Goal: Transaction & Acquisition: Book appointment/travel/reservation

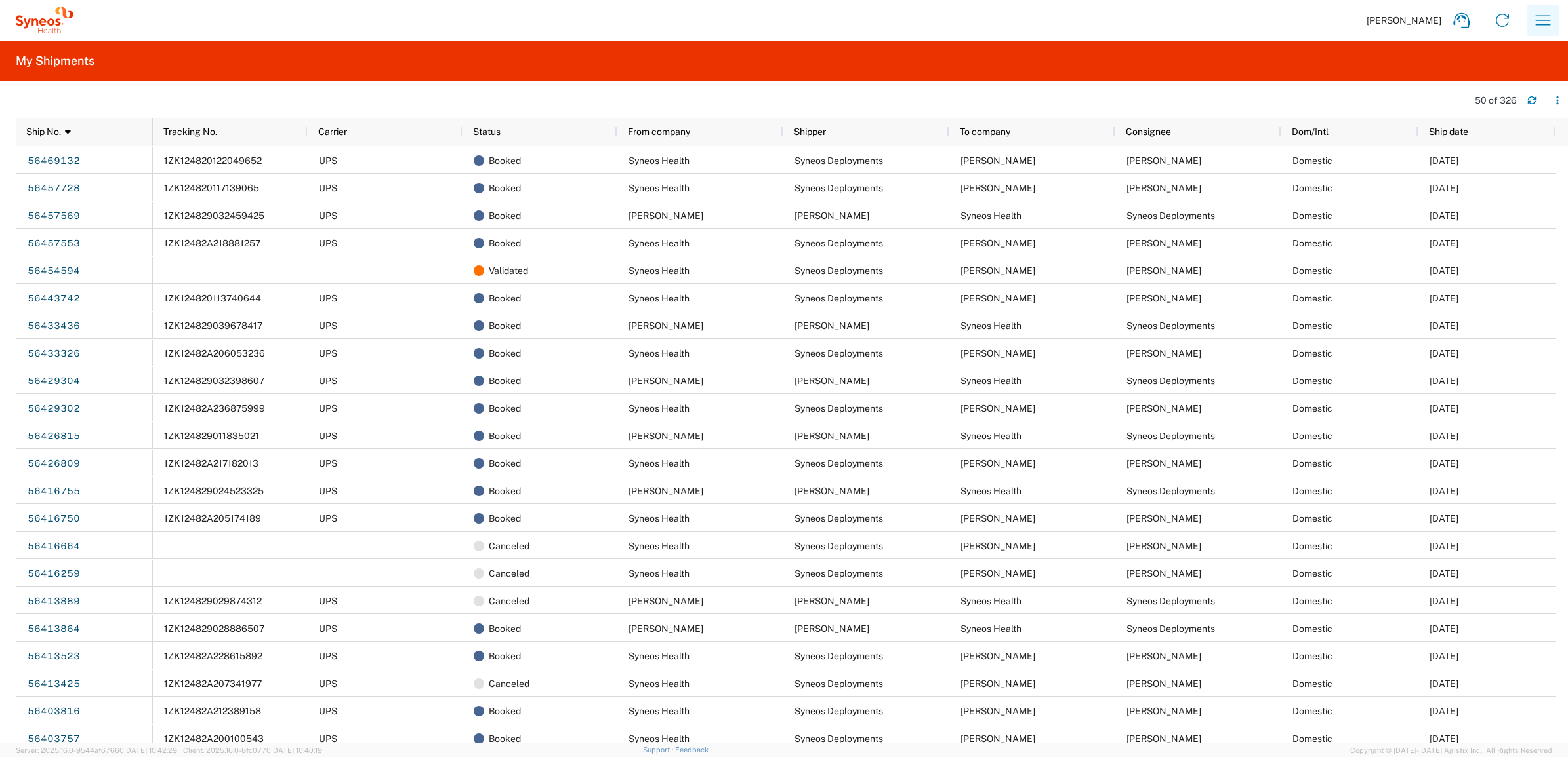
click at [1537, 21] on icon "button" at bounding box center [1543, 20] width 21 height 21
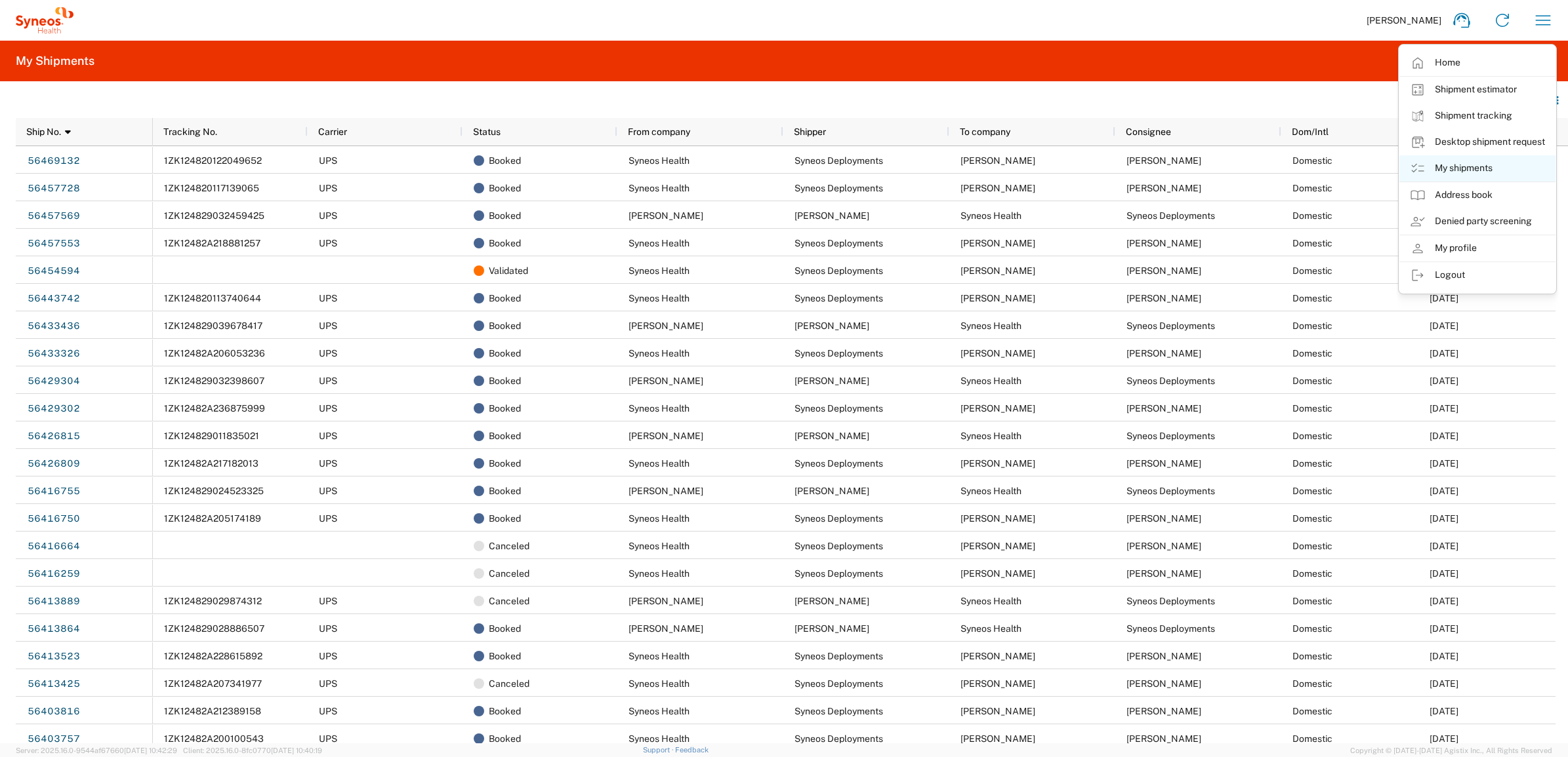
click at [1484, 168] on link "My shipments" at bounding box center [1477, 168] width 156 height 26
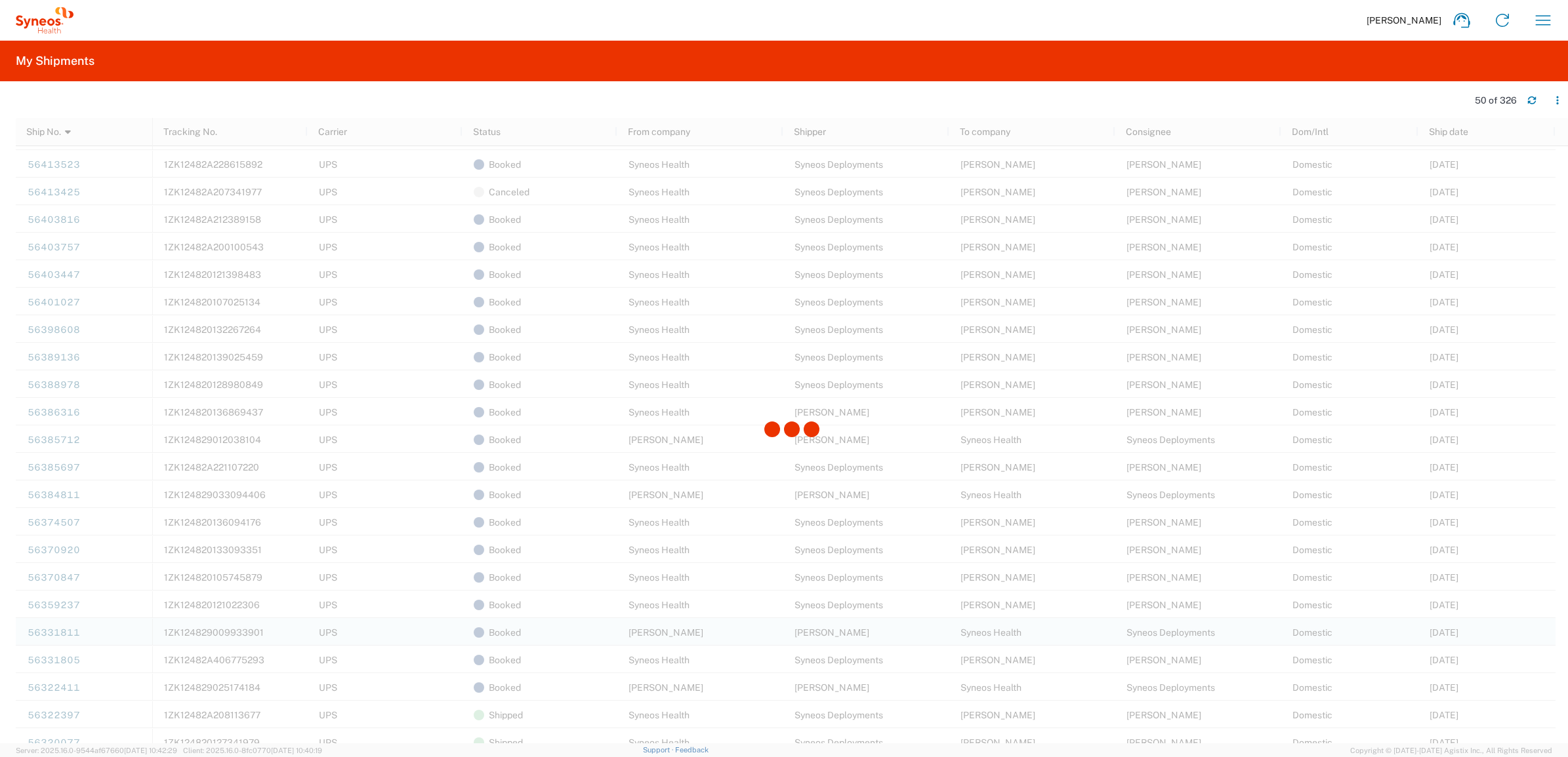
scroll to position [574, 0]
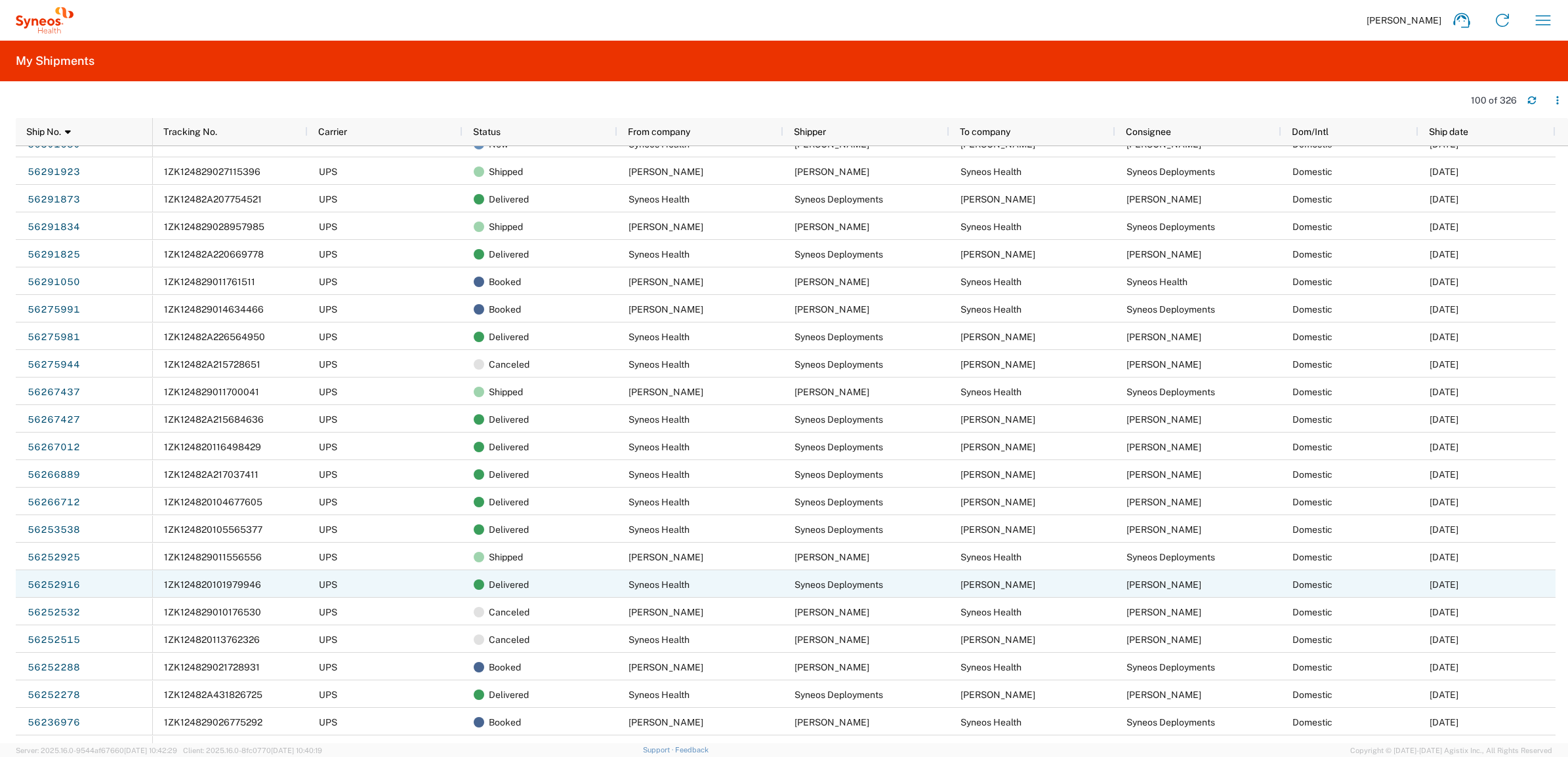
scroll to position [1803, 0]
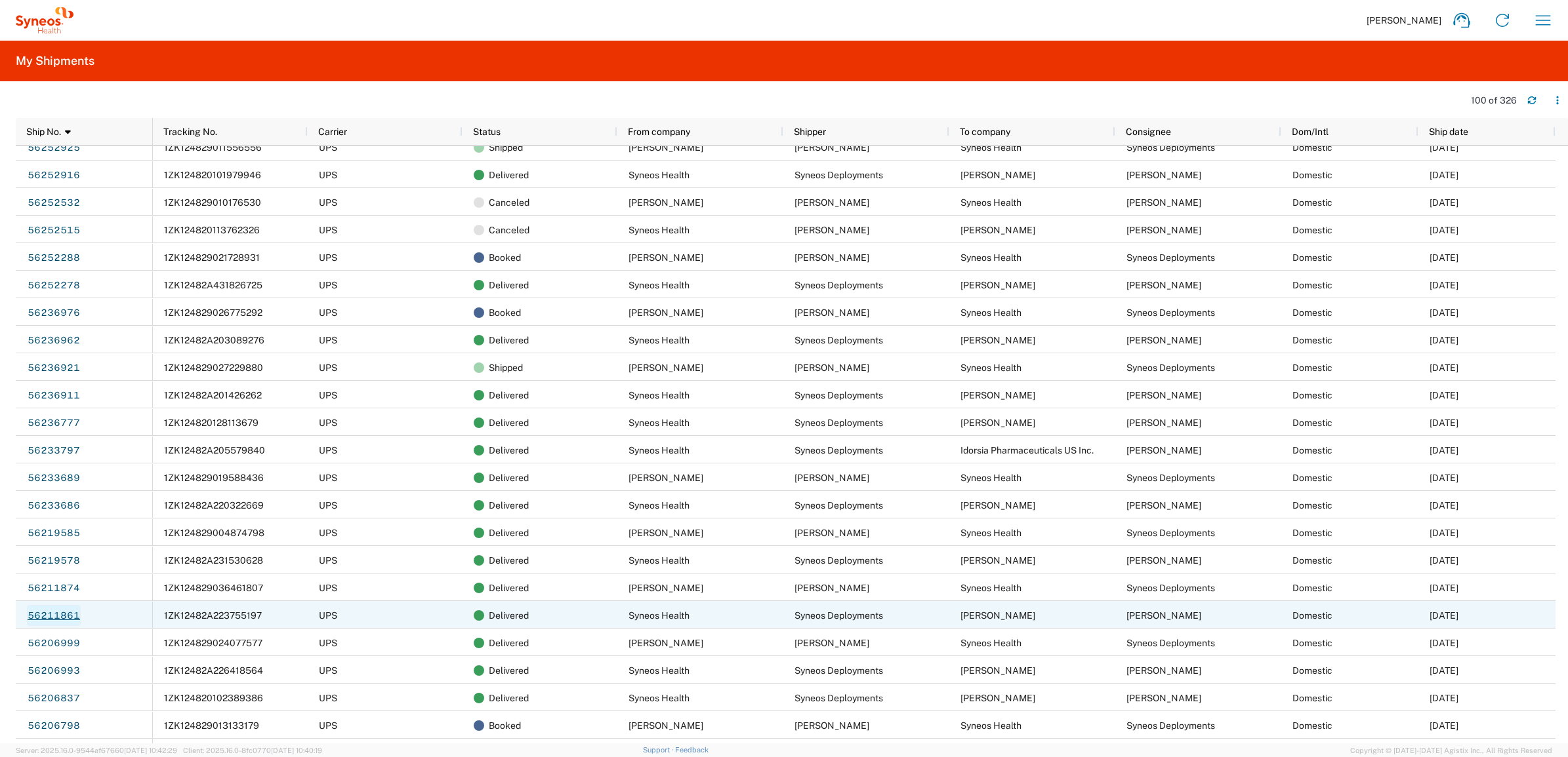
click at [47, 616] on link "56211861" at bounding box center [53, 616] width 54 height 21
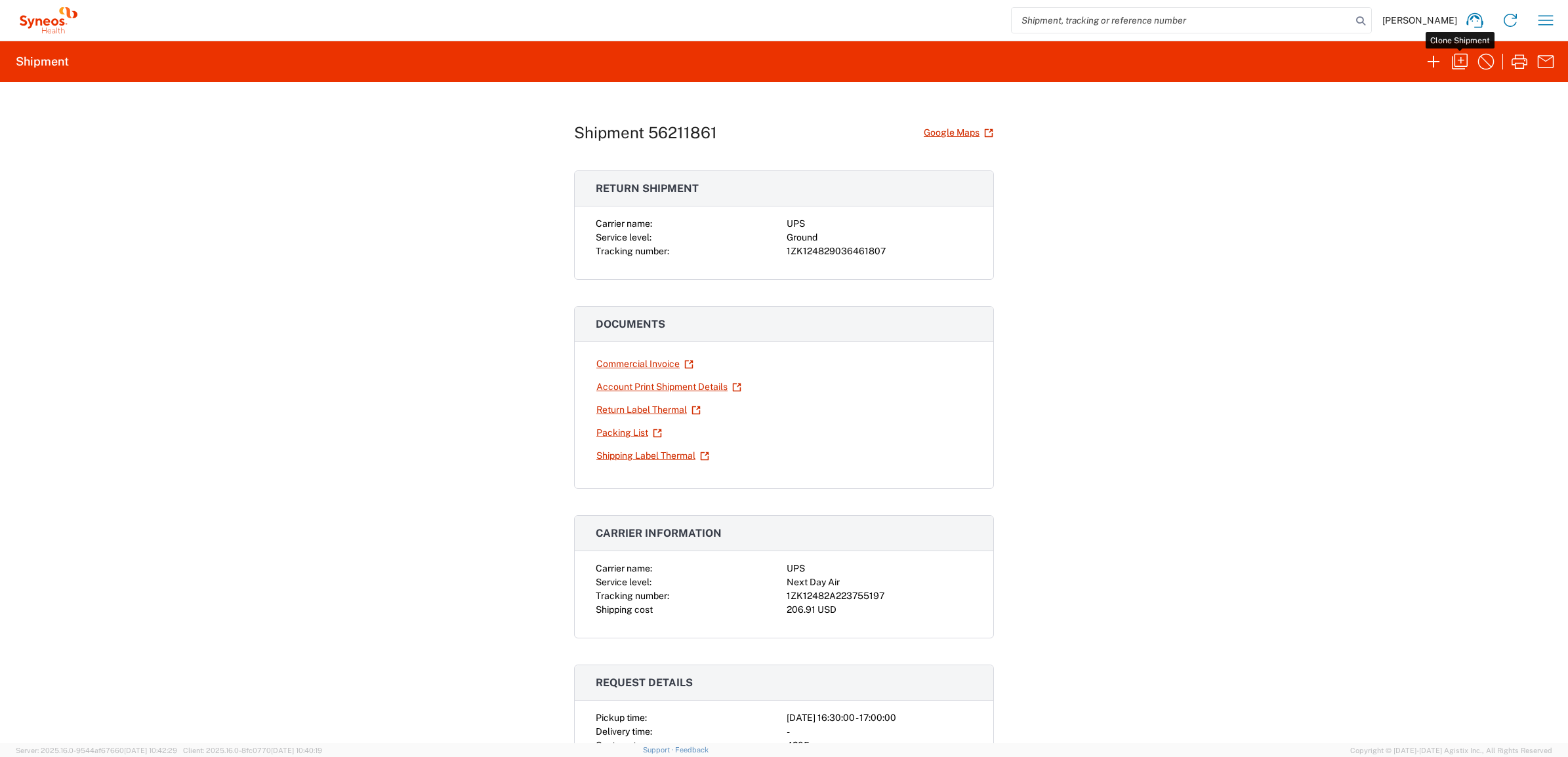
drag, startPoint x: 1455, startPoint y: 64, endPoint x: 1464, endPoint y: 67, distance: 9.5
click at [1457, 64] on icon "button" at bounding box center [1459, 62] width 21 height 21
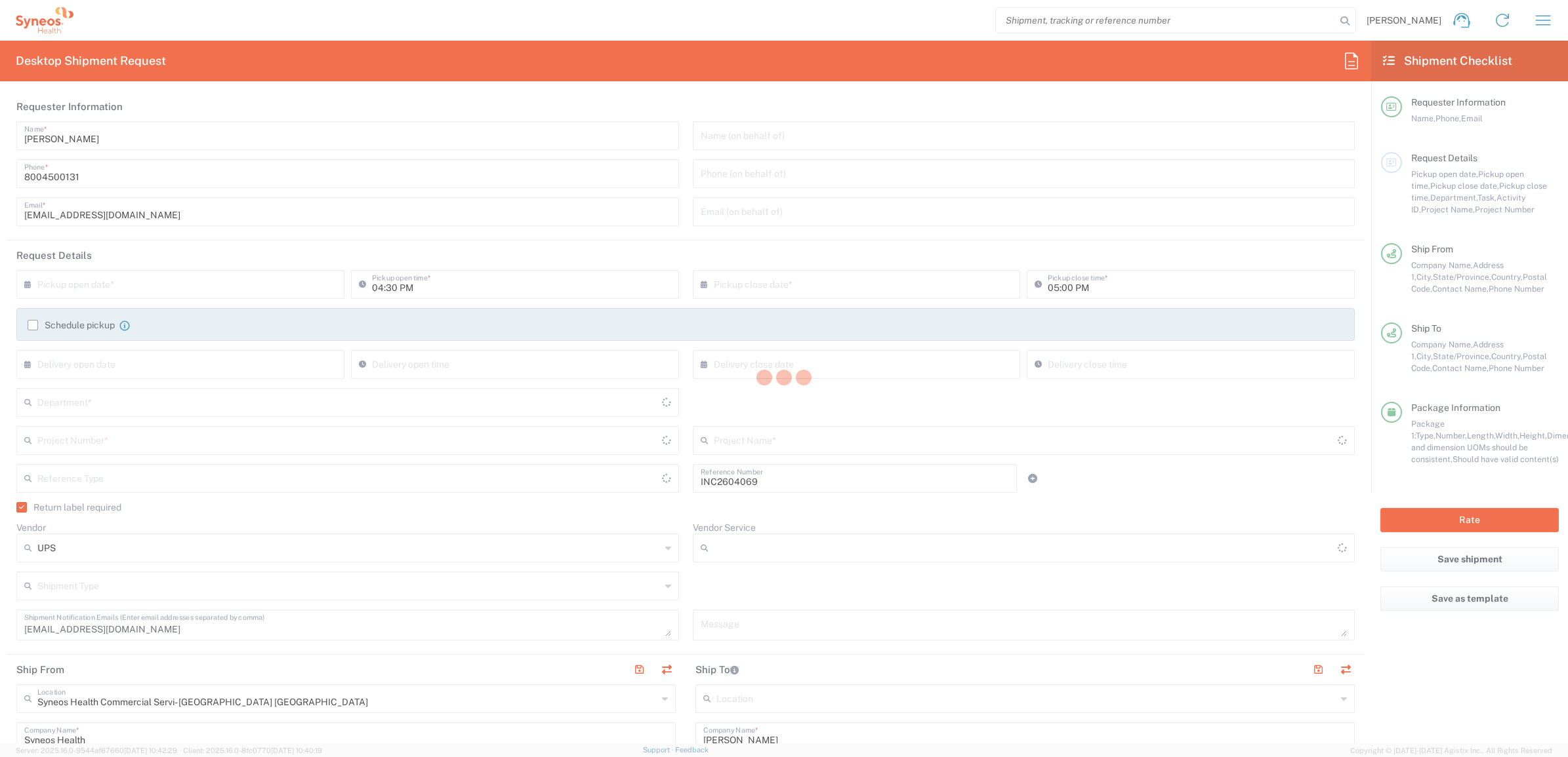
type input "7485"
type input "[US_STATE]"
type input "[GEOGRAPHIC_DATA]"
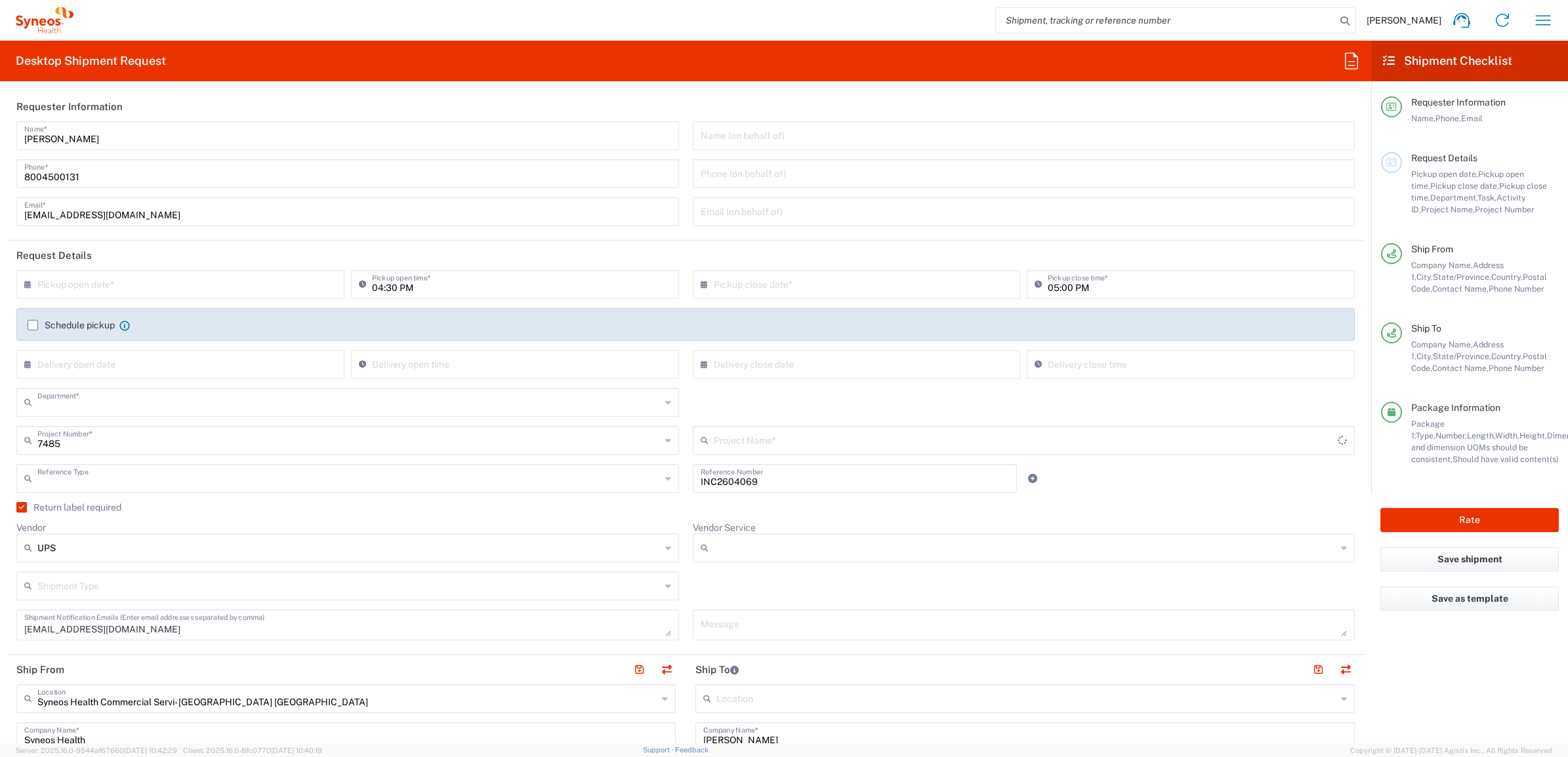
type input "4205"
type input "Invoice Number"
type input "Ground"
type input "[US_STATE]"
type input "[GEOGRAPHIC_DATA]"
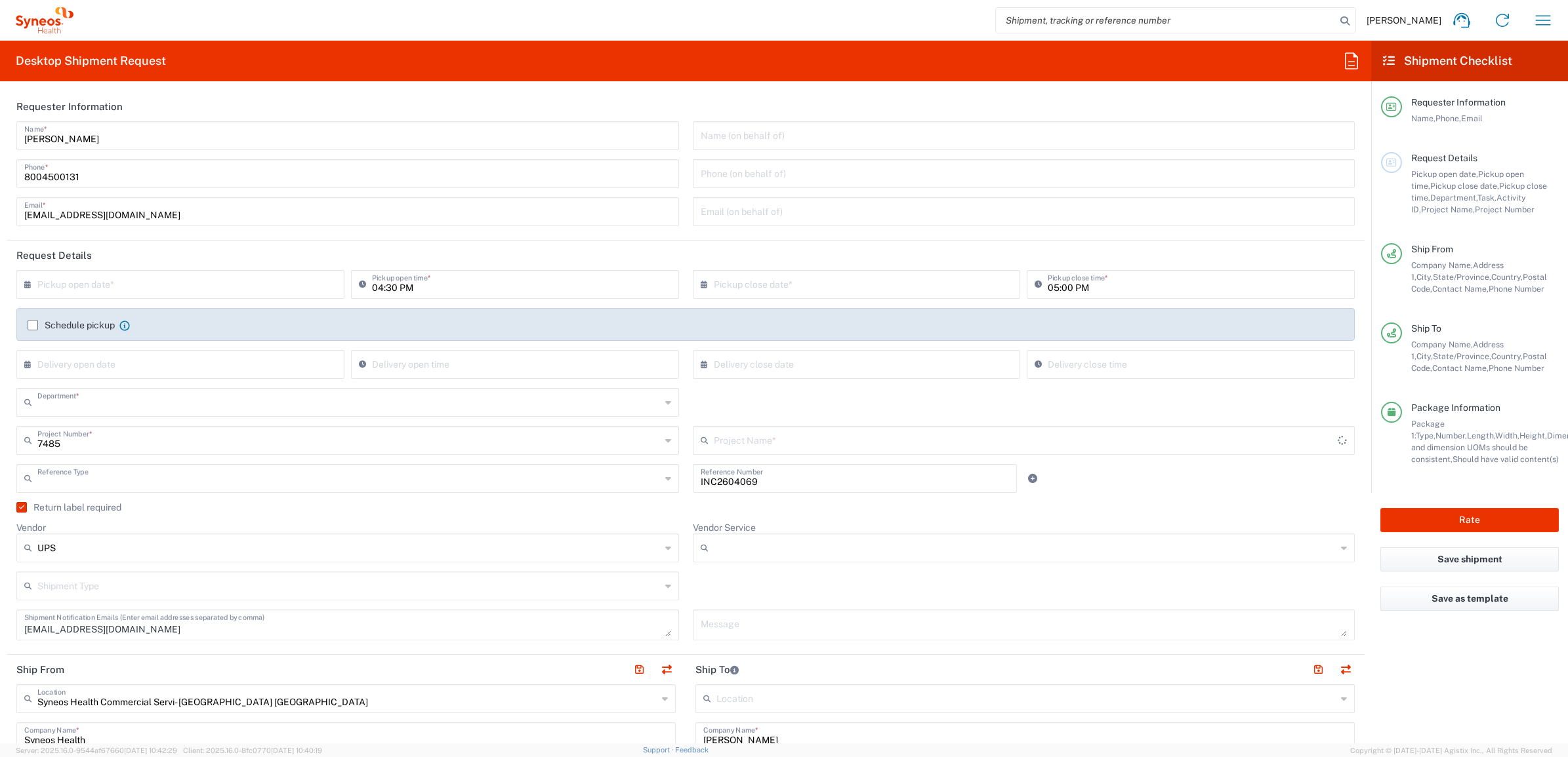
type input "Your Packaging"
type input "EC-US-Novo Nordisk Tele Tm"
drag, startPoint x: 100, startPoint y: 149, endPoint x: 89, endPoint y: 143, distance: 12.5
click at [96, 148] on div "[PERSON_NAME] Name *" at bounding box center [348, 135] width 663 height 29
drag, startPoint x: 92, startPoint y: 139, endPoint x: 71, endPoint y: 131, distance: 22.5
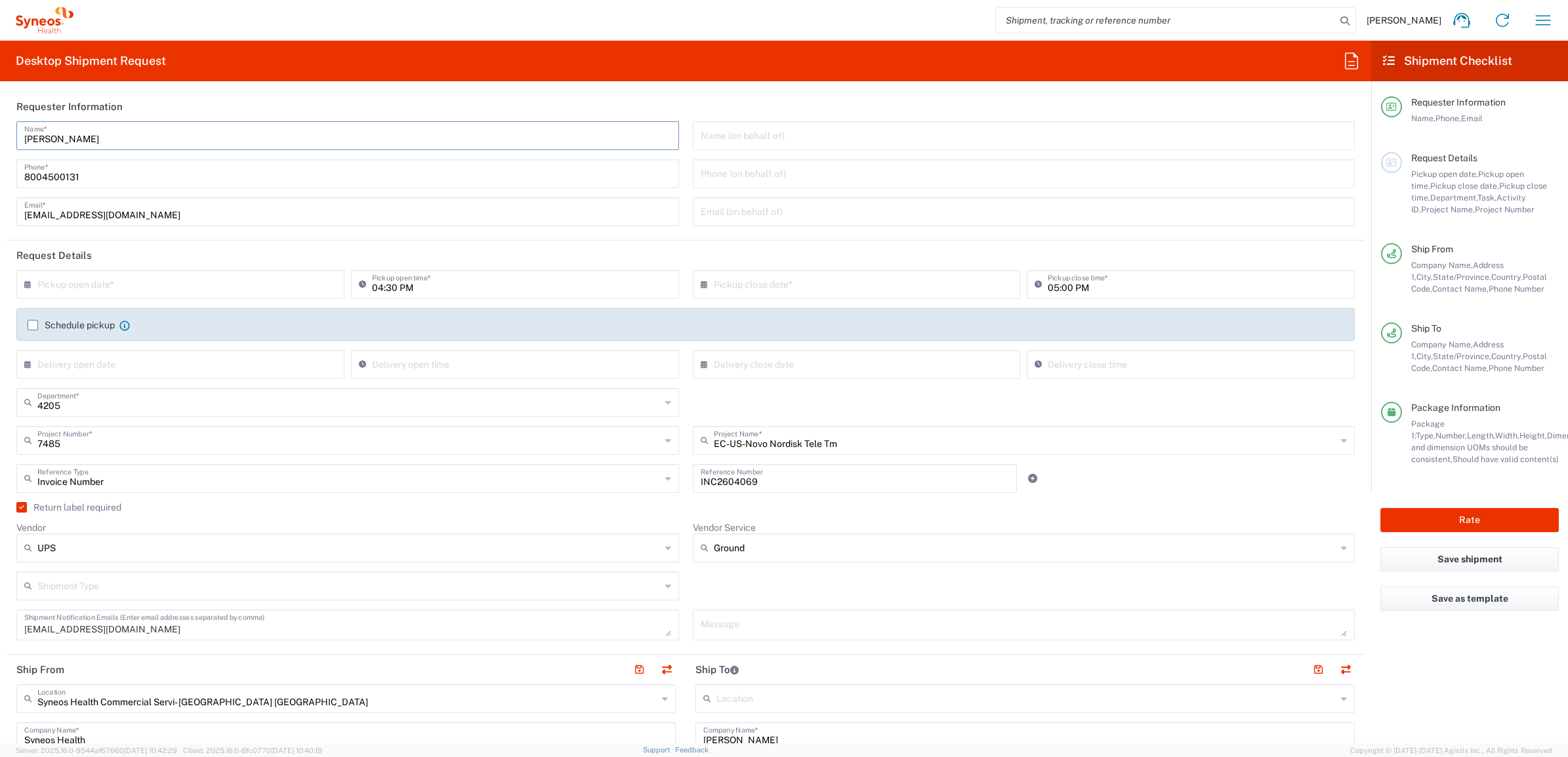
click at [10, 116] on agx-form-section "Requester Information [PERSON_NAME] Name * [PHONE_NUMBER] Phone * [EMAIL_ADDRES…" at bounding box center [685, 166] width 1358 height 149
type input "Syneos Deployments"
click at [217, 102] on header "Requester Information" at bounding box center [685, 106] width 1358 height 29
drag, startPoint x: 142, startPoint y: 138, endPoint x: 16, endPoint y: 108, distance: 129.5
click at [0, 119] on html "[PERSON_NAME] Home Shipment estimator Shipment tracking Desktop shipment reques…" at bounding box center [784, 378] width 1568 height 757
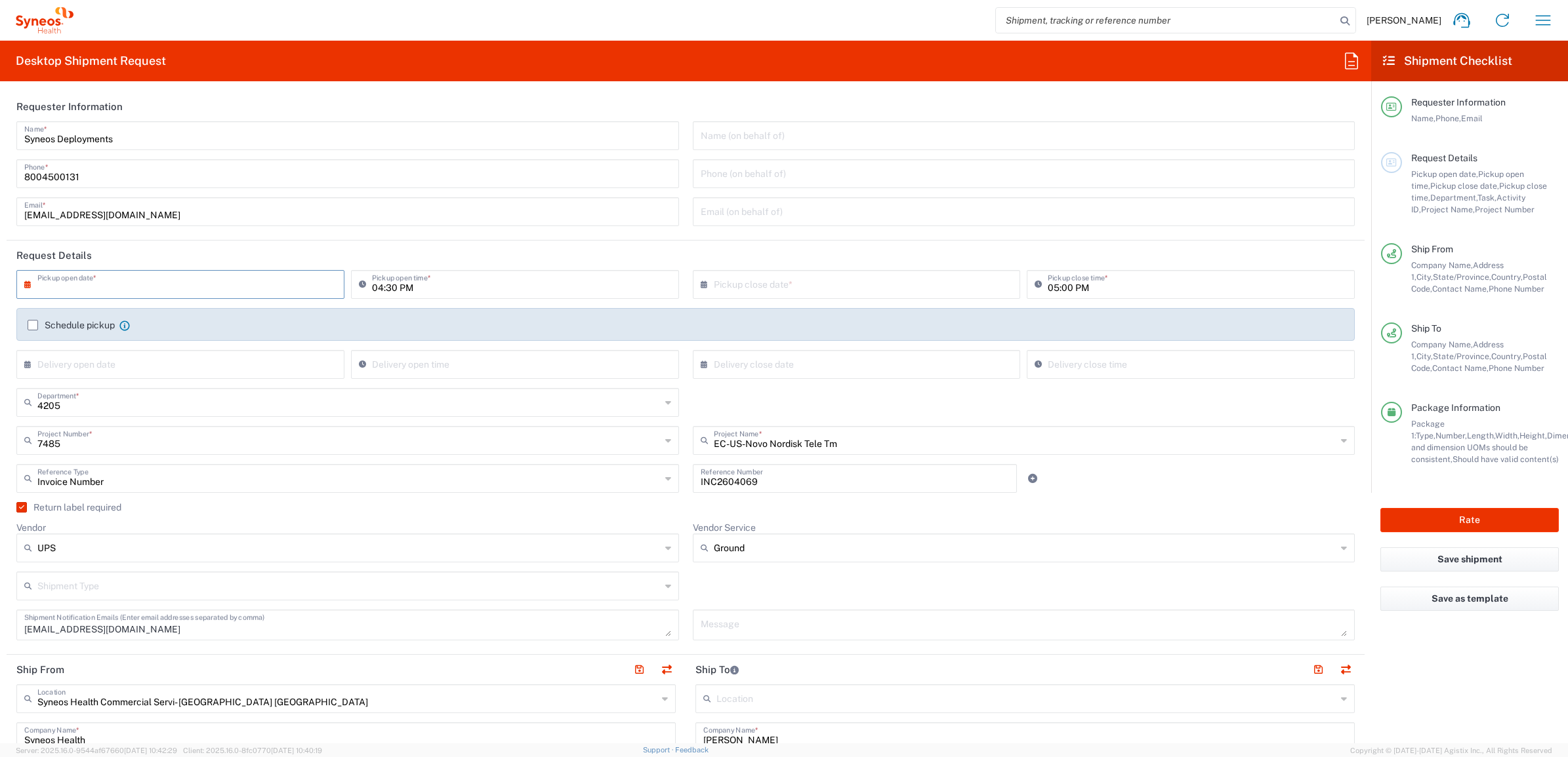
click at [268, 289] on input "text" at bounding box center [183, 284] width 292 height 23
click at [166, 379] on span "12" at bounding box center [162, 384] width 19 height 18
type input "[DATE]"
click at [731, 285] on input "text" at bounding box center [860, 284] width 292 height 23
click at [838, 387] on span "12" at bounding box center [832, 384] width 19 height 18
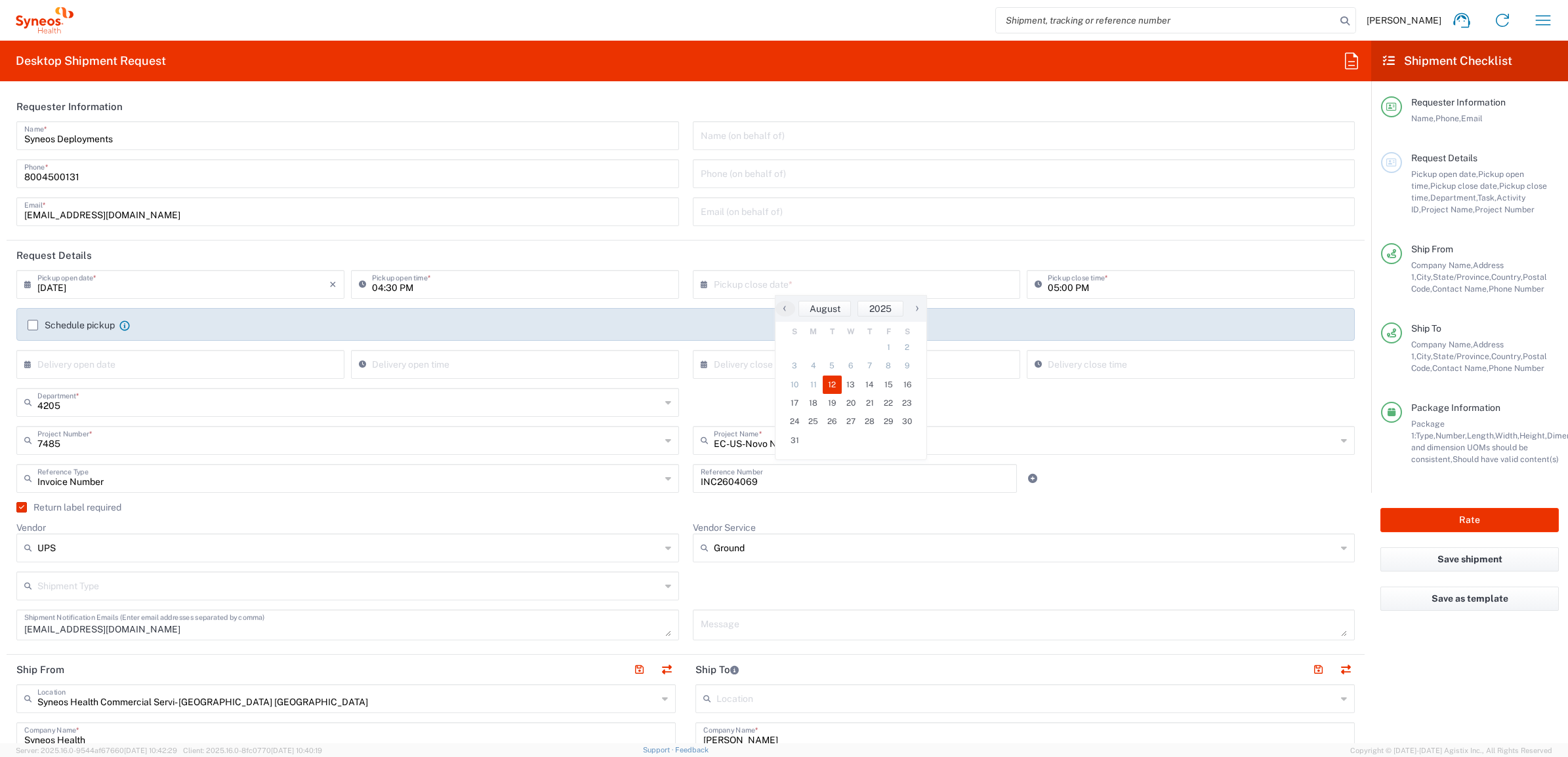
type input "[DATE]"
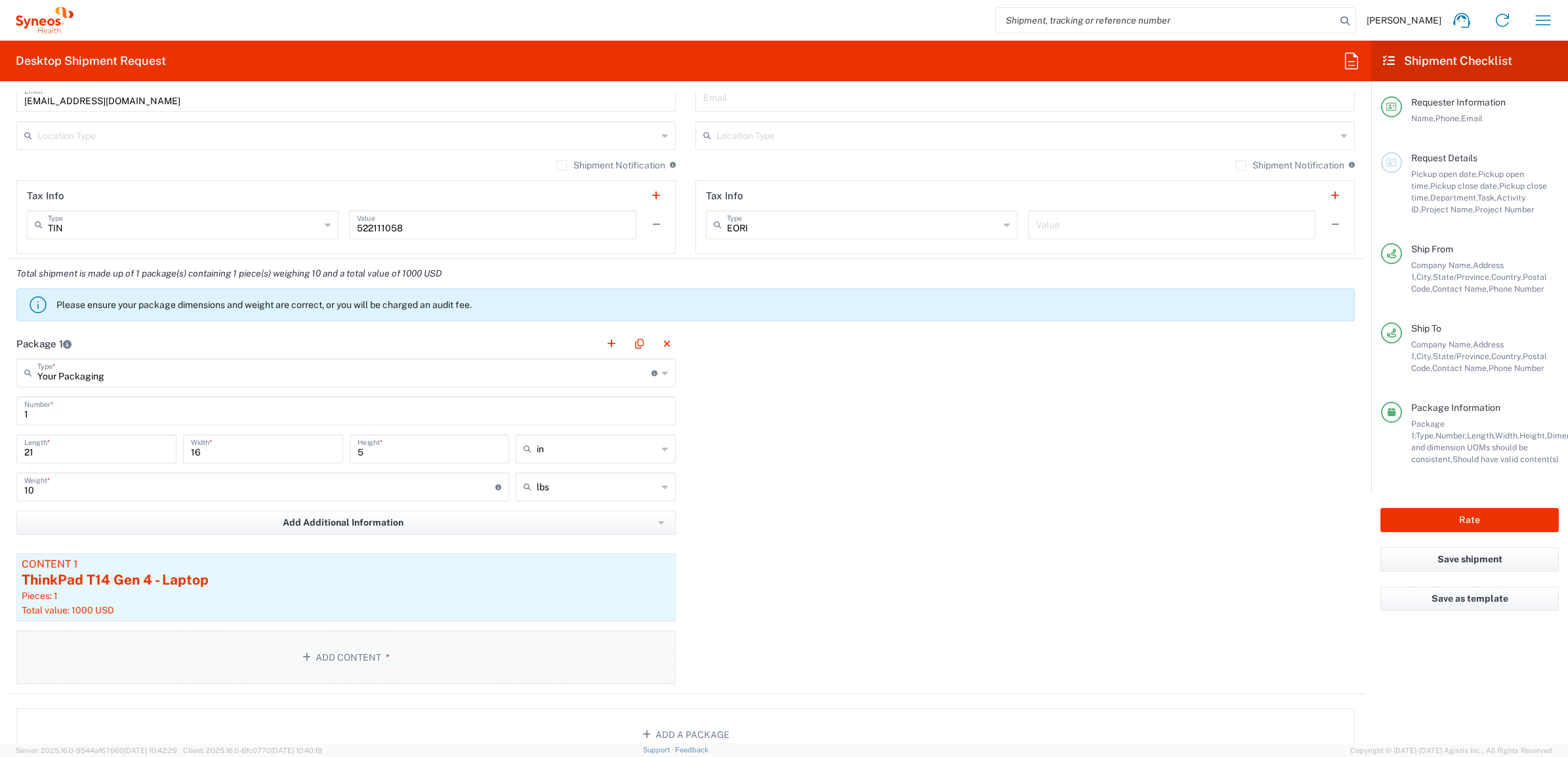
scroll to position [1148, 0]
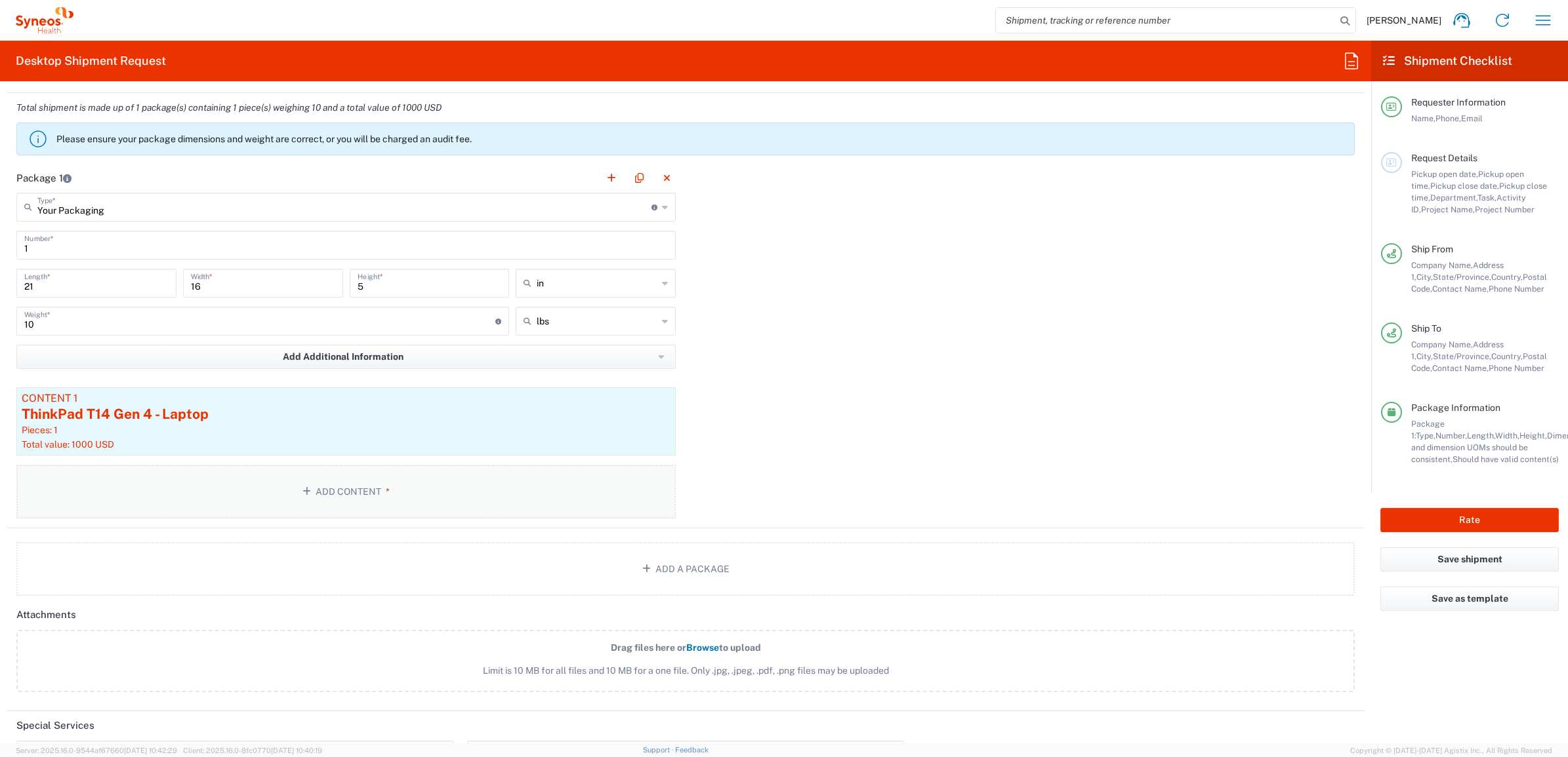
click at [540, 478] on button "Add Content *" at bounding box center [345, 492] width 659 height 54
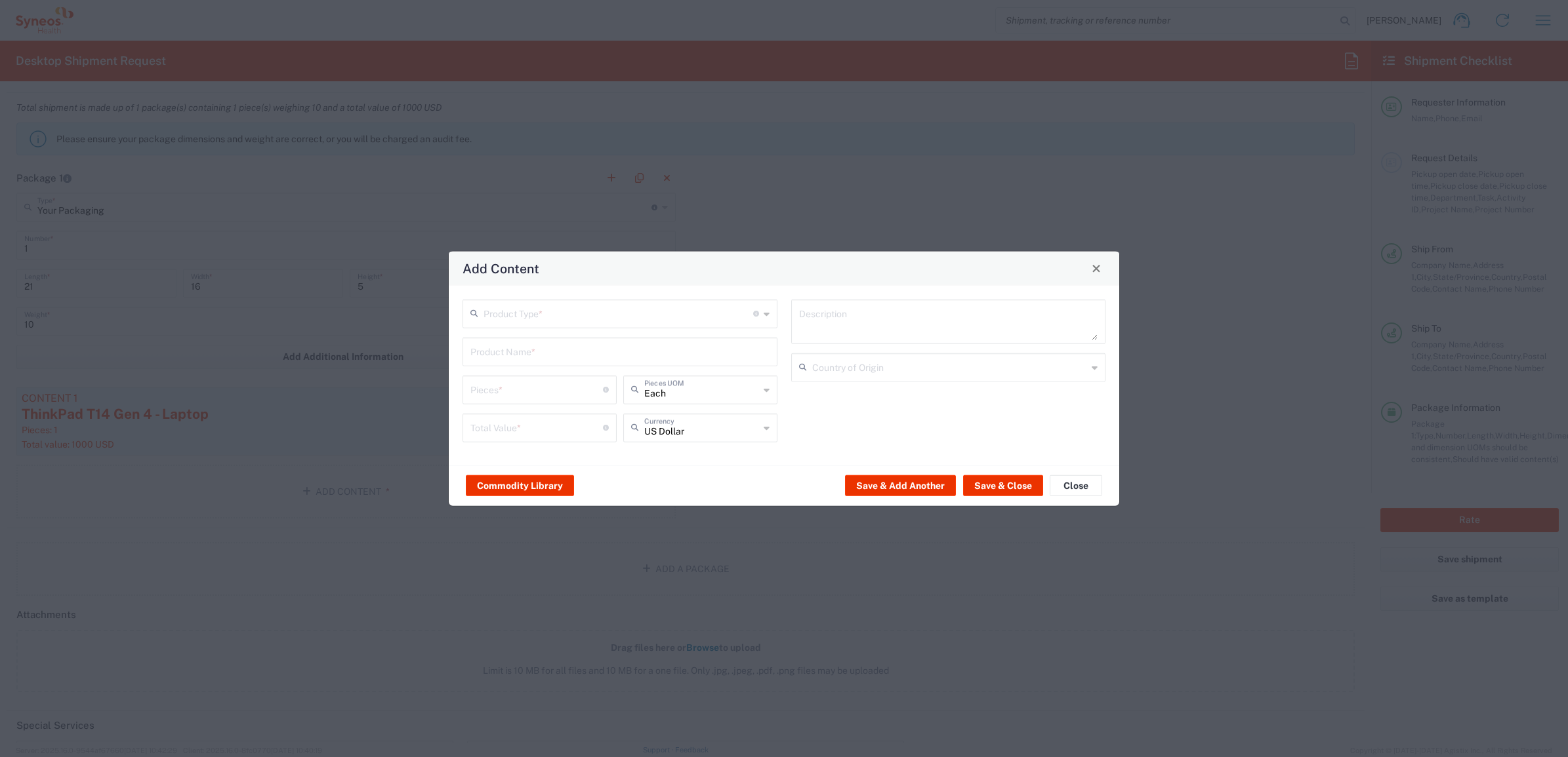
click at [525, 302] on input "text" at bounding box center [618, 312] width 270 height 23
click at [535, 356] on span "General Commodity" at bounding box center [619, 363] width 312 height 20
type input "General Commodity"
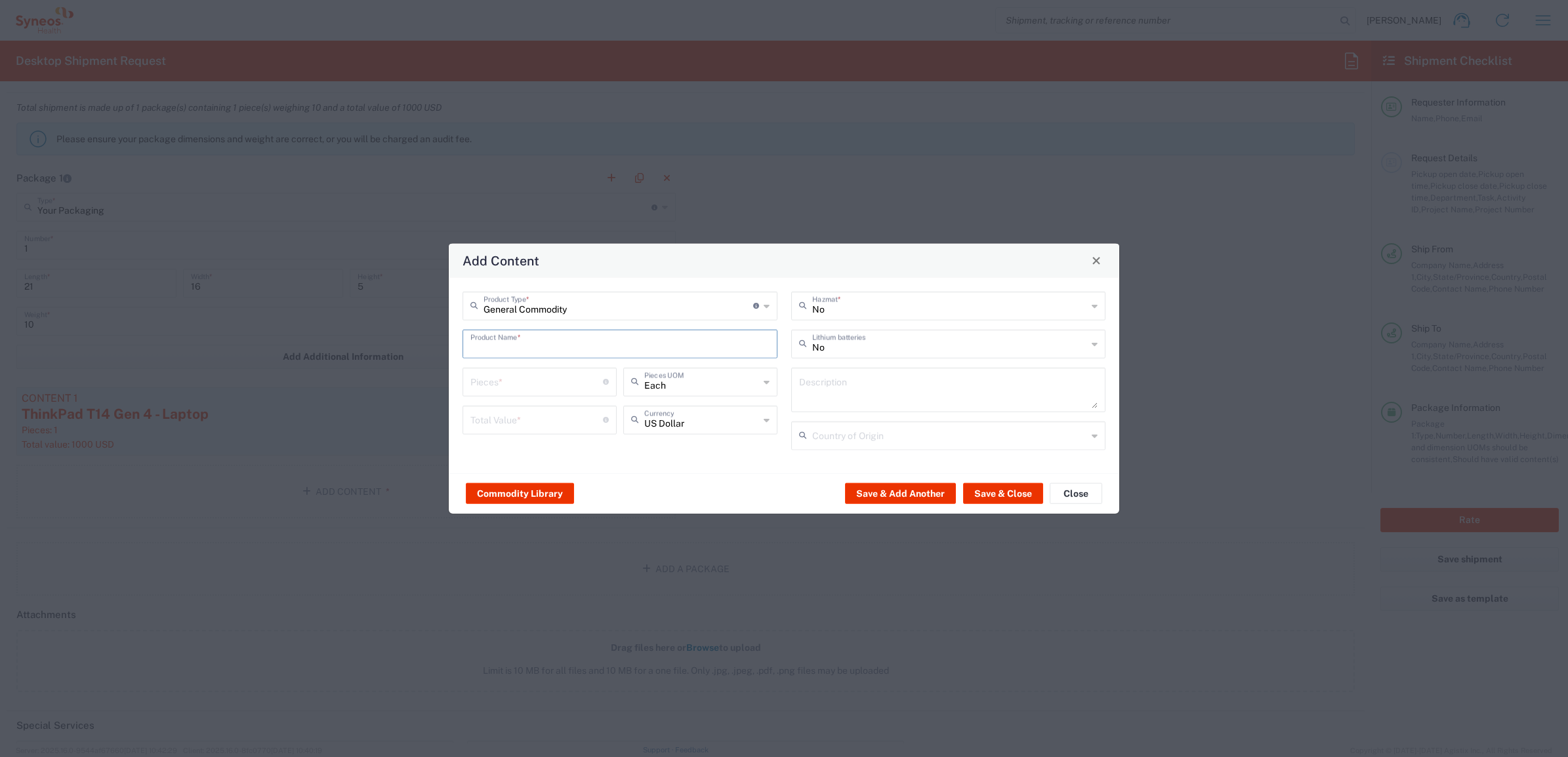
click at [522, 342] on input "text" at bounding box center [619, 342] width 299 height 23
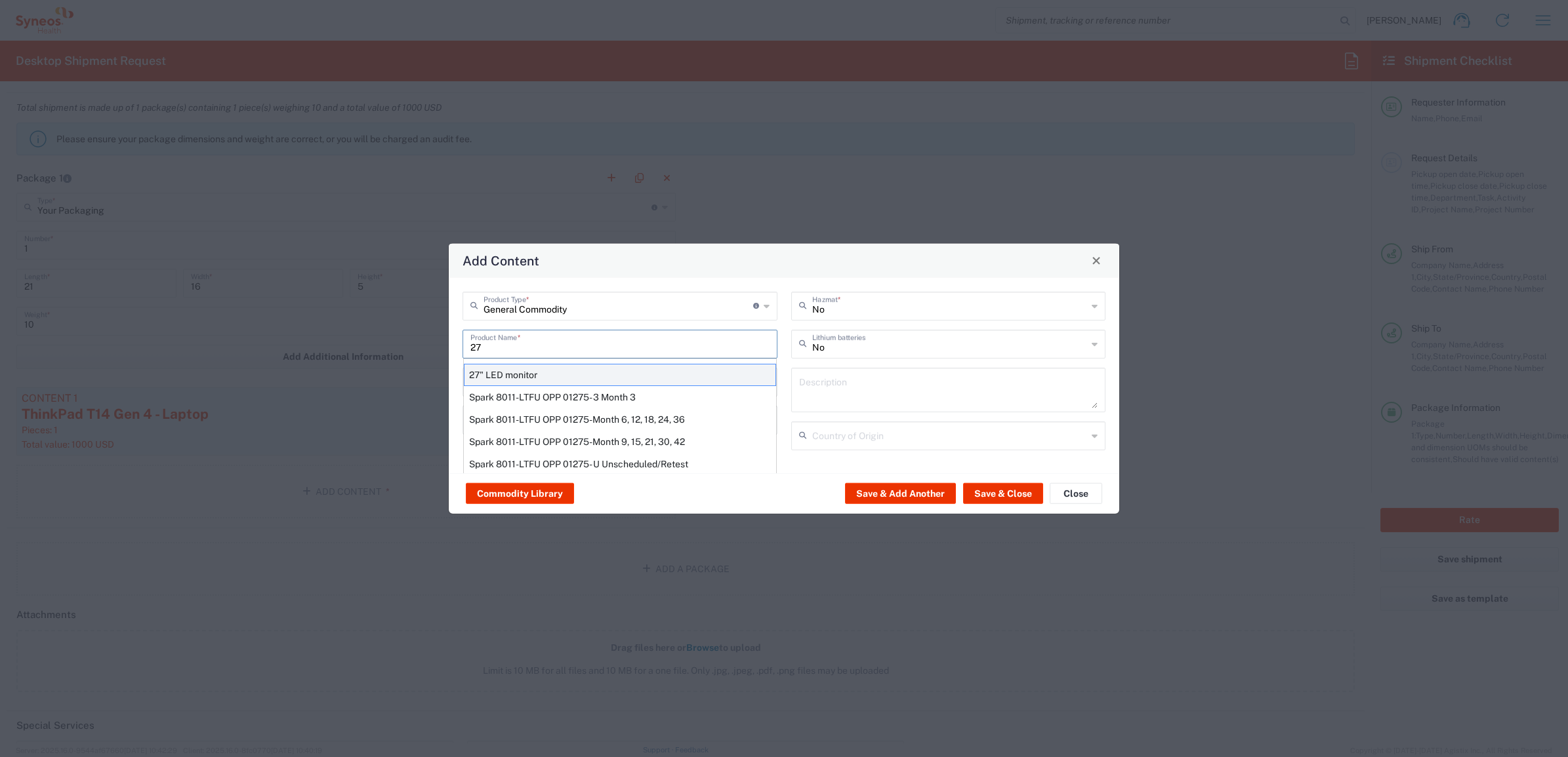
click at [595, 375] on div "27" LED monitor" at bounding box center [620, 375] width 312 height 22
type input "27" LED monitor"
type input "1"
type textarea "27" LED monitor"
type input "[GEOGRAPHIC_DATA]"
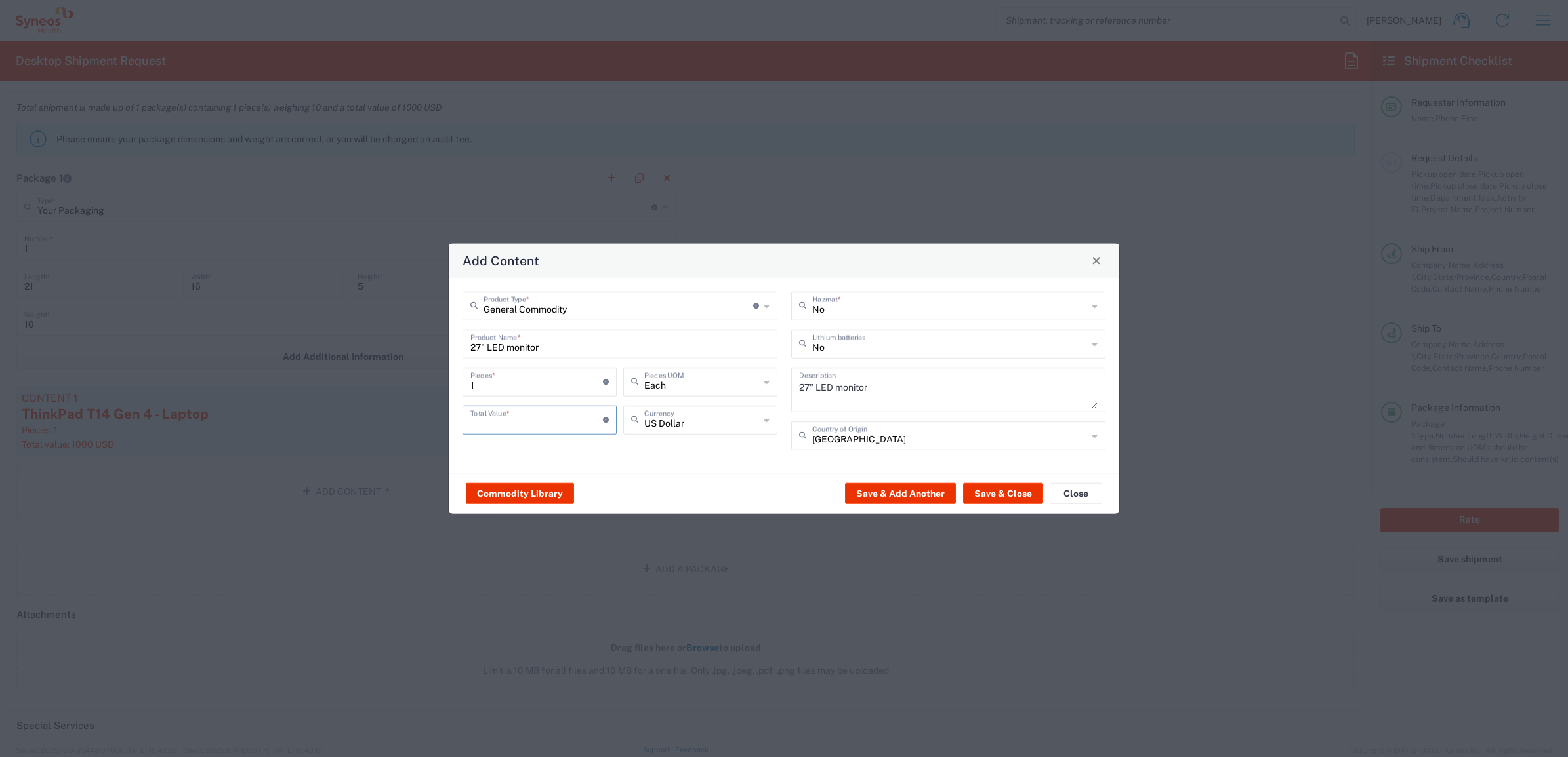
click at [558, 417] on input "number" at bounding box center [536, 418] width 132 height 23
type input "500"
click at [975, 468] on div "General Commodity Product Type * Document: Paper document generated internally …" at bounding box center [783, 375] width 670 height 195
click at [993, 492] on button "Save & Close" at bounding box center [1003, 494] width 80 height 21
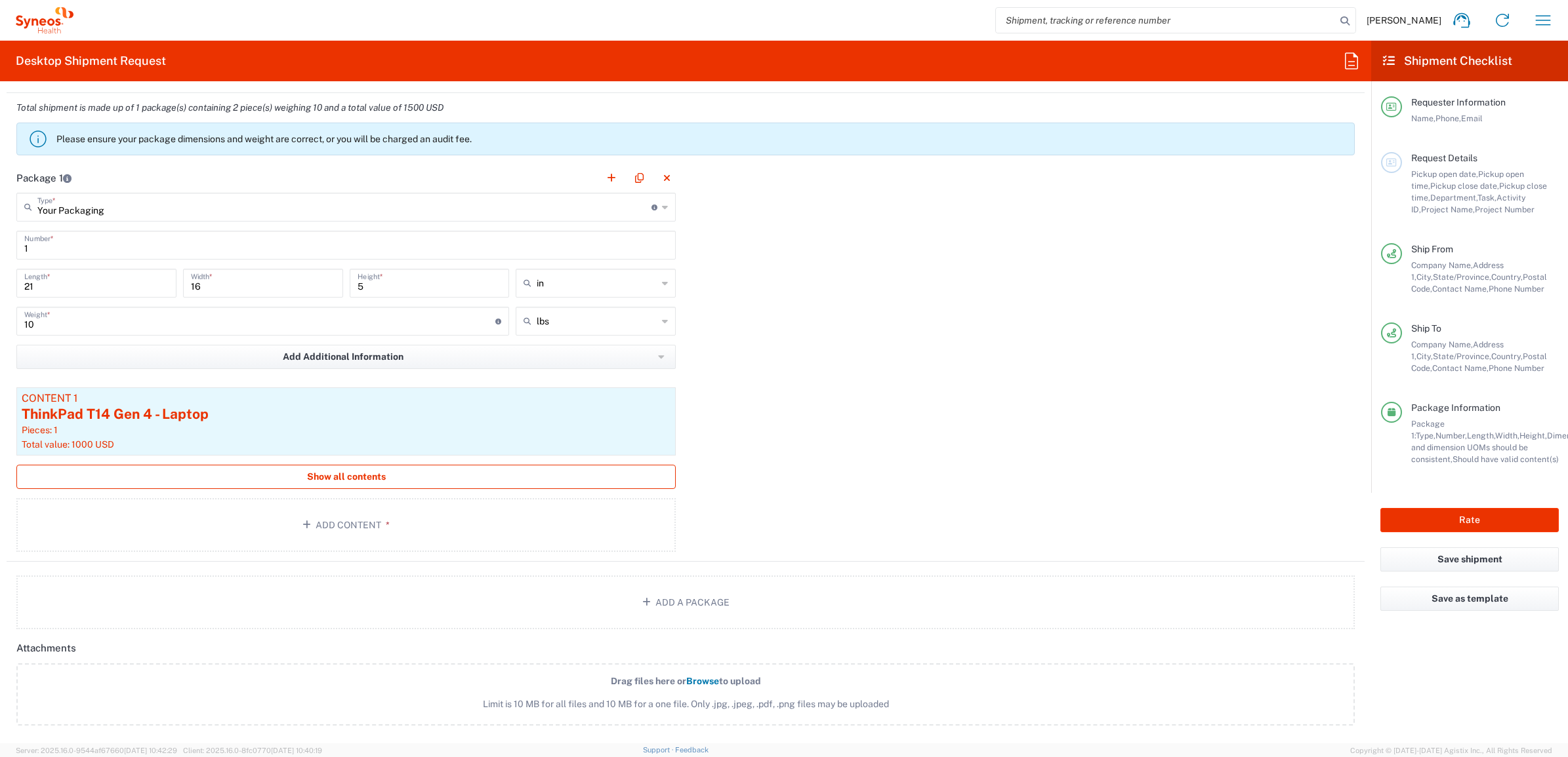
click at [482, 484] on button "Show all contents" at bounding box center [345, 477] width 659 height 25
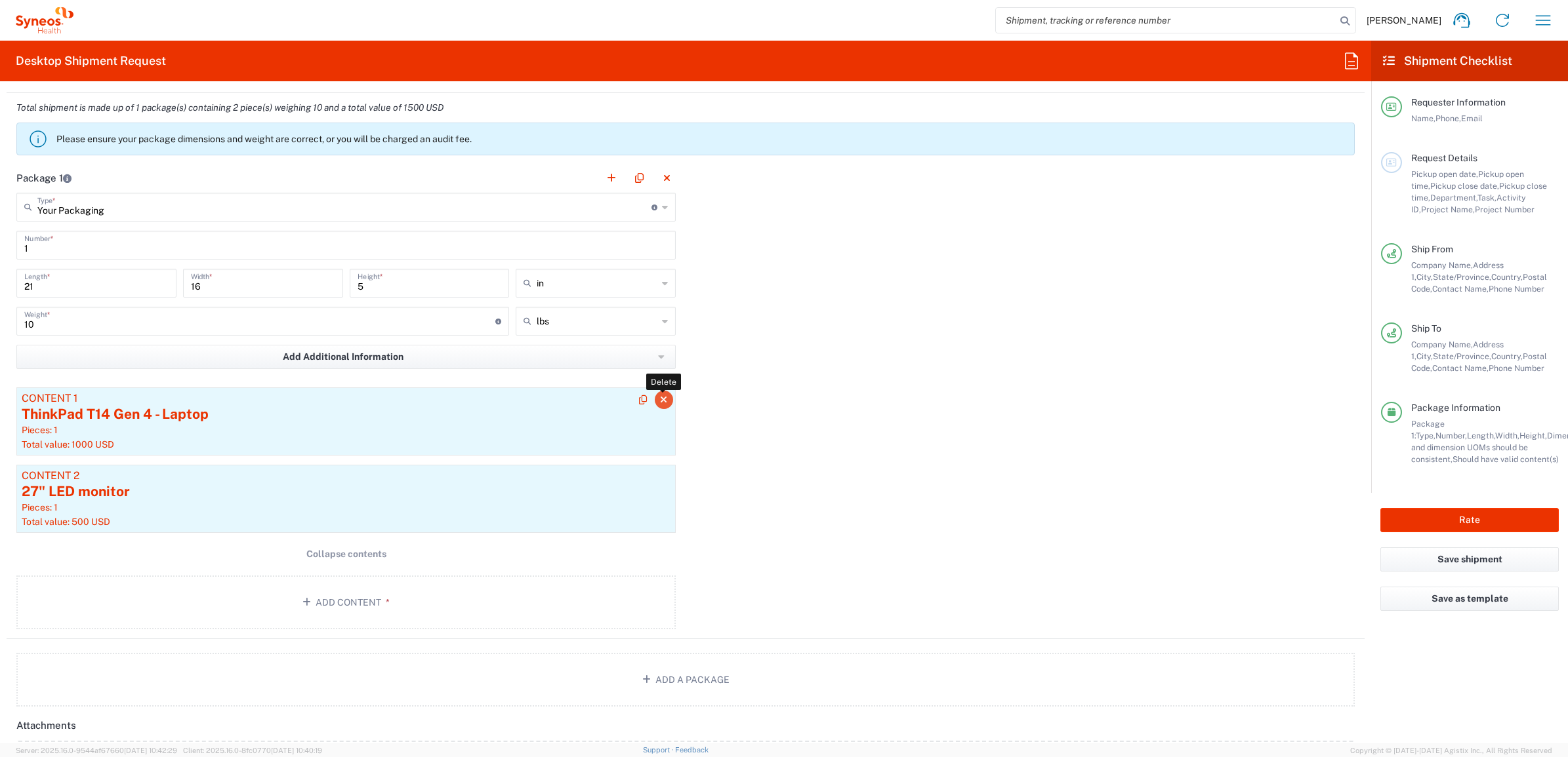
click at [660, 398] on icon "button" at bounding box center [663, 400] width 7 height 9
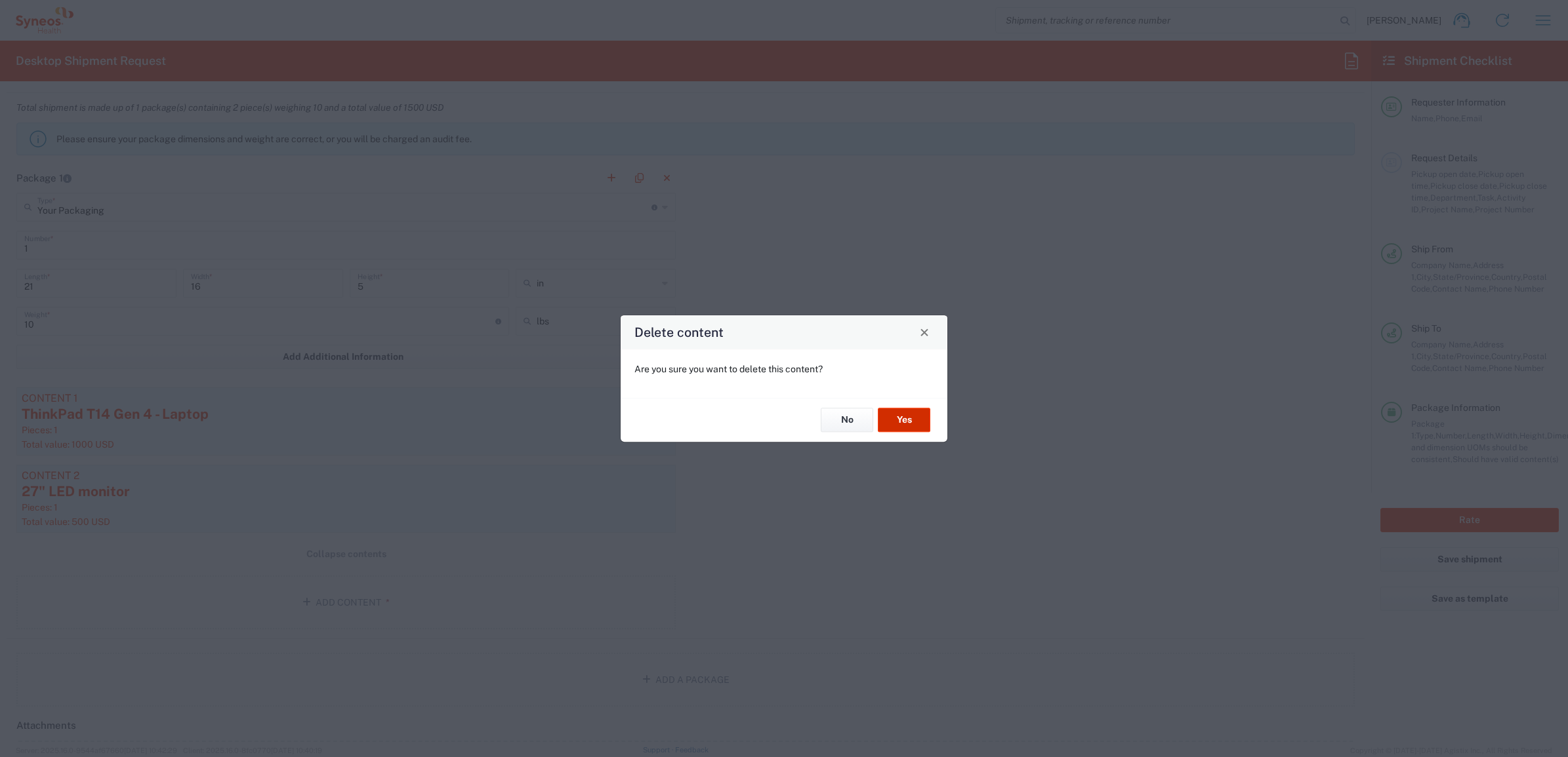
click at [911, 420] on button "Yes" at bounding box center [904, 420] width 53 height 25
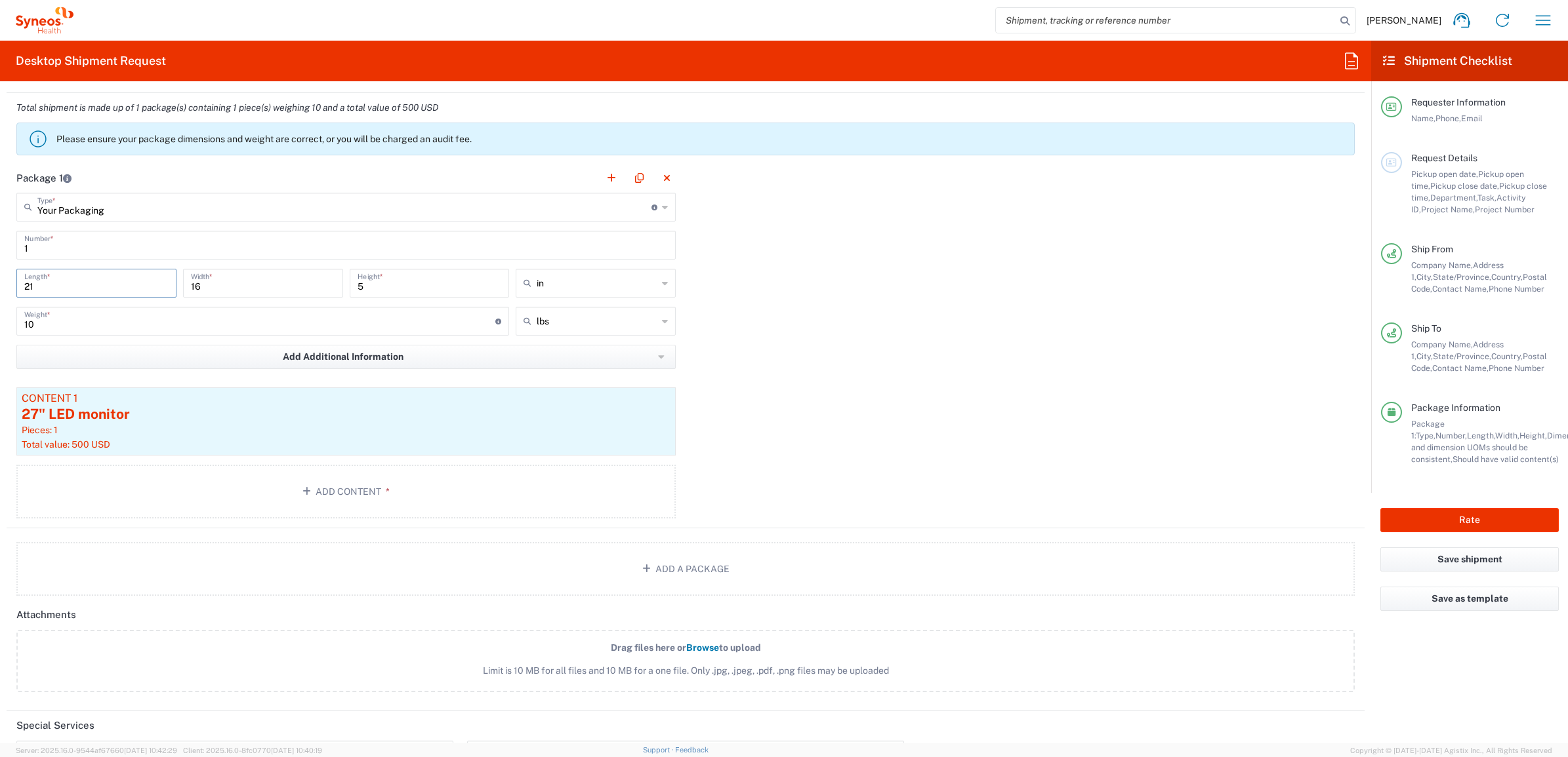
click at [95, 289] on input "21" at bounding box center [97, 282] width 144 height 23
type input "32"
type input "24"
type input "10"
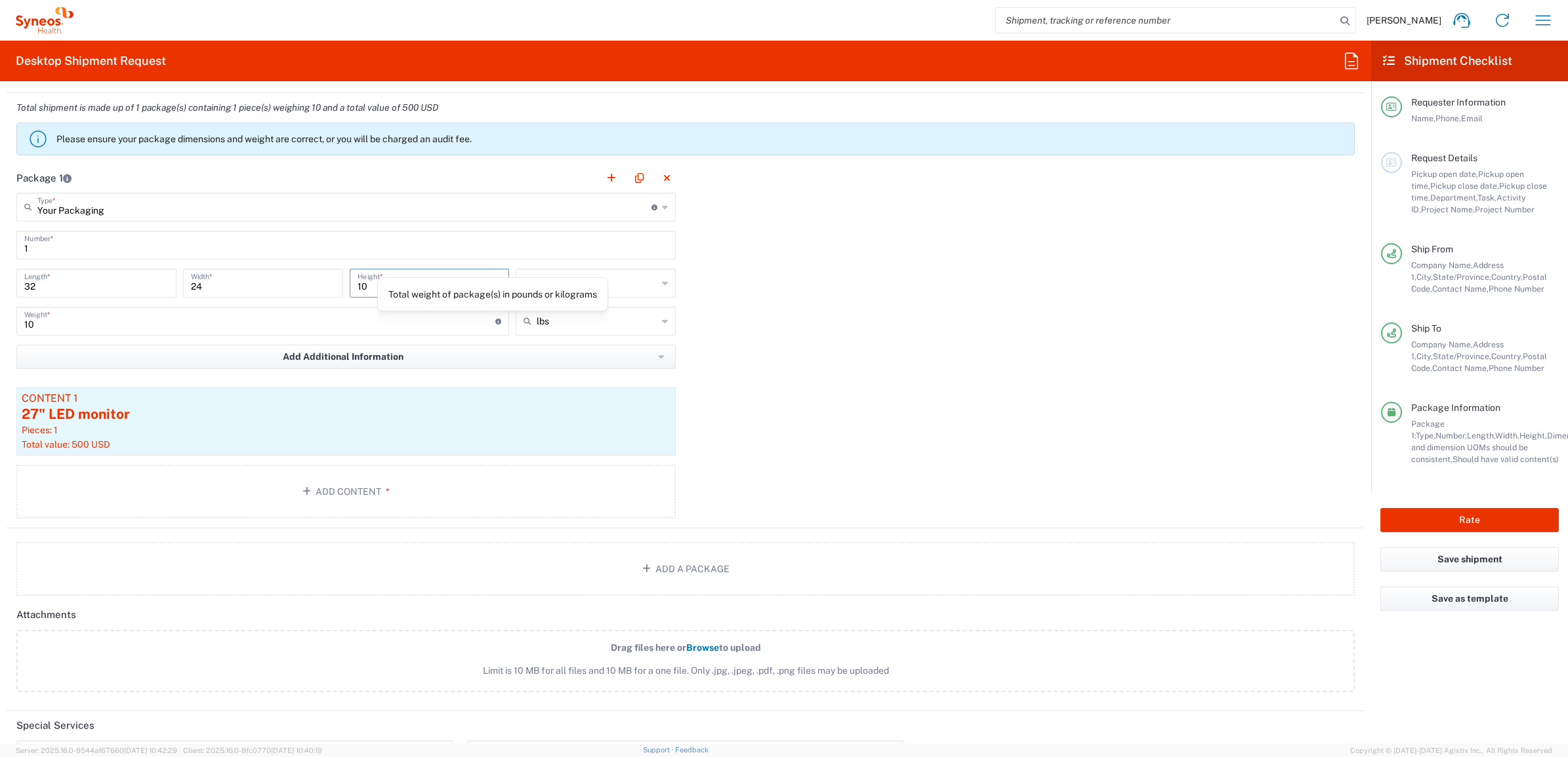
click at [421, 328] on input "10" at bounding box center [260, 320] width 471 height 23
type input "20"
click at [817, 379] on div "Package 1 Your Packaging Type * Material used to package goods Your Packaging E…" at bounding box center [685, 346] width 1358 height 366
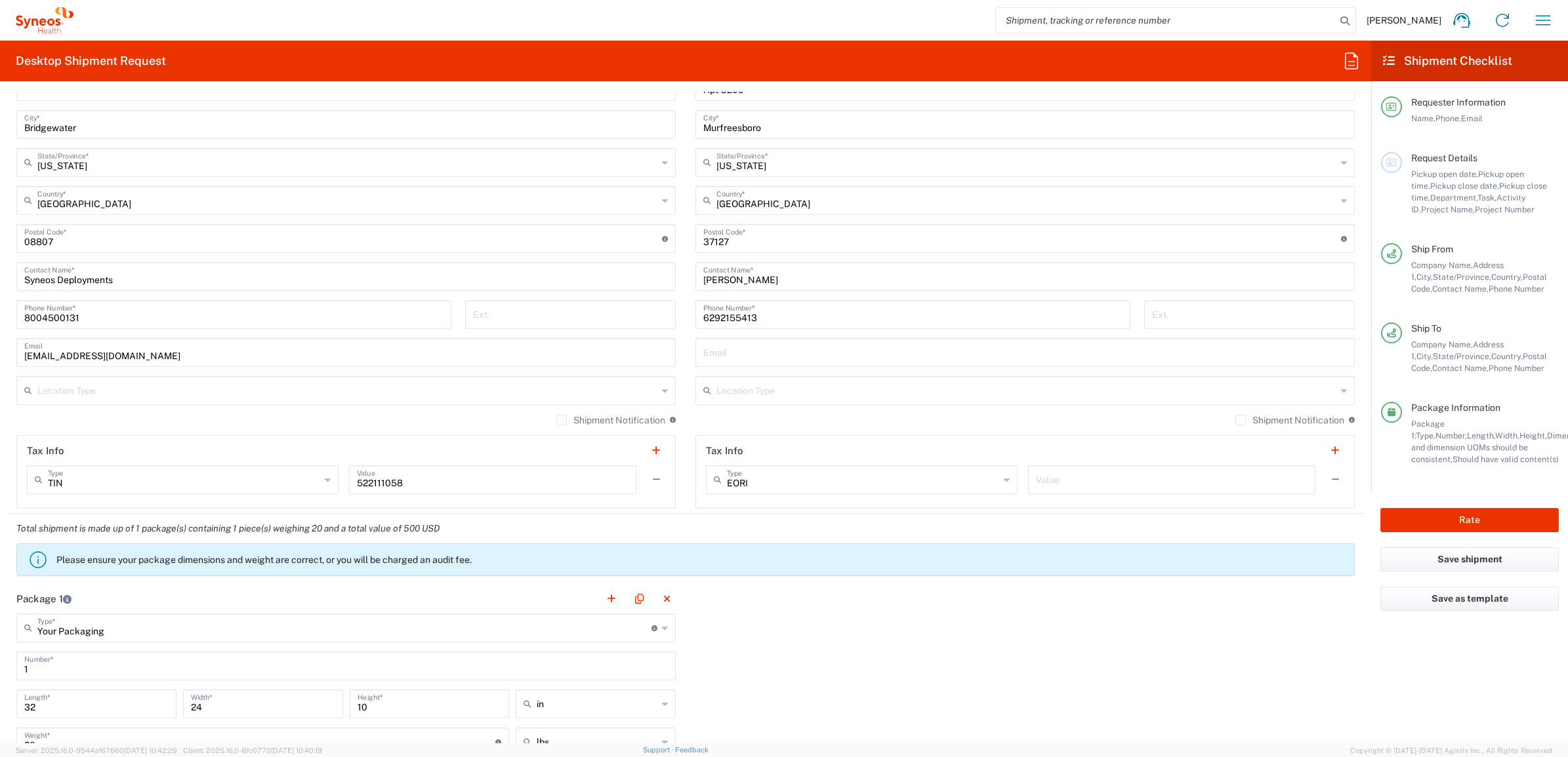
scroll to position [480, 0]
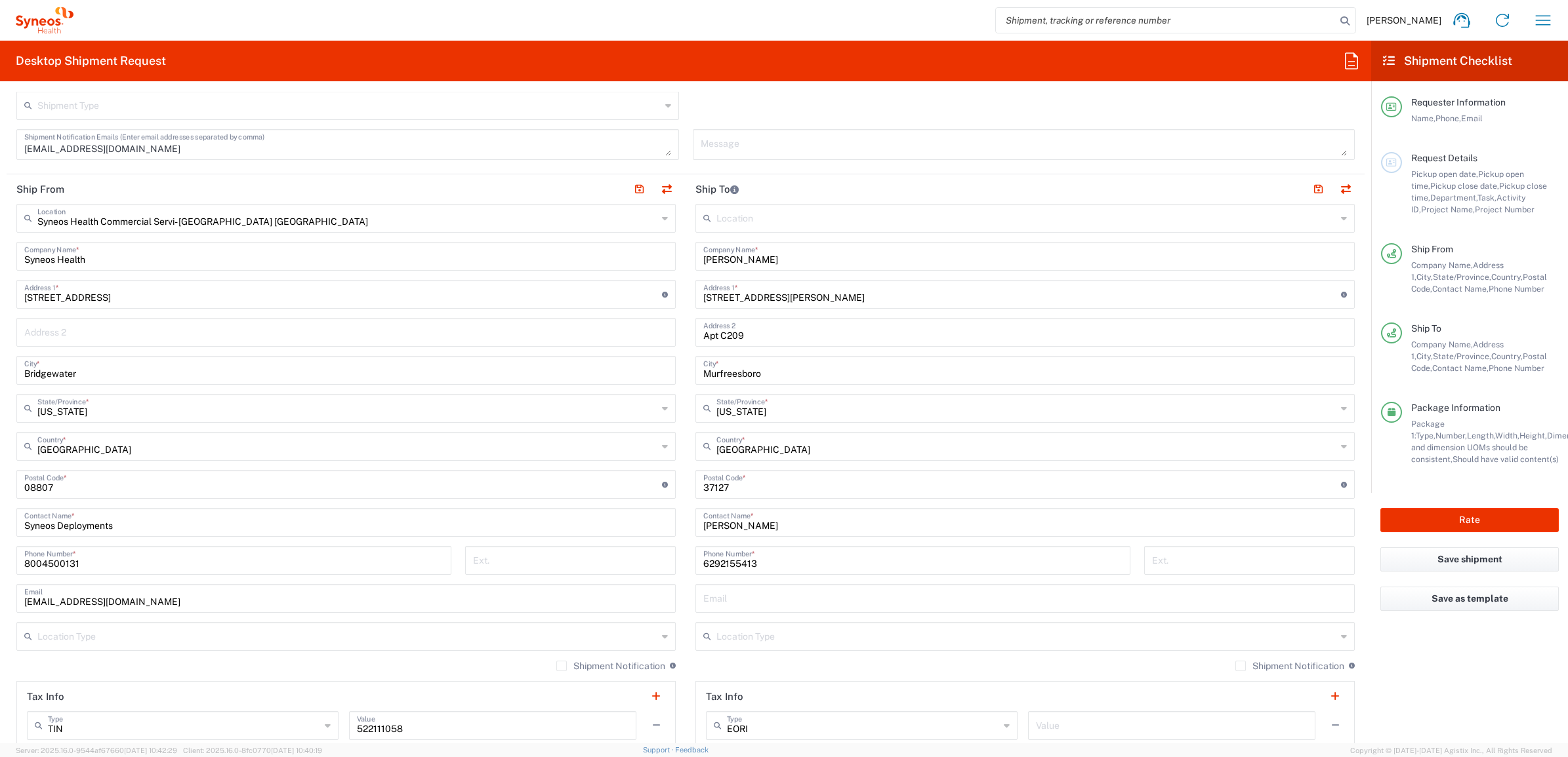
click at [529, 389] on div "Syneos Health Commercial Servi- [GEOGRAPHIC_DATA] [GEOGRAPHIC_DATA] Location Sy…" at bounding box center [345, 479] width 659 height 550
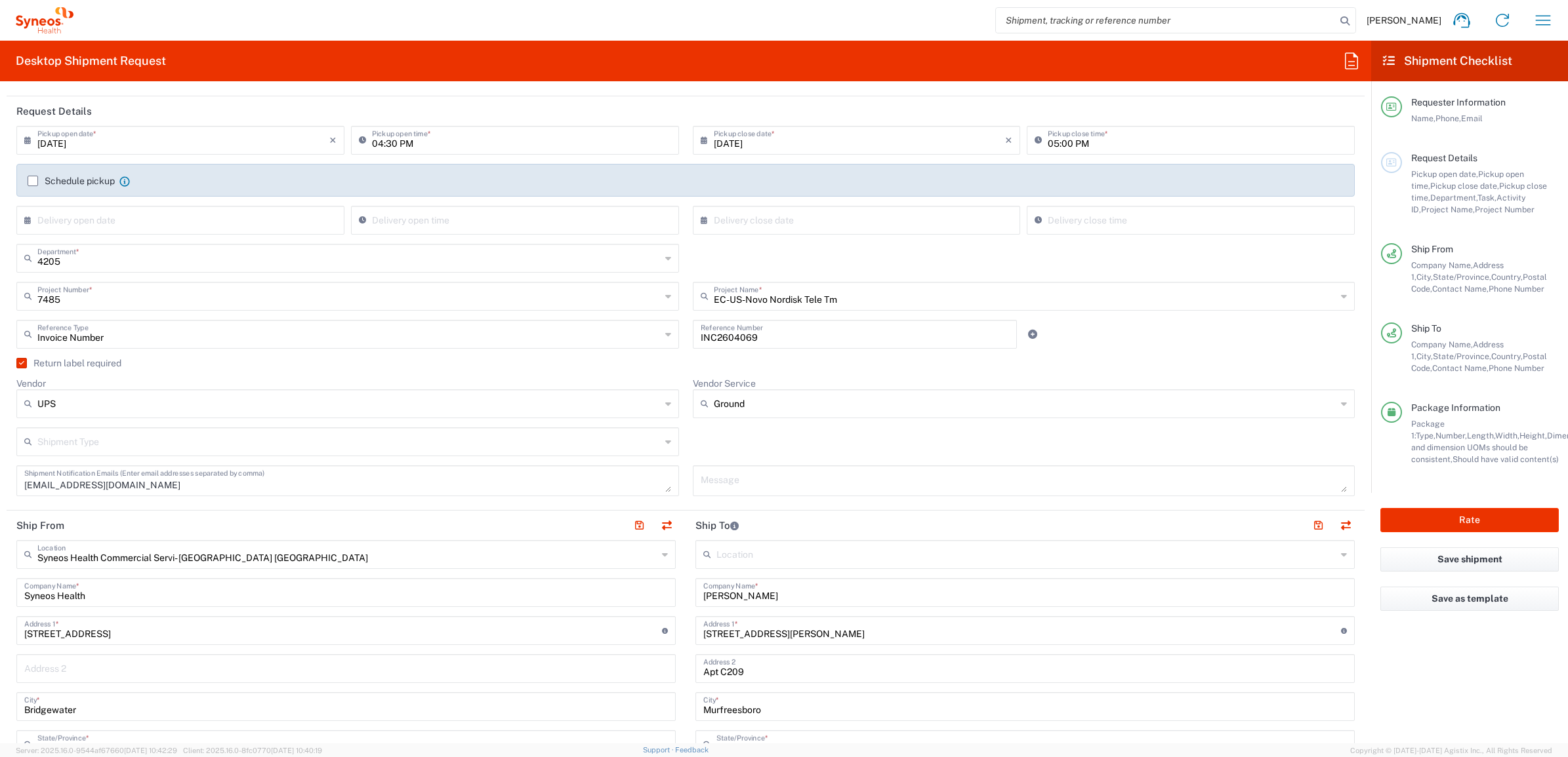
scroll to position [235, 0]
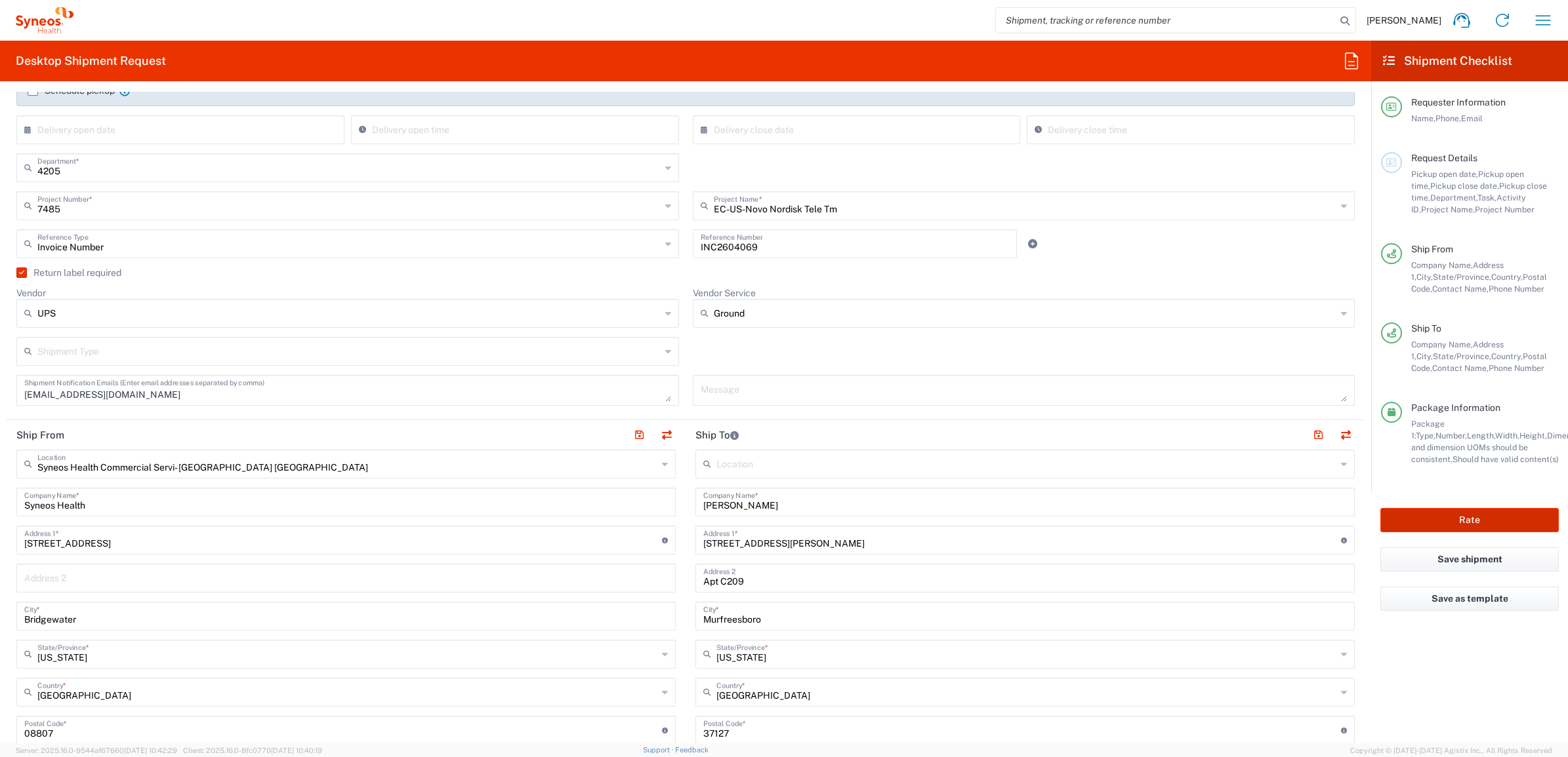
click at [1457, 526] on button "Rate" at bounding box center [1469, 520] width 179 height 25
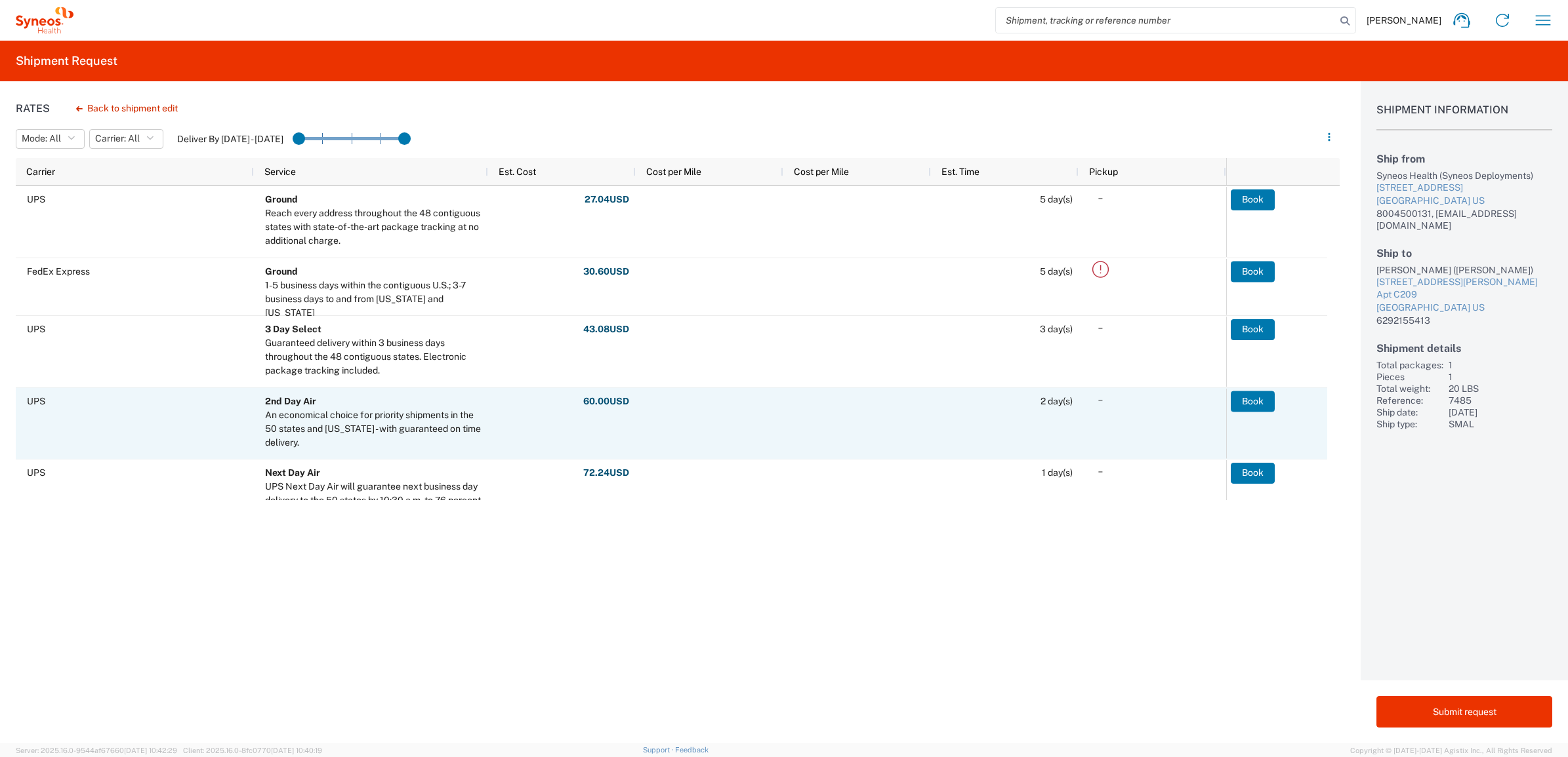
scroll to position [82, 0]
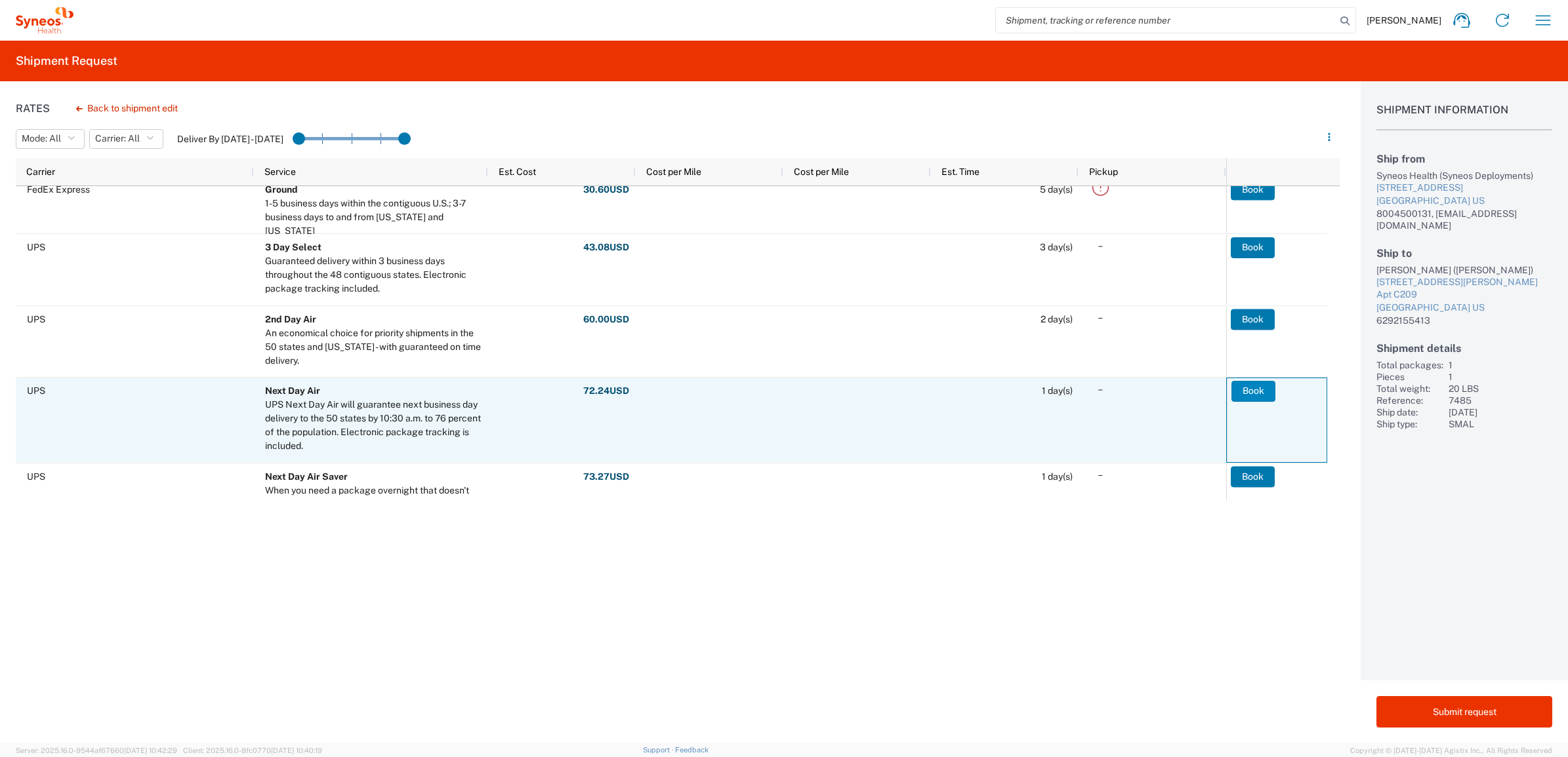
click at [1250, 391] on button "Book" at bounding box center [1253, 391] width 44 height 21
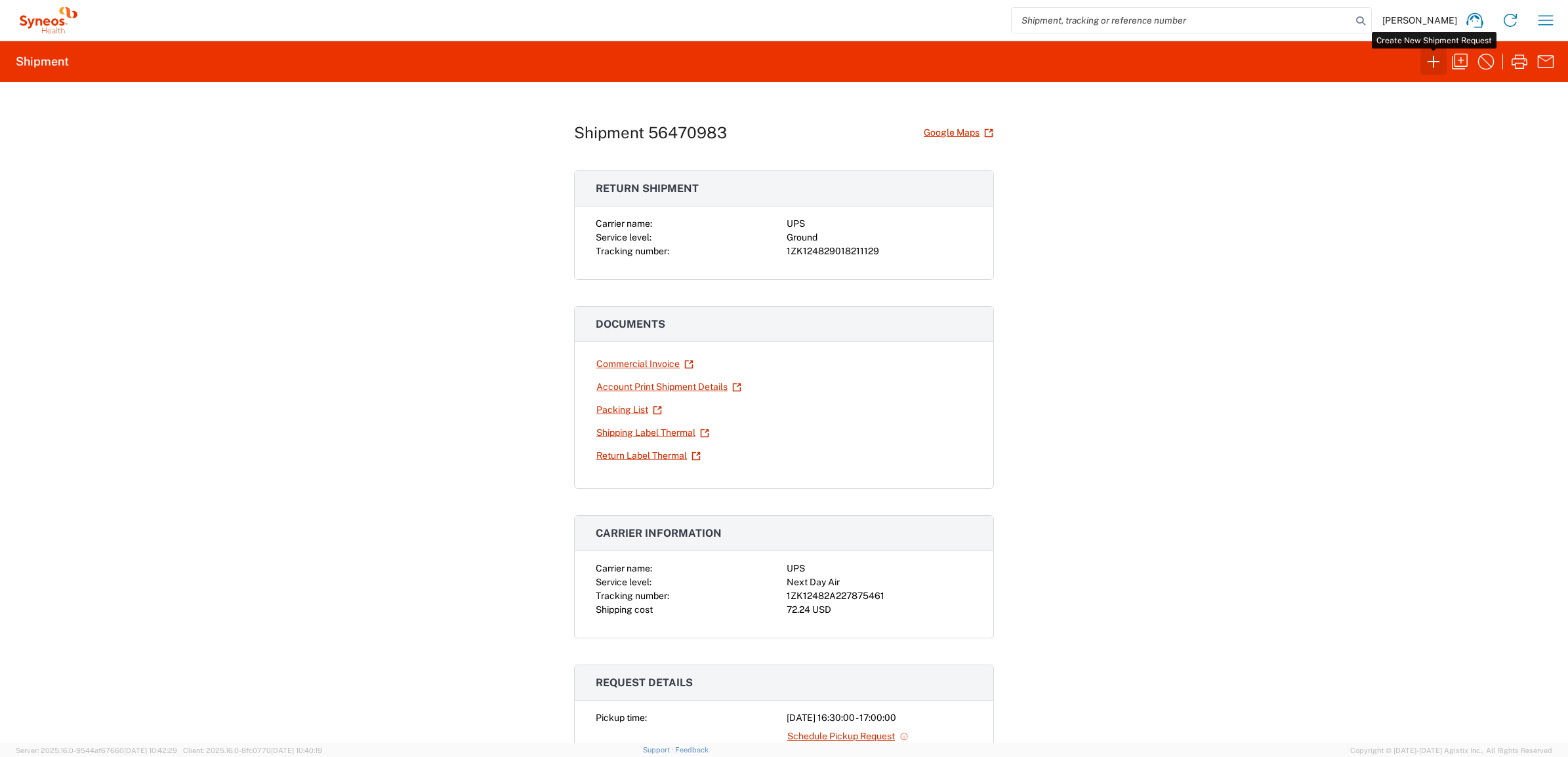
click at [1434, 67] on icon "button" at bounding box center [1433, 62] width 21 height 21
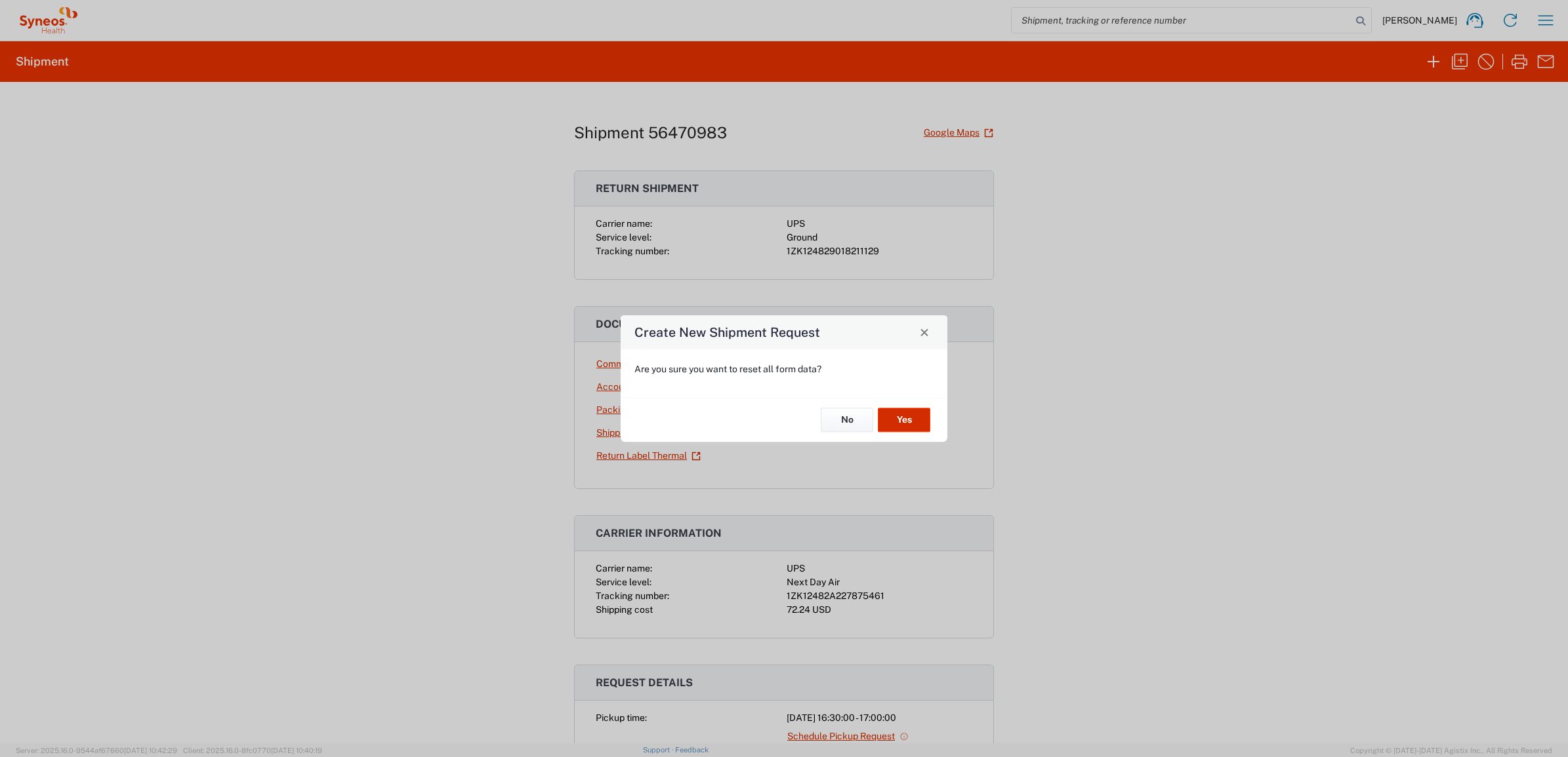
click at [902, 425] on button "Yes" at bounding box center [904, 420] width 53 height 25
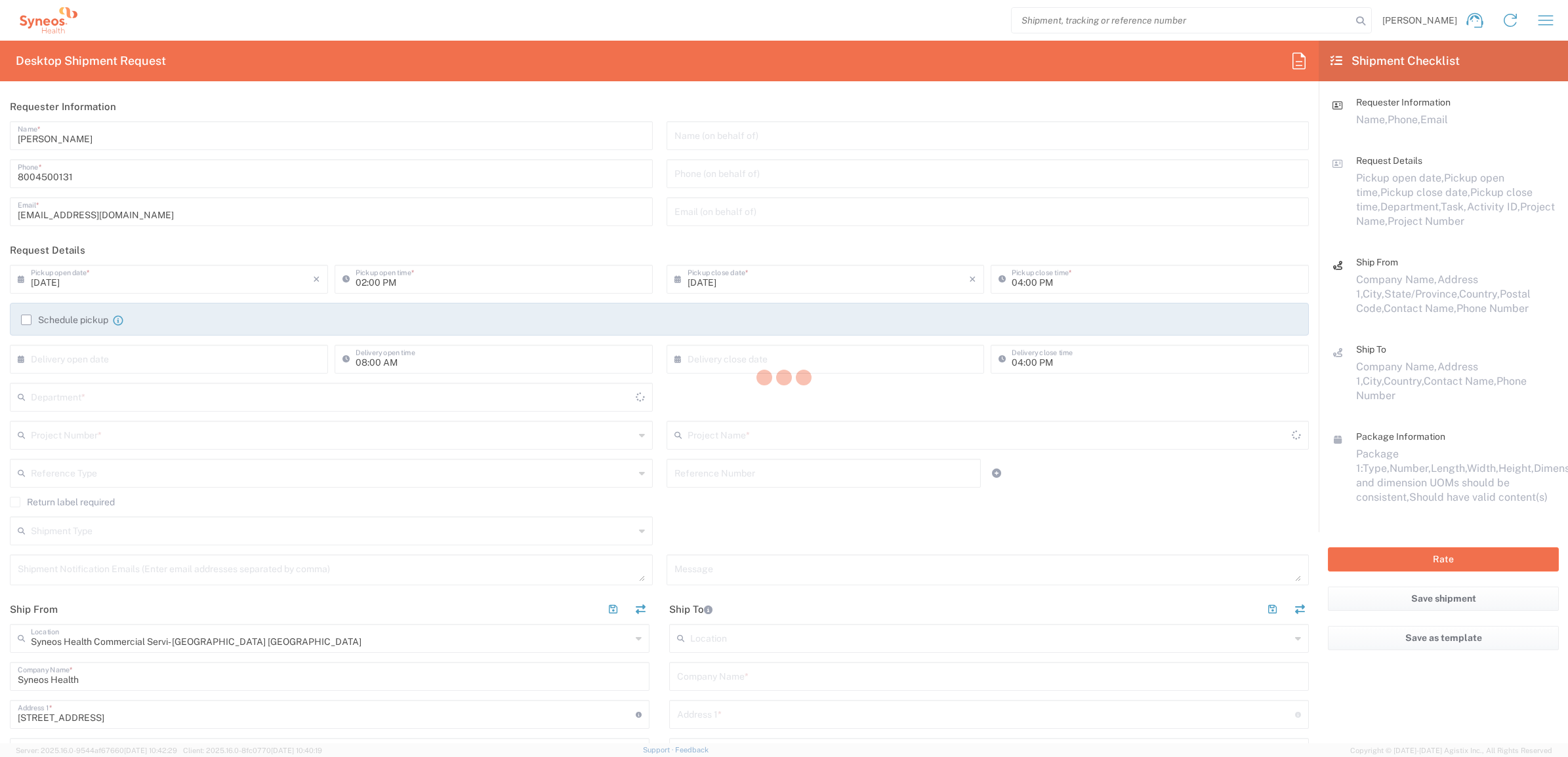
type input "4205"
type input "[US_STATE]"
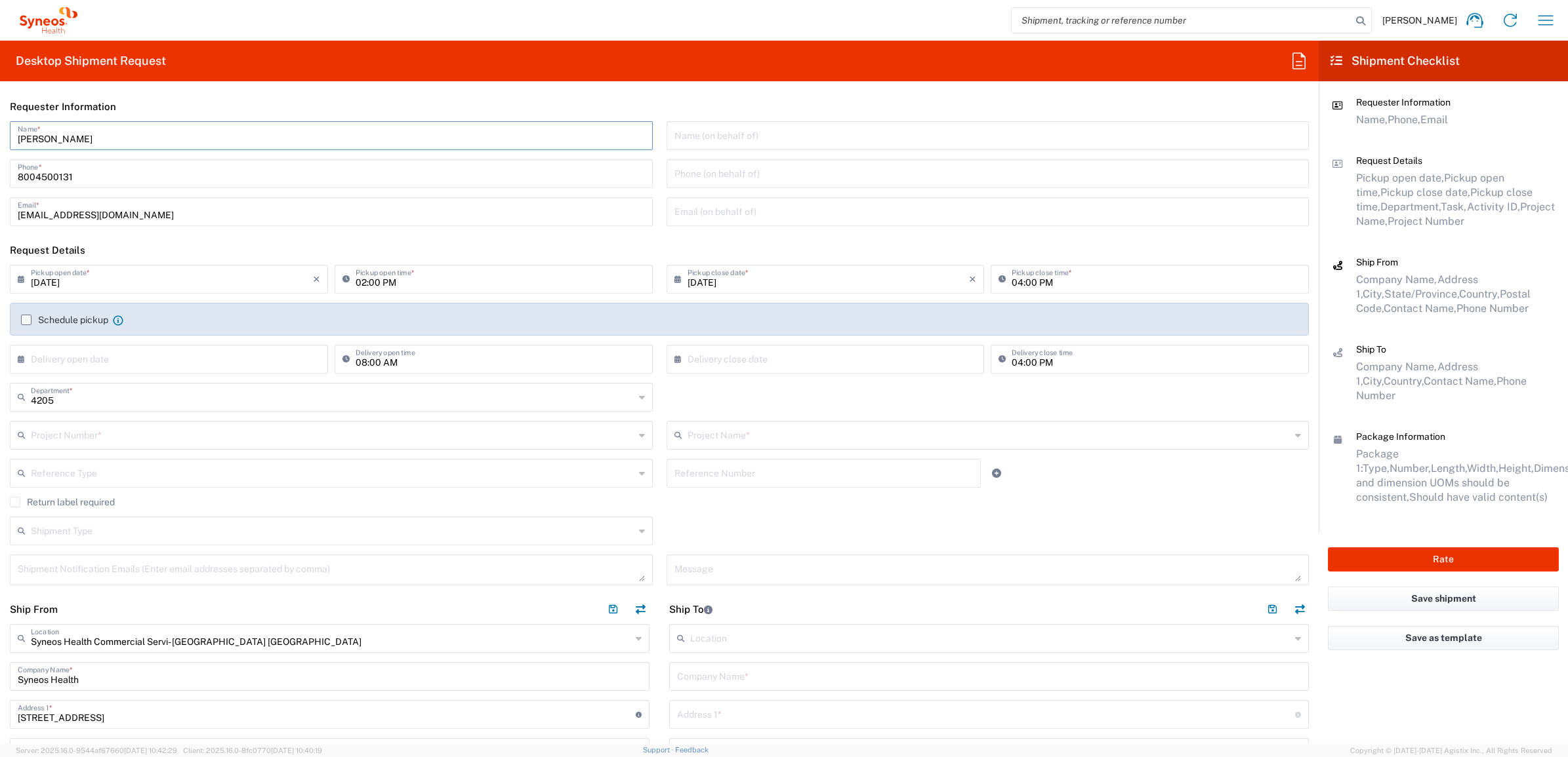
drag, startPoint x: 132, startPoint y: 137, endPoint x: -10, endPoint y: 123, distance: 142.7
click at [0, 123] on html "[PERSON_NAME] Home Shipment estimator Shipment tracking Desktop shipment reques…" at bounding box center [784, 378] width 1568 height 757
type input "Syneos Deployments"
drag, startPoint x: 277, startPoint y: 100, endPoint x: 217, endPoint y: 97, distance: 60.1
click at [277, 100] on header "Requester Information" at bounding box center [659, 106] width 1319 height 29
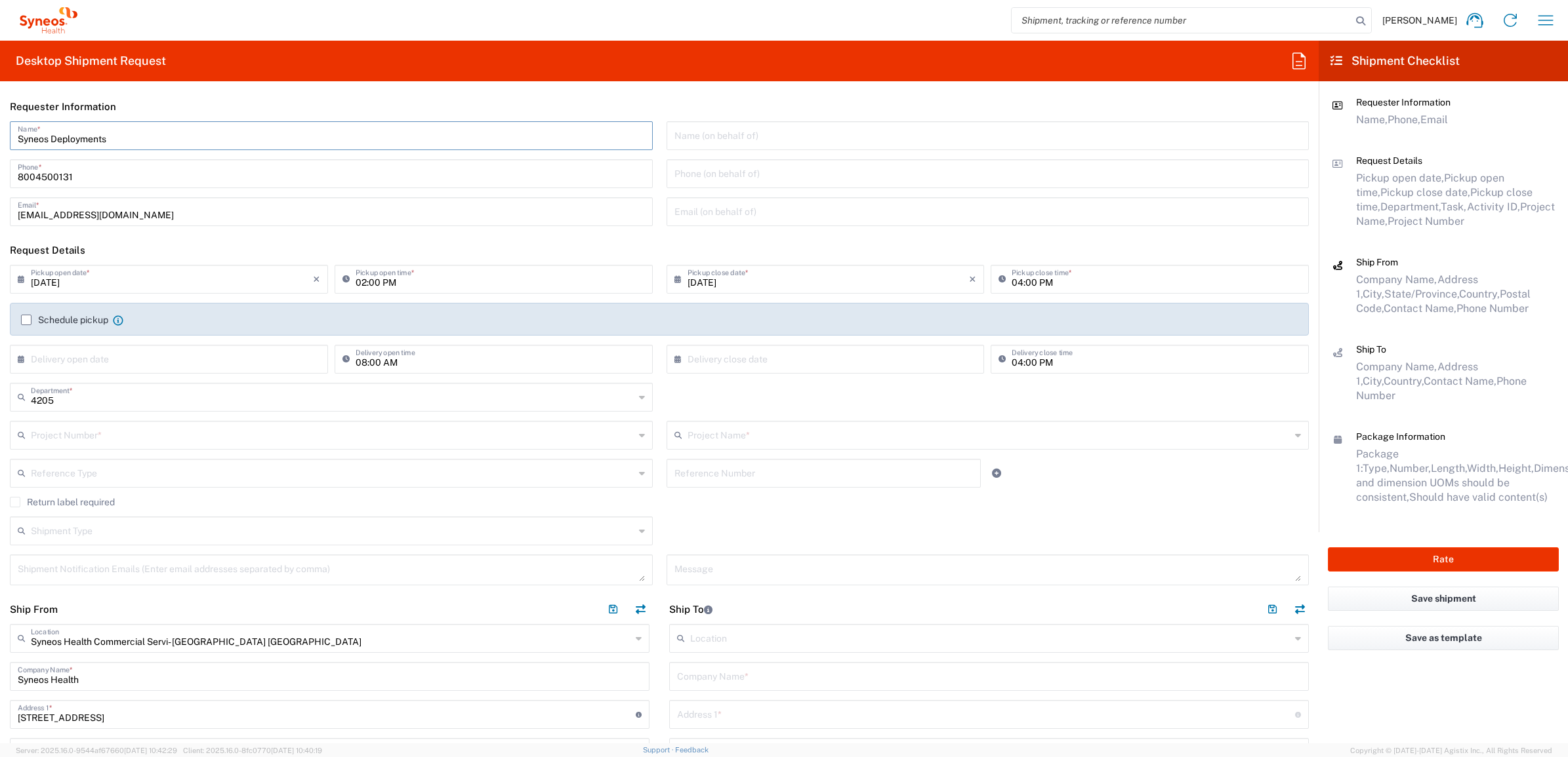
drag, startPoint x: 128, startPoint y: 139, endPoint x: 8, endPoint y: 151, distance: 120.6
click at [8, 151] on div "Syneos Deployments Name * [PHONE_NUMBER] Phone * [EMAIL_ADDRESS][DOMAIN_NAME] E…" at bounding box center [331, 178] width 656 height 114
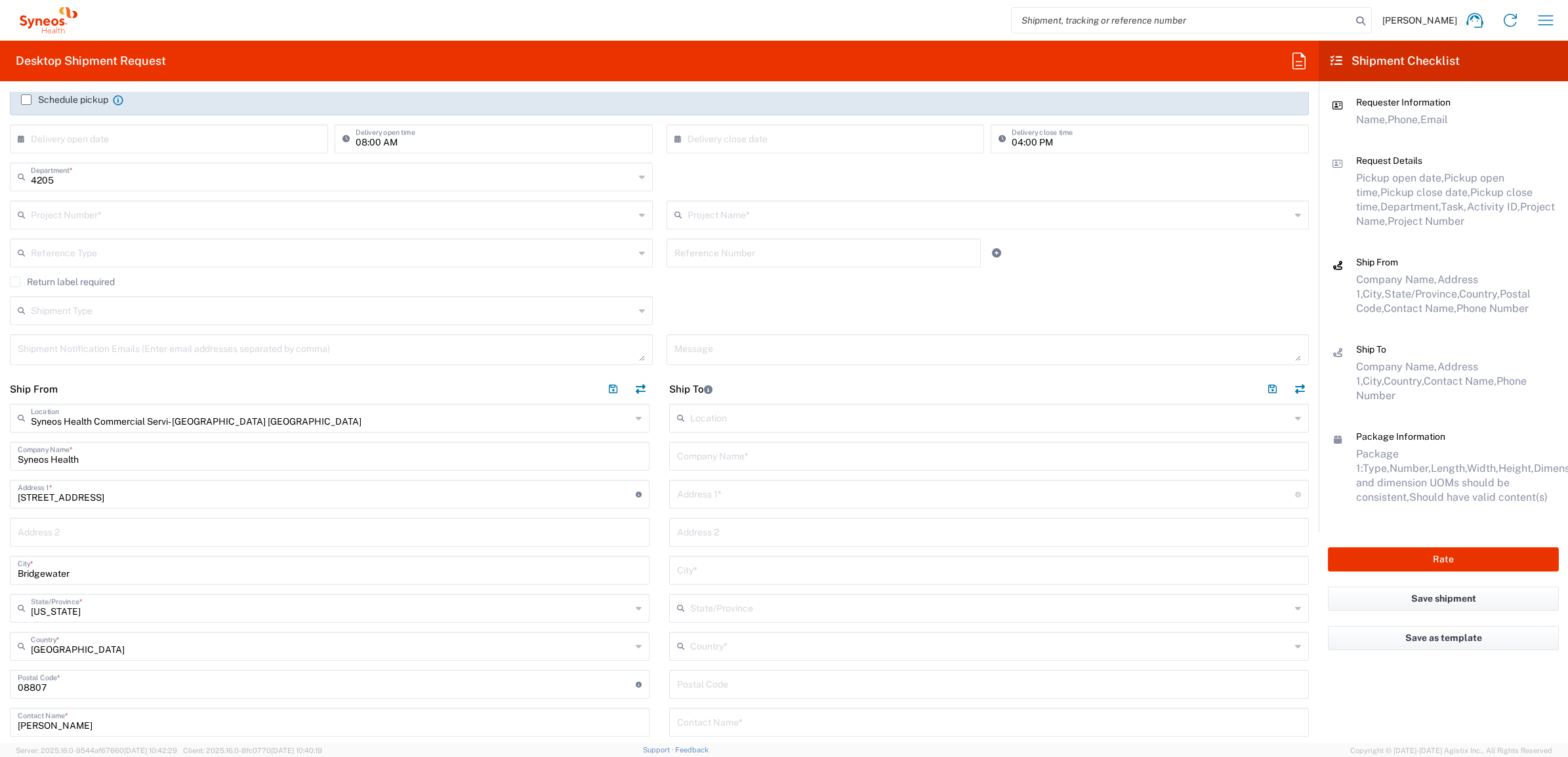
scroll to position [410, 0]
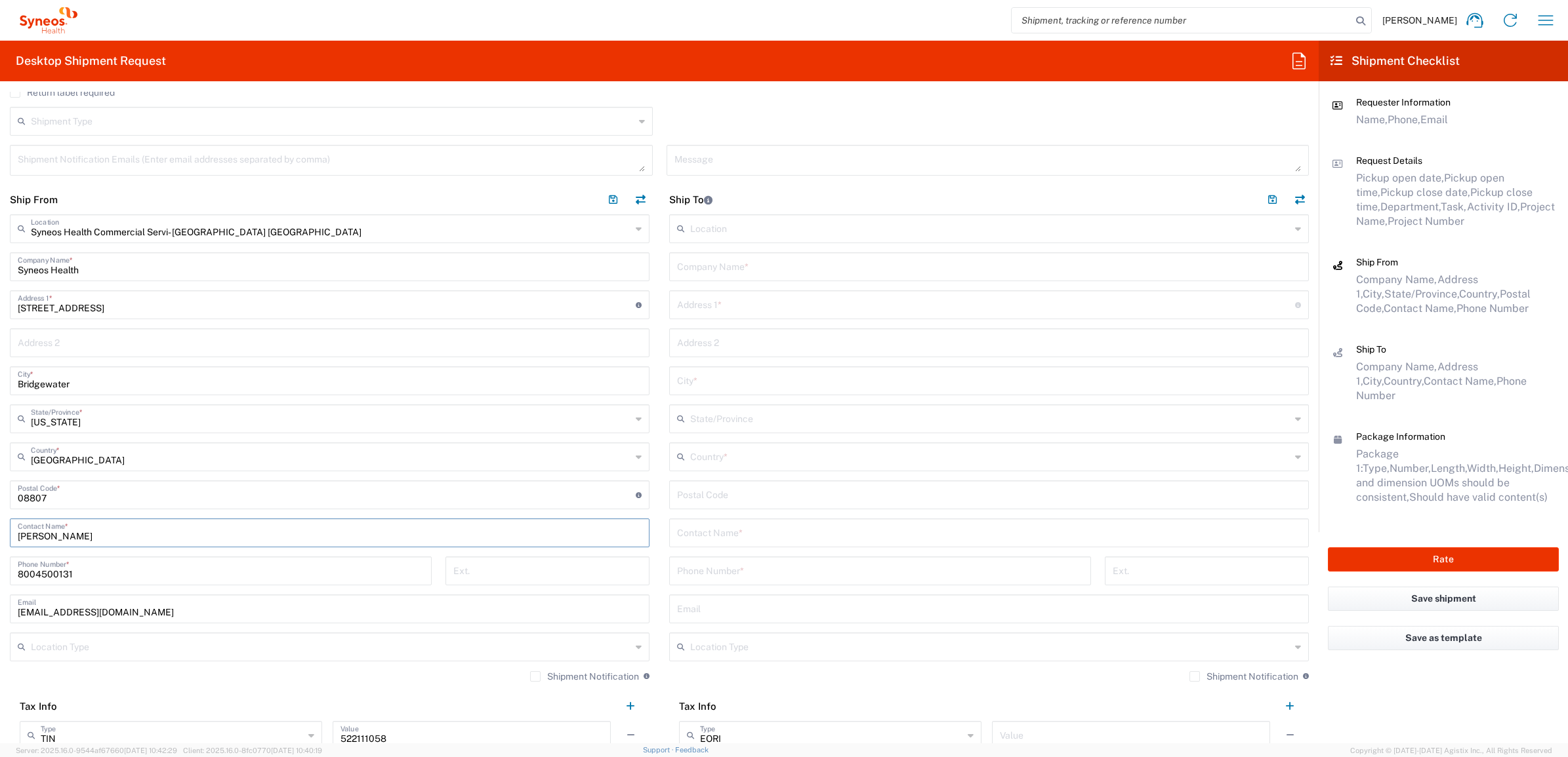
drag, startPoint x: 123, startPoint y: 542, endPoint x: -69, endPoint y: 534, distance: 192.2
click at [0, 534] on html "[PERSON_NAME] Home Shipment estimator Shipment tracking Desktop shipment reques…" at bounding box center [784, 378] width 1568 height 757
paste input "Syneos Deployments"
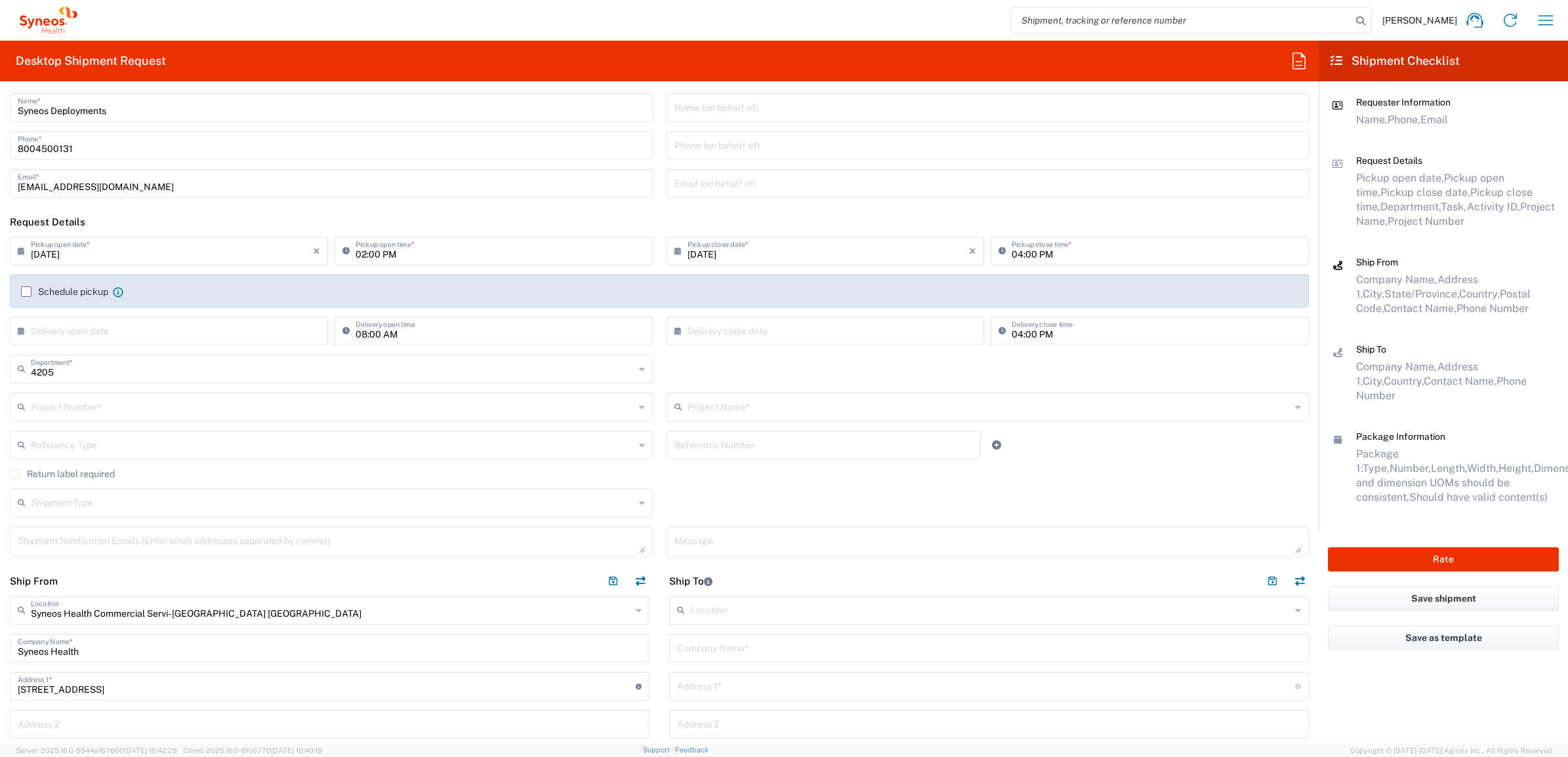
scroll to position [0, 0]
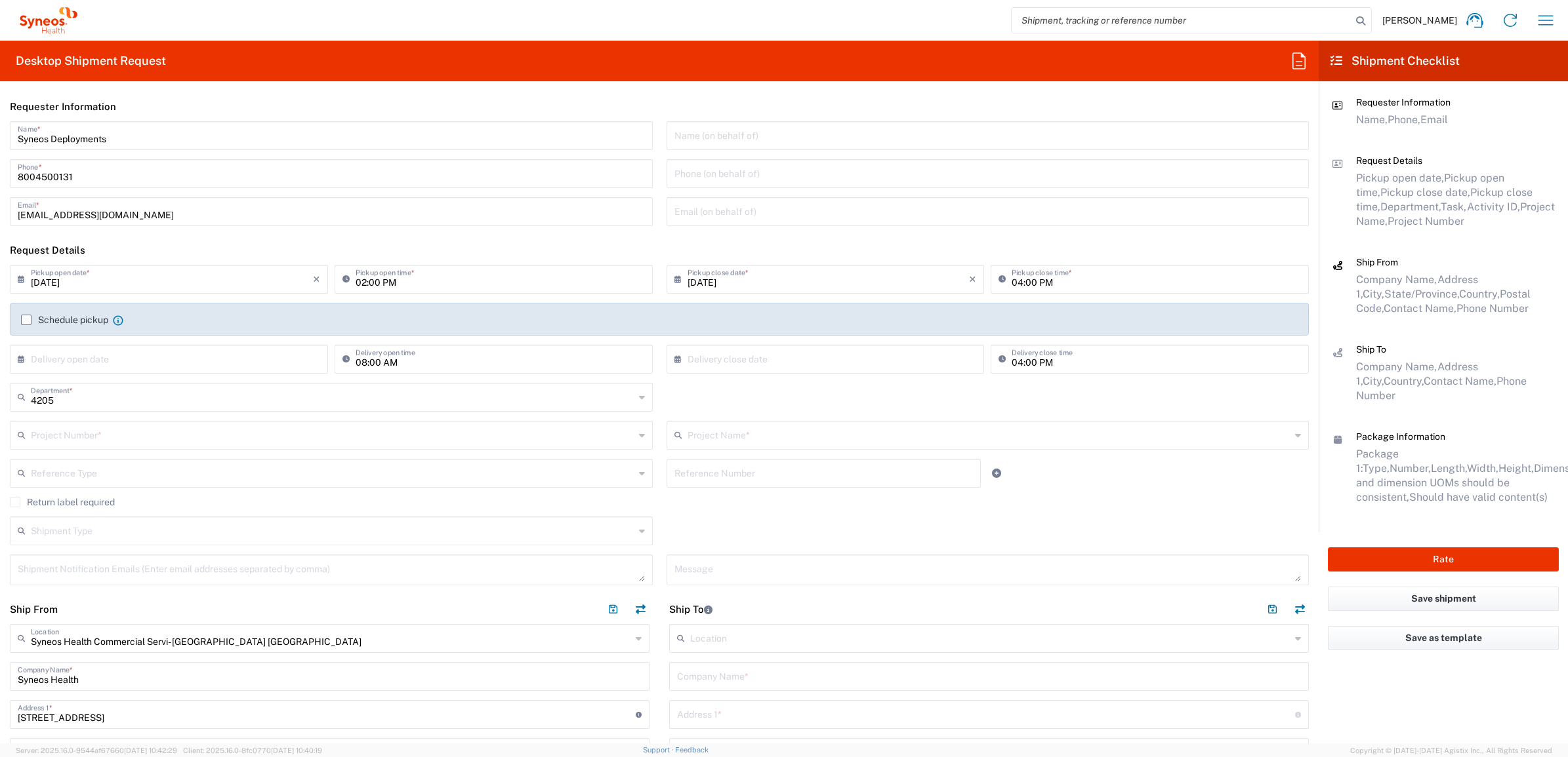
type input "Syneos Deployments"
click at [570, 439] on input "text" at bounding box center [332, 434] width 603 height 23
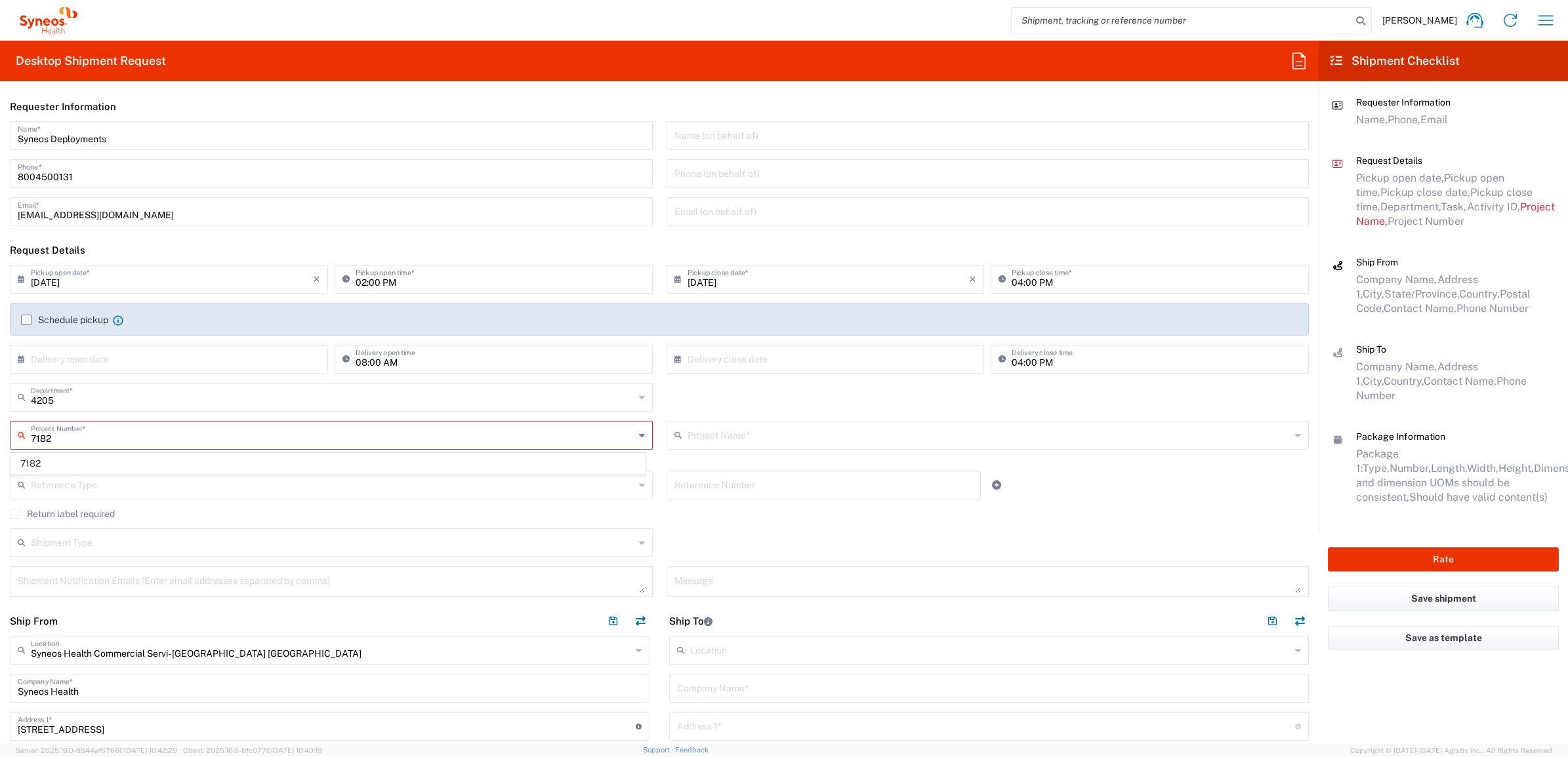
type input "7182"
click at [670, 463] on div "Project Name * ([GEOGRAPHIC_DATA]) 3 Clinical Educ-00198 0000092391 BMS - MDO 0…" at bounding box center [987, 445] width 656 height 50
click at [539, 444] on input "text" at bounding box center [333, 434] width 605 height 23
type input "7182"
click at [436, 457] on span "7182" at bounding box center [328, 464] width 633 height 20
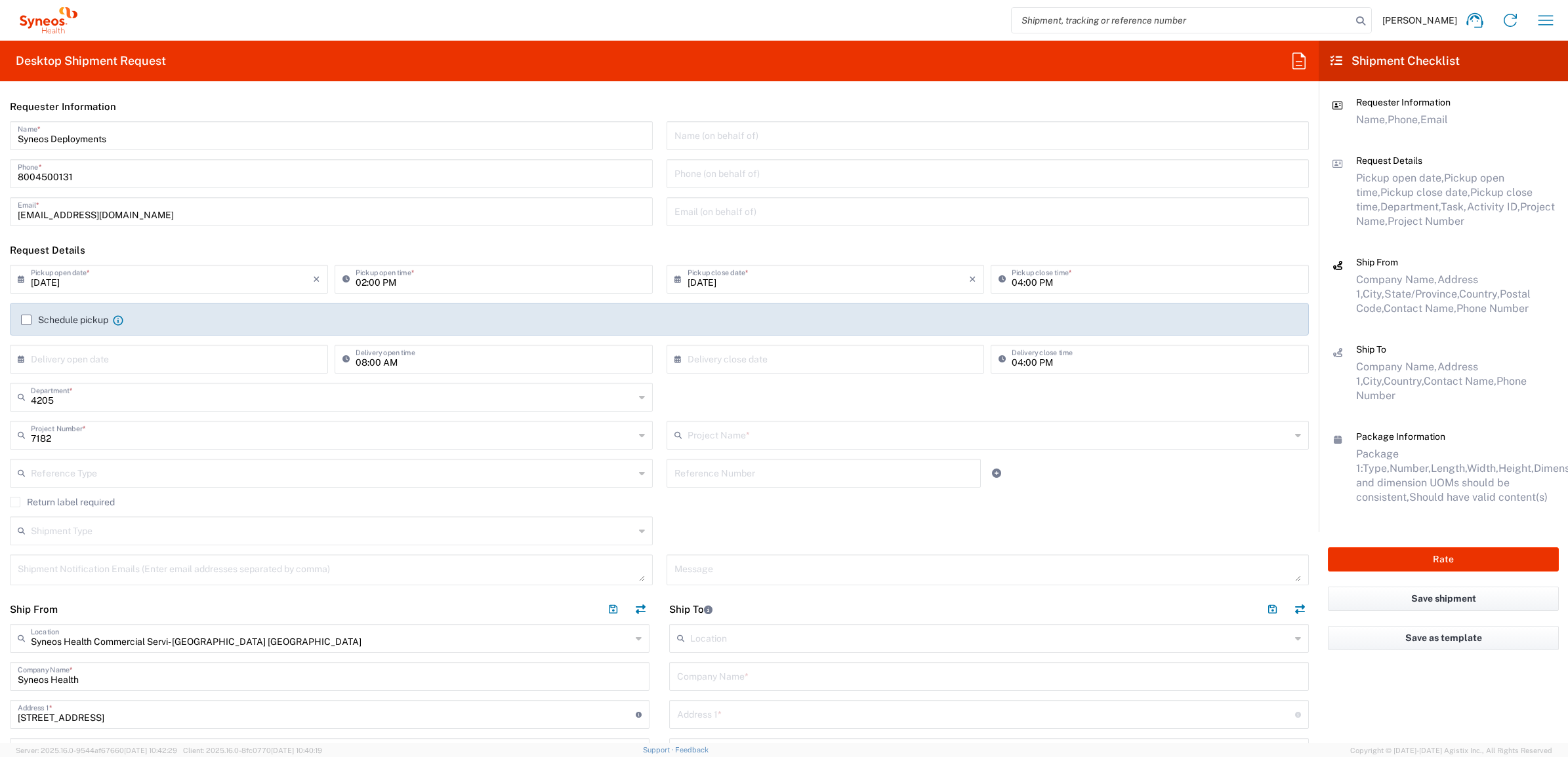
type input "ST-US_GlaxoSmithKline_Sales"
click at [692, 478] on input "text" at bounding box center [824, 472] width 298 height 23
paste input "INC2626291"
type input "INC2626291"
click at [528, 468] on input "text" at bounding box center [332, 472] width 603 height 23
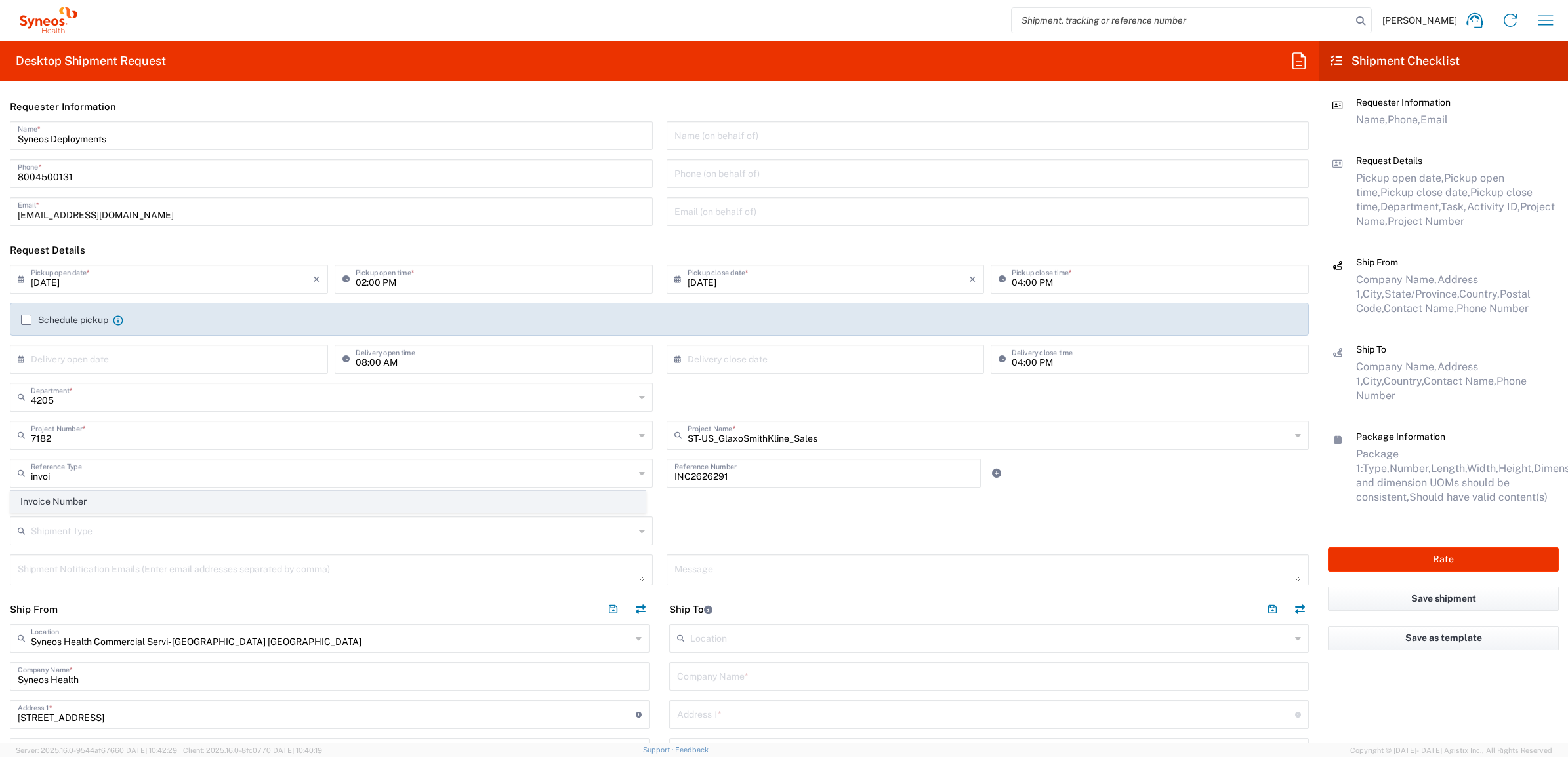
click at [532, 508] on span "Invoice Number" at bounding box center [328, 501] width 633 height 20
type input "Invoice Number"
click at [652, 503] on agx-checkbox-control "Return label required" at bounding box center [659, 502] width 1299 height 11
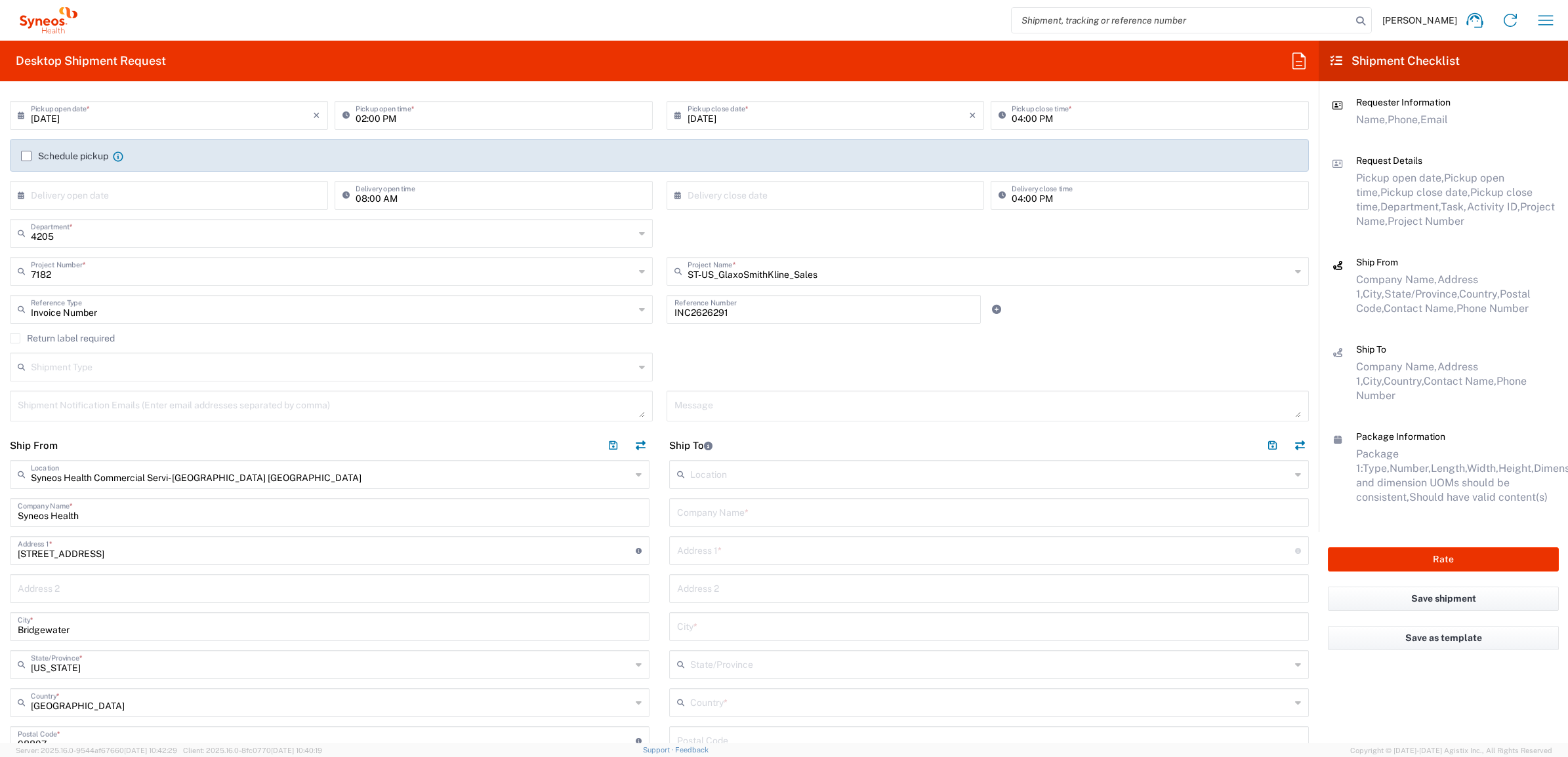
click at [788, 513] on input "text" at bounding box center [989, 511] width 624 height 23
paste input "[PERSON_NAME]"
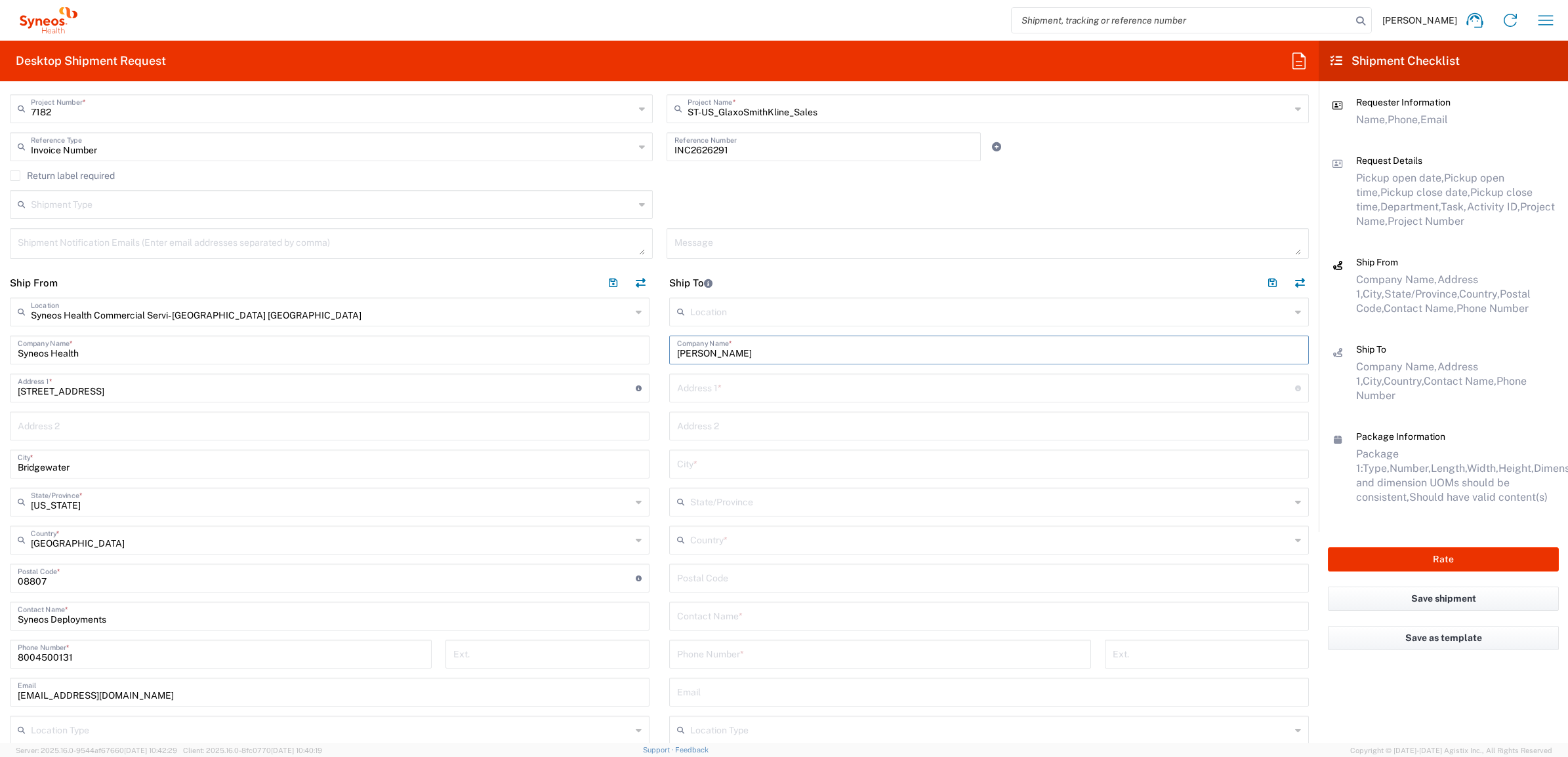
scroll to position [410, 0]
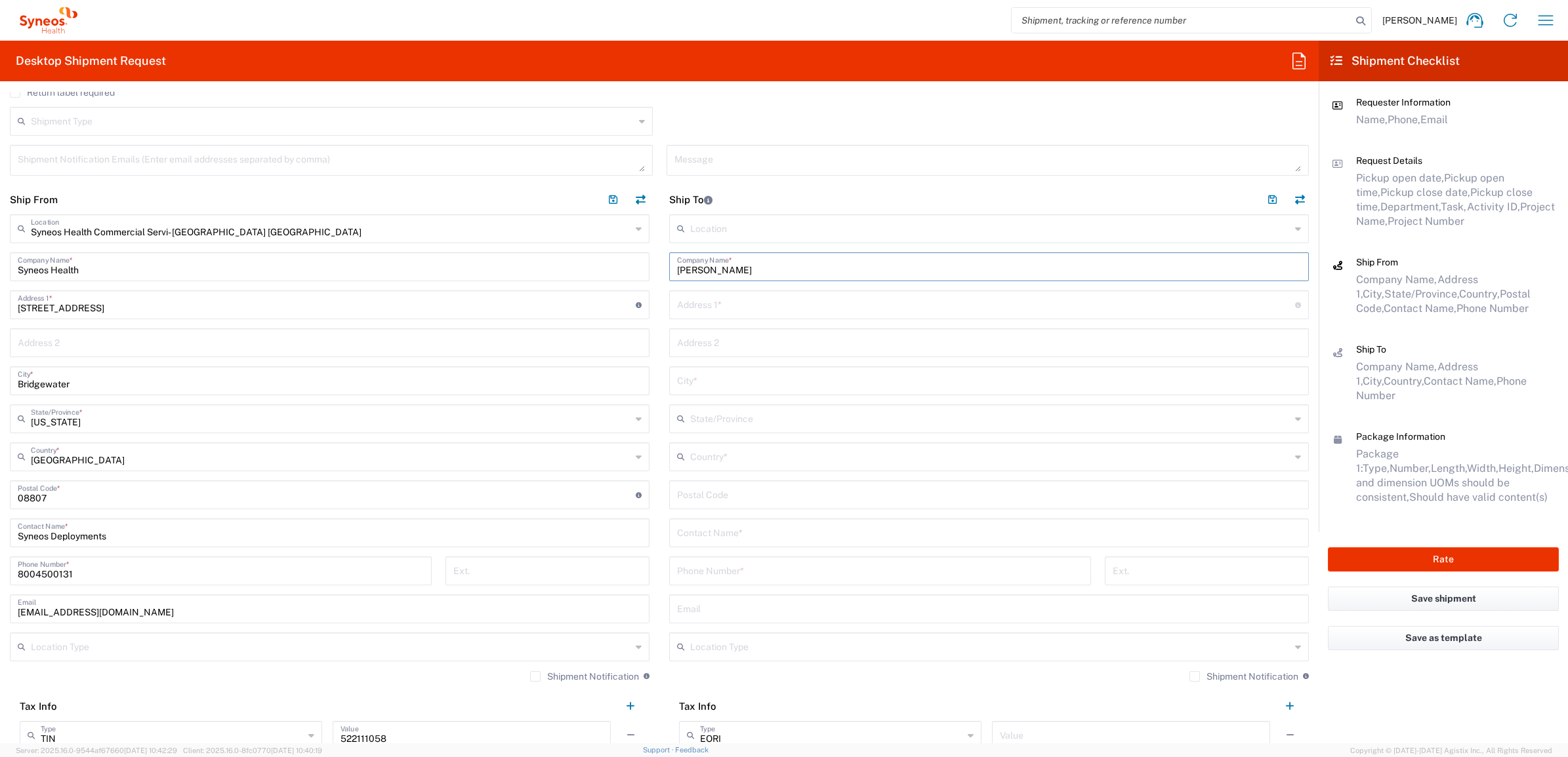
type input "[PERSON_NAME]"
click at [722, 530] on input "text" at bounding box center [989, 532] width 624 height 23
paste input "[PERSON_NAME]"
type input "[PERSON_NAME]"
drag, startPoint x: 743, startPoint y: 310, endPoint x: 695, endPoint y: 355, distance: 65.8
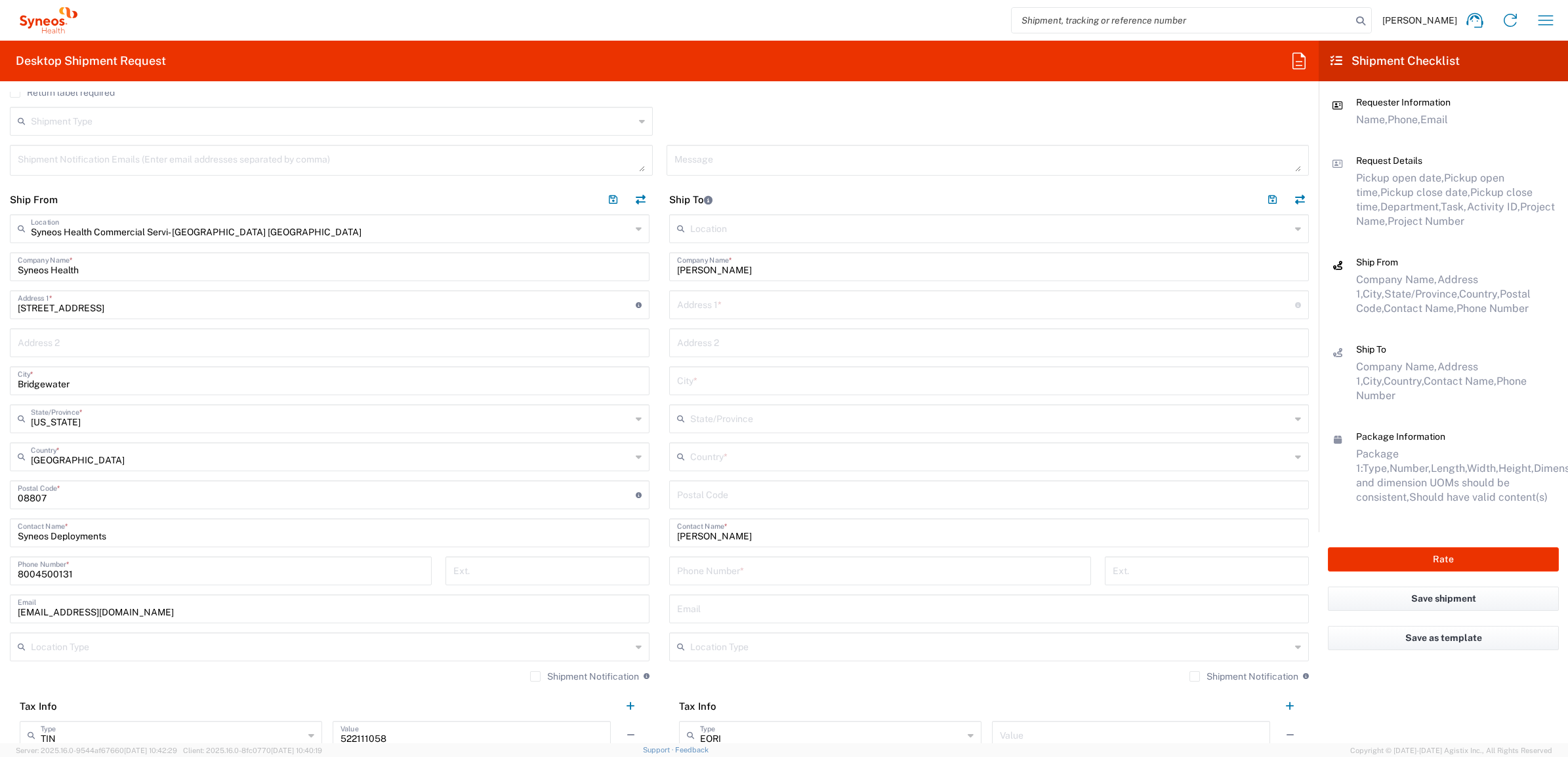
click at [743, 310] on input "text" at bounding box center [986, 304] width 618 height 23
paste input "[STREET_ADDRESS]"
type input "[STREET_ADDRESS]"
click at [703, 487] on input "undefined" at bounding box center [989, 494] width 624 height 23
paste input "40353"
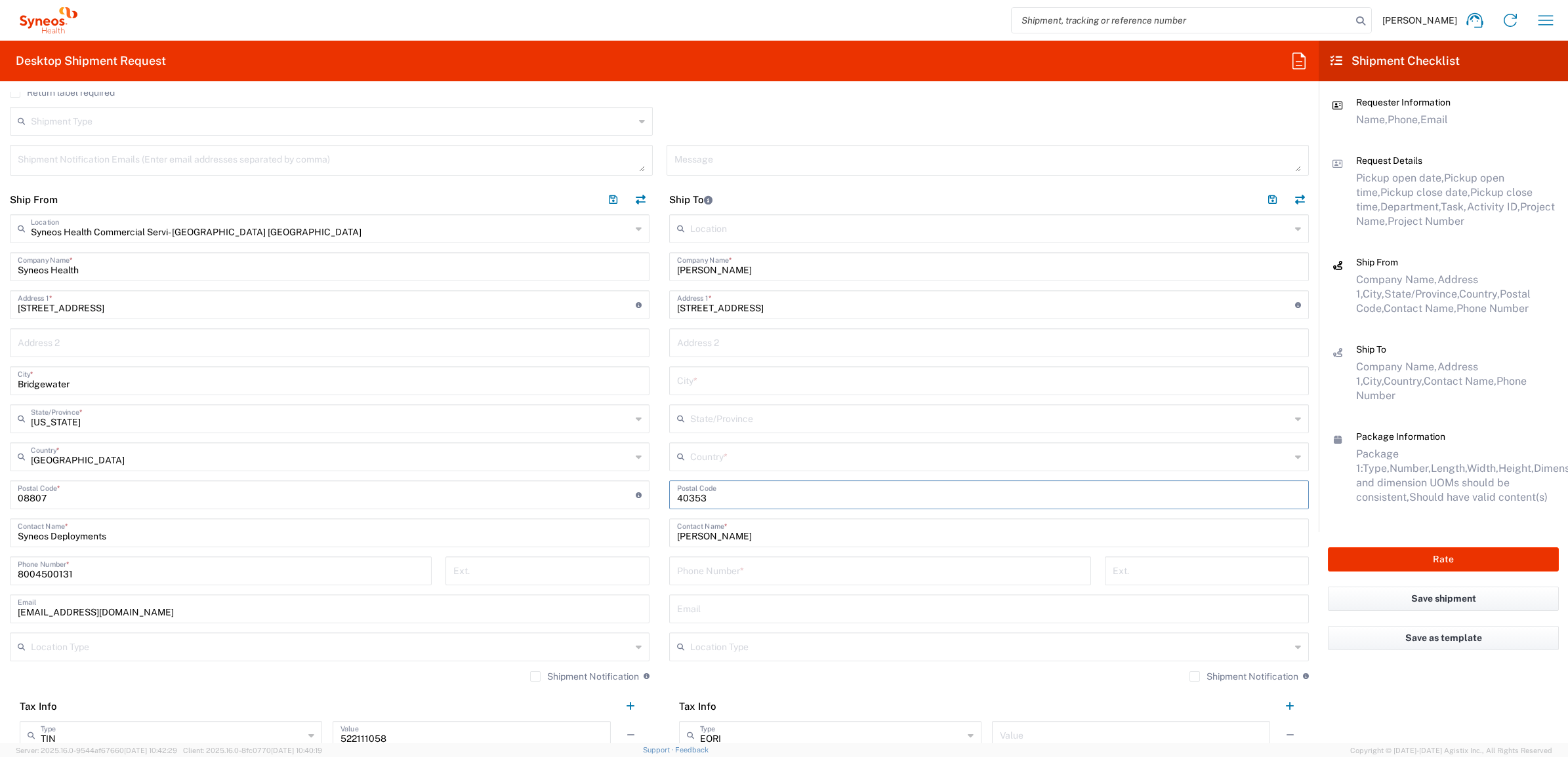
type input "40353"
click at [699, 564] on input "tel" at bounding box center [880, 570] width 406 height 23
paste input "[PHONE_NUMBER]"
type input "[PHONE_NUMBER]"
click at [697, 456] on input "text" at bounding box center [990, 456] width 600 height 23
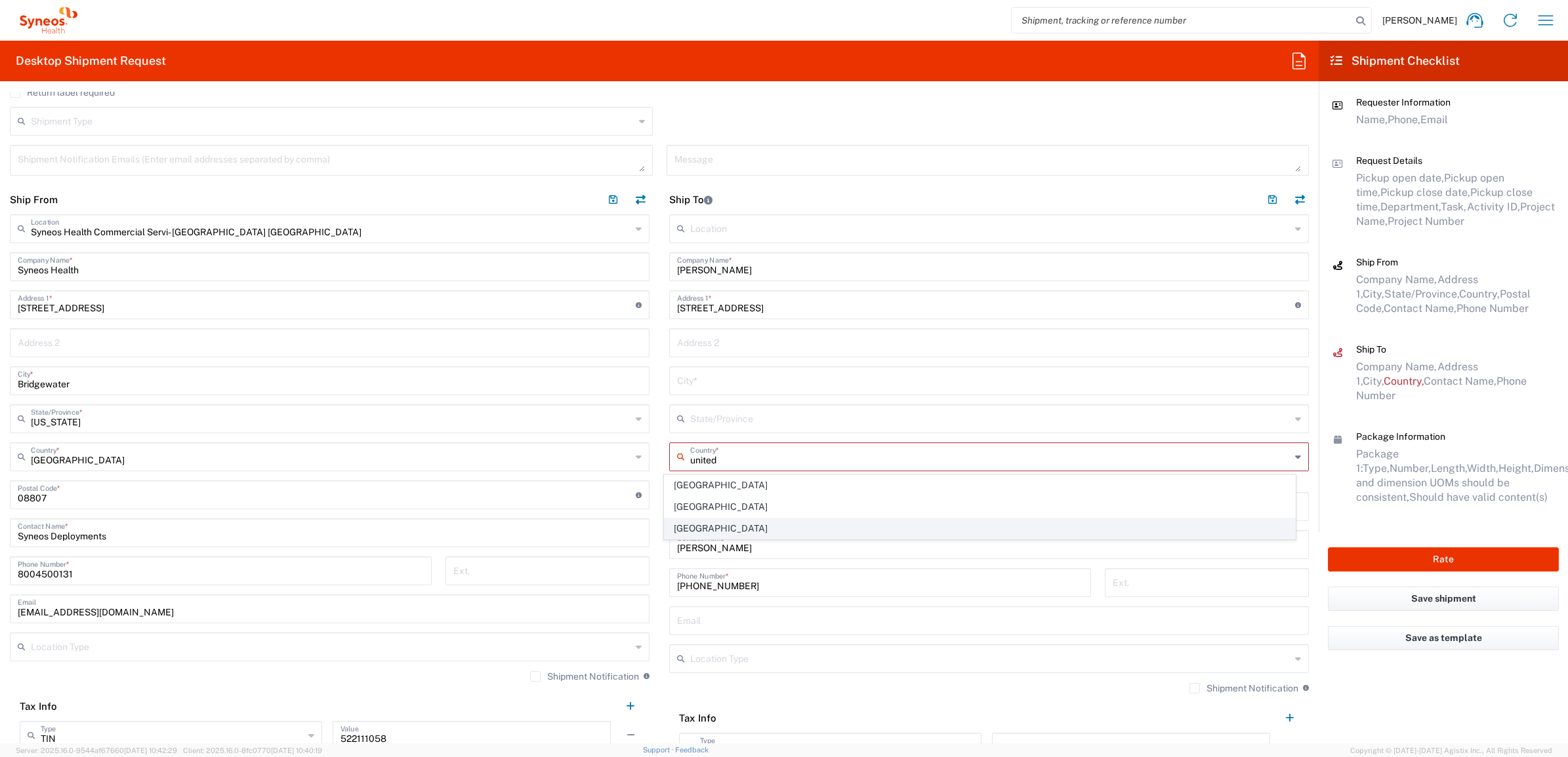
click at [686, 520] on span "[GEOGRAPHIC_DATA]" at bounding box center [979, 529] width 631 height 20
type input "[GEOGRAPHIC_DATA]"
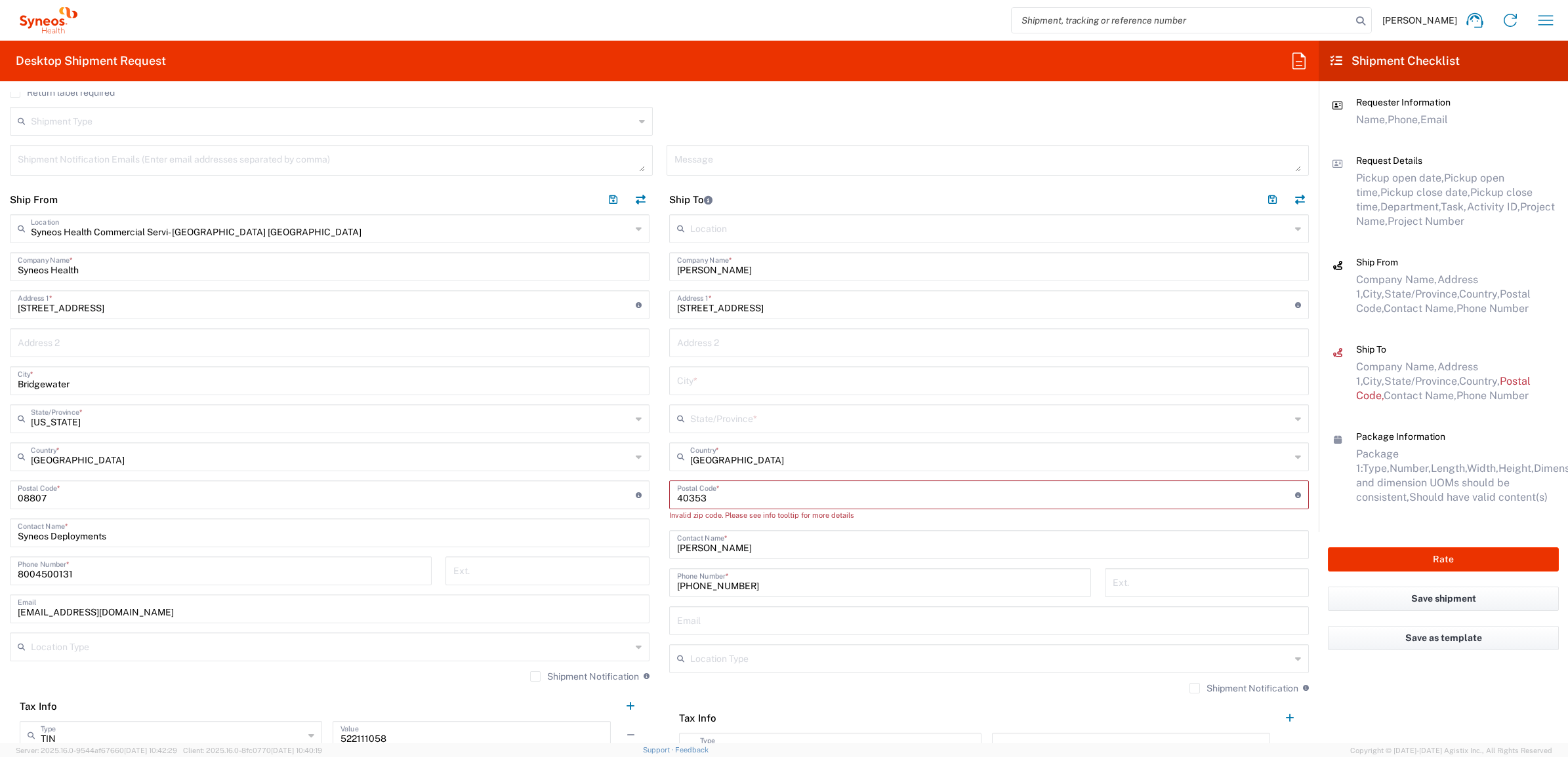
click at [706, 494] on input "undefined" at bounding box center [986, 494] width 618 height 23
type input "40353"
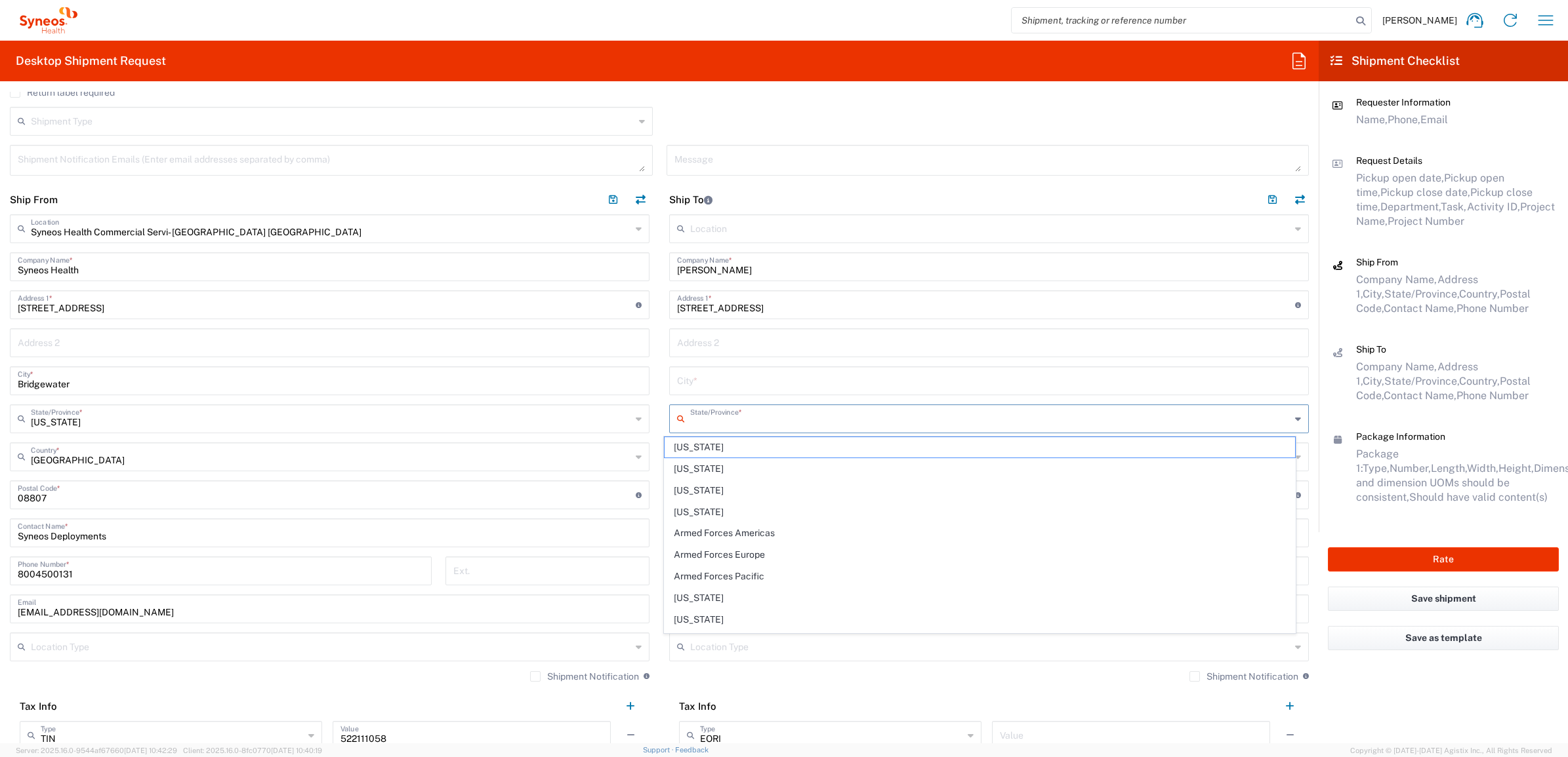
click at [708, 424] on input "text" at bounding box center [990, 417] width 600 height 23
click at [696, 441] on span "[US_STATE]" at bounding box center [979, 447] width 631 height 20
type input "[US_STATE]"
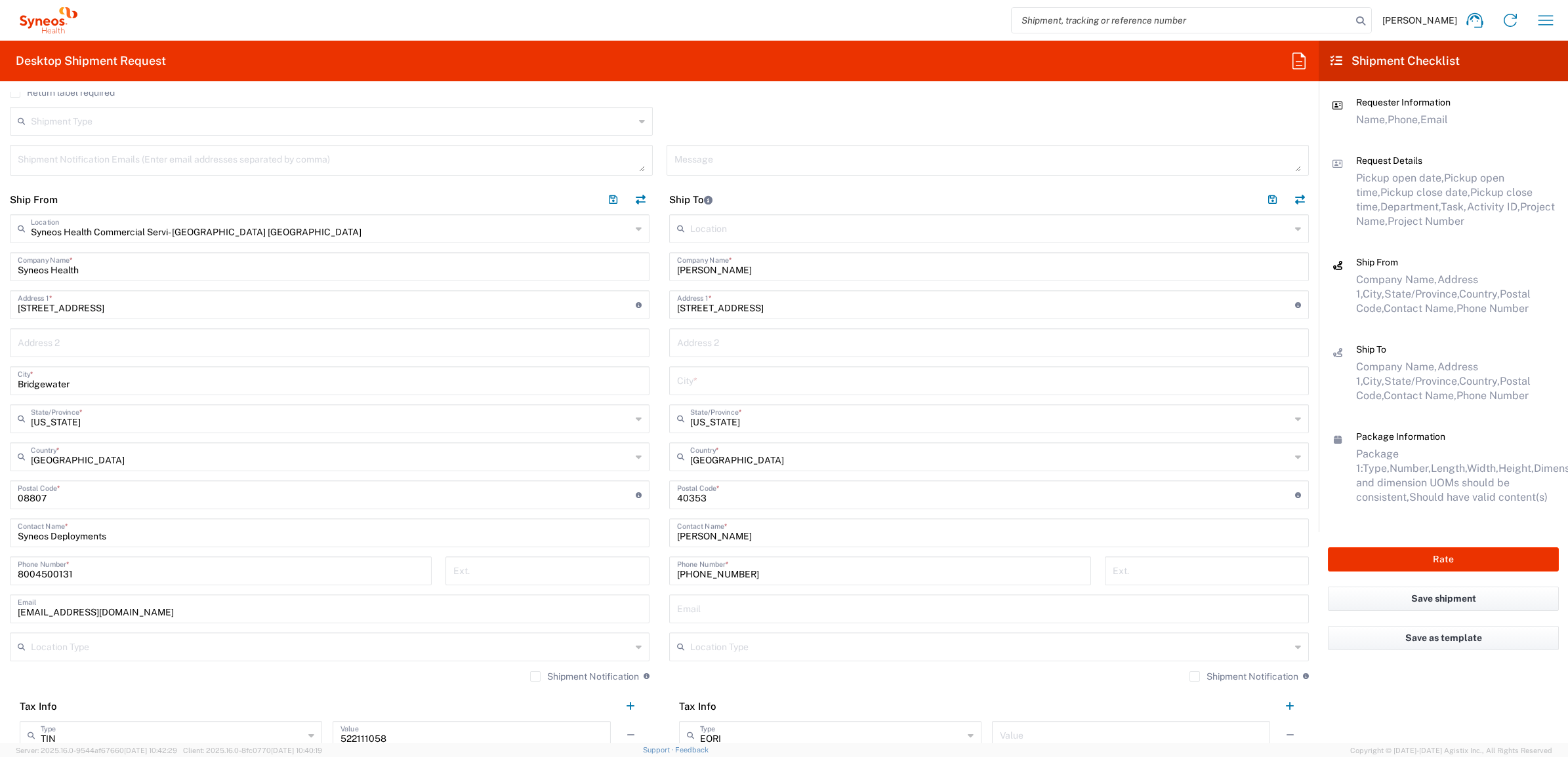
click at [753, 380] on input "text" at bounding box center [989, 380] width 624 height 23
paste input "Mount Sterling"
type input "Mount Sterling"
click at [649, 359] on main "Syneos Health Commercial Servi- [GEOGRAPHIC_DATA] [GEOGRAPHIC_DATA] Location Sy…" at bounding box center [329, 487] width 659 height 545
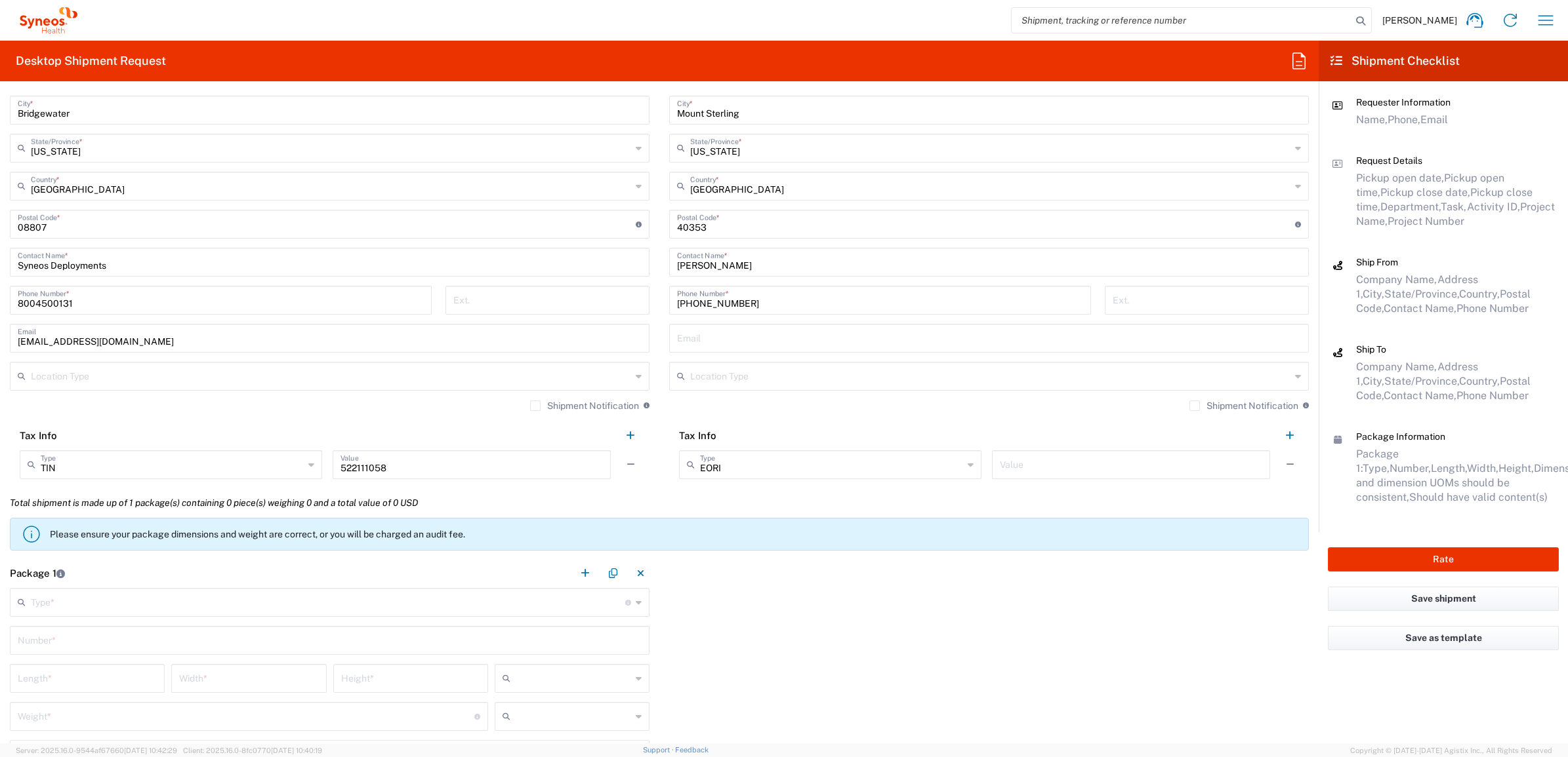
scroll to position [819, 0]
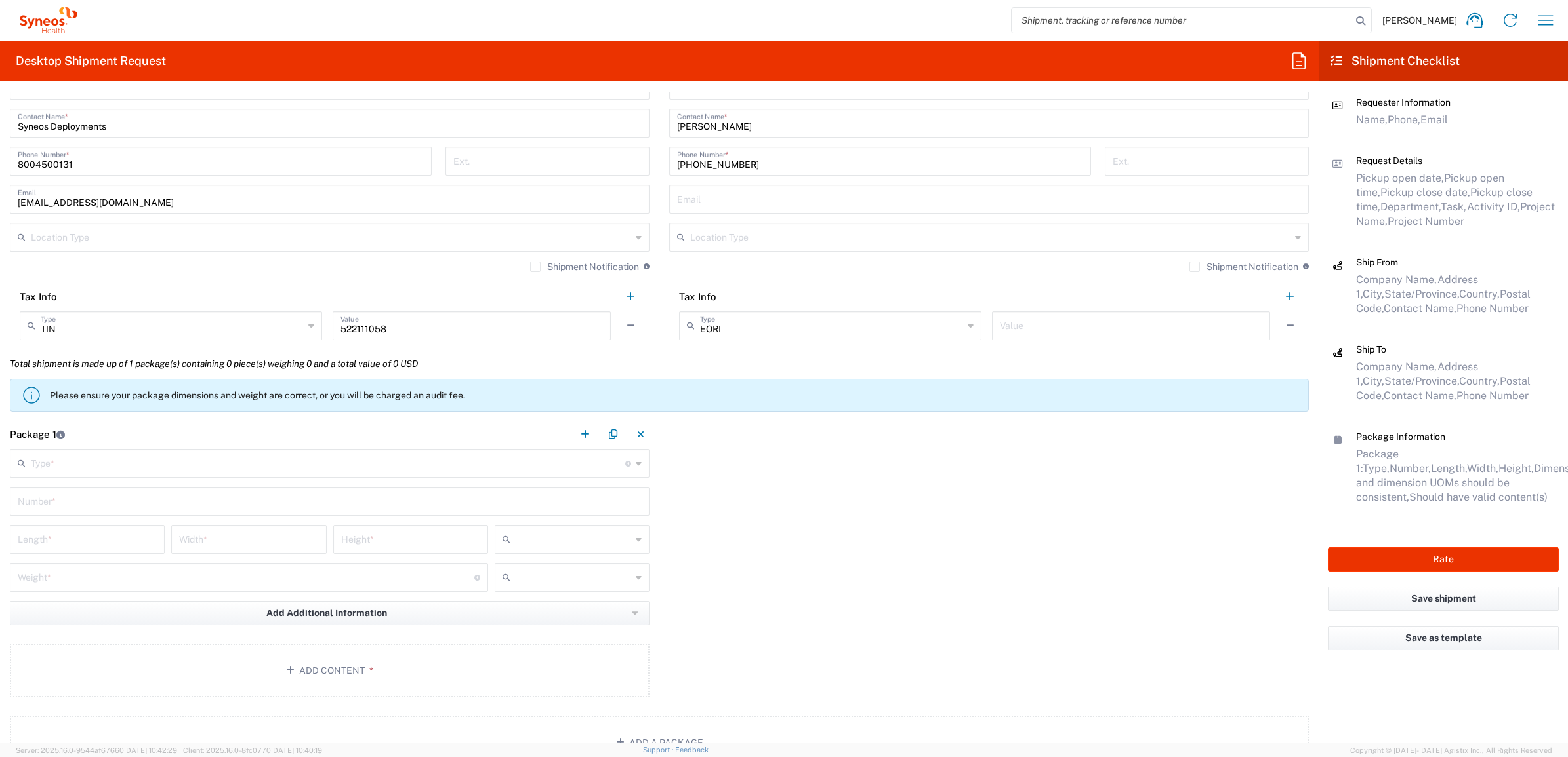
click at [274, 476] on div "Type * Material used to package goods" at bounding box center [329, 463] width 640 height 29
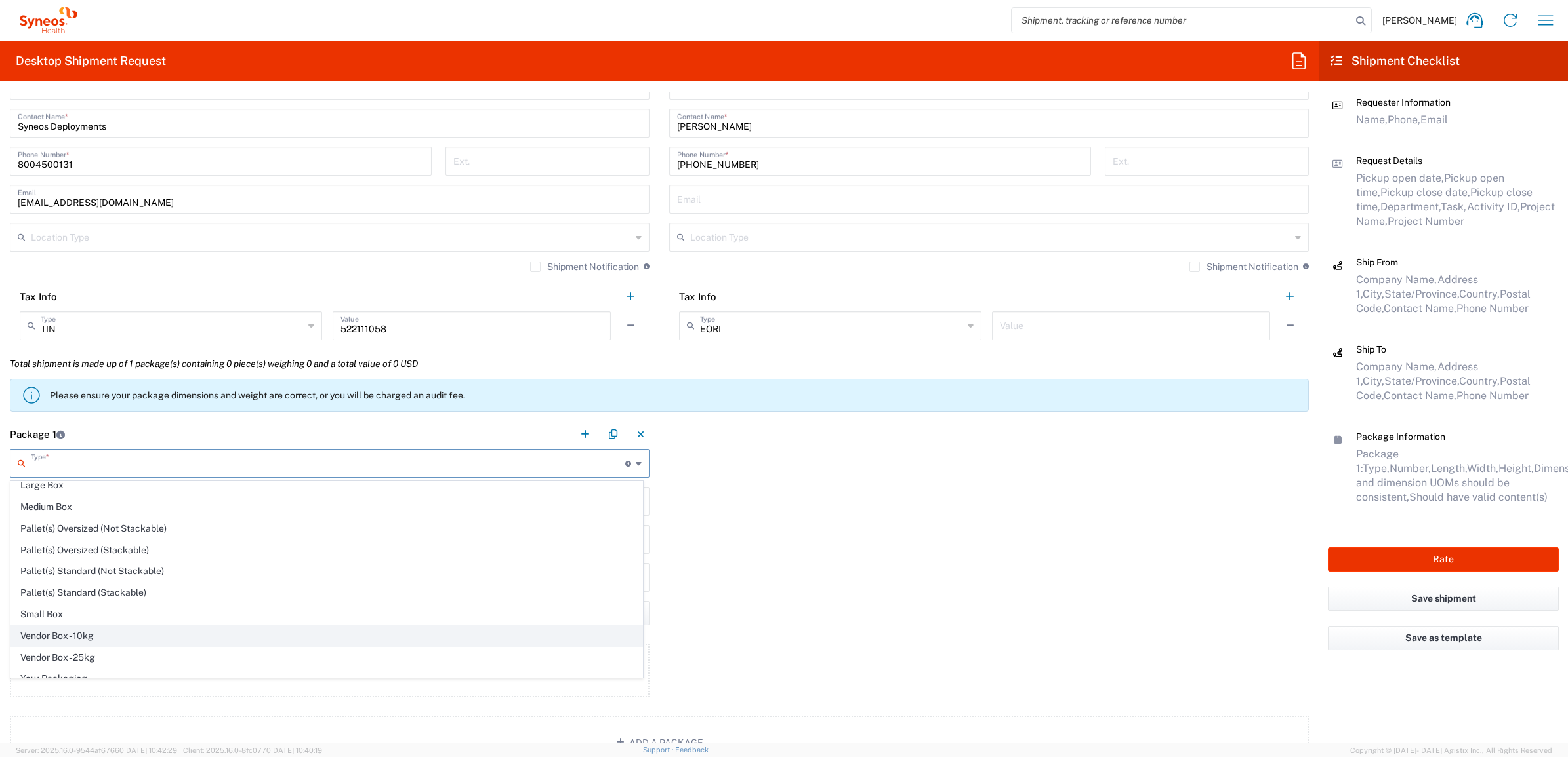
scroll to position [43, 0]
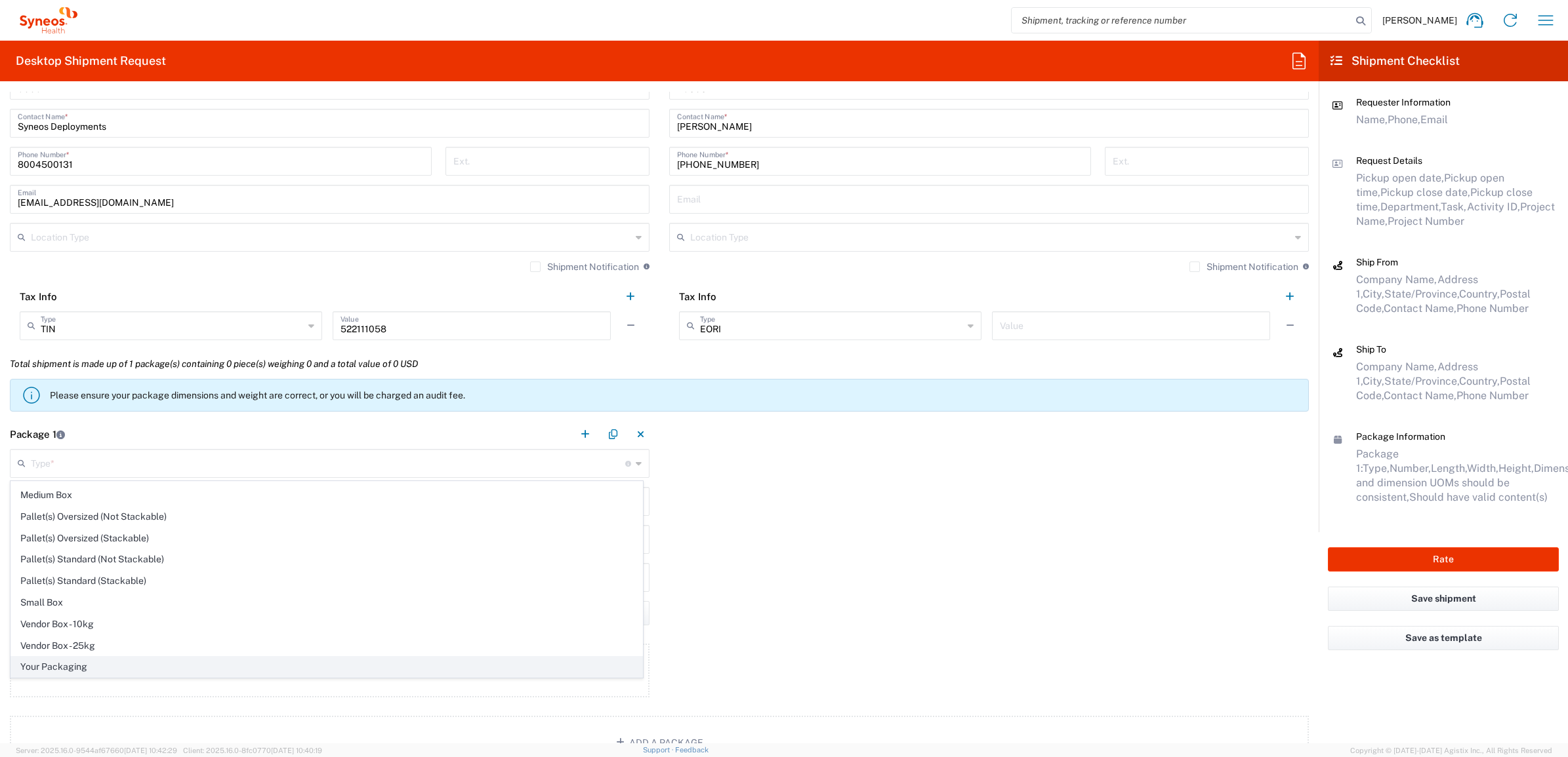
click at [126, 669] on span "Your Packaging" at bounding box center [326, 667] width 631 height 20
type input "Your Packaging"
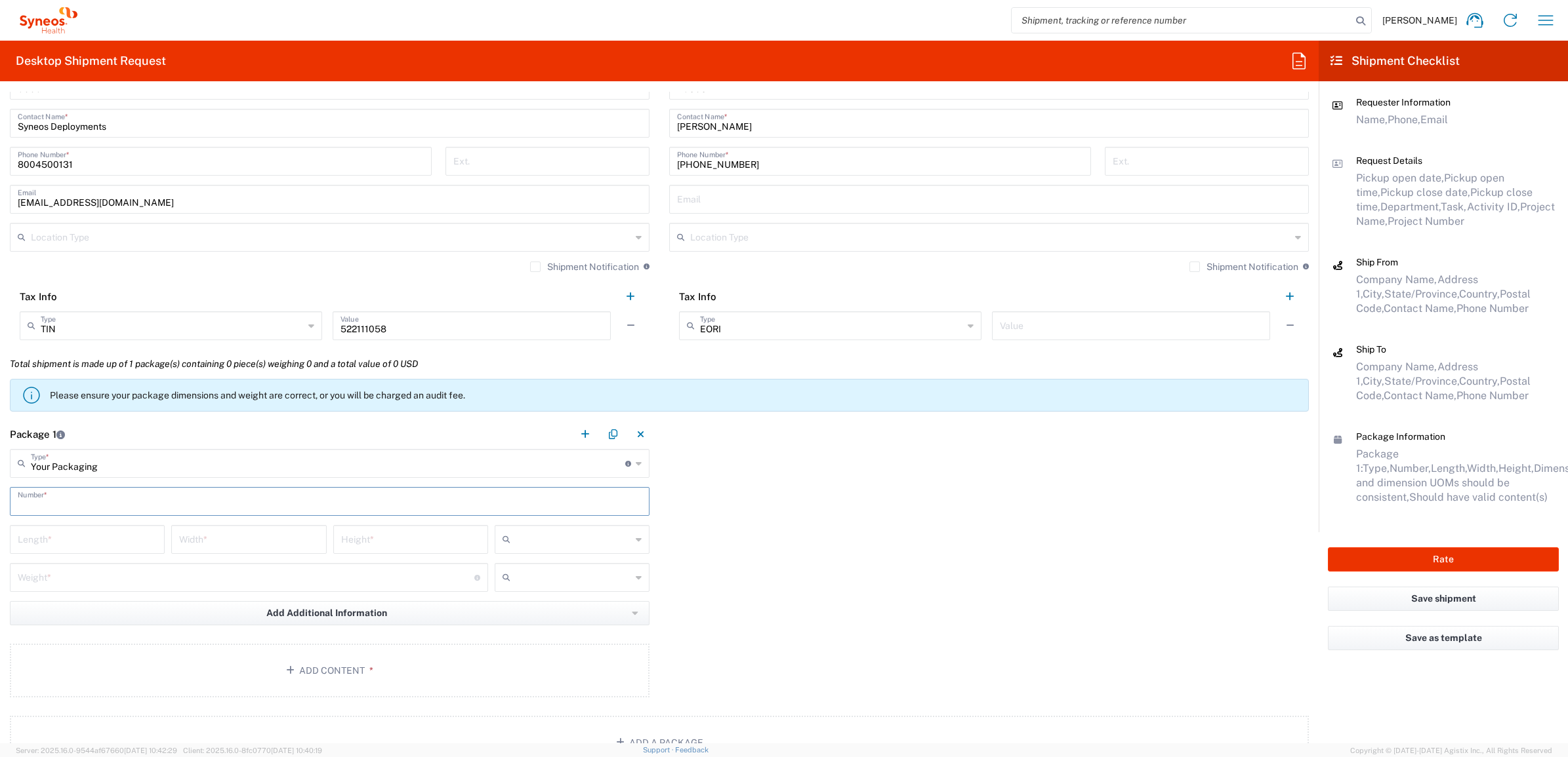
click at [90, 508] on input "text" at bounding box center [329, 500] width 624 height 23
type input "1"
click at [90, 539] on input "number" at bounding box center [87, 539] width 139 height 23
type input "1"
type input "22"
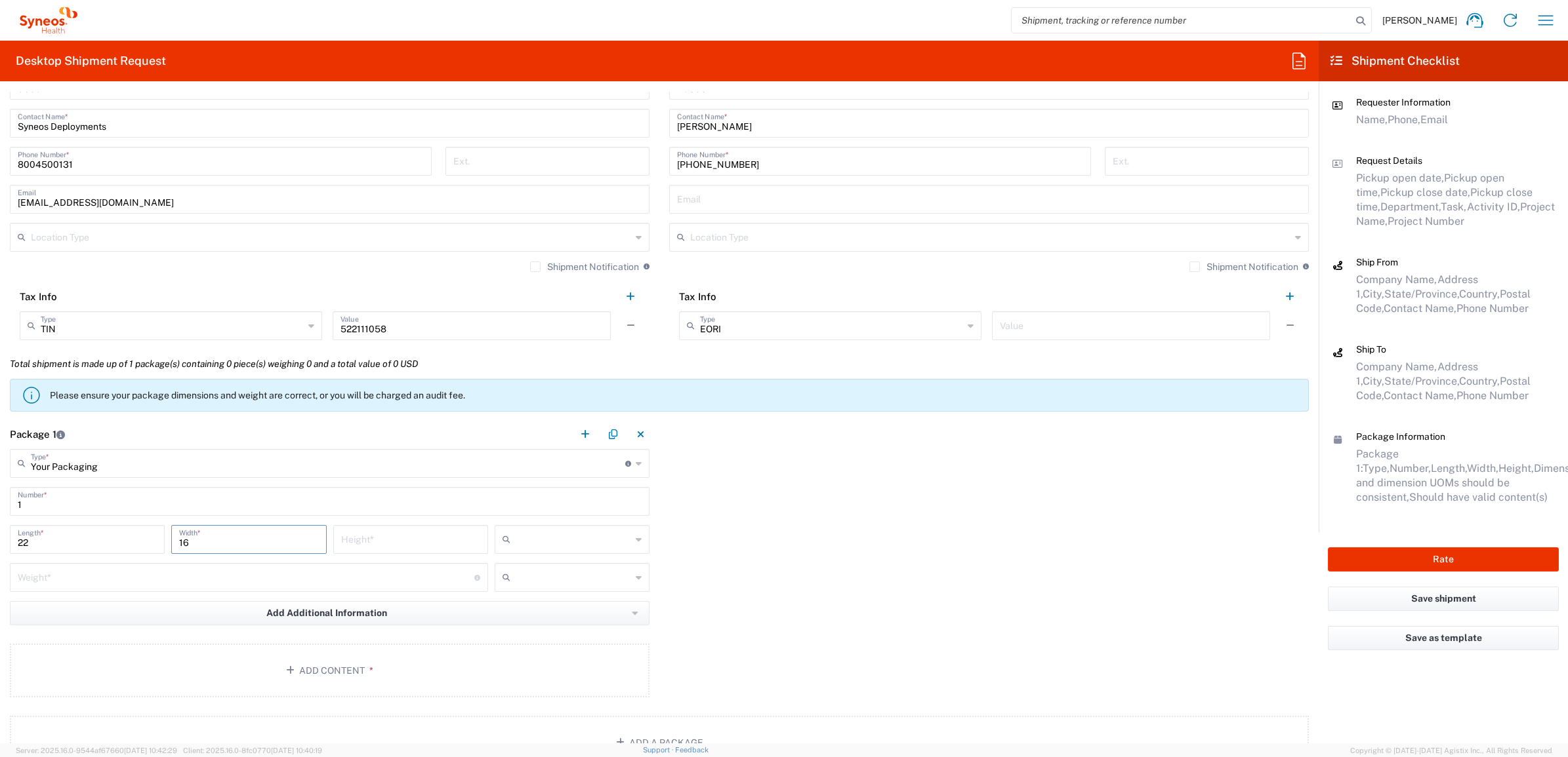
type input "16"
type input "5"
click at [553, 532] on input "text" at bounding box center [573, 540] width 116 height 21
click at [539, 610] on span "in" at bounding box center [566, 611] width 151 height 20
type input "in"
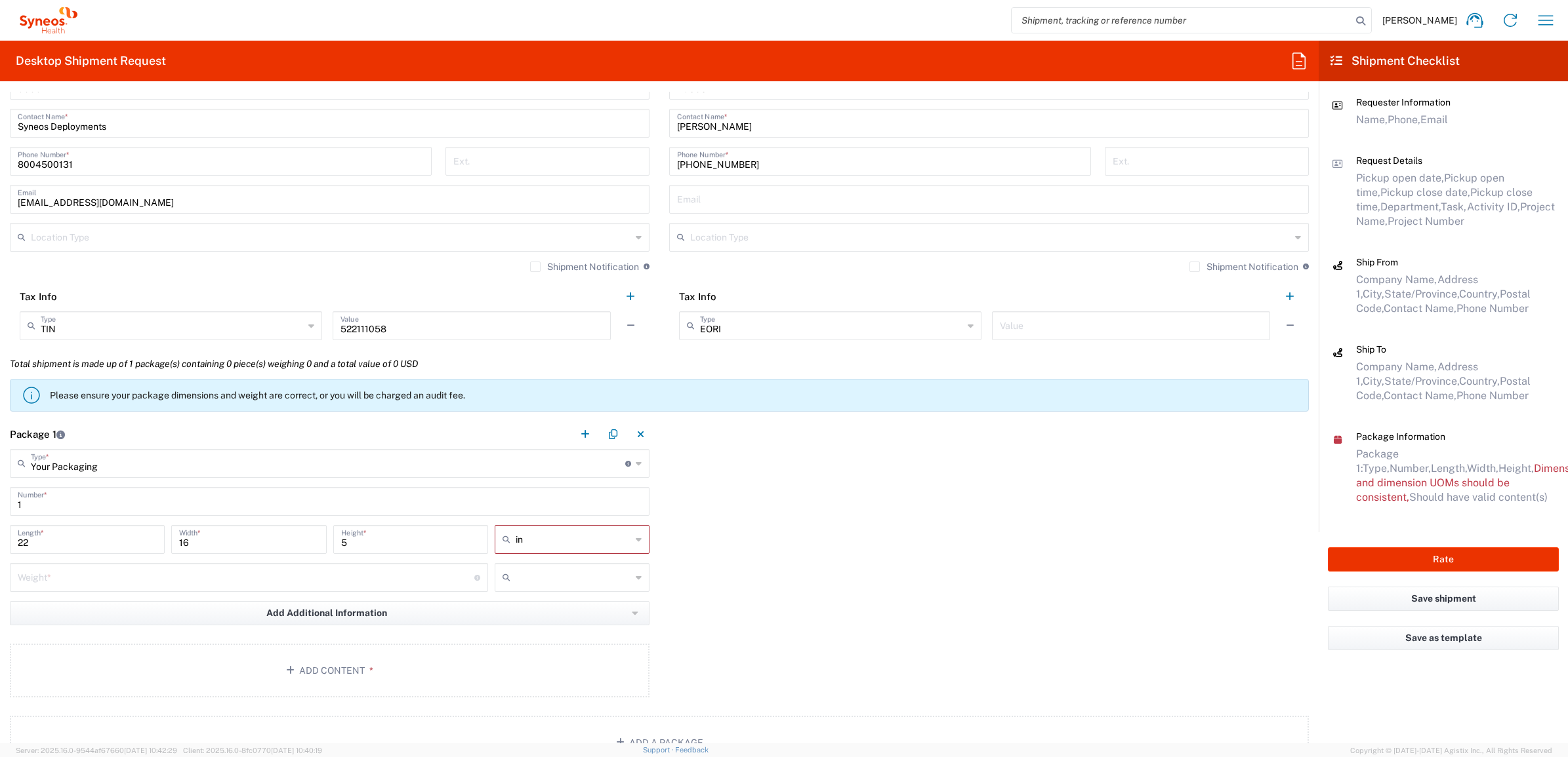
click at [317, 574] on input "number" at bounding box center [246, 576] width 457 height 23
type input "10"
click at [565, 569] on input "text" at bounding box center [573, 578] width 116 height 21
click at [559, 620] on span "lbs" at bounding box center [566, 627] width 151 height 20
type input "lbs"
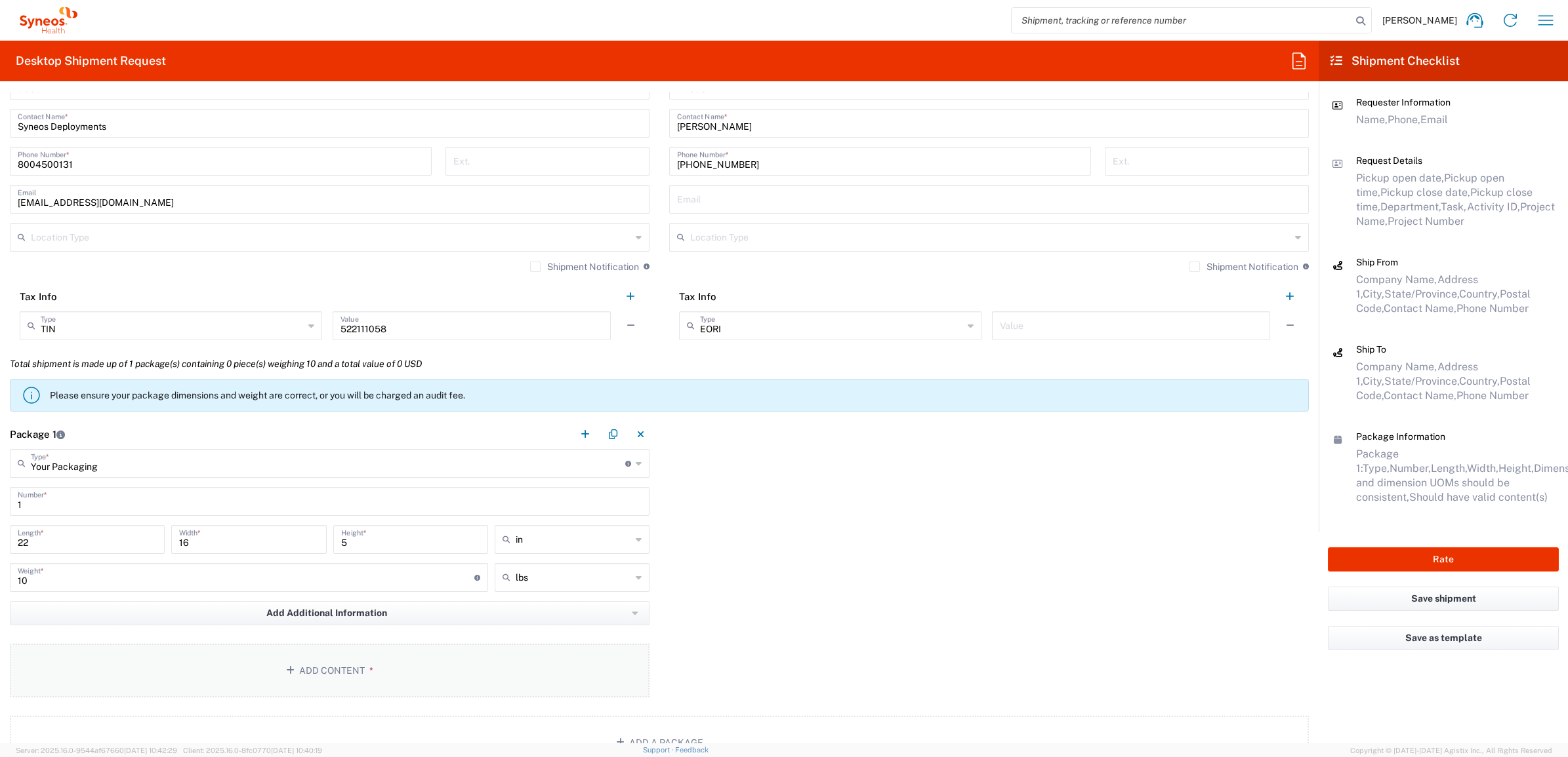
click at [385, 666] on button "Add Content *" at bounding box center [329, 670] width 640 height 54
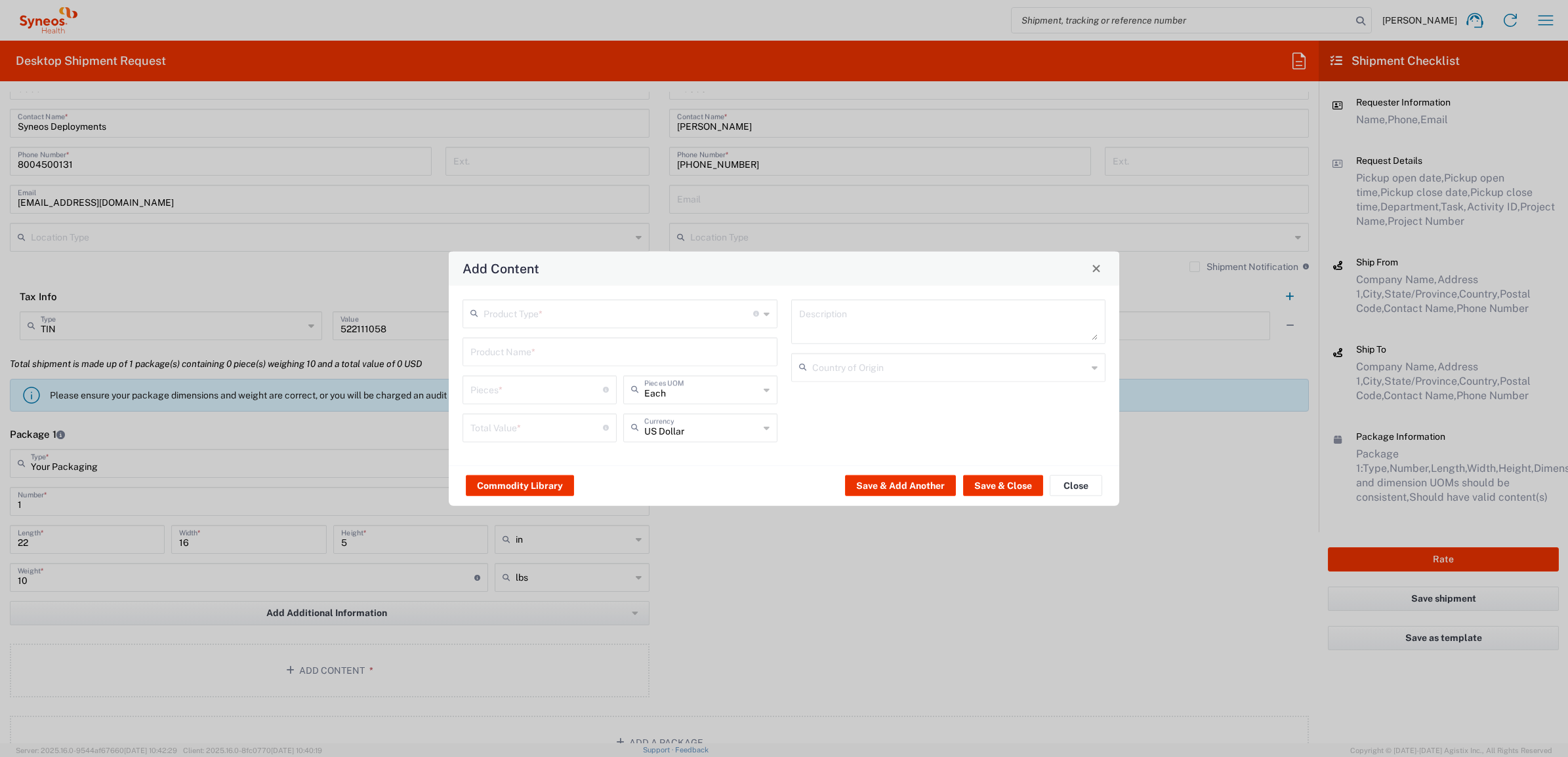
click at [546, 316] on input "text" at bounding box center [618, 312] width 270 height 23
click at [546, 367] on span "General Commodity" at bounding box center [619, 363] width 312 height 20
type input "General Commodity"
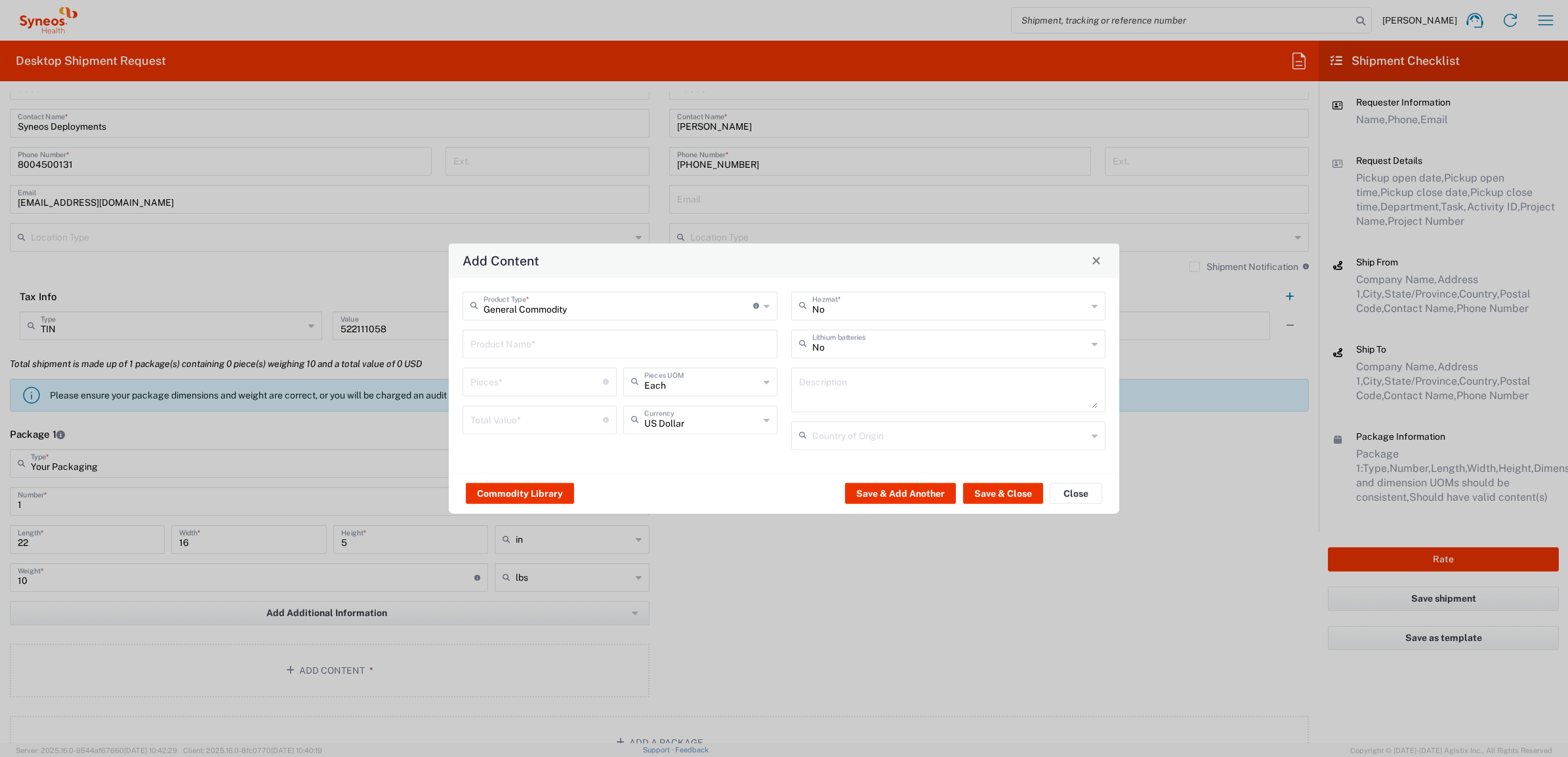
click at [539, 338] on input "text" at bounding box center [619, 342] width 299 height 23
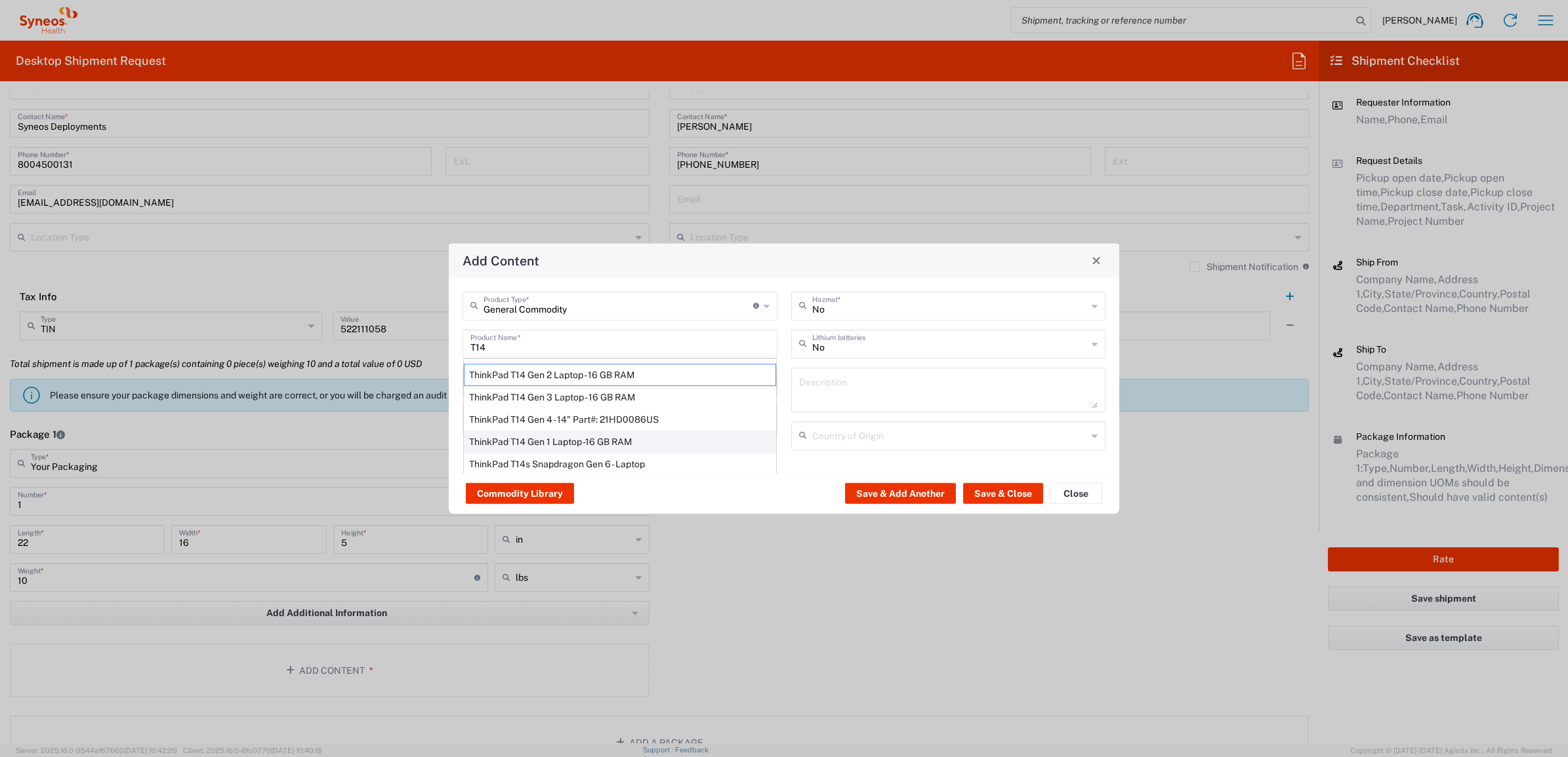
click at [592, 440] on div "ThinkPad T14 Gen 1 Laptop -16 GB RAM" at bounding box center [620, 441] width 312 height 22
type input "ThinkPad T14 Gen 1 Laptop -16 GB RAM"
type textarea "Intel Core i5-10210U- 14"- 512 GB SSD"
type input "[GEOGRAPHIC_DATA]"
type input "Yes"
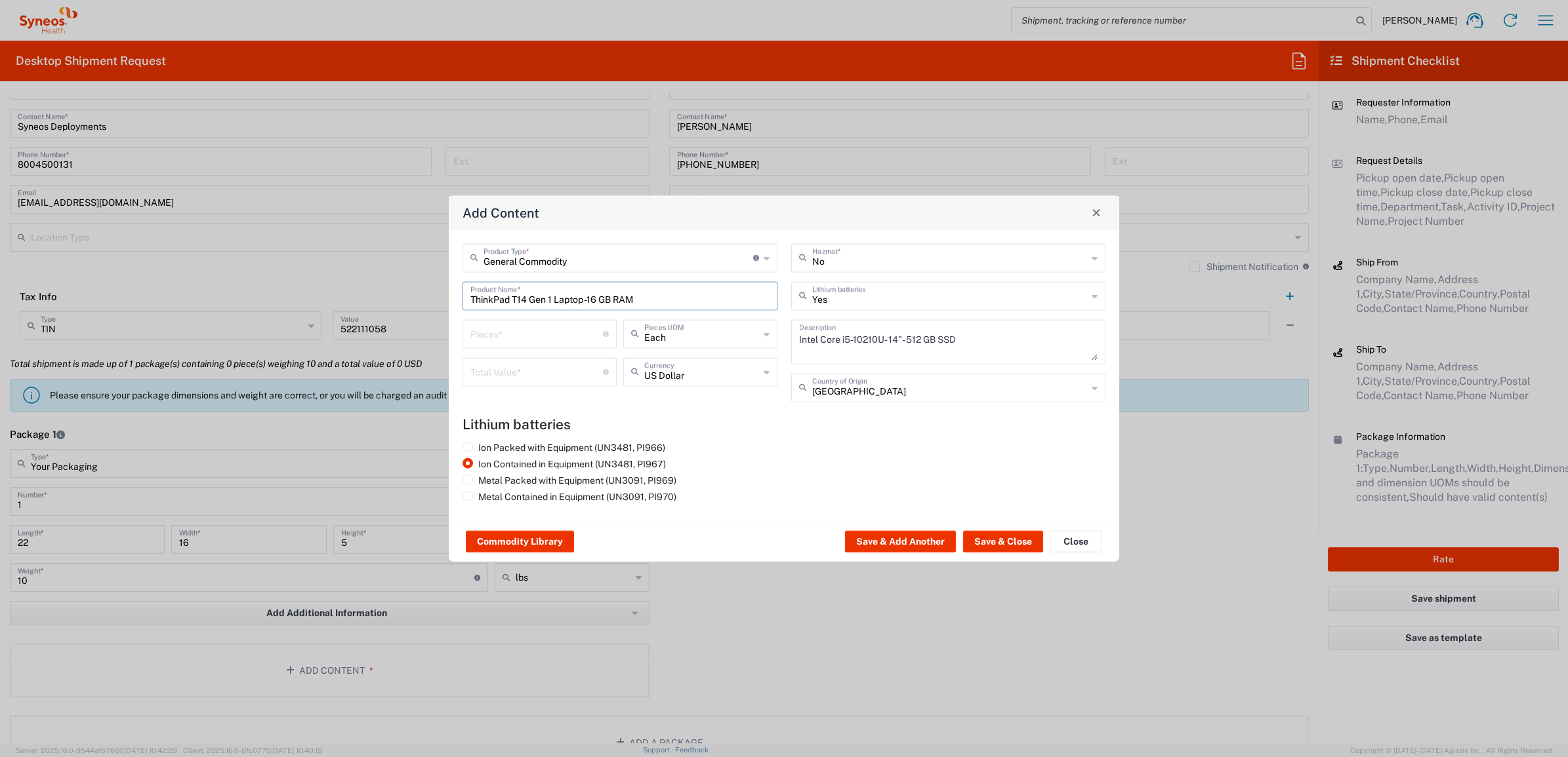
click at [531, 339] on input "number" at bounding box center [536, 333] width 132 height 23
type input "1"
click at [519, 375] on input "number" at bounding box center [536, 370] width 132 height 23
type input "1000"
click at [1005, 553] on div "Commodity Library Save & Add Another Save & Close Close" at bounding box center [783, 541] width 670 height 41
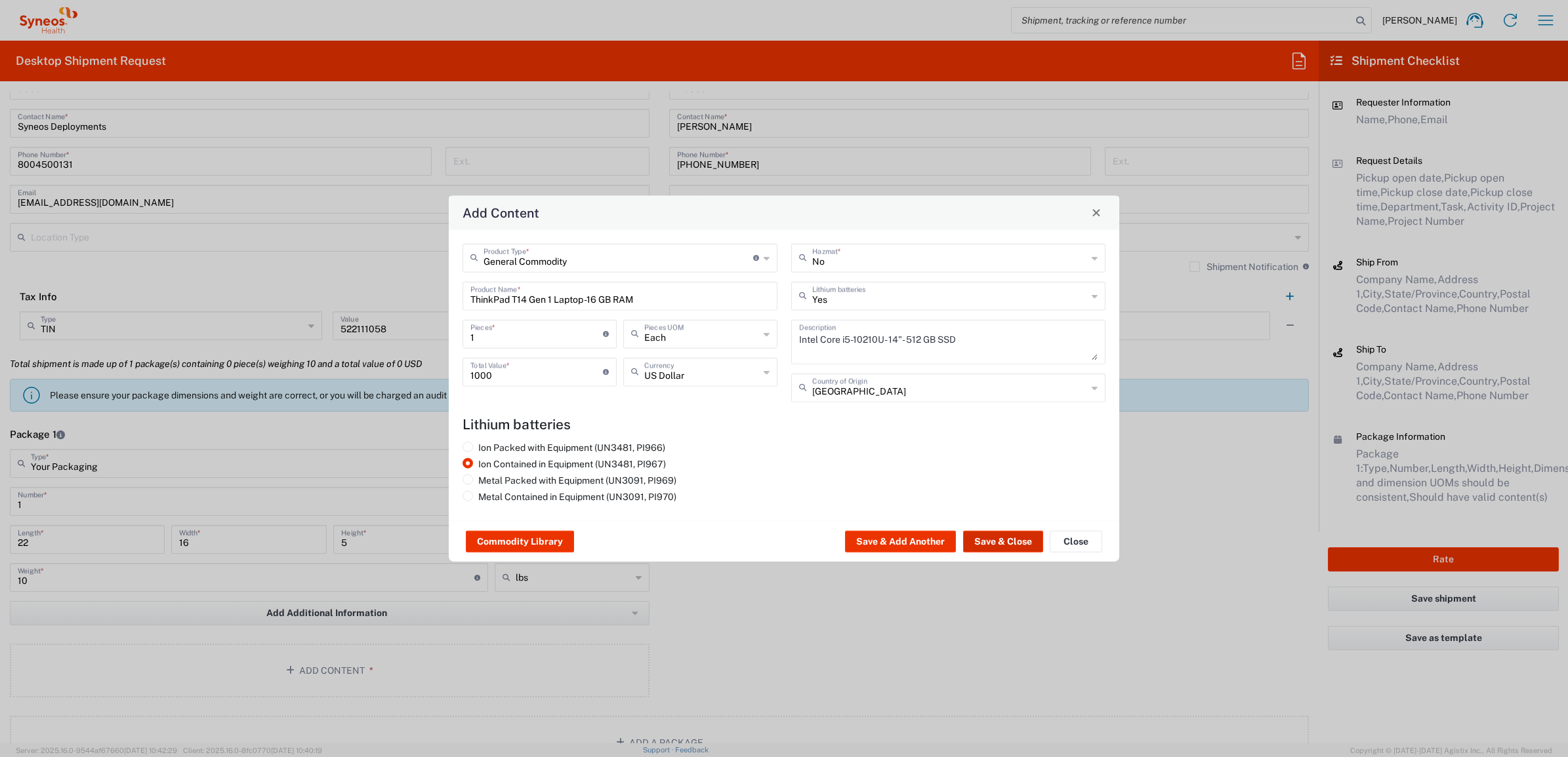
click at [1004, 546] on button "Save & Close" at bounding box center [1003, 541] width 80 height 21
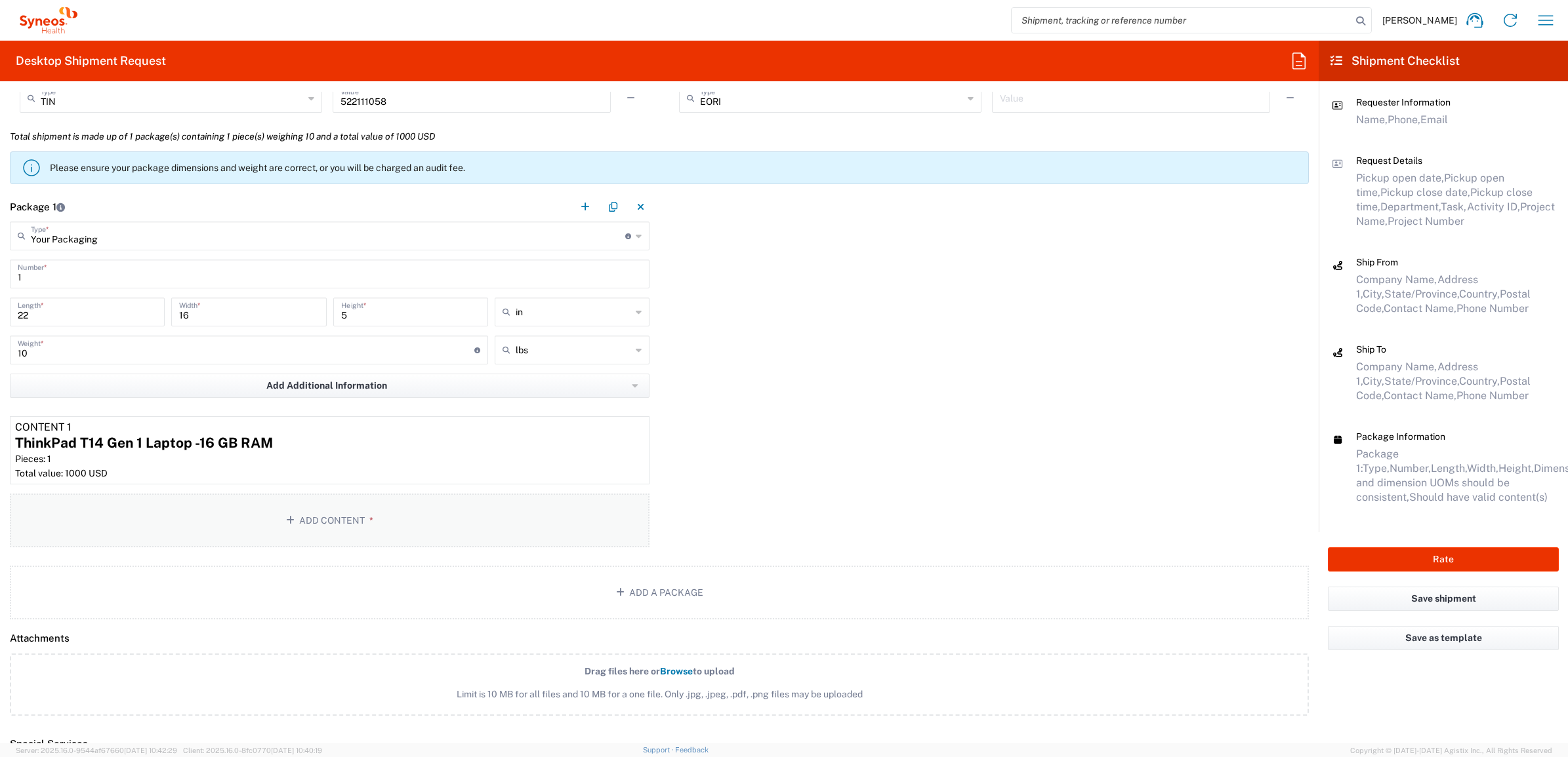
scroll to position [1065, 0]
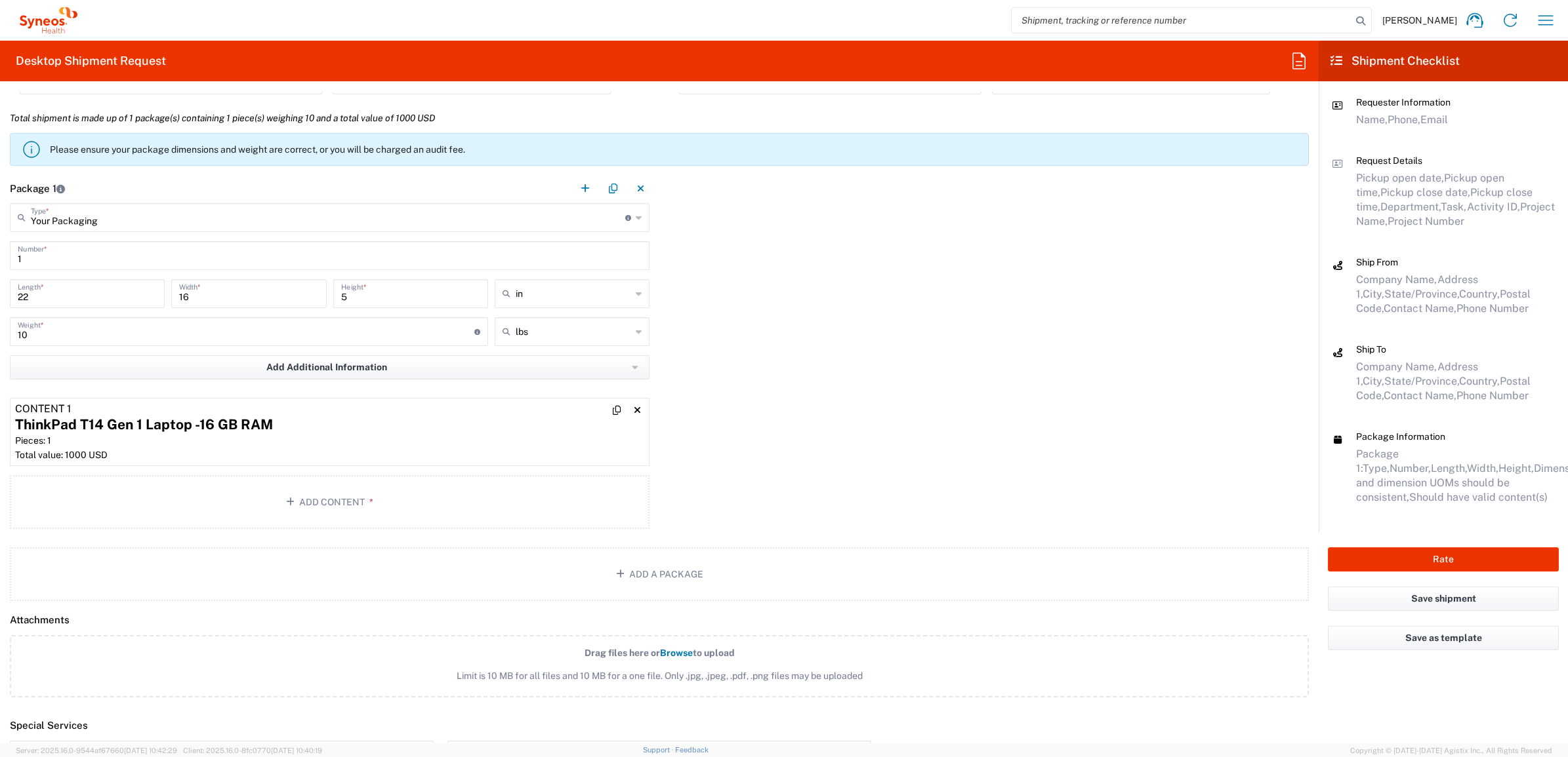
click at [291, 445] on div "Pieces: 1" at bounding box center [330, 440] width 629 height 12
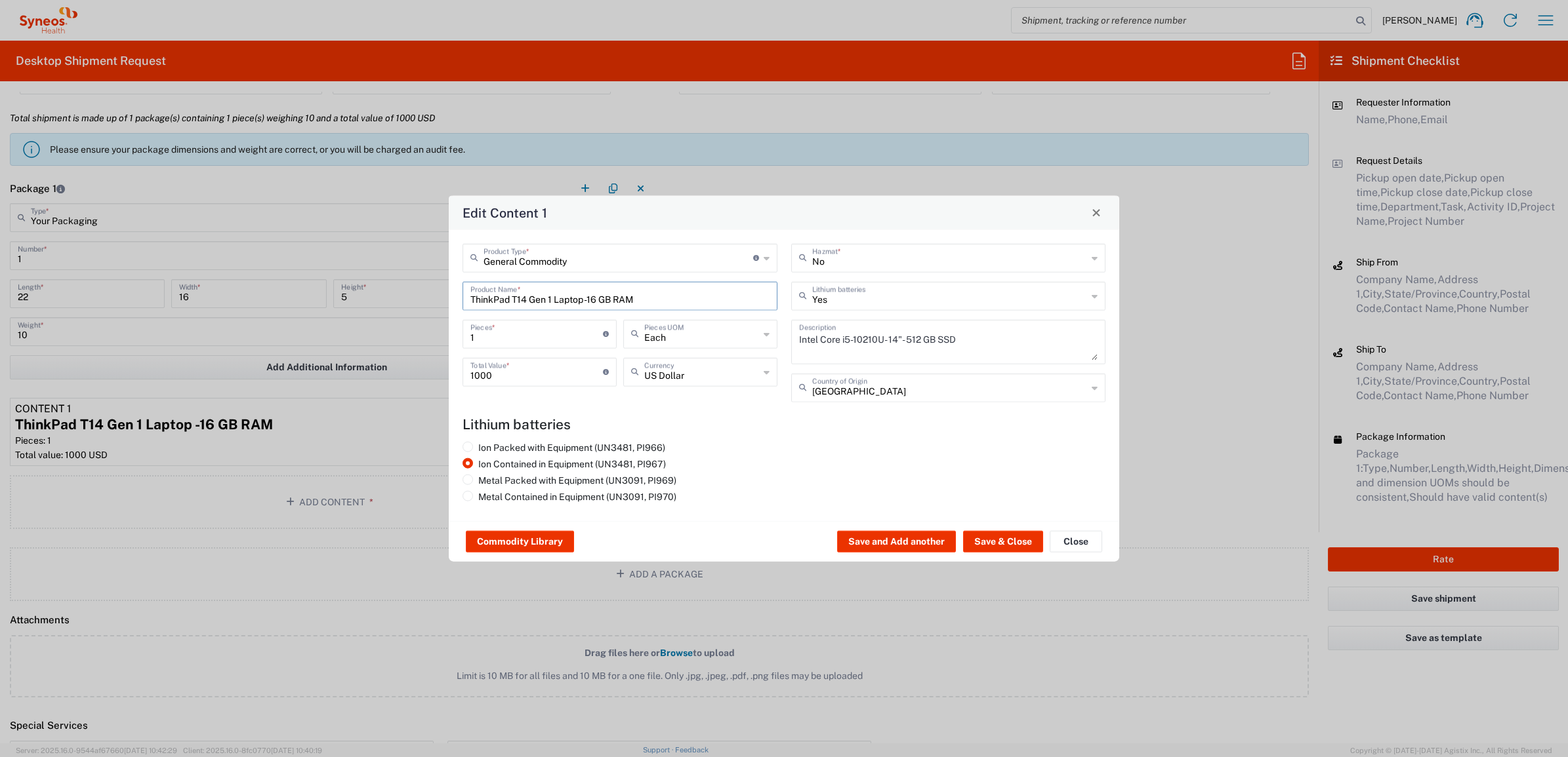
drag, startPoint x: 663, startPoint y: 304, endPoint x: 641, endPoint y: 296, distance: 23.4
click at [663, 304] on input "ThinkPad T14 Gen 1 Laptop -16 GB RAM" at bounding box center [619, 294] width 299 height 23
drag, startPoint x: 640, startPoint y: 296, endPoint x: 394, endPoint y: 274, distance: 247.0
click at [394, 274] on div "Edit Content 1 General Commodity Product Type * Document: Paper document genera…" at bounding box center [784, 378] width 1568 height 757
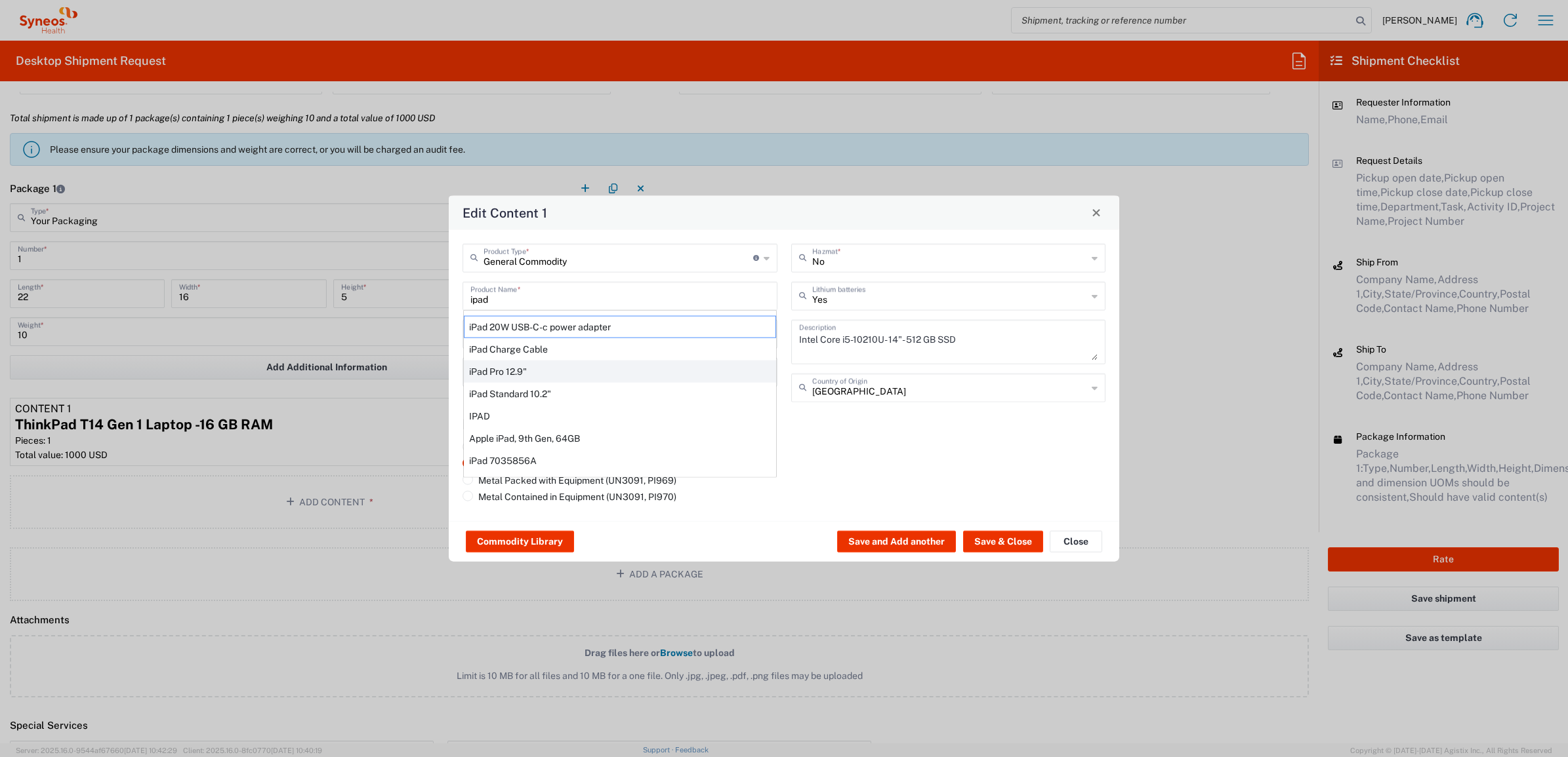
click at [526, 378] on div "iPad Pro 12.9"" at bounding box center [620, 371] width 312 height 22
type input "iPad Pro 12.9""
type textarea "iPad Pro 12.9""
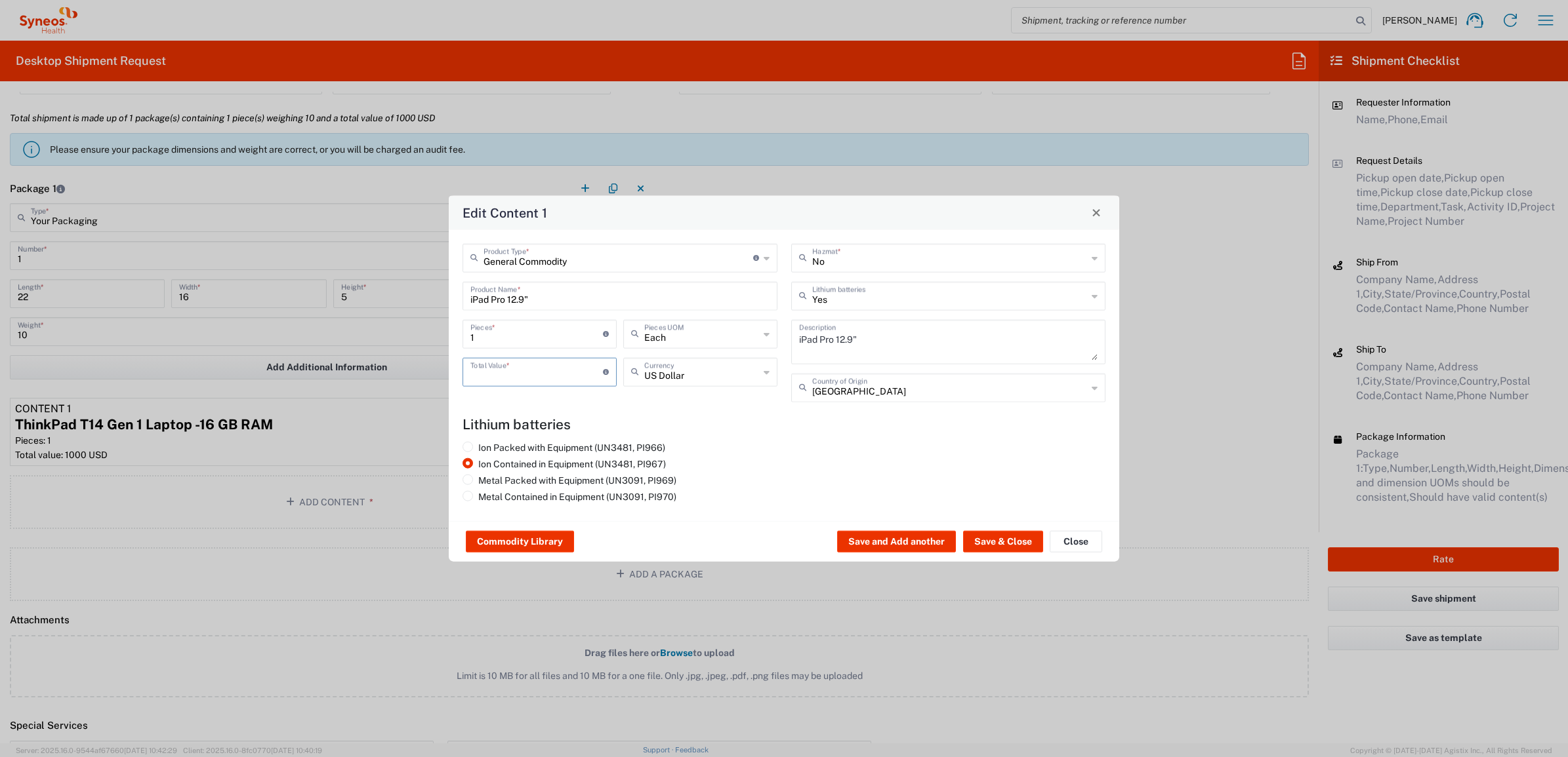
click at [575, 365] on input "number" at bounding box center [536, 370] width 132 height 23
type input "1000"
click at [994, 542] on button "Save & Close" at bounding box center [1003, 541] width 80 height 21
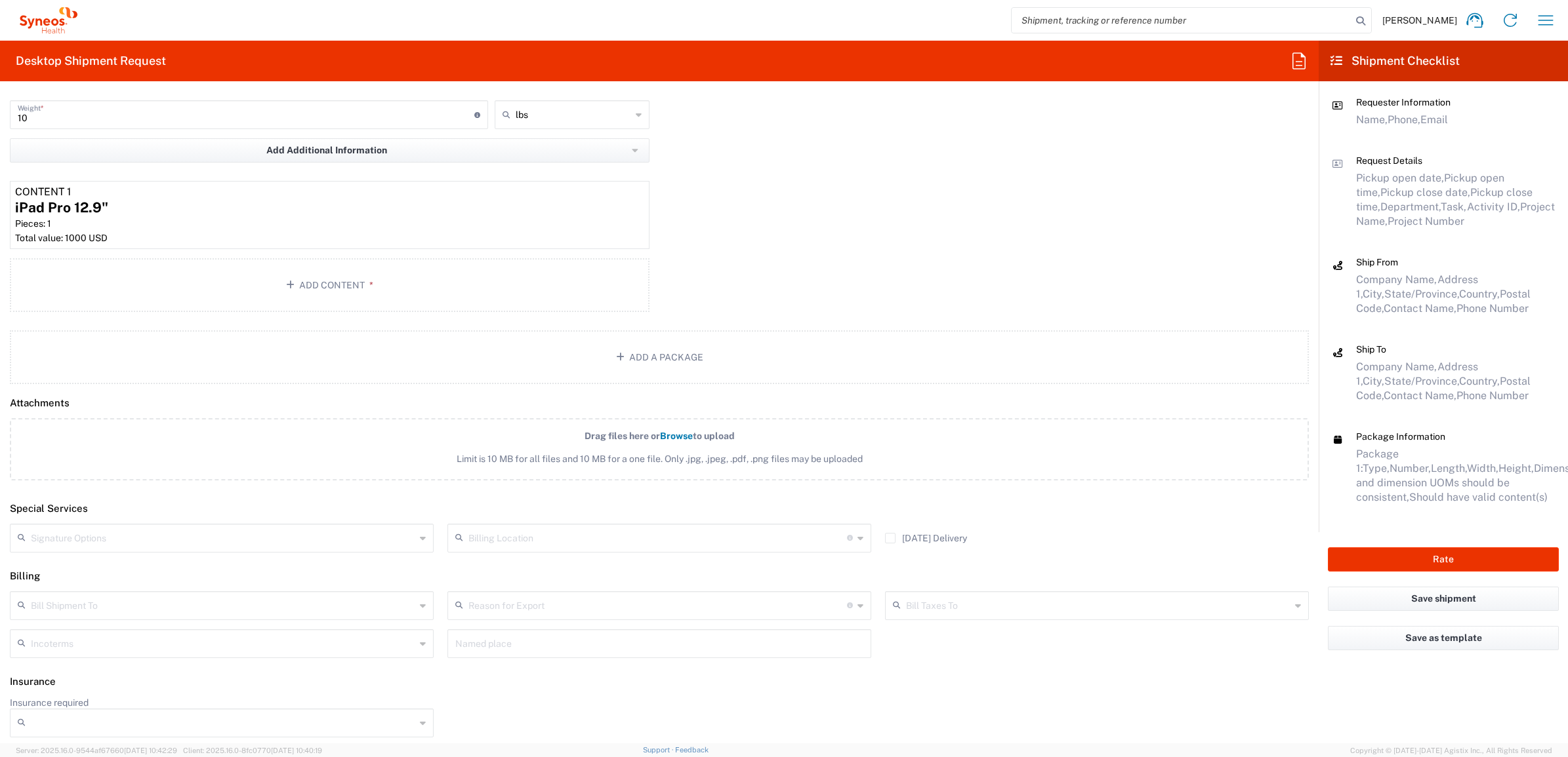
scroll to position [1283, 0]
click at [160, 539] on input "text" at bounding box center [223, 536] width 385 height 23
click at [148, 562] on span "Adult Signature Required" at bounding box center [219, 563] width 417 height 20
type input "Adult Signature Required"
click at [720, 267] on div "Package 1 Your Packaging Type * Material used to package goods Envelope Large B…" at bounding box center [659, 136] width 1319 height 360
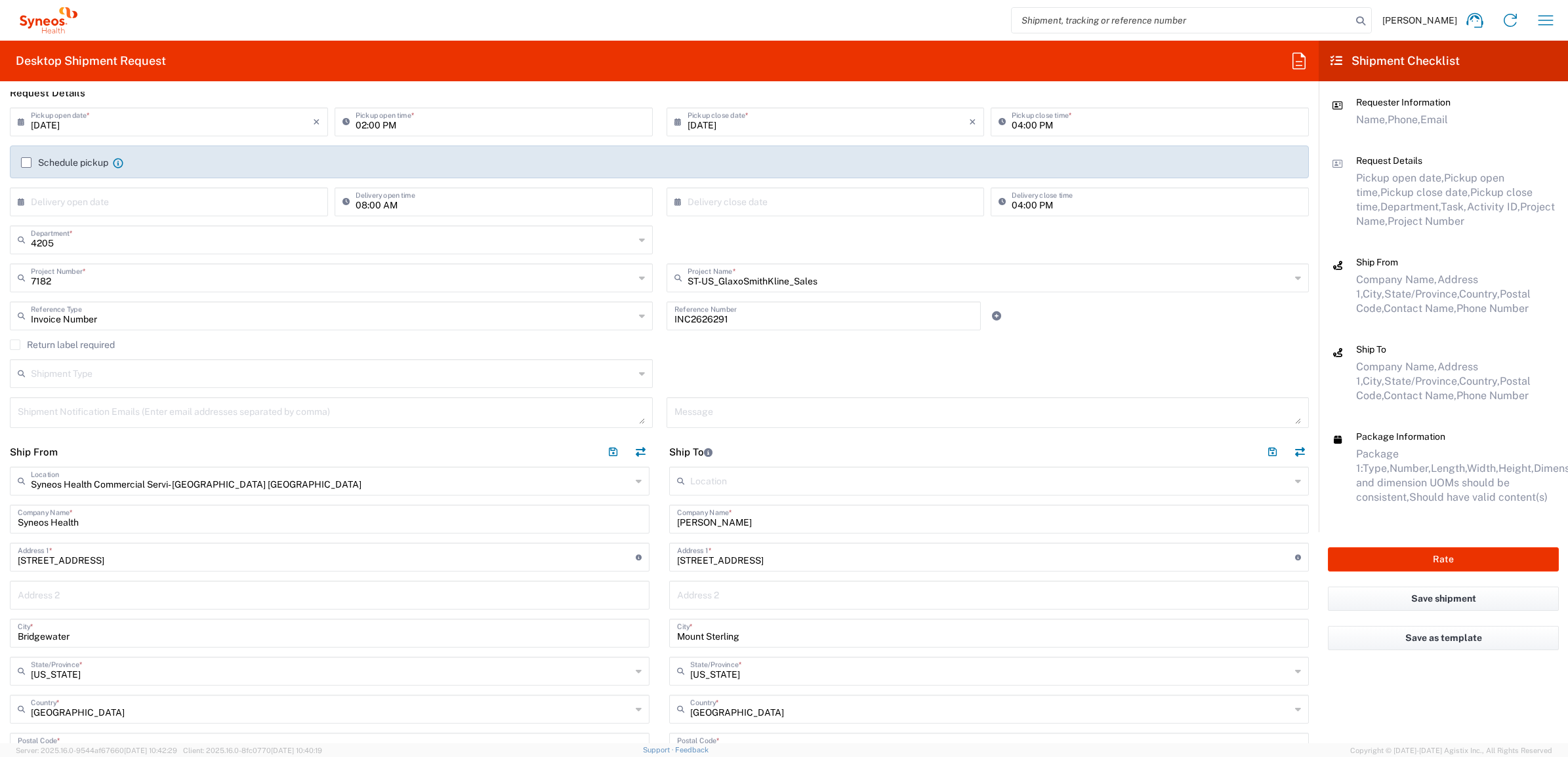
scroll to position [164, 0]
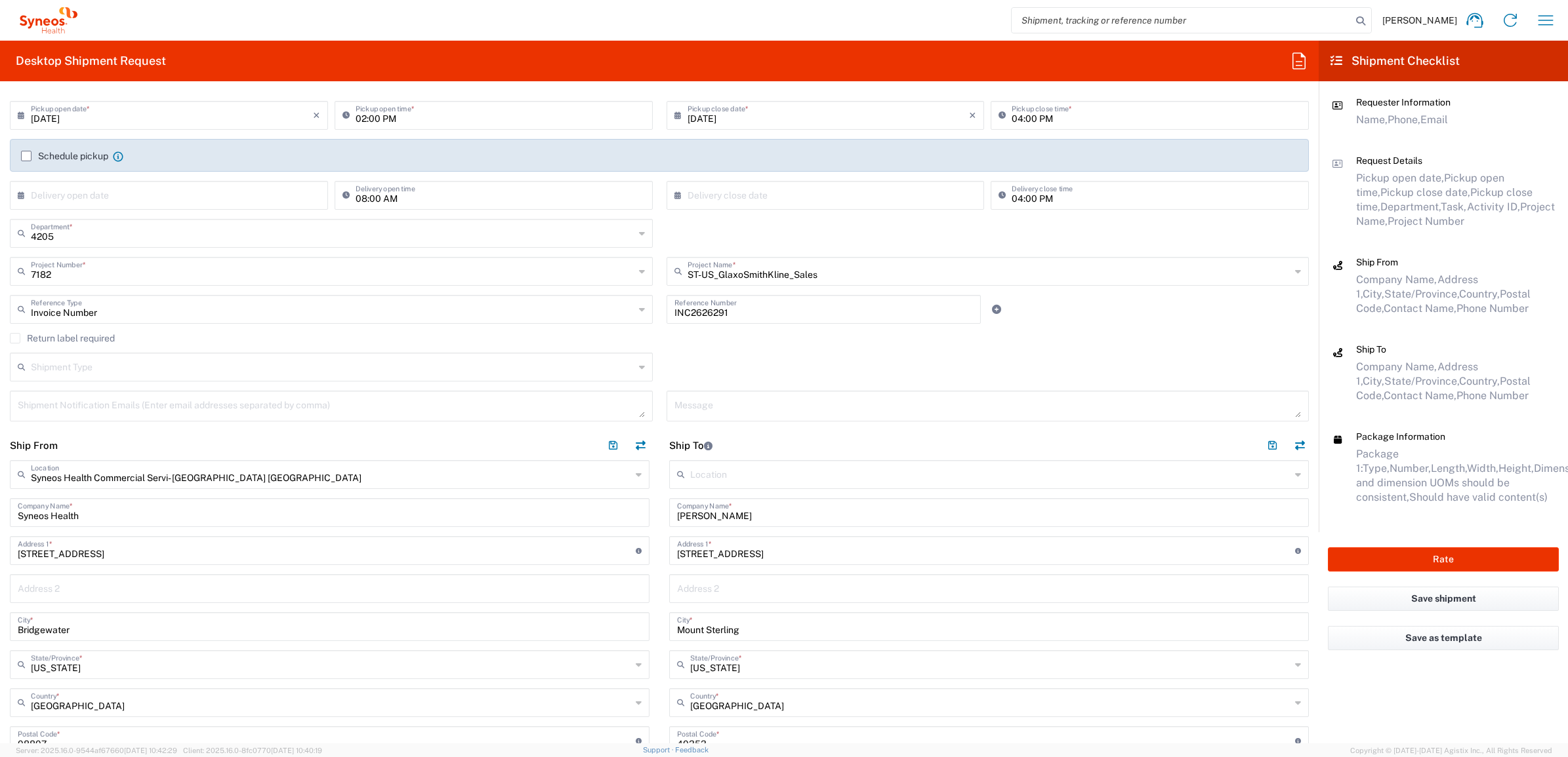
click at [50, 338] on label "Return label required" at bounding box center [62, 338] width 105 height 11
click at [15, 338] on input "Return label required" at bounding box center [15, 338] width 0 height 0
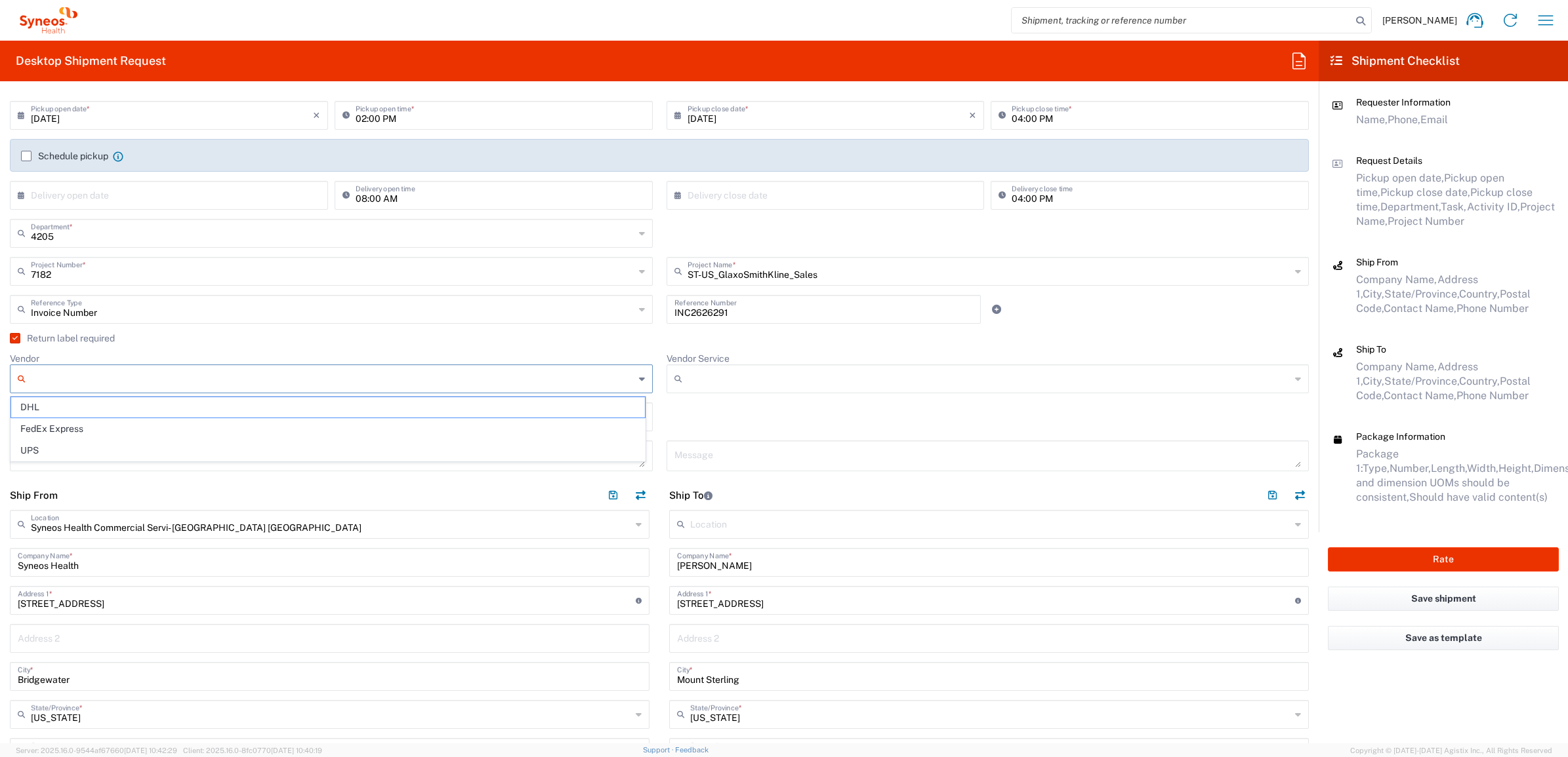
click at [64, 378] on input "Vendor" at bounding box center [332, 379] width 603 height 21
click at [67, 440] on span "UPS" at bounding box center [328, 450] width 633 height 20
type input "UPS"
click at [696, 375] on input "Vendor Service" at bounding box center [989, 379] width 603 height 21
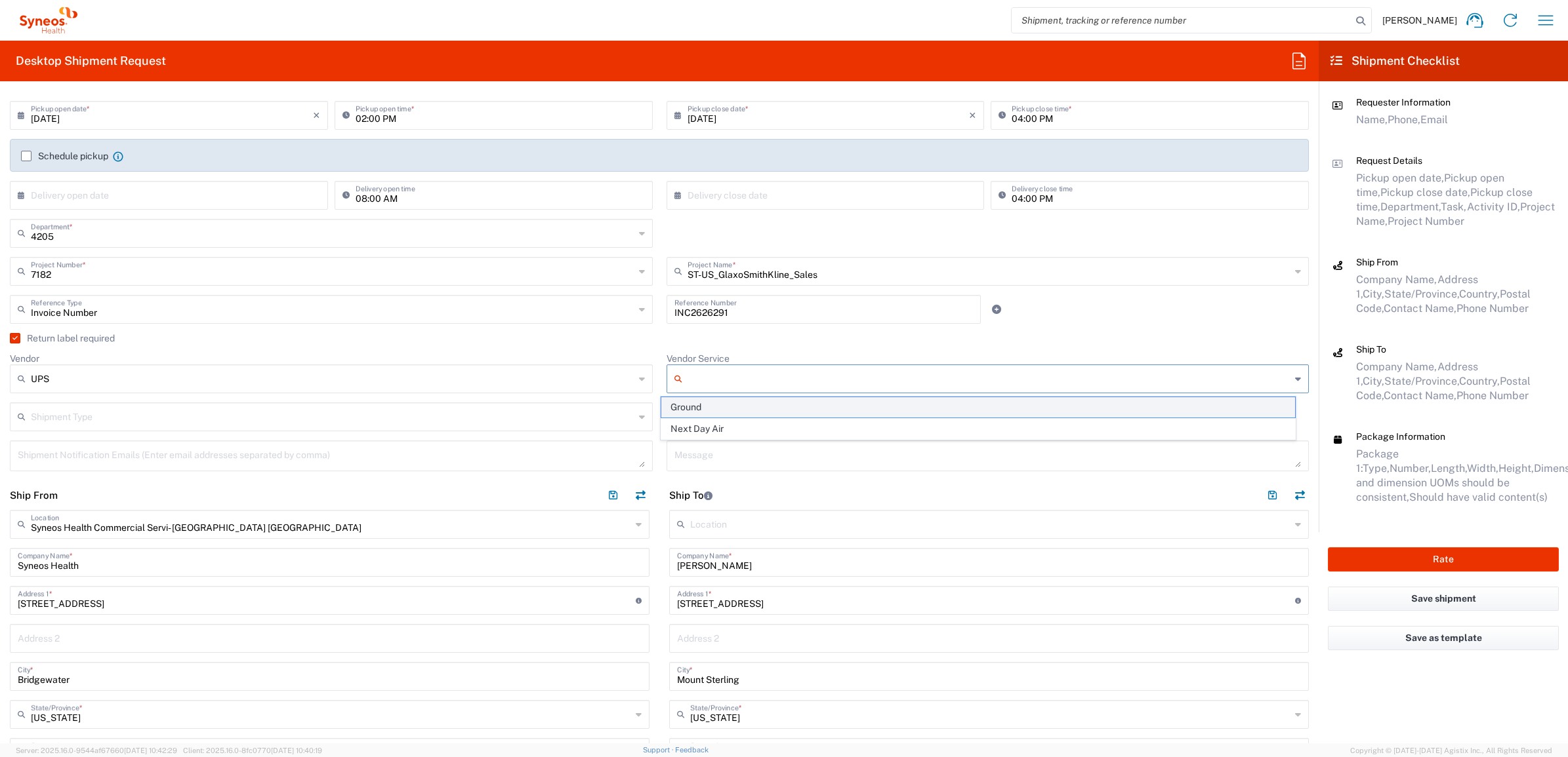
click at [703, 407] on span "Ground" at bounding box center [978, 407] width 633 height 20
type input "Ground"
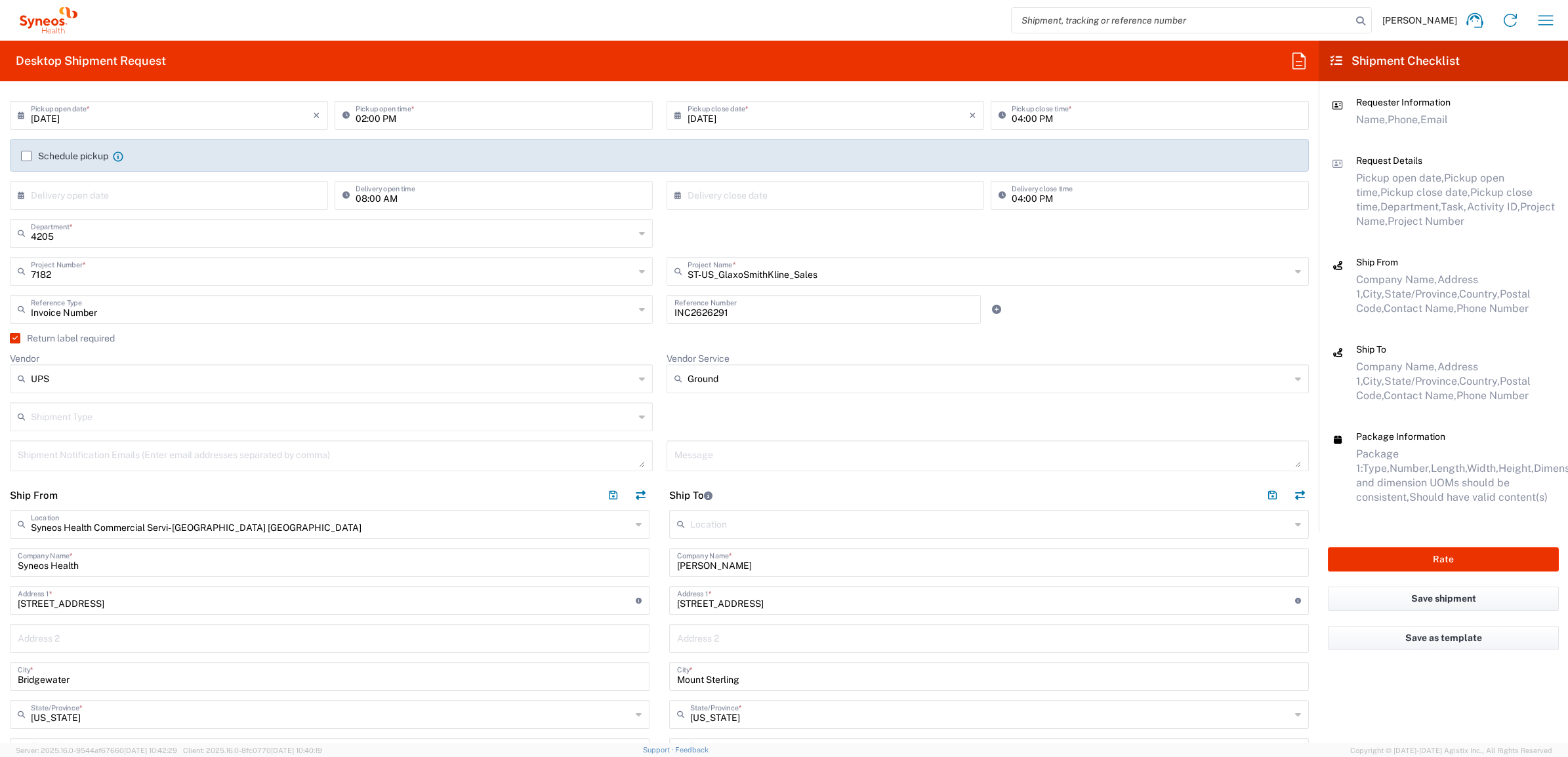
drag, startPoint x: 656, startPoint y: 345, endPoint x: 834, endPoint y: 386, distance: 182.7
click at [657, 347] on div "Return label required" at bounding box center [659, 343] width 1299 height 20
click at [1419, 550] on button "Rate" at bounding box center [1443, 560] width 231 height 25
type input "7182"
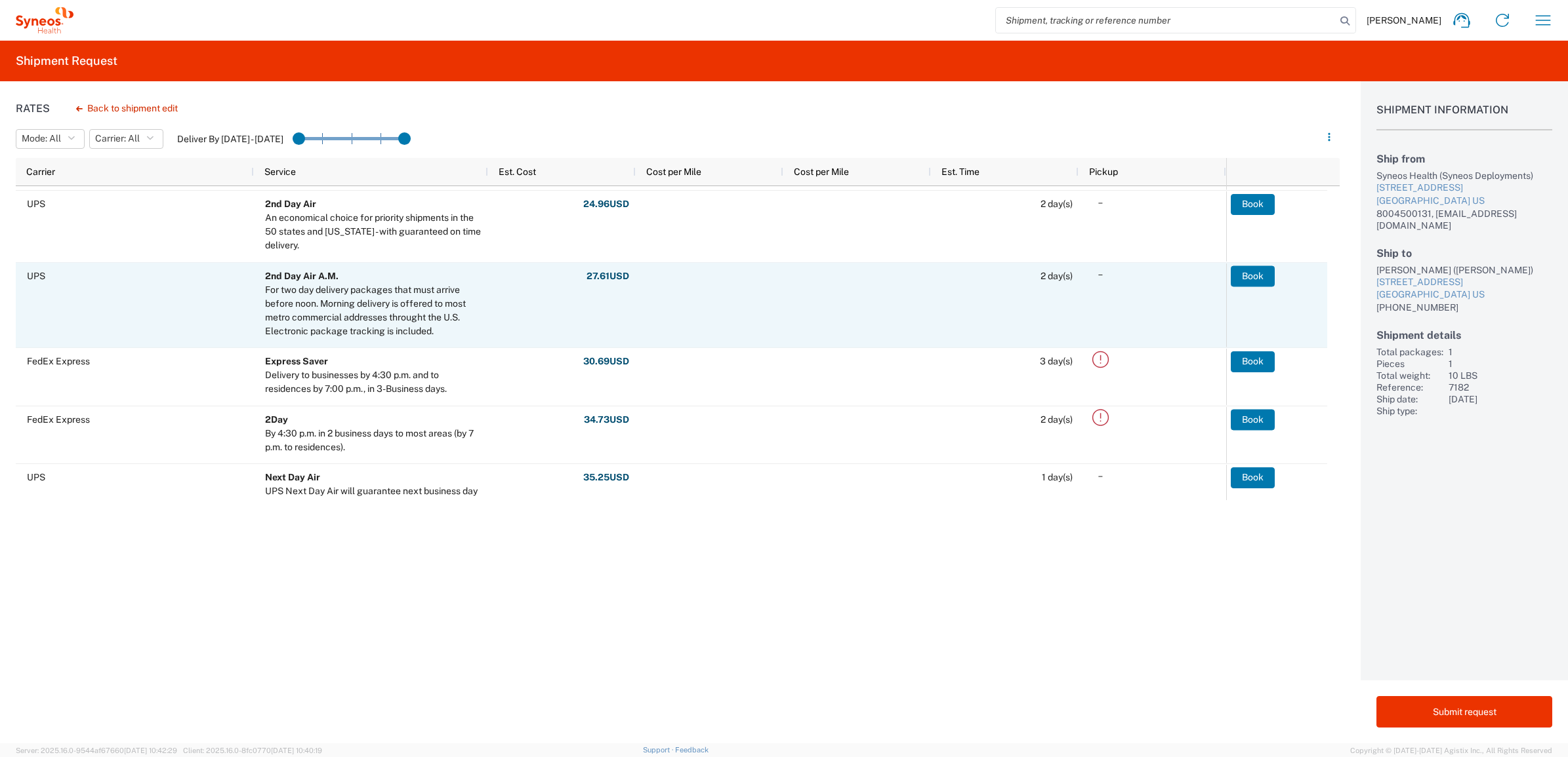
scroll to position [246, 0]
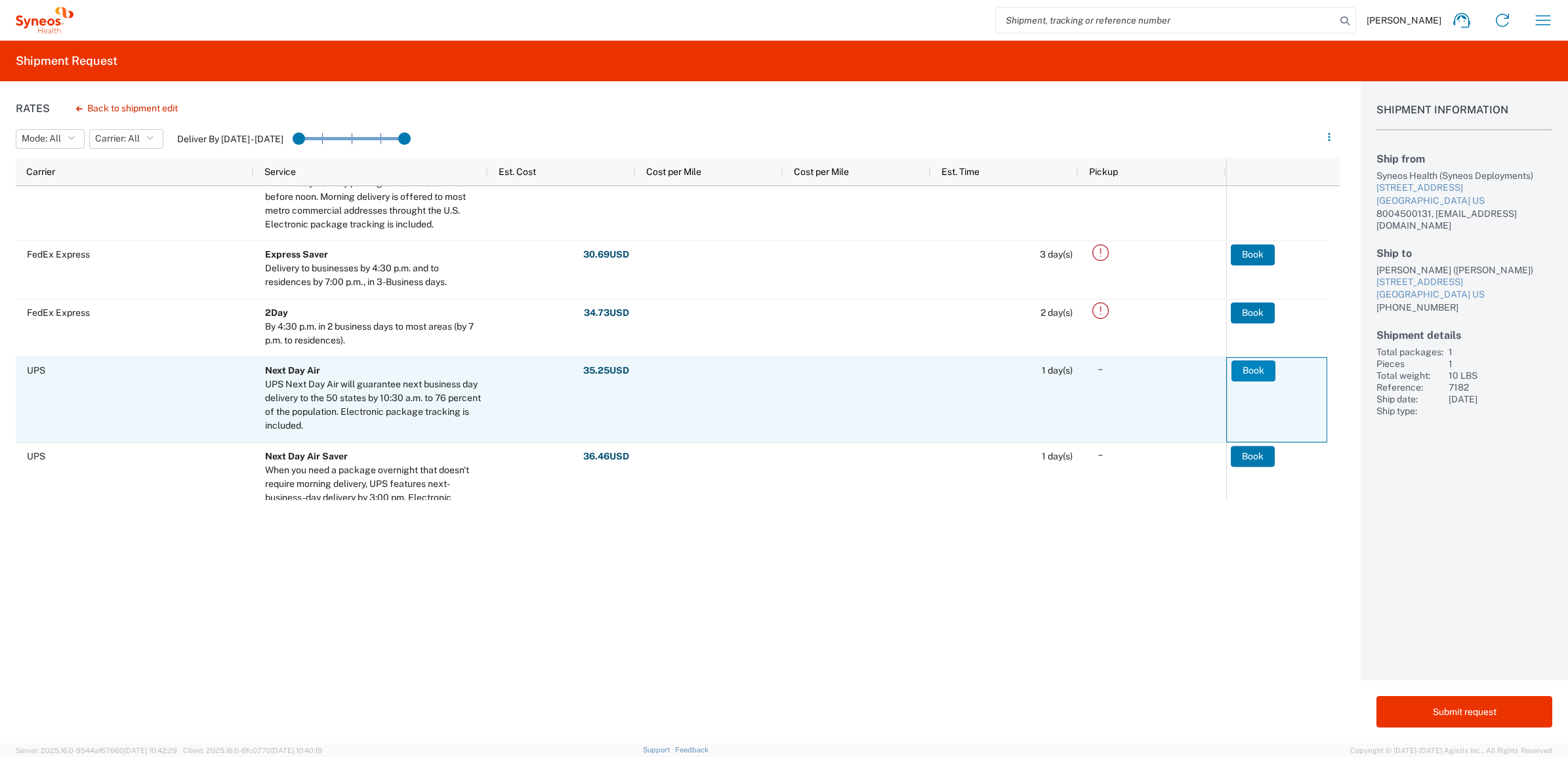
click at [1244, 366] on button "Book" at bounding box center [1253, 371] width 44 height 21
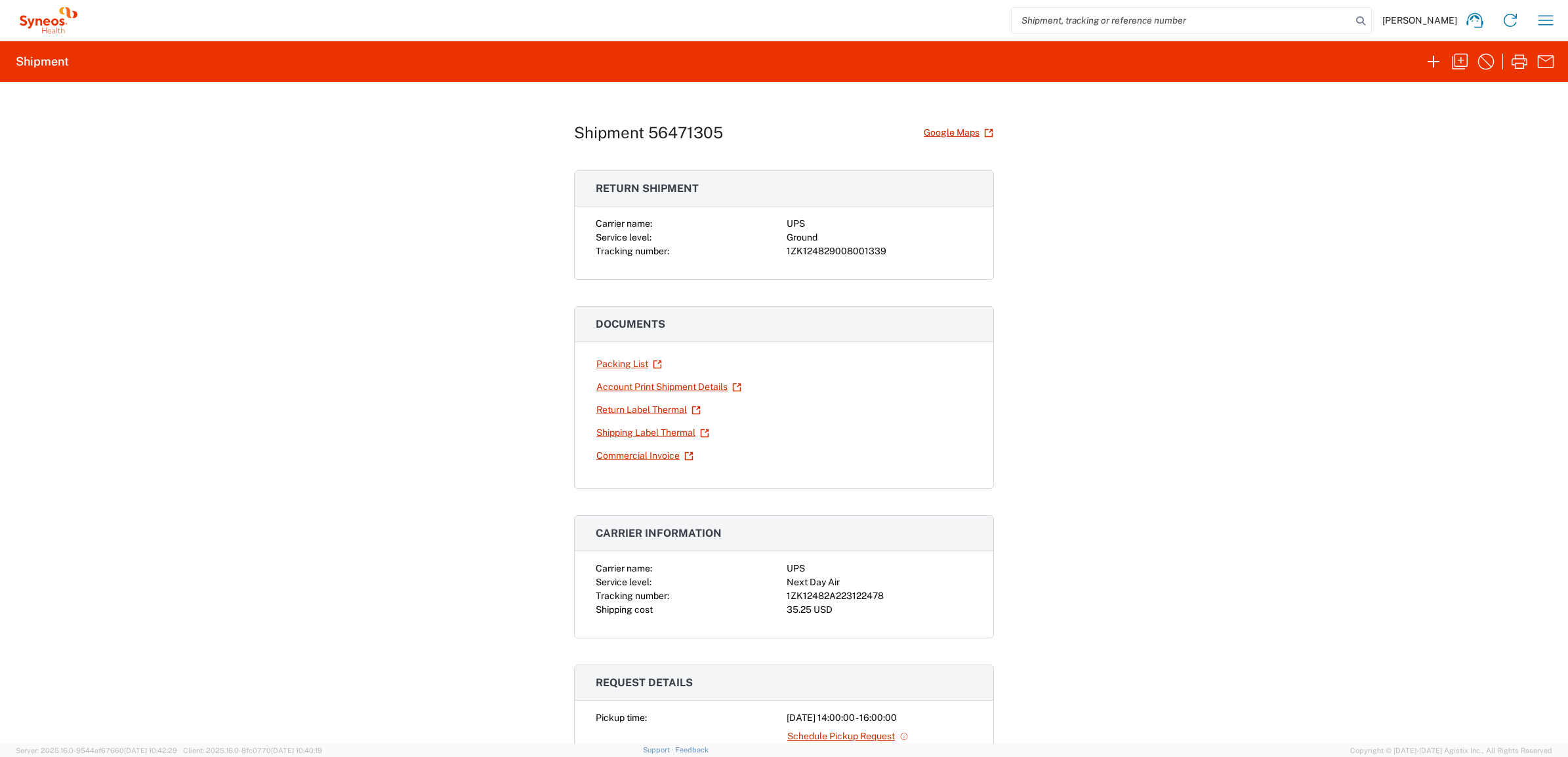
click at [406, 296] on div "Shipment 56471305 Google Maps Return shipment Carrier name: UPS Service level: …" at bounding box center [784, 412] width 1568 height 662
click at [1546, 24] on icon "button" at bounding box center [1546, 20] width 21 height 21
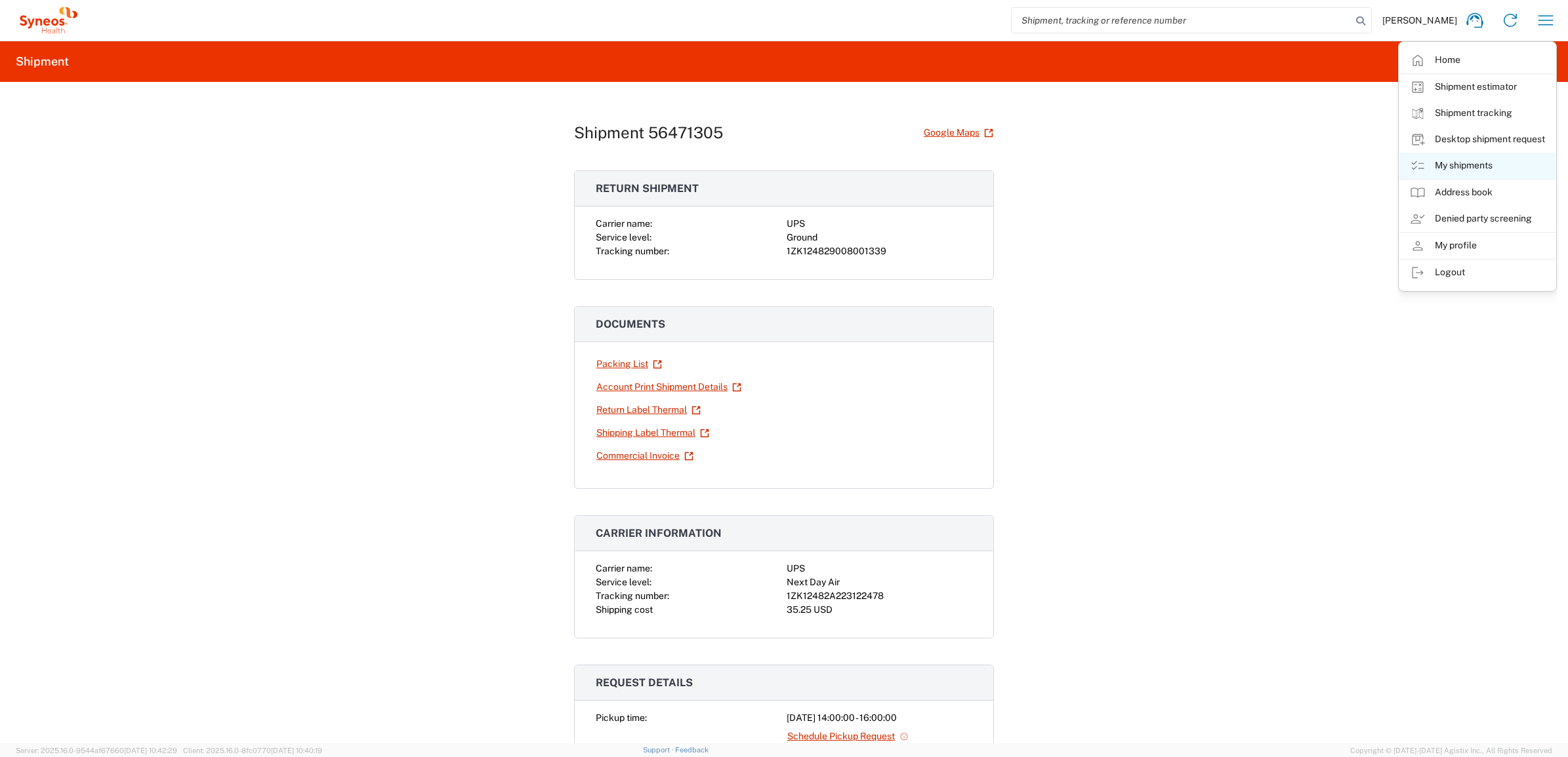
click at [1466, 164] on link "My shipments" at bounding box center [1477, 165] width 156 height 26
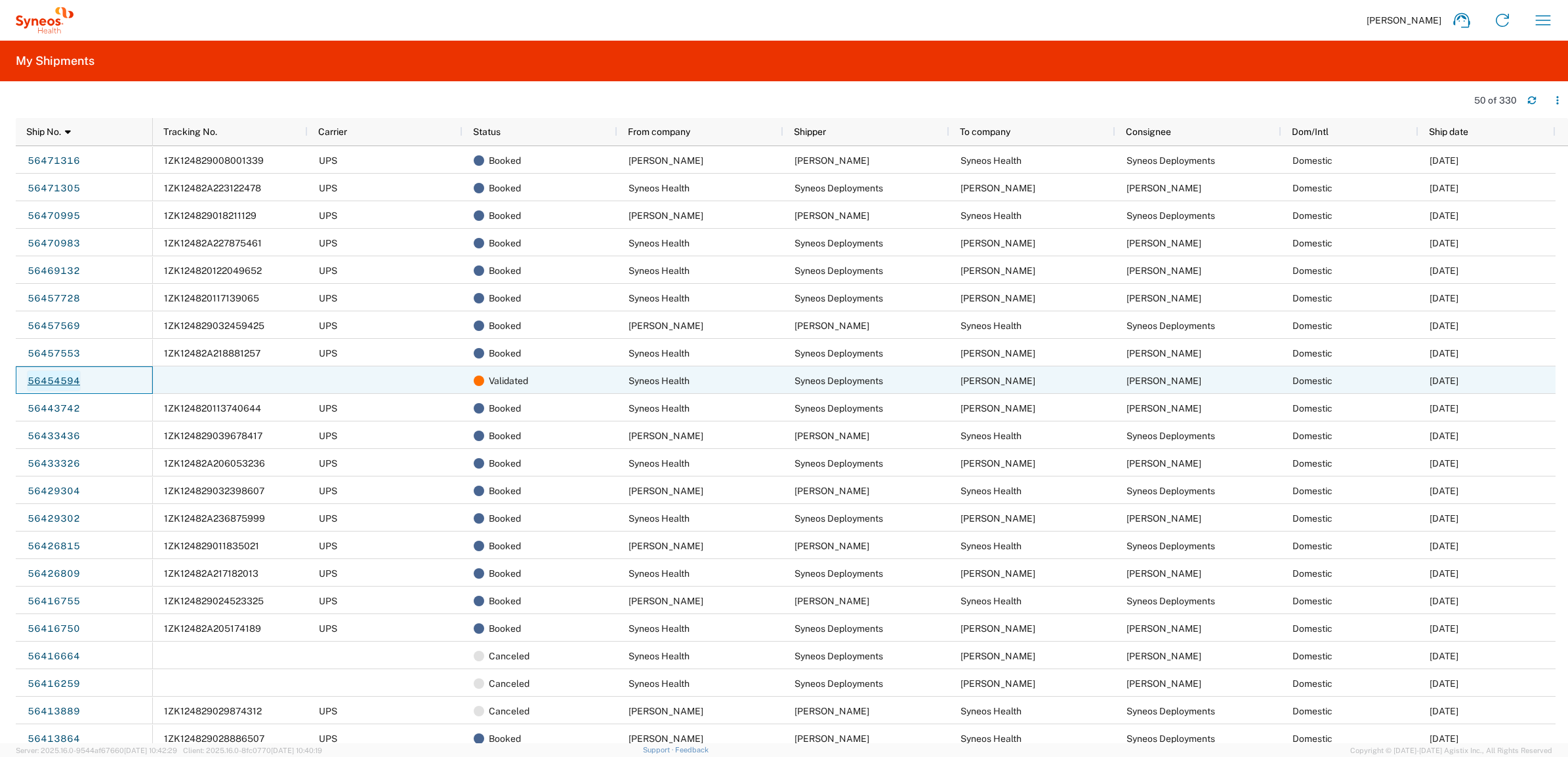
click at [45, 375] on link "56454594" at bounding box center [53, 381] width 54 height 21
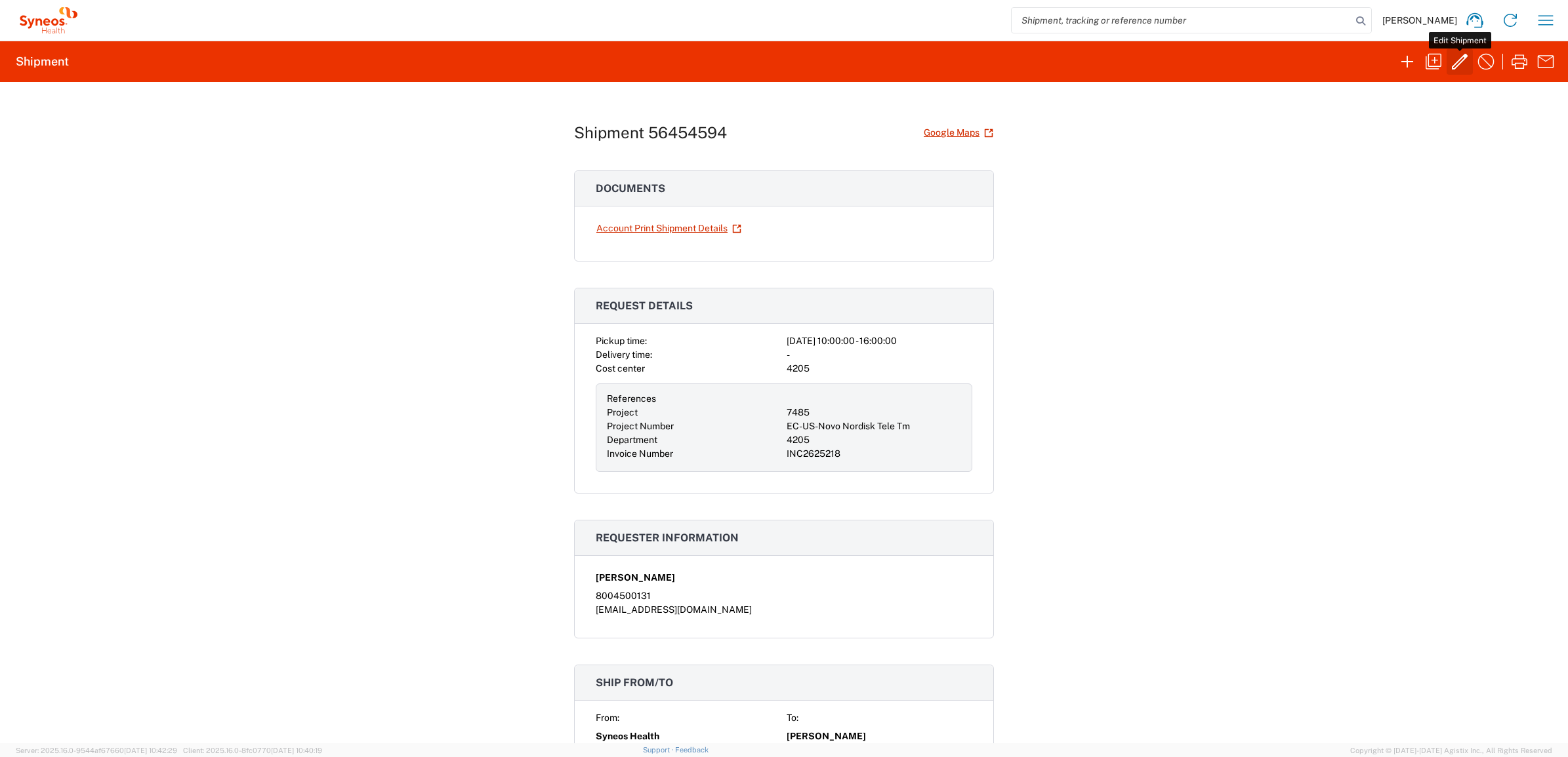
click at [1469, 62] on icon "button" at bounding box center [1459, 62] width 21 height 21
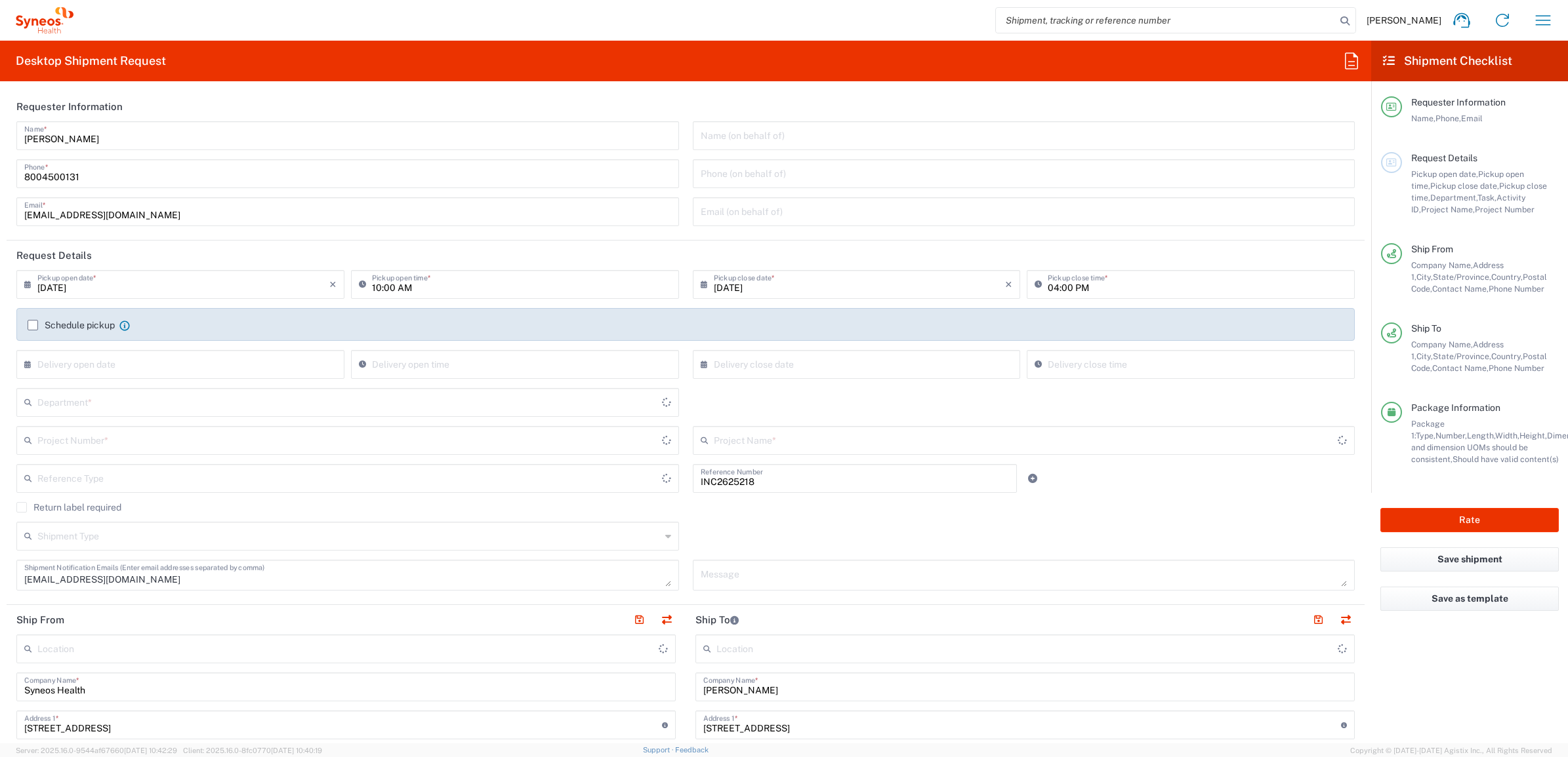
type input "[US_STATE]"
type input "Your Packaging"
type input "7485"
type input "Invoice Number"
type input "[GEOGRAPHIC_DATA]"
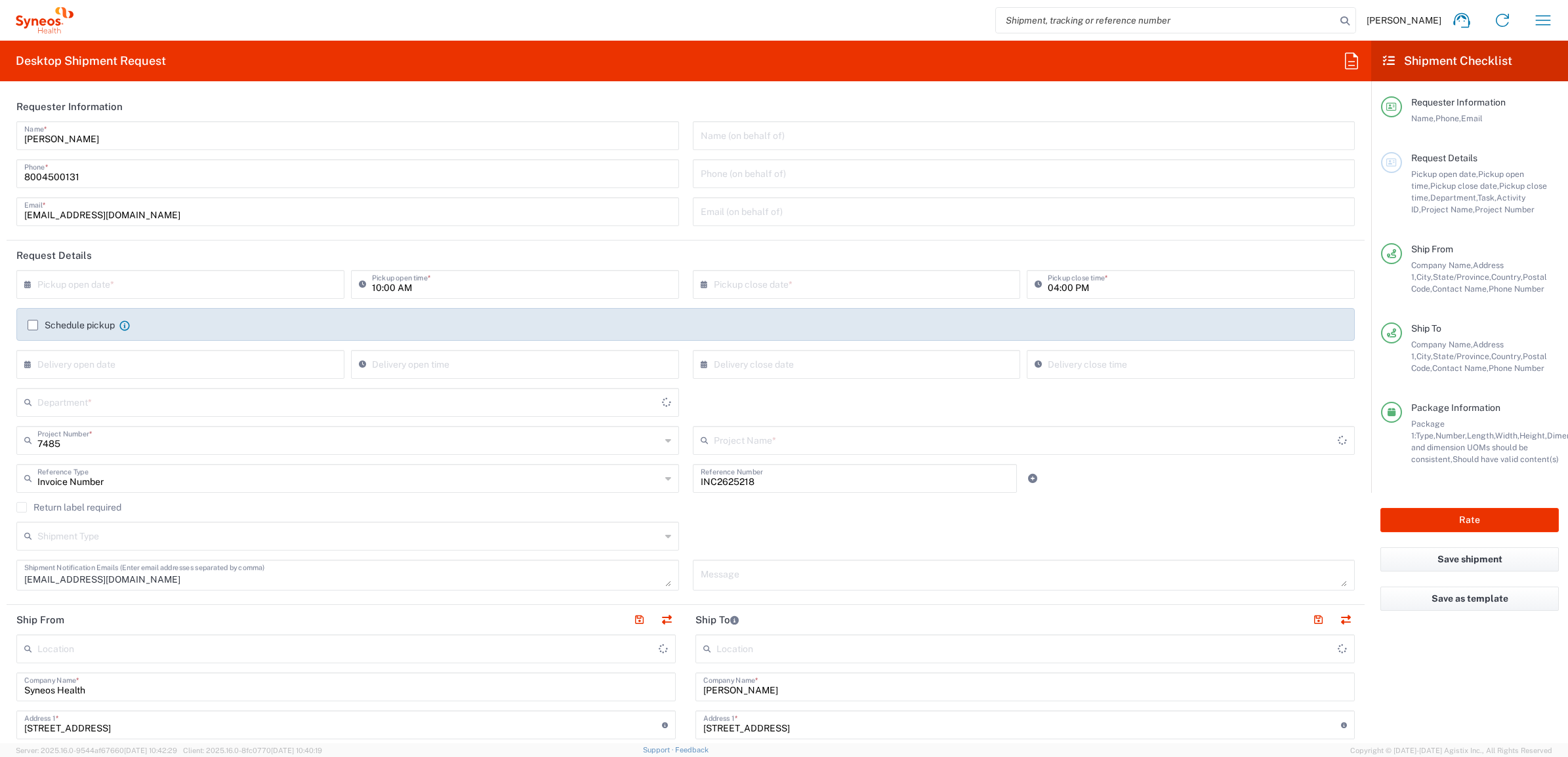
type input "EC-US-Novo Nordisk Tele Tm"
type input "[US_STATE]"
type input "4205"
type input "Syneos Health Commercial Servi- [GEOGRAPHIC_DATA] [GEOGRAPHIC_DATA]"
drag, startPoint x: 95, startPoint y: 123, endPoint x: 92, endPoint y: 131, distance: 8.5
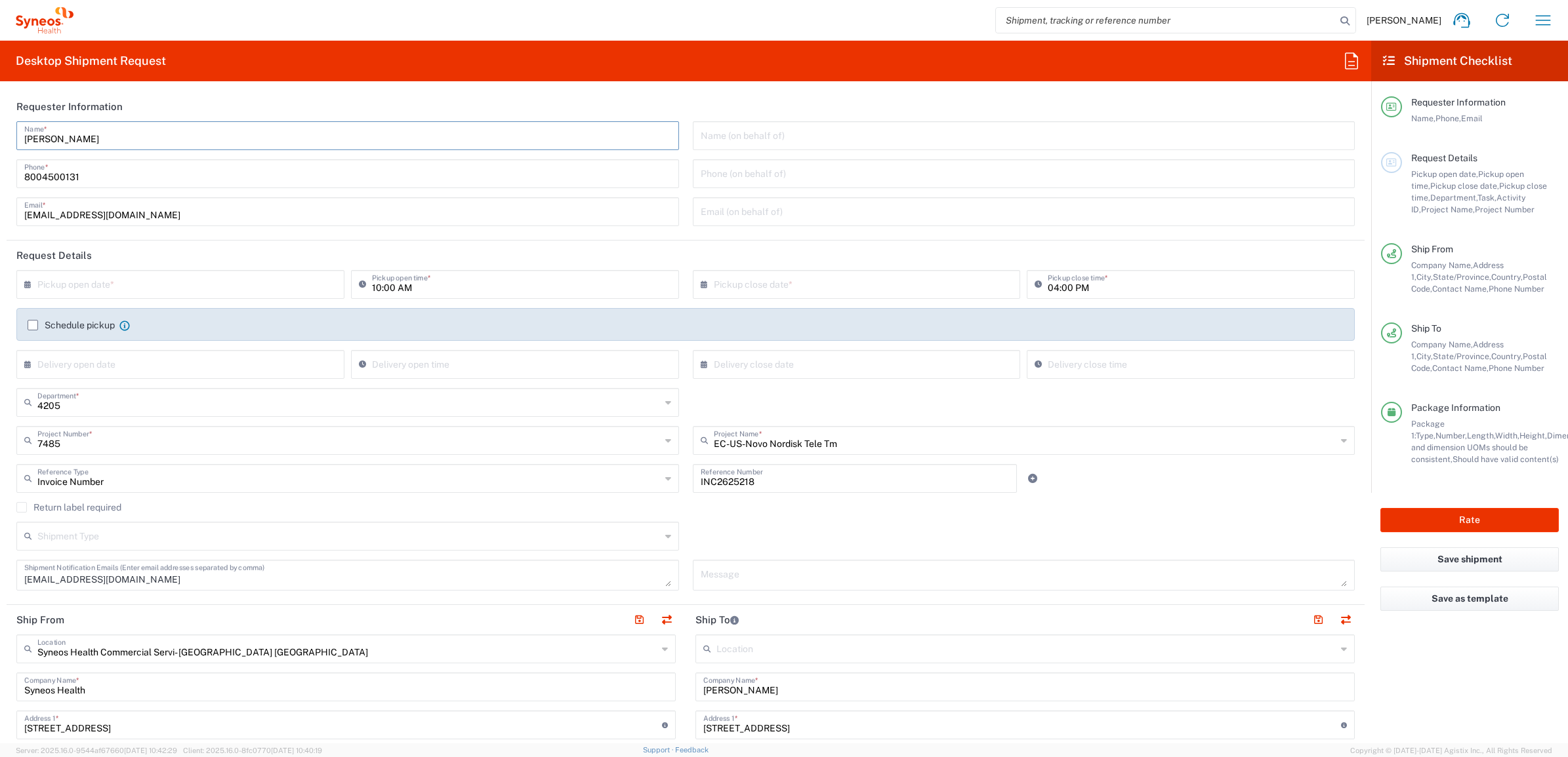
click at [94, 125] on input "[PERSON_NAME]" at bounding box center [348, 134] width 647 height 23
drag, startPoint x: 92, startPoint y: 137, endPoint x: 27, endPoint y: 142, distance: 65.2
click at [27, 142] on input "[PERSON_NAME]" at bounding box center [348, 134] width 647 height 23
type input "B"
type input "Syneos Deployments"
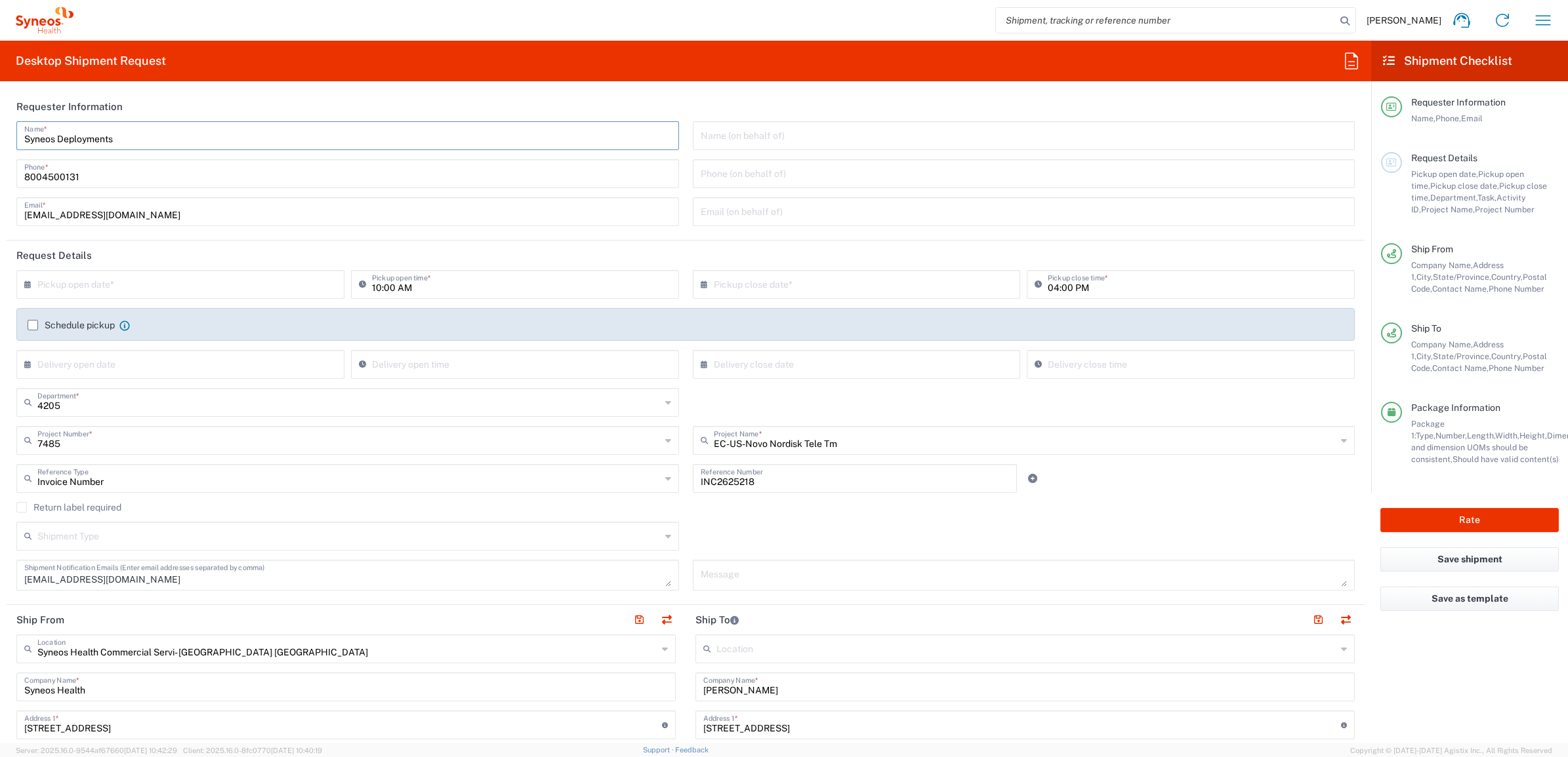
click at [172, 106] on header "Requester Information" at bounding box center [685, 106] width 1358 height 29
drag, startPoint x: 139, startPoint y: 135, endPoint x: -10, endPoint y: 118, distance: 150.0
click at [0, 118] on html "Brian Fenner Home Shipment estimator Shipment tracking Desktop shipment request…" at bounding box center [784, 378] width 1568 height 757
click at [172, 283] on input "text" at bounding box center [183, 284] width 292 height 23
click at [154, 388] on span "12" at bounding box center [162, 384] width 19 height 18
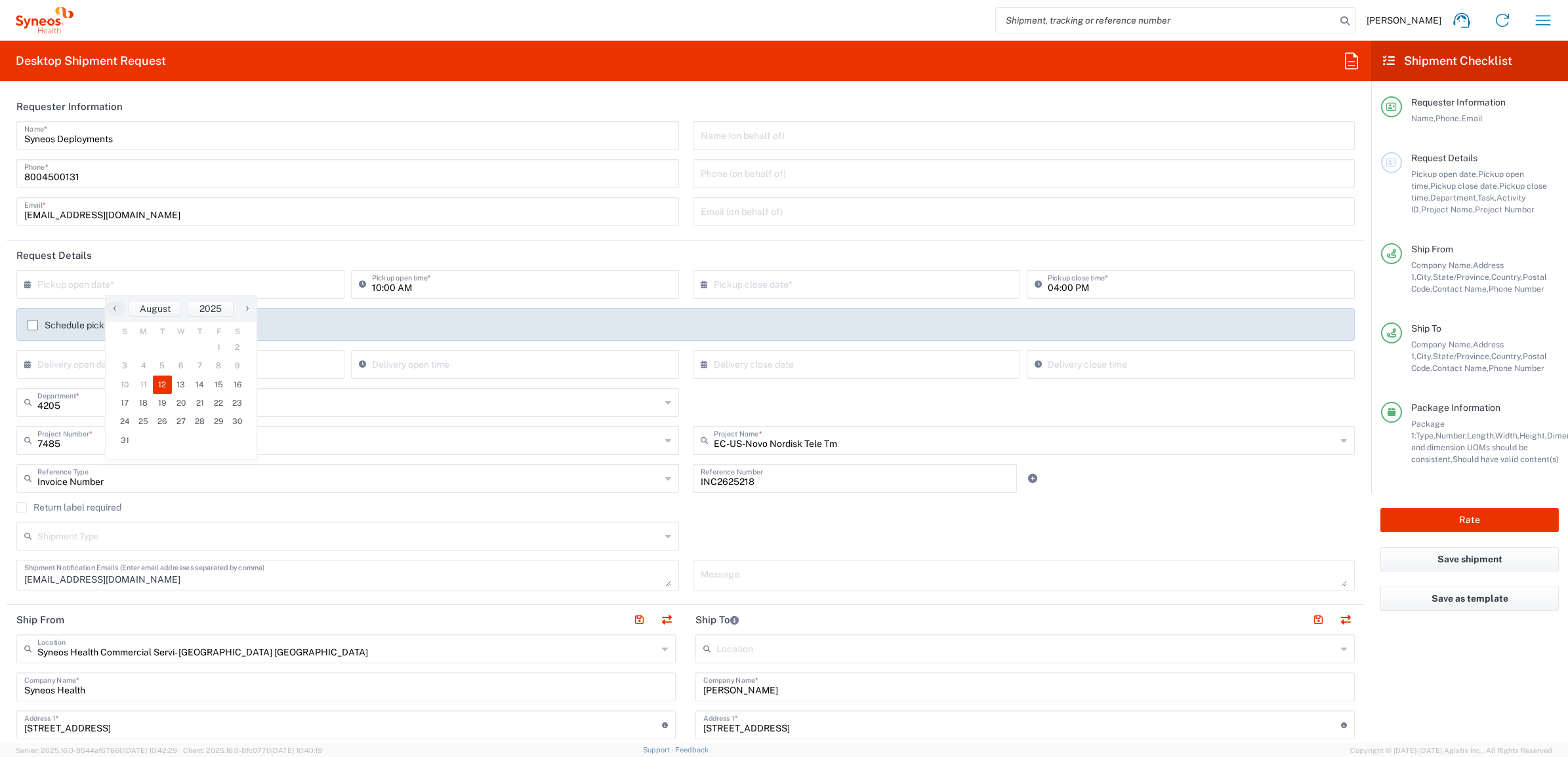
type input "[DATE]"
click at [376, 283] on input "10:00 AM" at bounding box center [521, 284] width 299 height 23
click at [413, 291] on input "02:00 AM" at bounding box center [521, 284] width 299 height 23
type input "02:00 PM"
click at [657, 239] on agx-form-section "Requester Information Syneos Deployments Name * 8004500131 Phone * deployments@…" at bounding box center [685, 166] width 1358 height 149
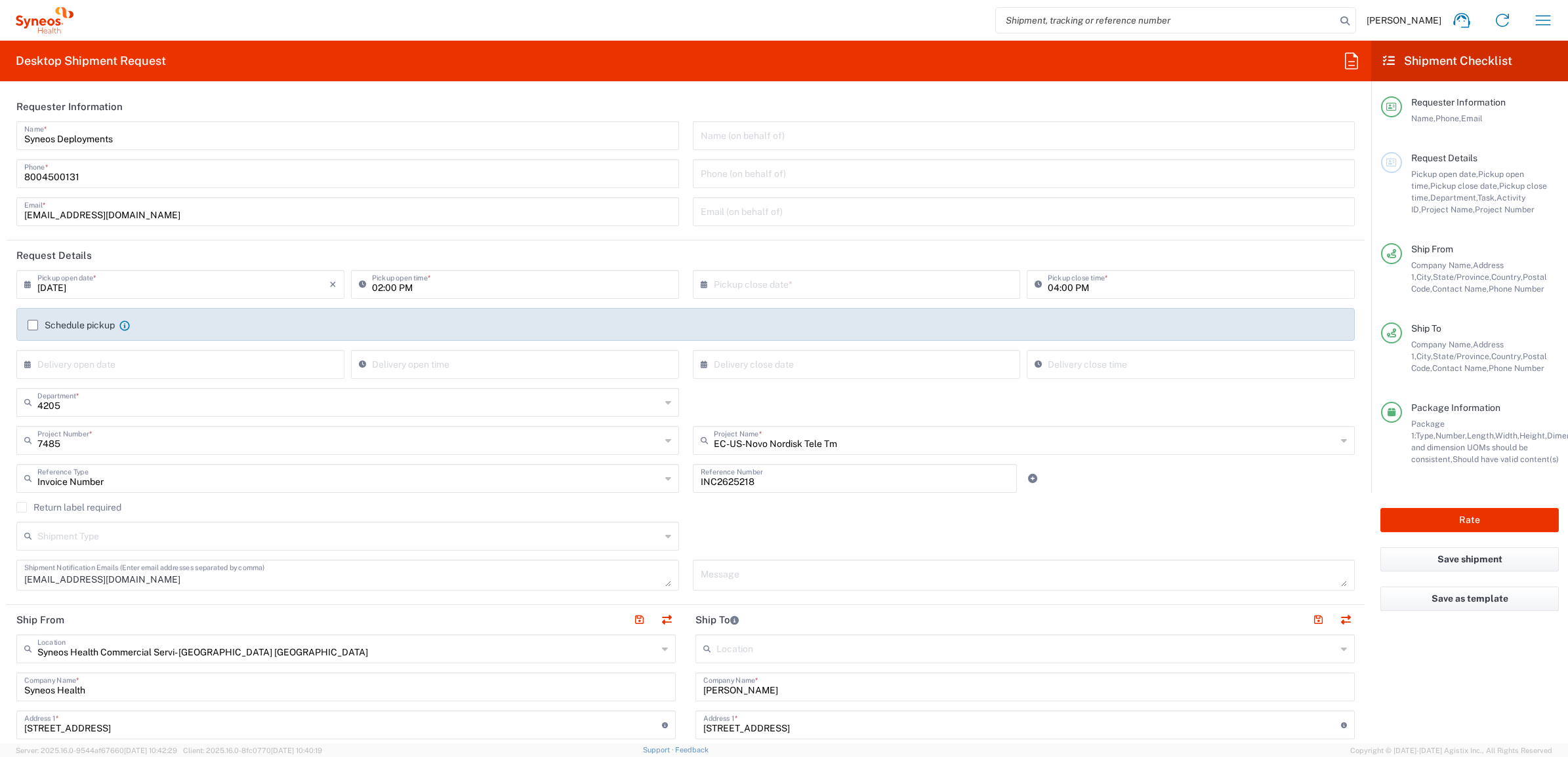
click at [776, 287] on input "text" at bounding box center [860, 284] width 292 height 23
click at [838, 382] on span "12" at bounding box center [832, 384] width 19 height 18
type input "[DATE]"
click at [684, 263] on header "Request Details" at bounding box center [685, 256] width 1358 height 29
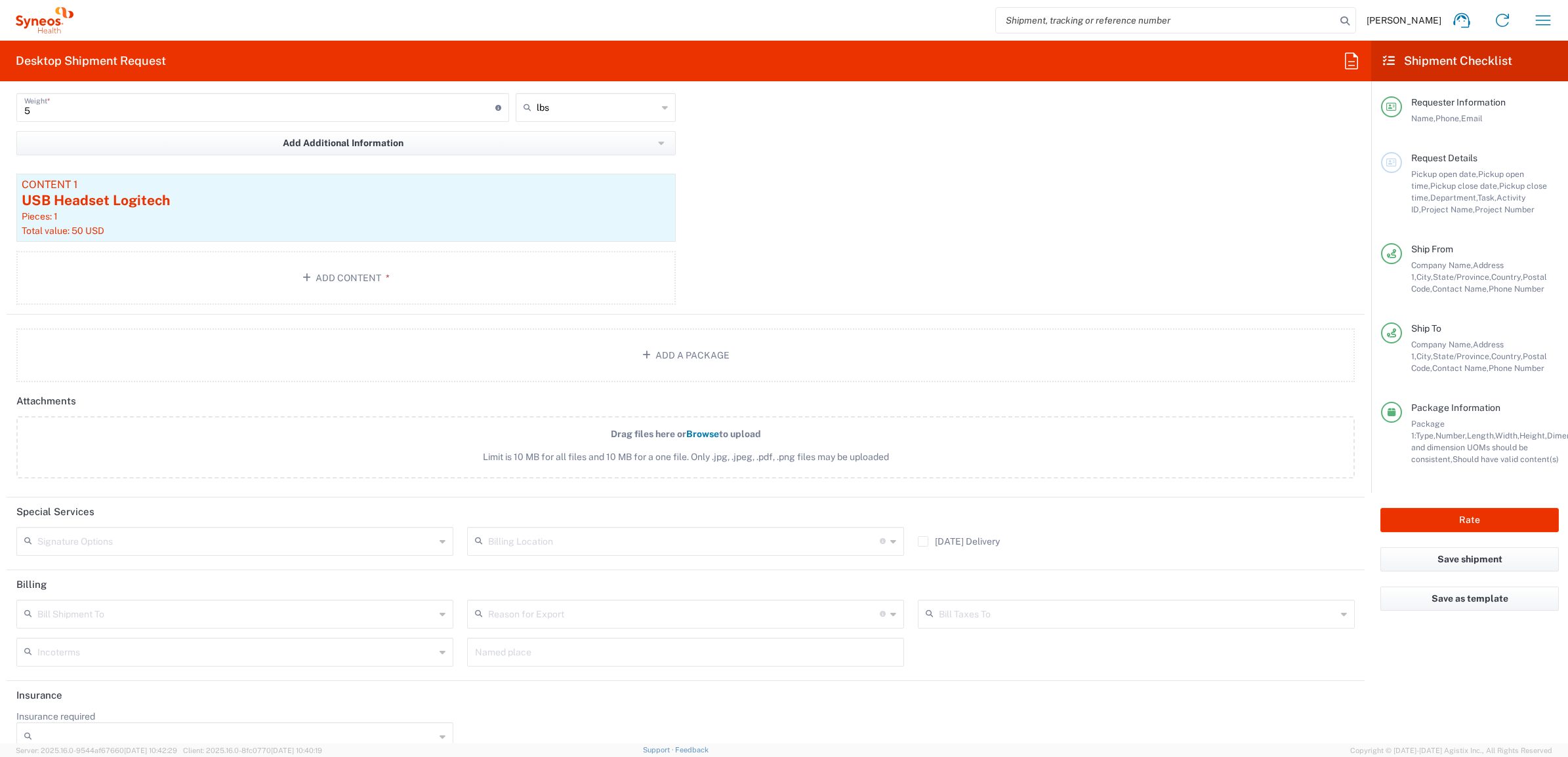
scroll to position [1065, 0]
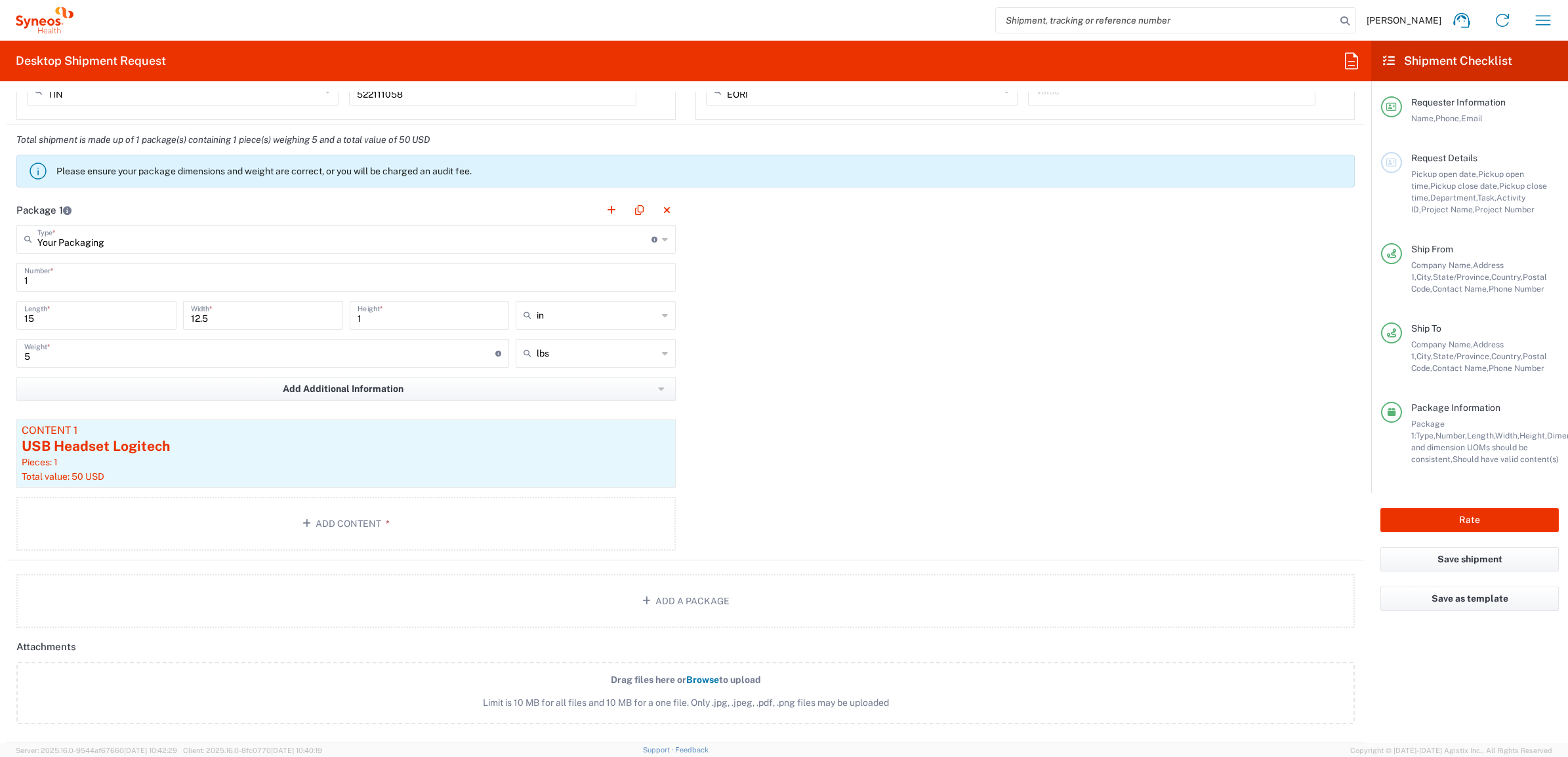
click at [1415, 505] on div "Rate" at bounding box center [1469, 520] width 197 height 55
click at [1415, 517] on button "Rate" at bounding box center [1469, 520] width 179 height 25
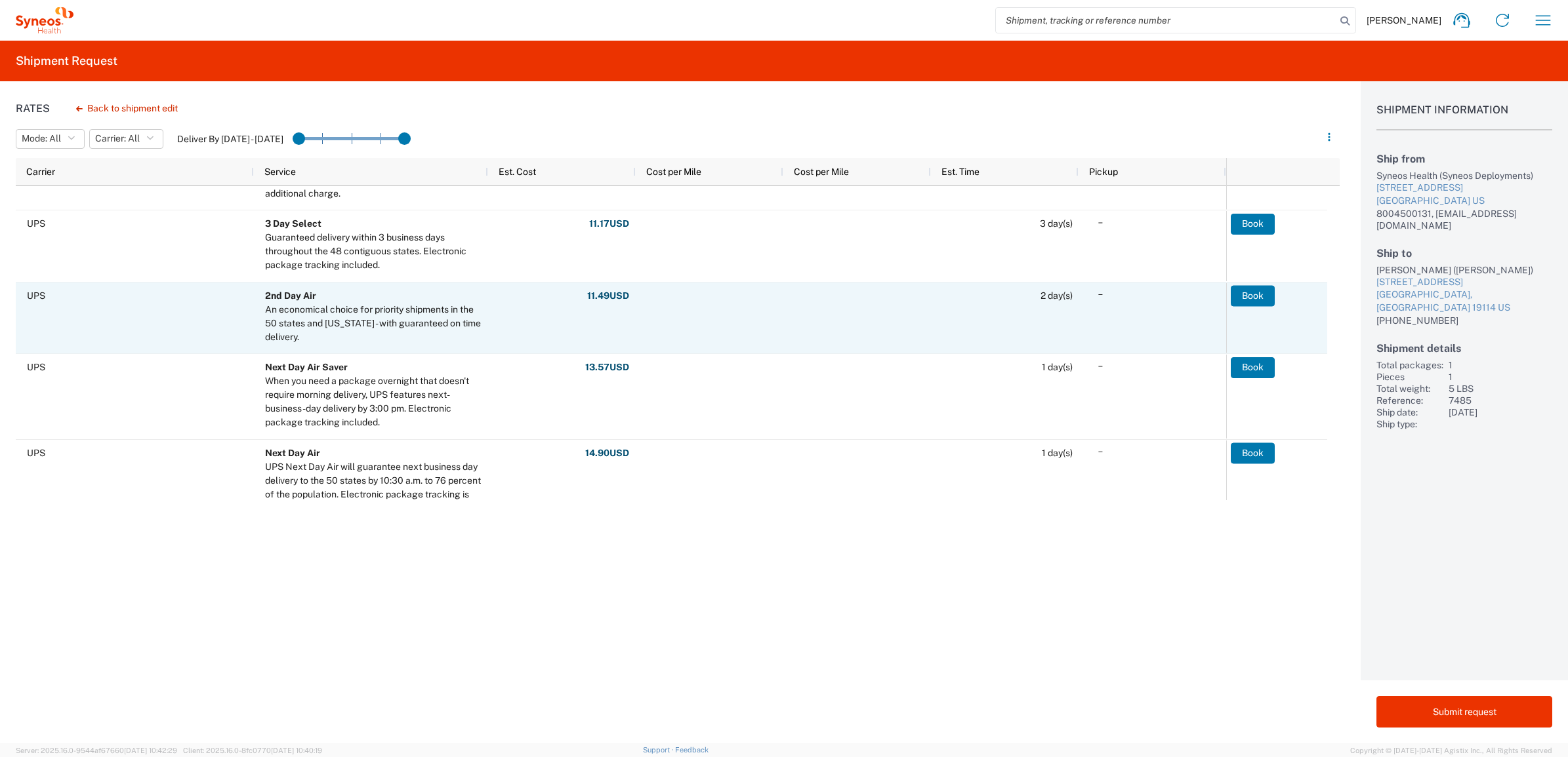
scroll to position [410, 0]
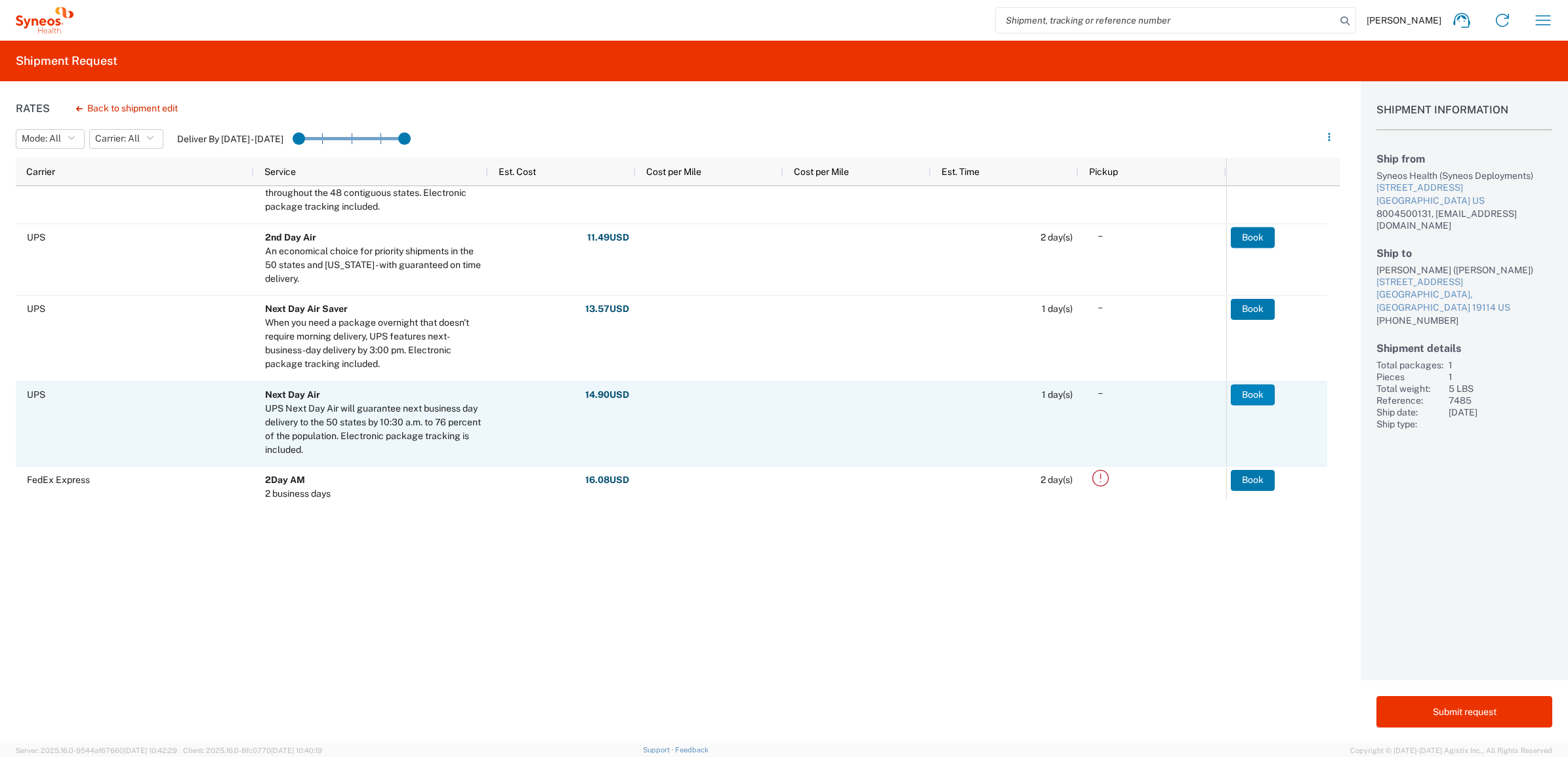
click at [1249, 394] on button "Book" at bounding box center [1252, 395] width 44 height 21
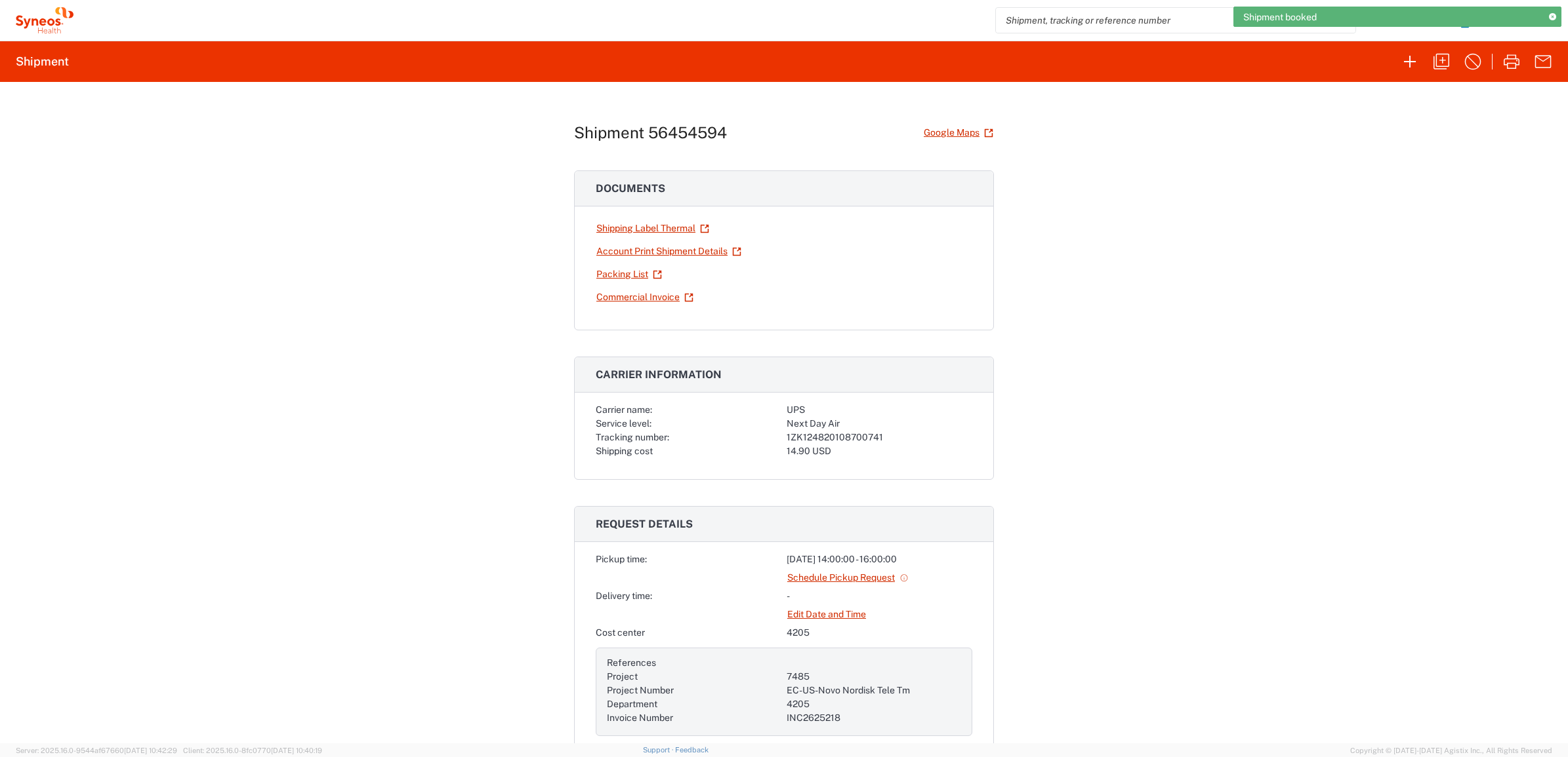
click at [1254, 174] on div "Shipment 56454594 Google Maps Documents Shipping Label Thermal Account Print Sh…" at bounding box center [784, 412] width 1568 height 662
click at [1415, 61] on icon "button" at bounding box center [1410, 62] width 21 height 21
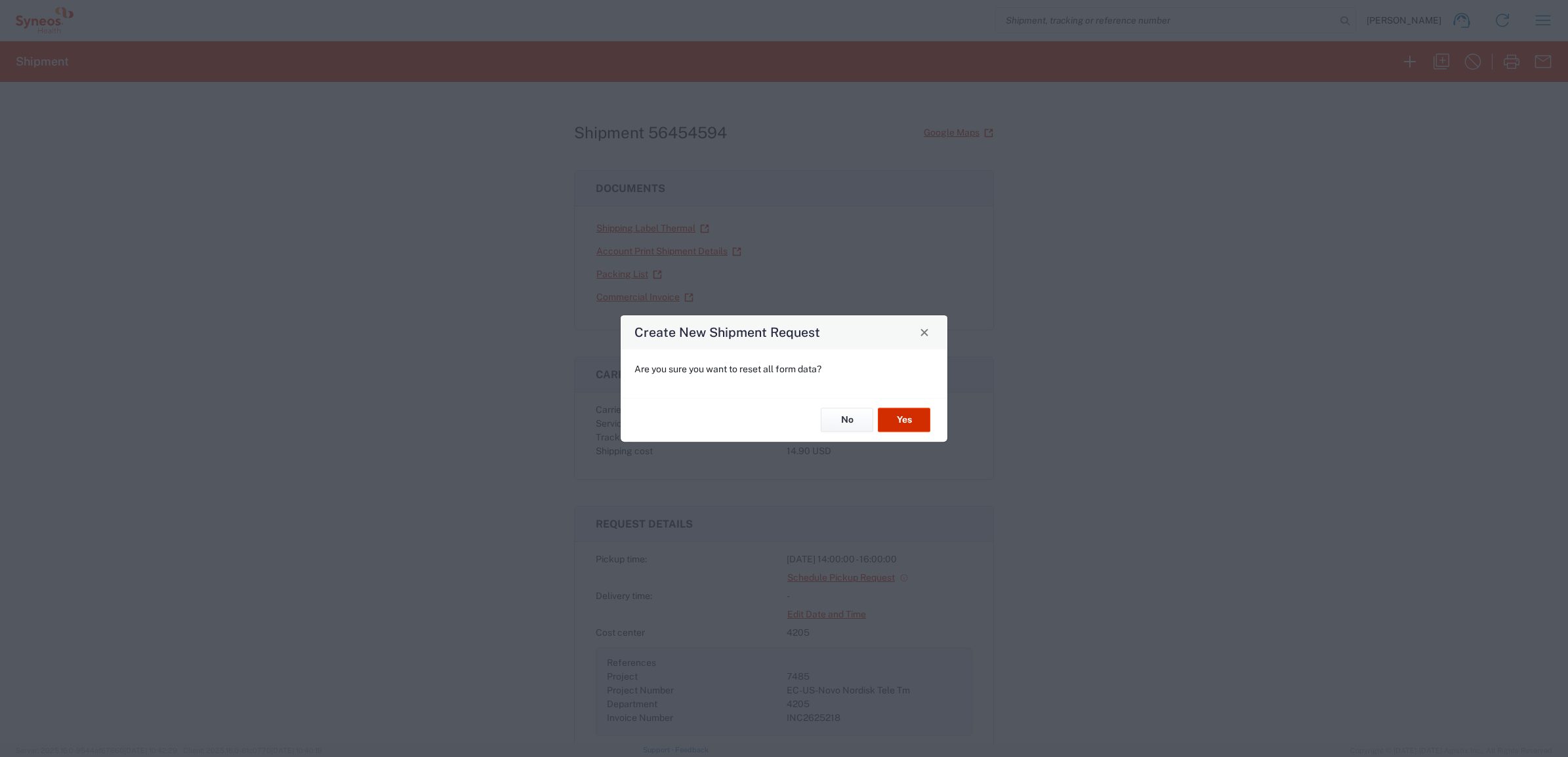
click at [901, 415] on button "Yes" at bounding box center [904, 420] width 53 height 25
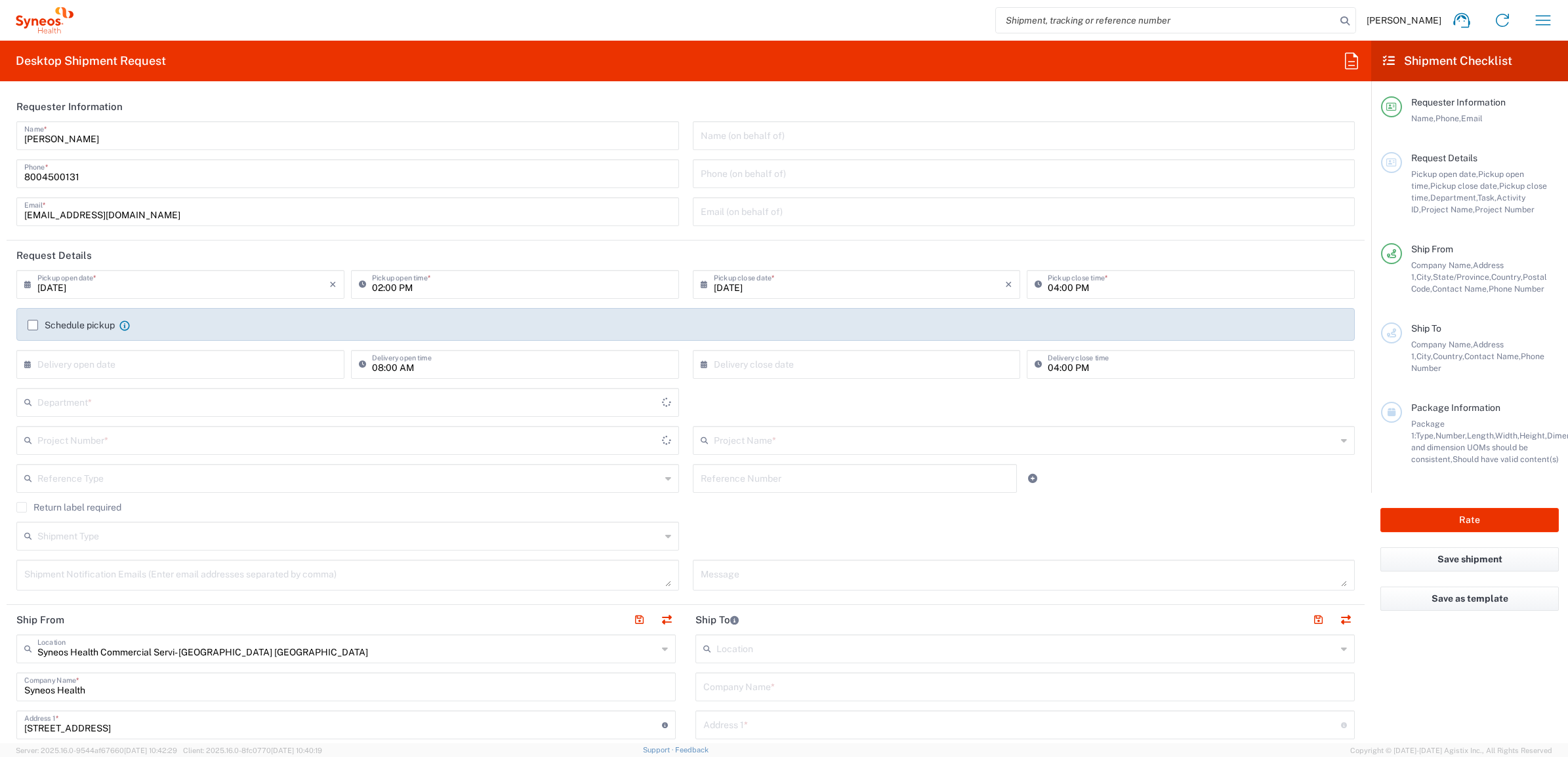
type input "[US_STATE]"
type input "4205"
drag, startPoint x: 130, startPoint y: 132, endPoint x: -33, endPoint y: 127, distance: 163.1
click at [0, 127] on html "[PERSON_NAME] Home Shipment estimator Shipment tracking Desktop shipment reques…" at bounding box center [784, 378] width 1568 height 757
type input "Syneos Deployments"
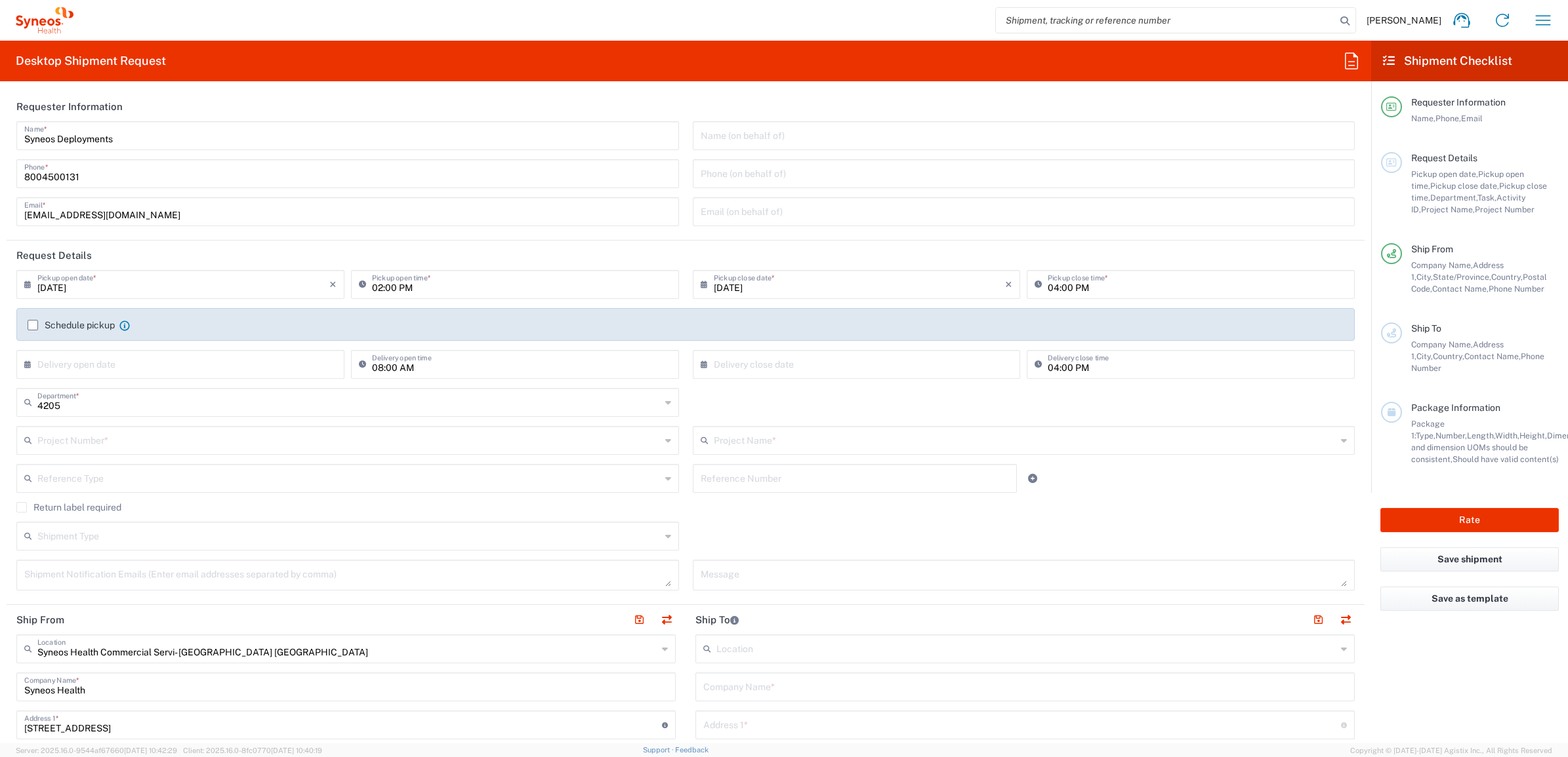
drag, startPoint x: 156, startPoint y: 113, endPoint x: 151, endPoint y: 138, distance: 25.5
click at [156, 113] on header "Requester Information" at bounding box center [685, 106] width 1358 height 29
drag, startPoint x: 139, startPoint y: 146, endPoint x: -11, endPoint y: 161, distance: 150.7
click at [0, 161] on html "[PERSON_NAME] Home Shipment estimator Shipment tracking Desktop shipment reques…" at bounding box center [784, 378] width 1568 height 757
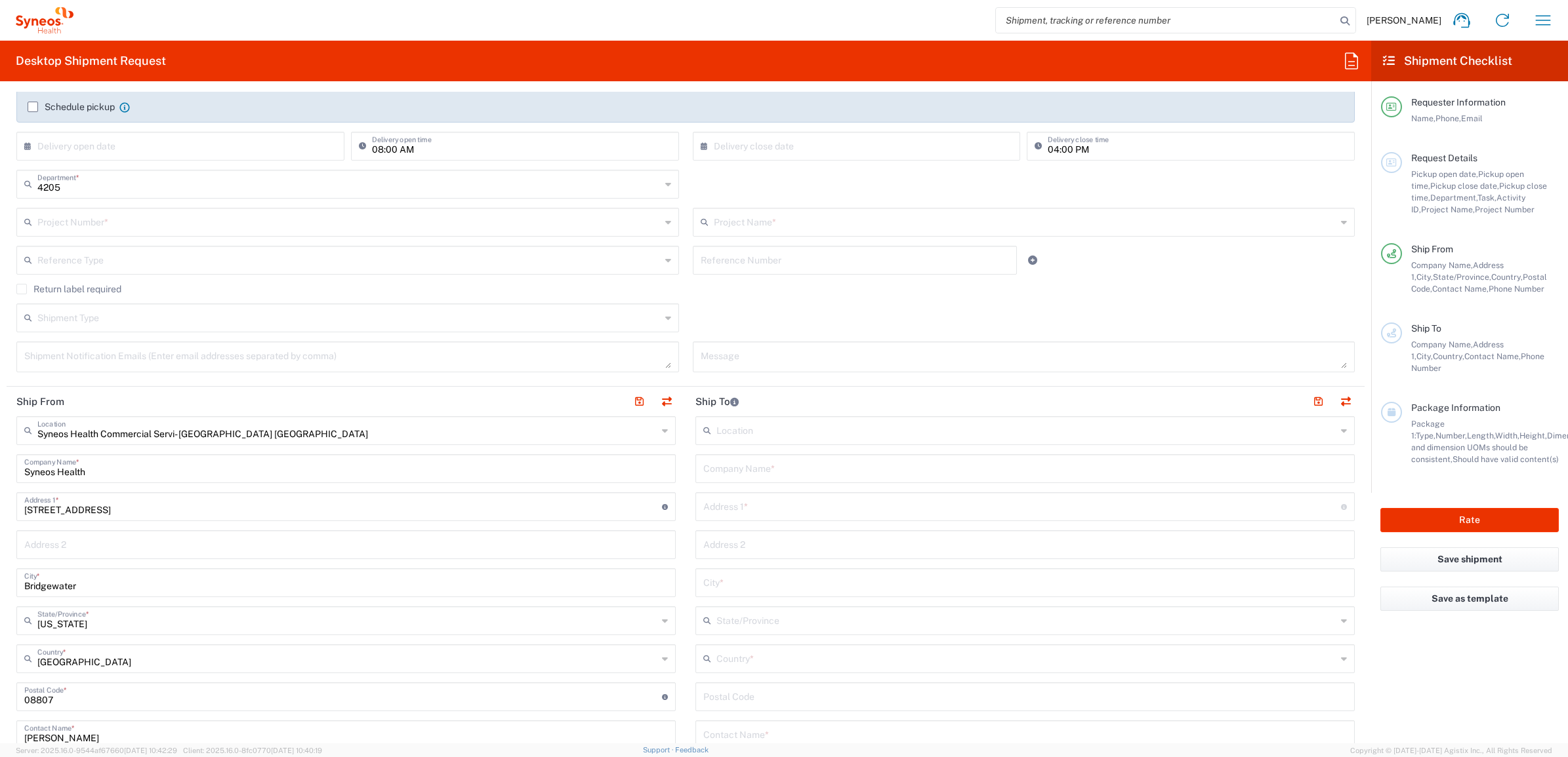
scroll to position [328, 0]
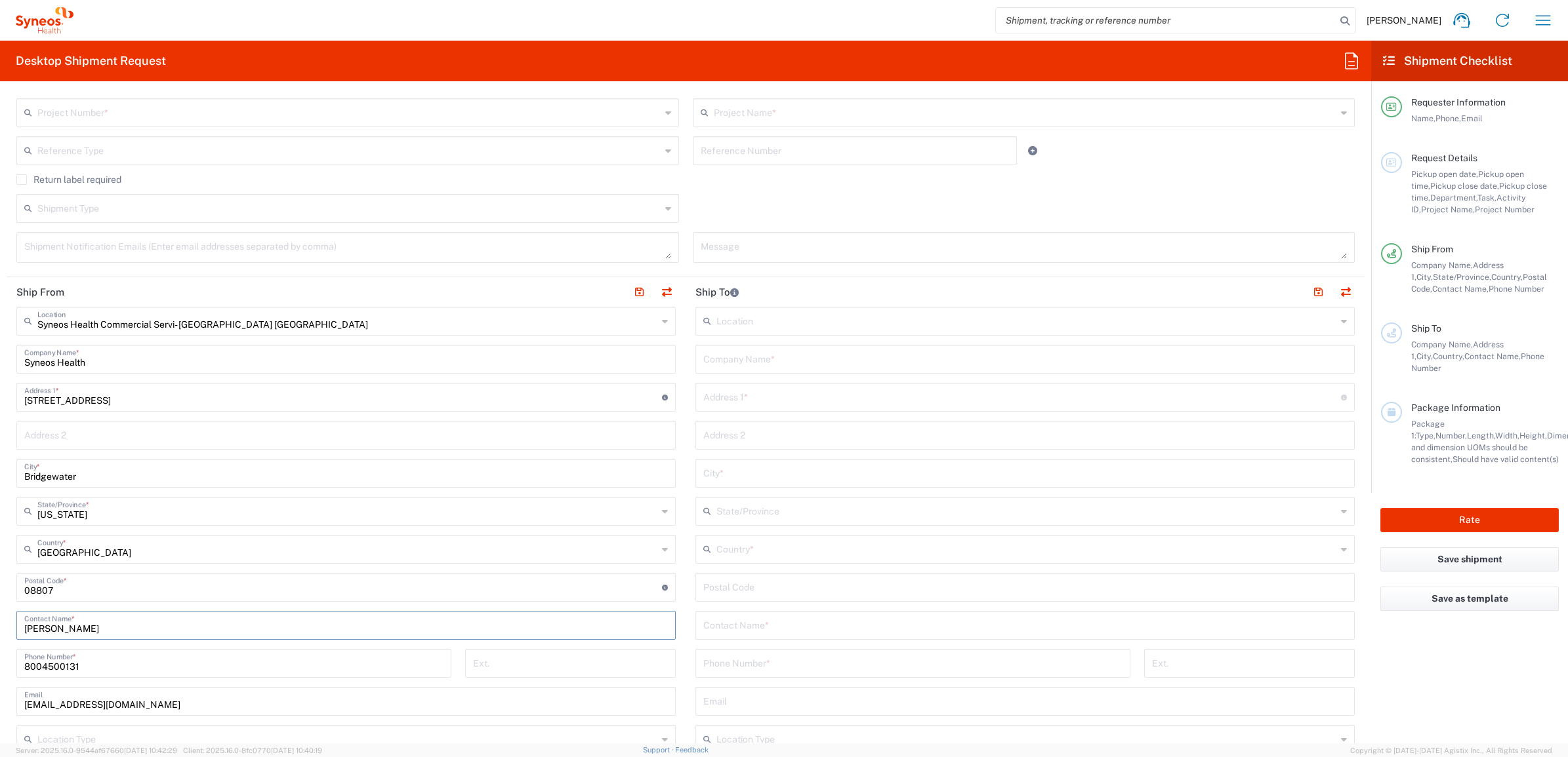
drag, startPoint x: 89, startPoint y: 623, endPoint x: 8, endPoint y: 595, distance: 85.7
click at [0, 611] on html "[PERSON_NAME] Home Shipment estimator Shipment tracking Desktop shipment reques…" at bounding box center [784, 378] width 1568 height 757
paste input "Syneos Deployments"
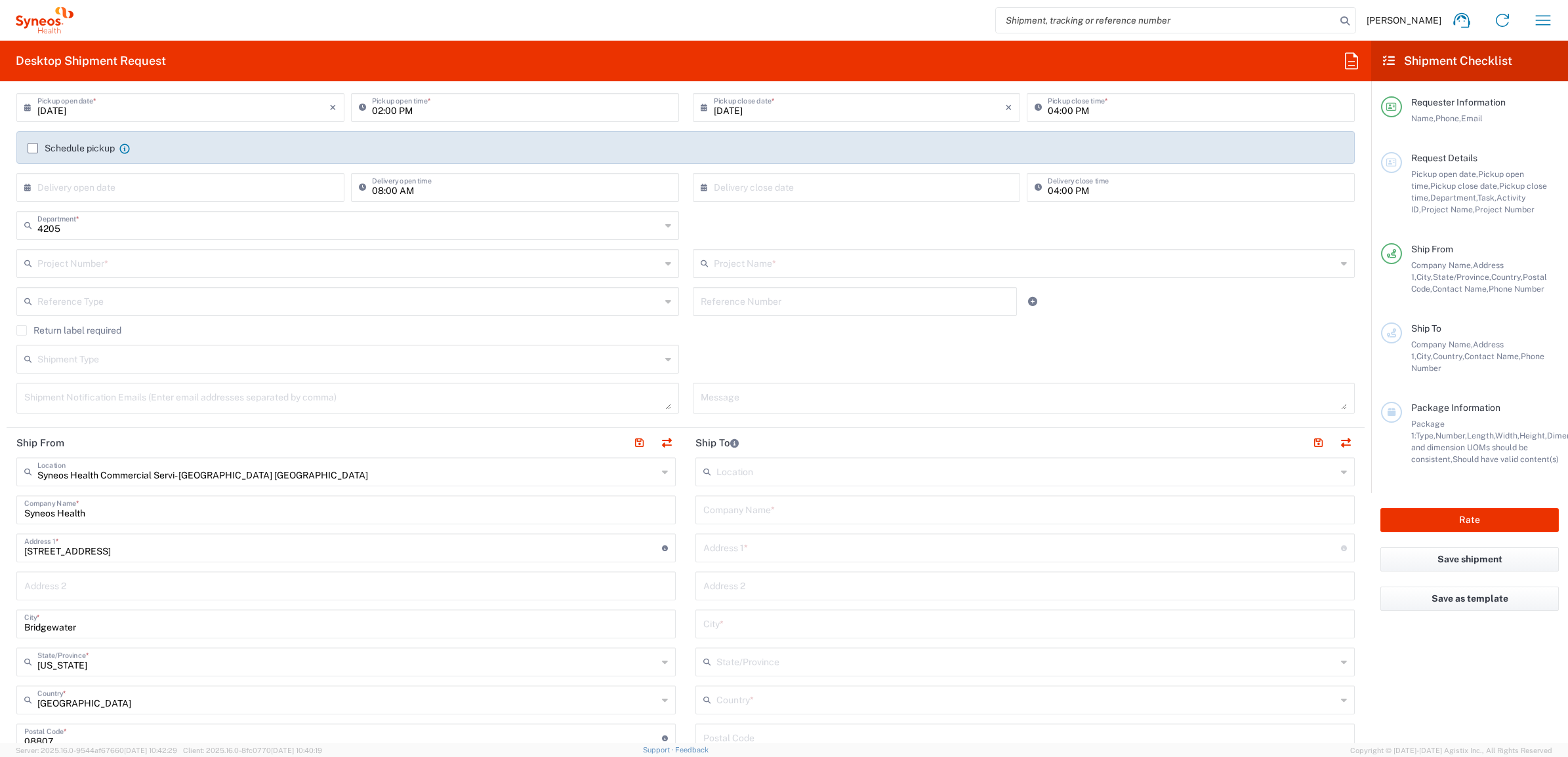
scroll to position [0, 0]
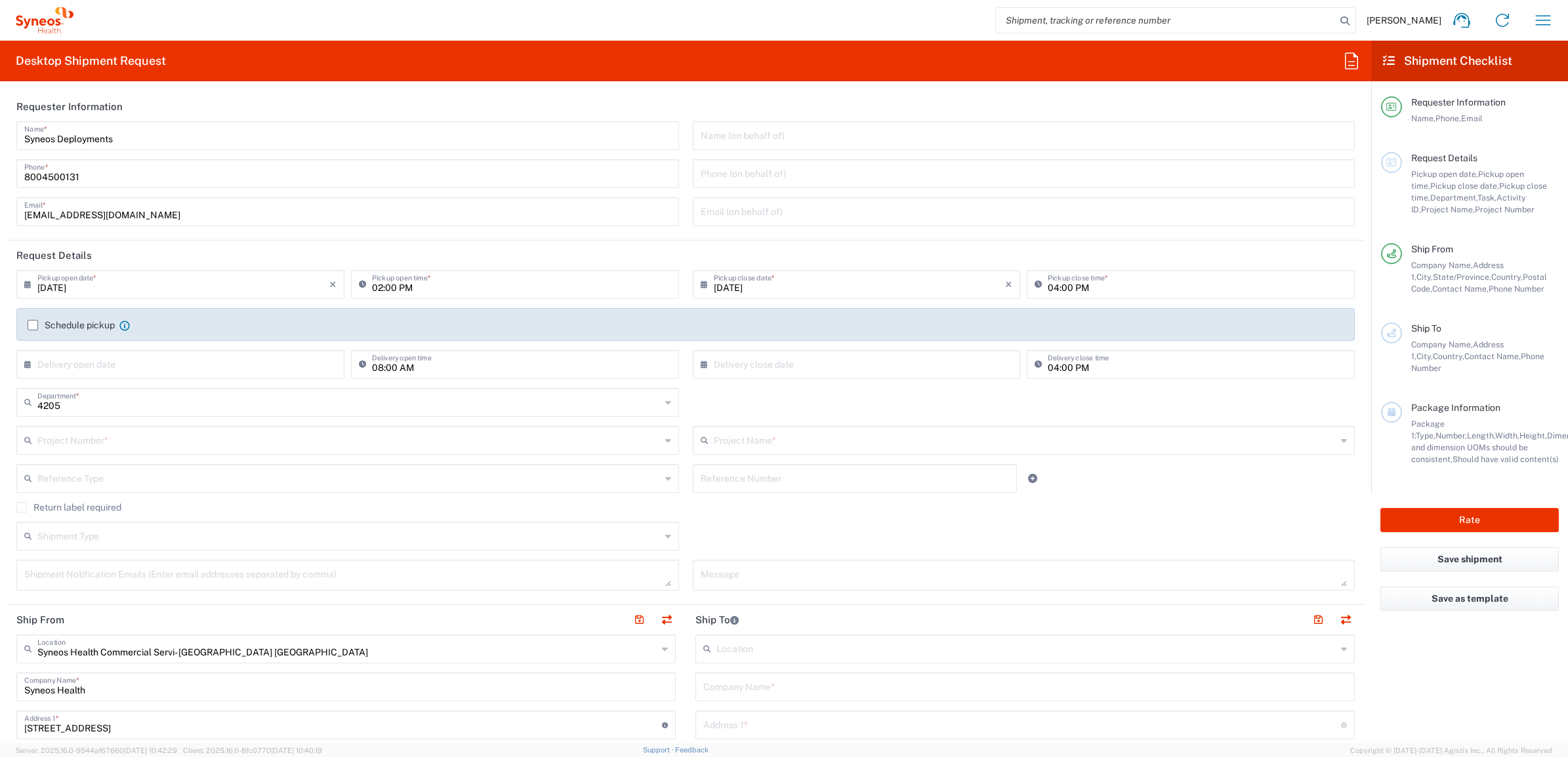
type input "Syneos Deployments"
click at [201, 428] on input "text" at bounding box center [348, 439] width 623 height 23
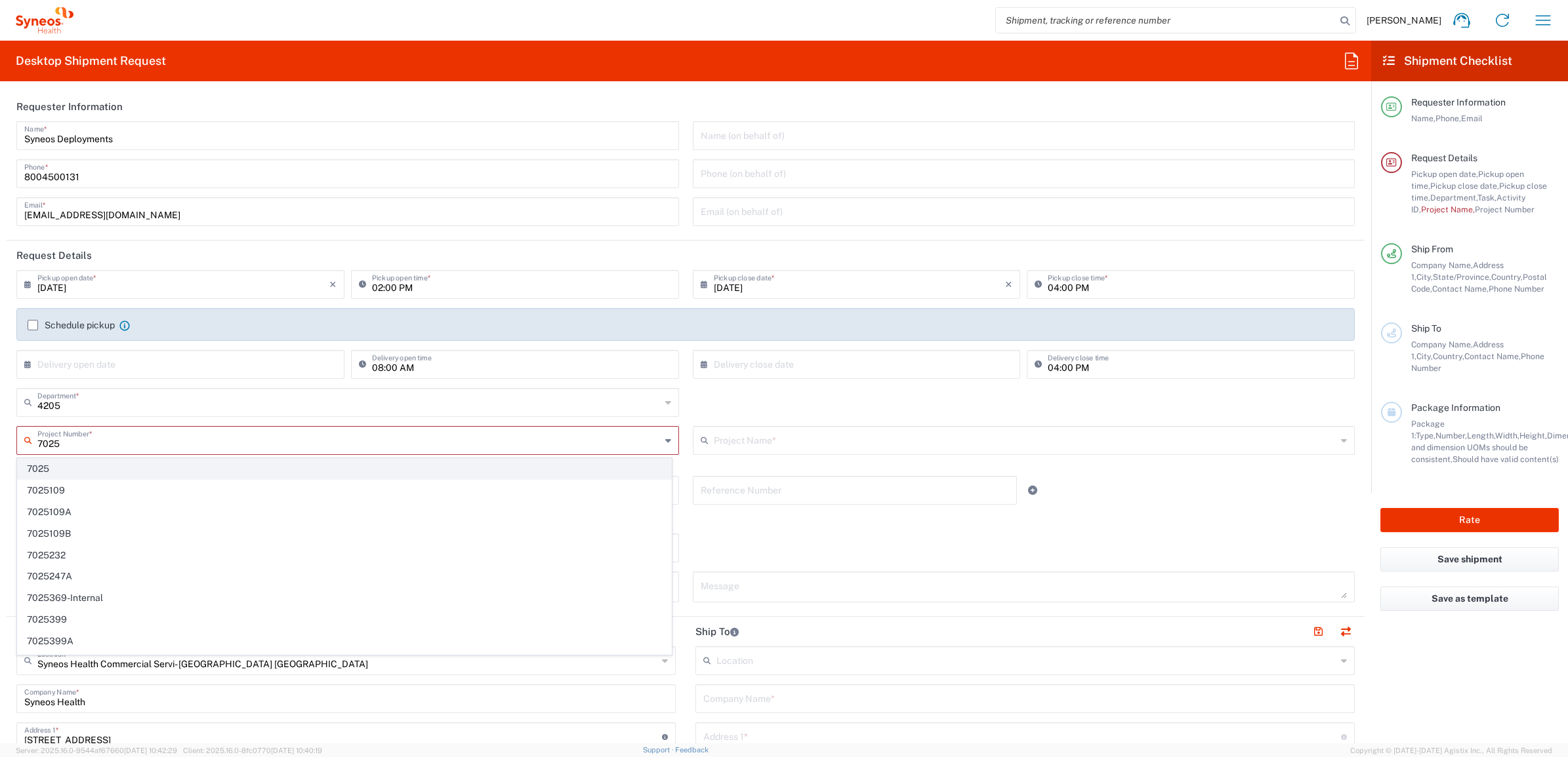
type input "7025"
click at [74, 470] on span "7025" at bounding box center [344, 468] width 654 height 20
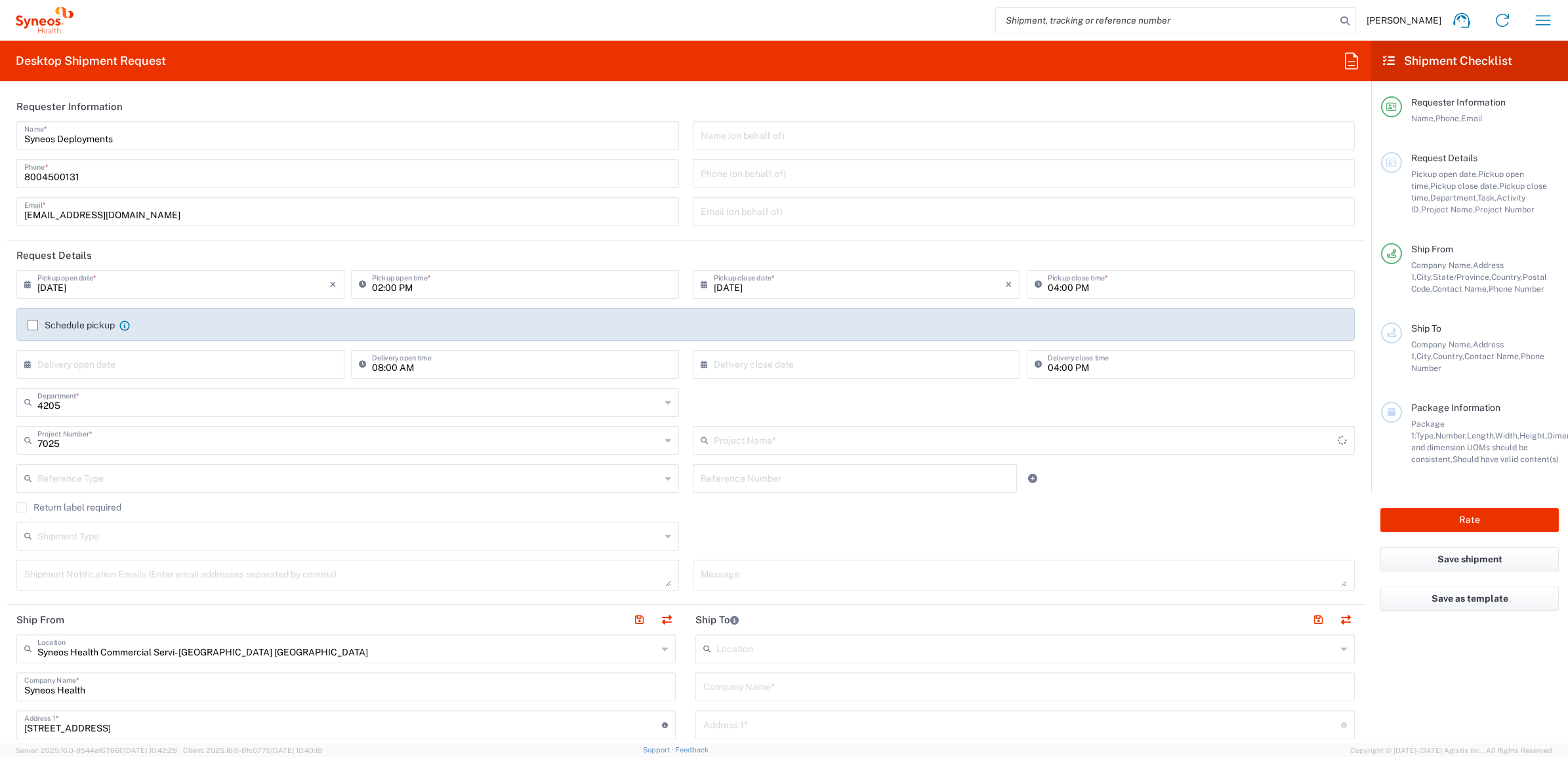
type input "ST-US - GSK VM (0325)"
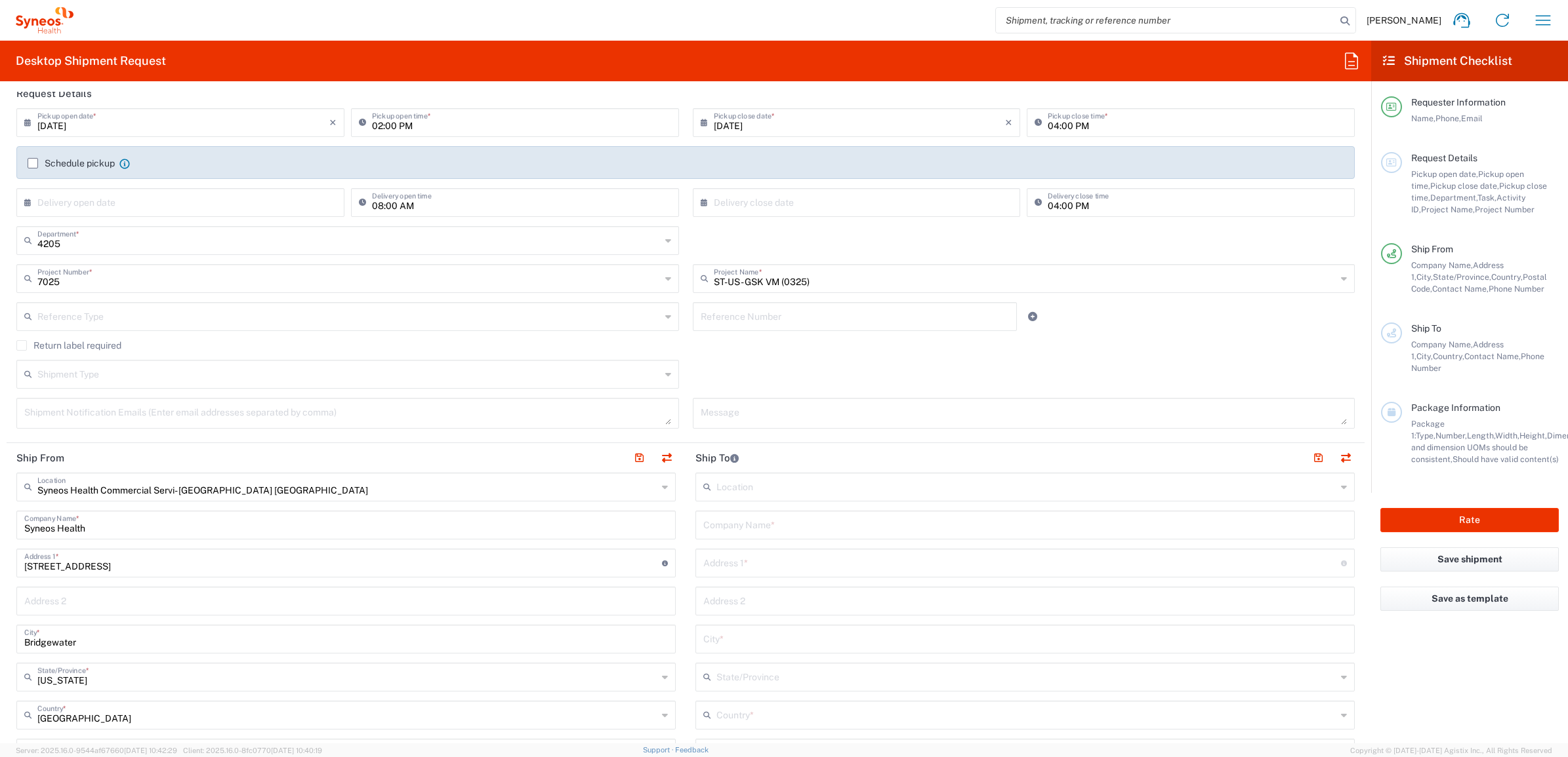
scroll to position [164, 0]
drag, startPoint x: 740, startPoint y: 534, endPoint x: 746, endPoint y: 531, distance: 6.7
click at [740, 534] on div "Company Name *" at bounding box center [1024, 523] width 659 height 29
paste input "Anthony Sammut"
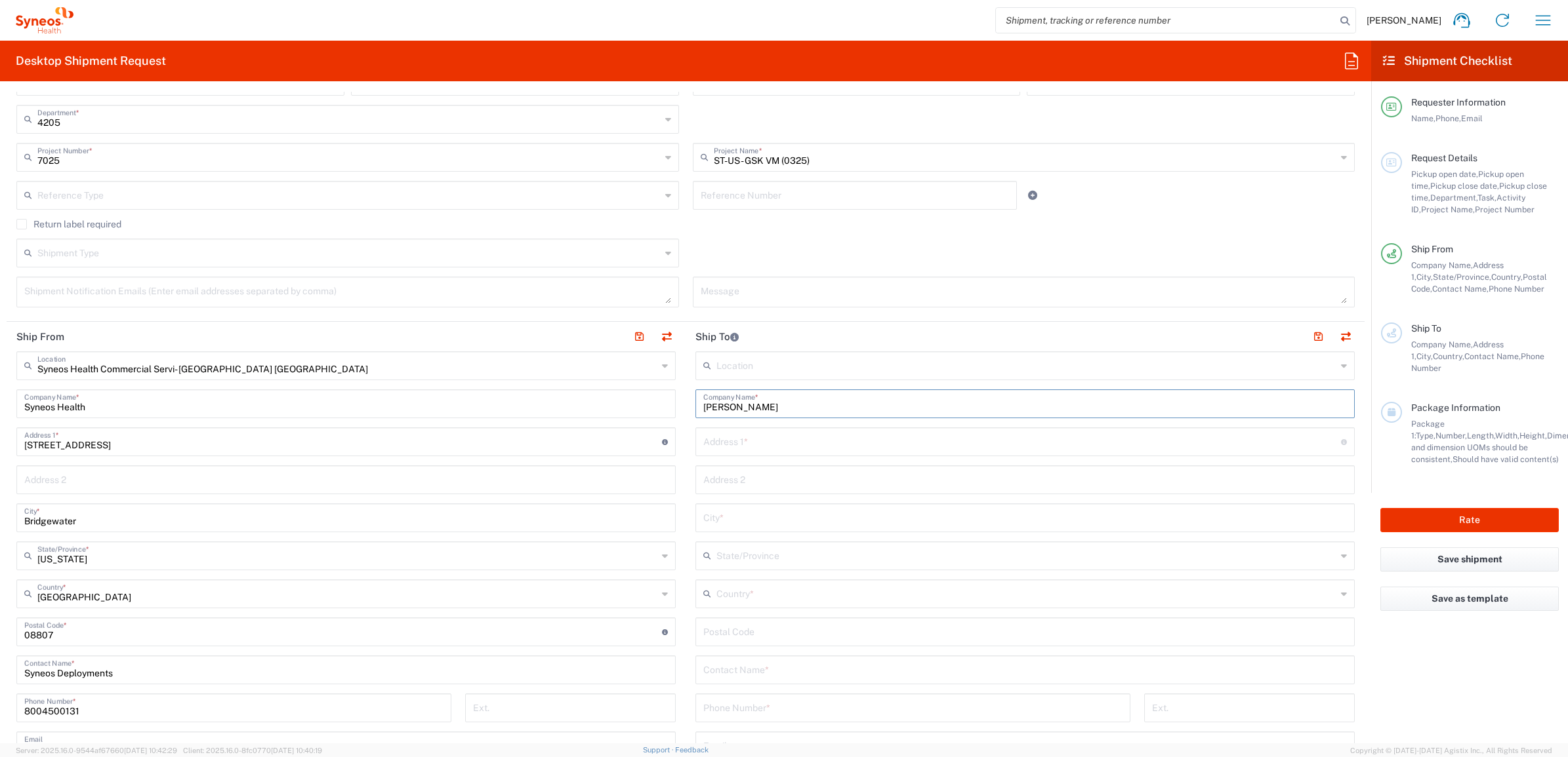
scroll to position [410, 0]
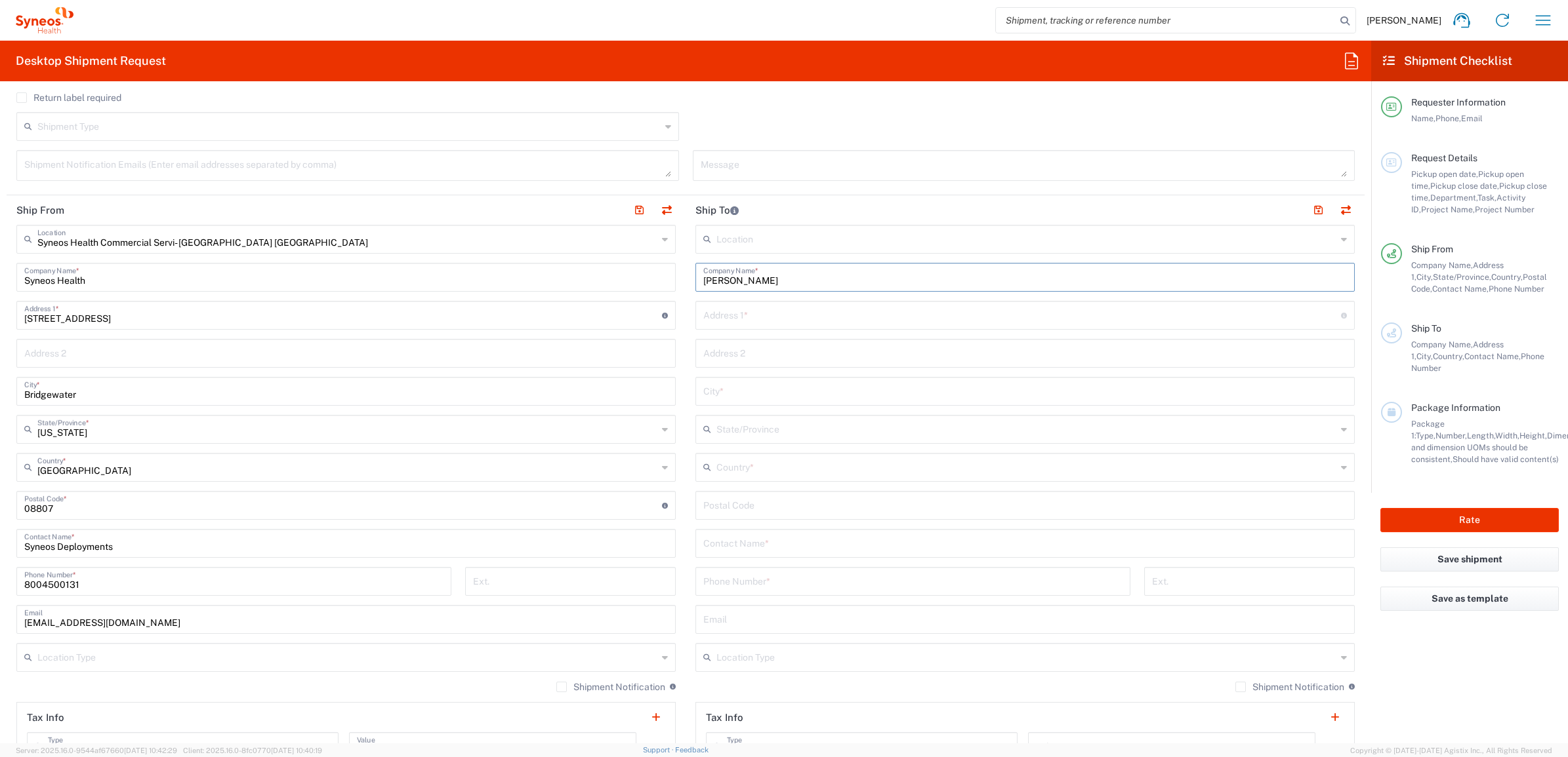
type input "Anthony Sammut"
click at [748, 541] on input "text" at bounding box center [1025, 542] width 643 height 23
paste input "Anthony Sammut"
type input "Anthony Sammut"
click at [749, 324] on input "text" at bounding box center [1022, 314] width 638 height 23
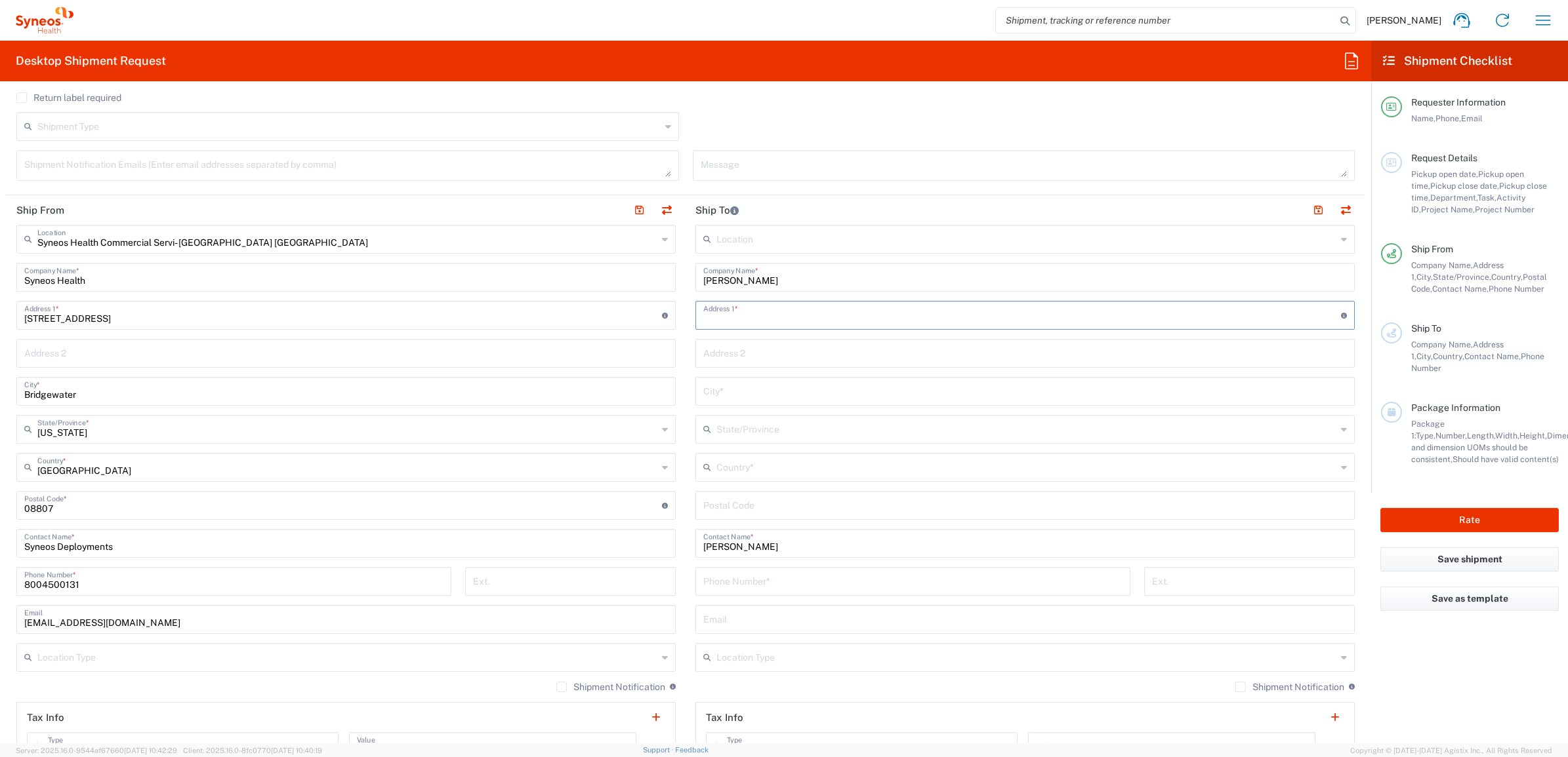
paste input "20 Nancy Dr"
type input "20 Nancy Dr"
click at [788, 515] on input "undefined" at bounding box center [1025, 504] width 643 height 23
paste input "11735"
type input "11735"
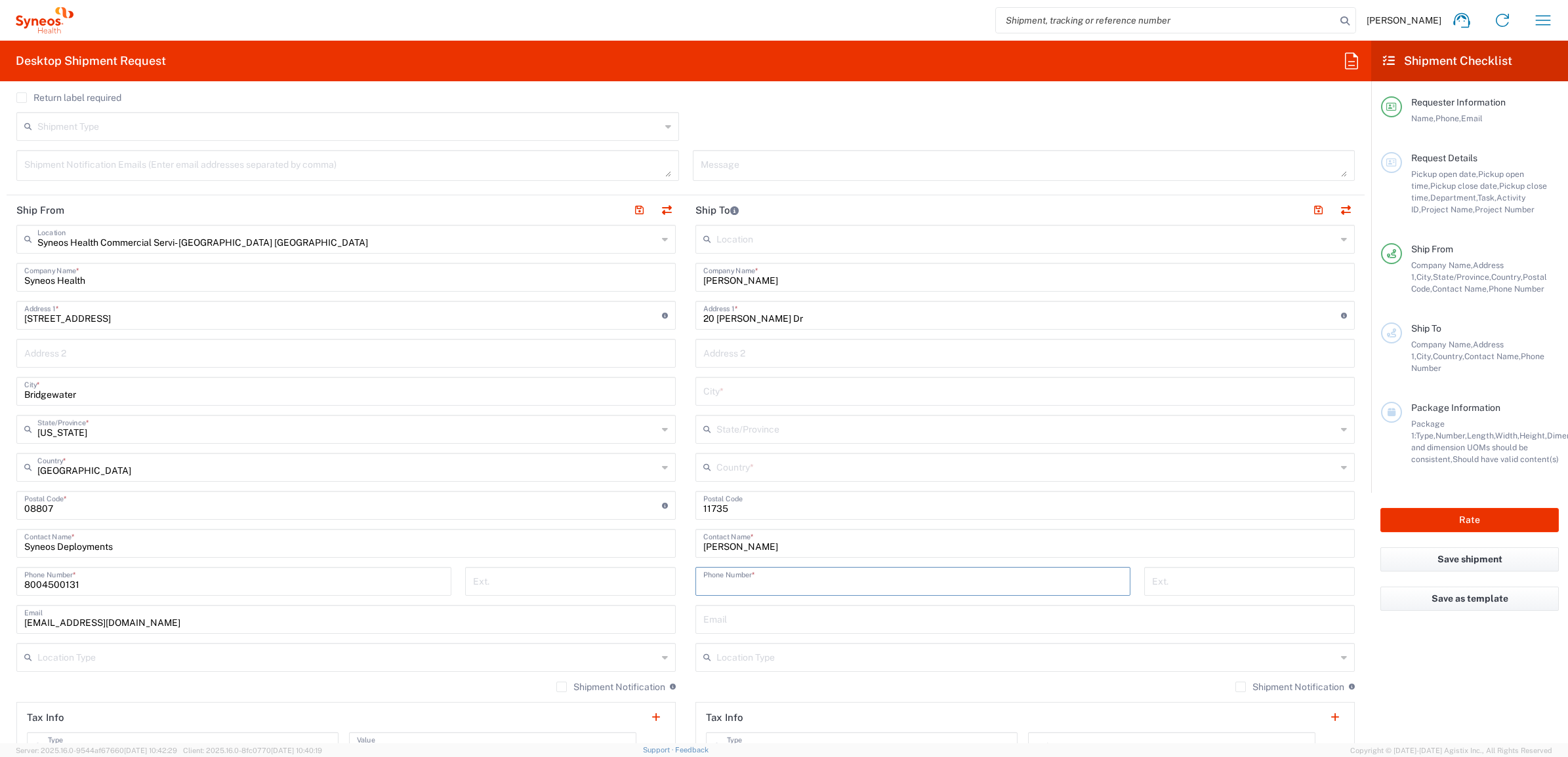
click at [799, 589] on input "tel" at bounding box center [913, 581] width 419 height 23
paste input "(516) 232-4653"
type input "(516) 232-4653"
click at [720, 471] on input "text" at bounding box center [1026, 466] width 620 height 23
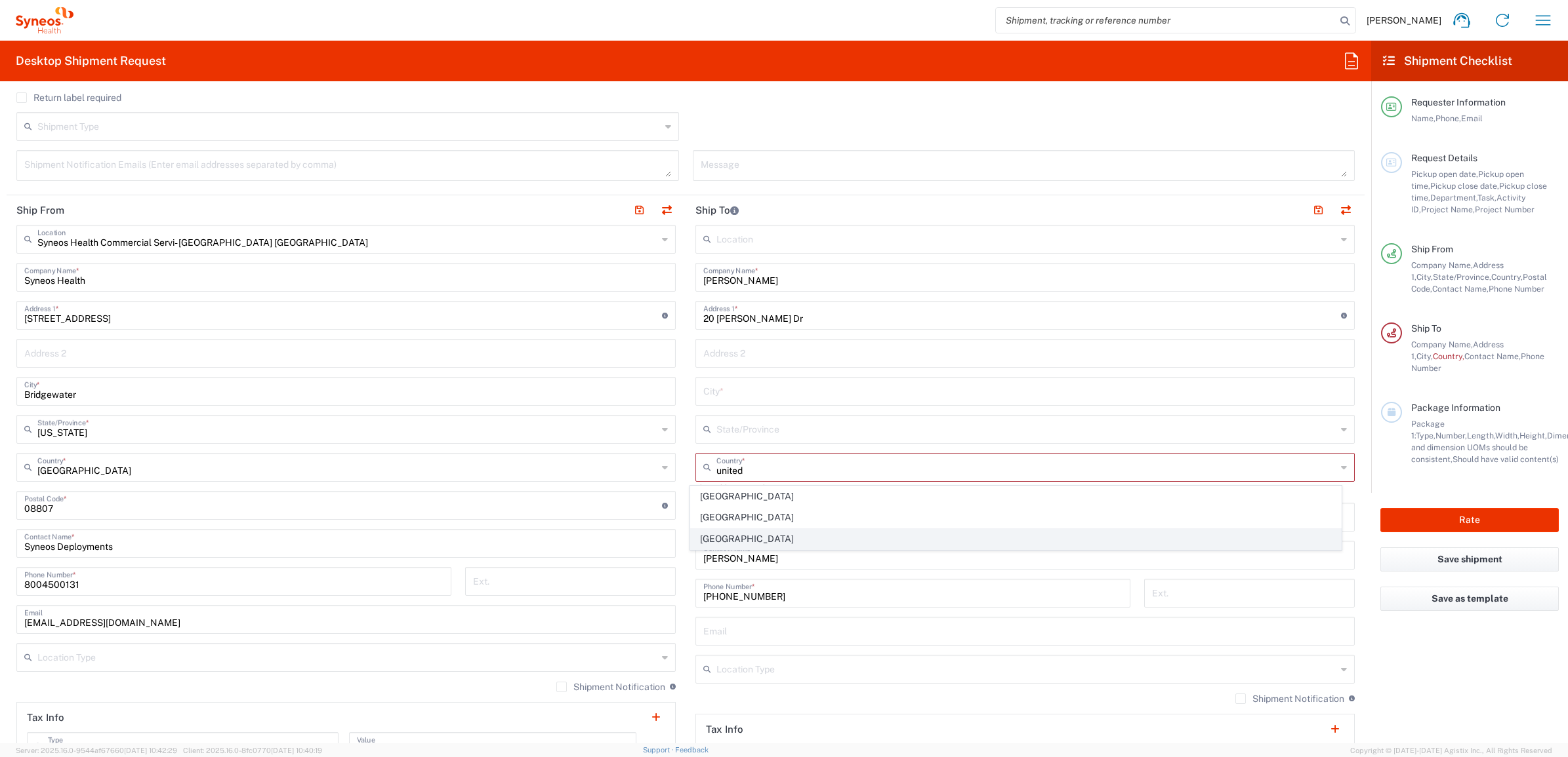
click at [710, 535] on span "[GEOGRAPHIC_DATA]" at bounding box center [1016, 539] width 651 height 20
type input "[GEOGRAPHIC_DATA]"
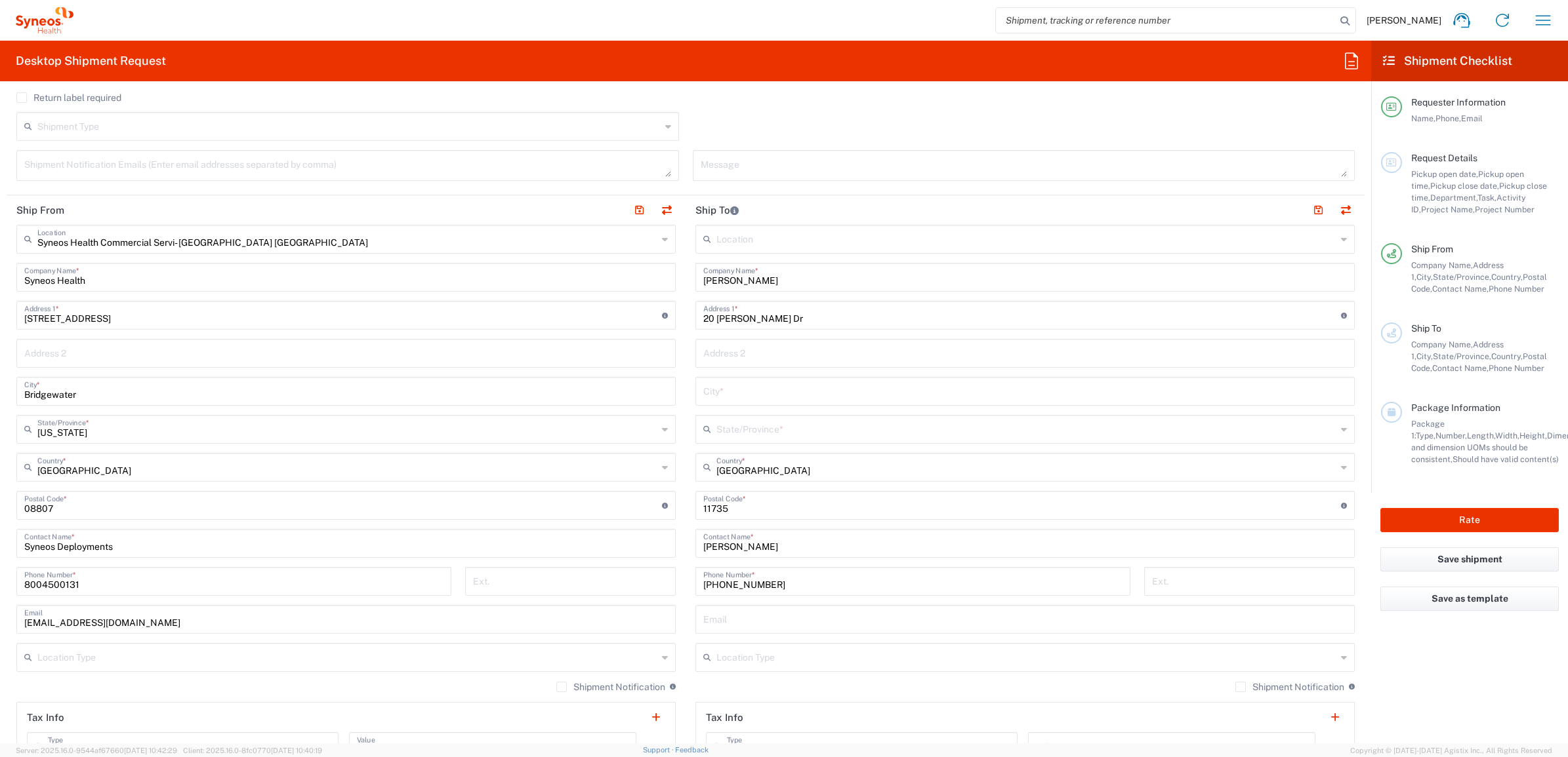
click at [716, 424] on input "text" at bounding box center [1026, 428] width 620 height 23
click at [714, 461] on span "[US_STATE]" at bounding box center [1016, 458] width 651 height 20
type input "[US_STATE]"
click at [761, 394] on input "text" at bounding box center [1025, 390] width 643 height 23
paste input "Farmingdale"
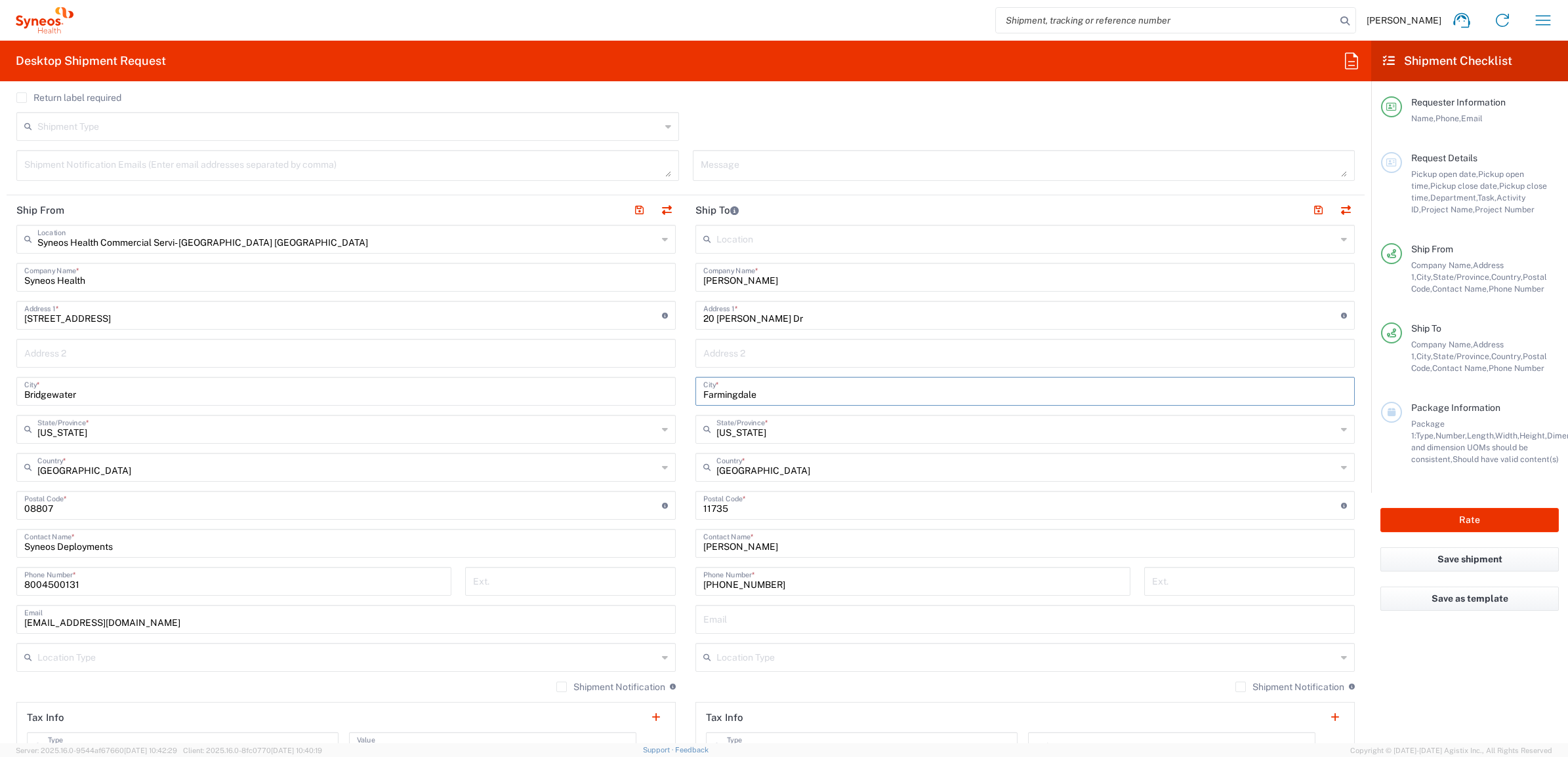
type input "Farmingdale"
click at [678, 452] on main "Syneos Health Commercial Servi- [GEOGRAPHIC_DATA] [GEOGRAPHIC_DATA] Location Sy…" at bounding box center [345, 500] width 679 height 550
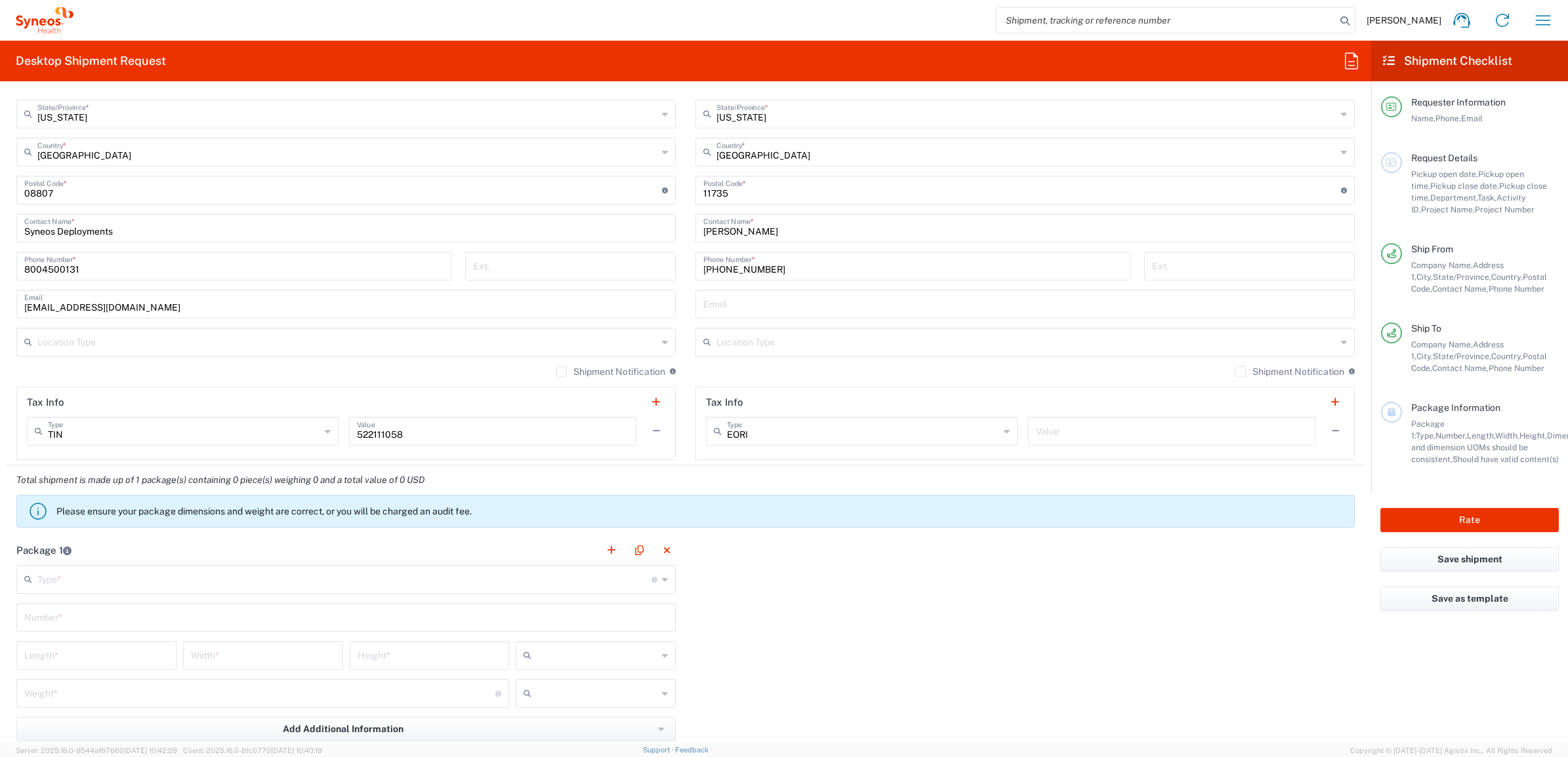
scroll to position [819, 0]
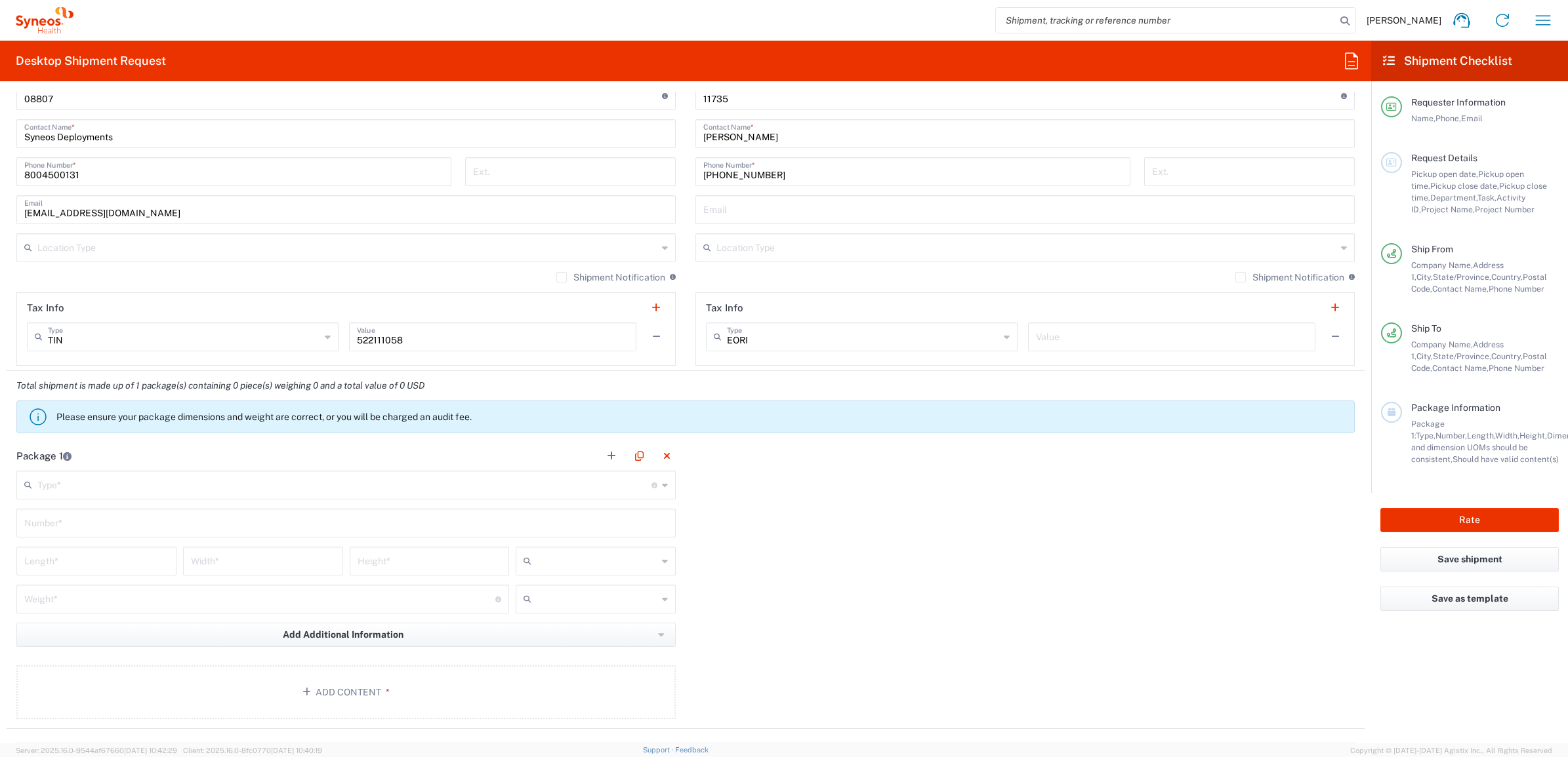
click at [151, 496] on div "Type * Material used to package goods" at bounding box center [345, 485] width 659 height 29
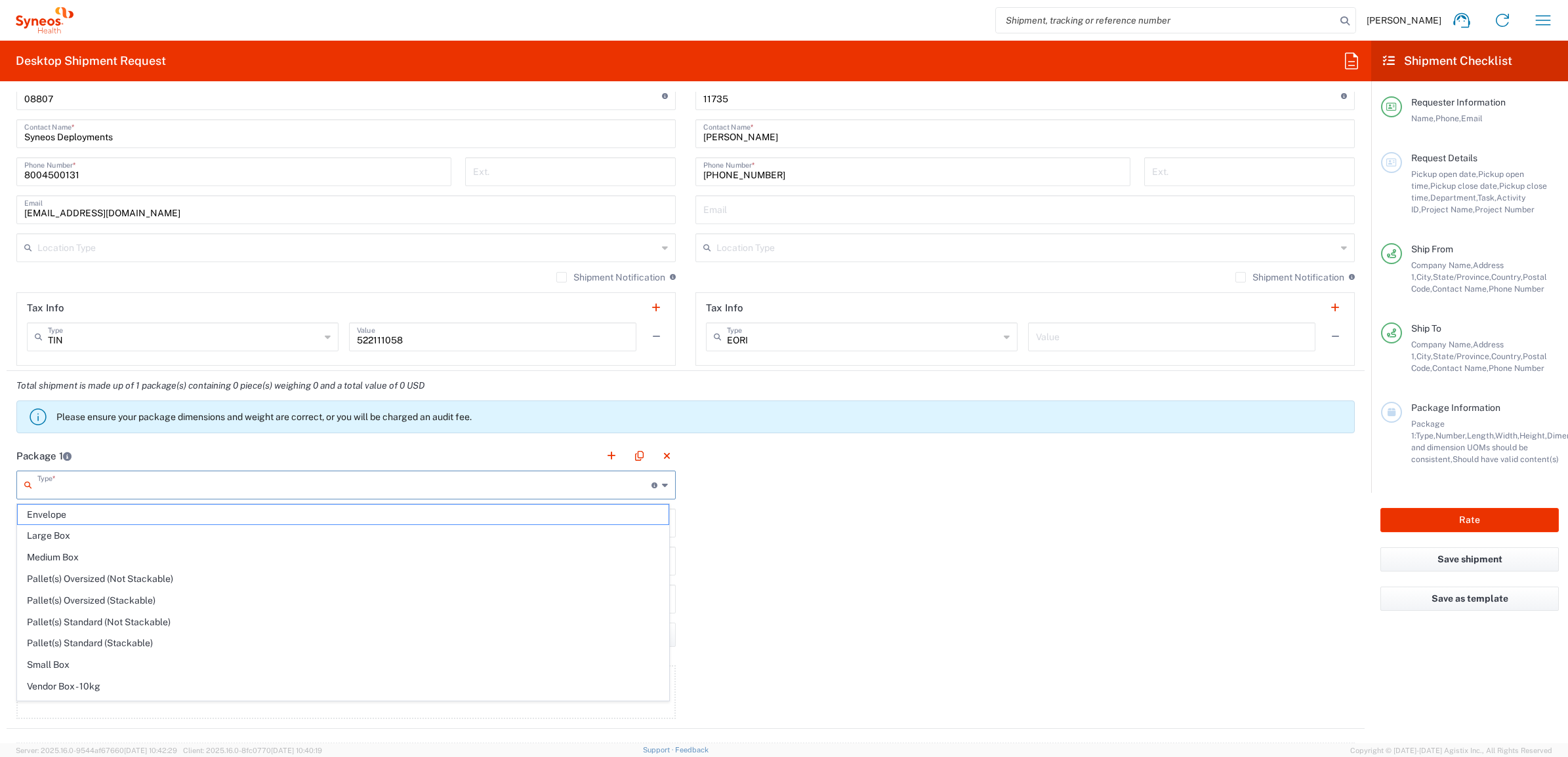
click at [151, 492] on input "text" at bounding box center [344, 484] width 614 height 23
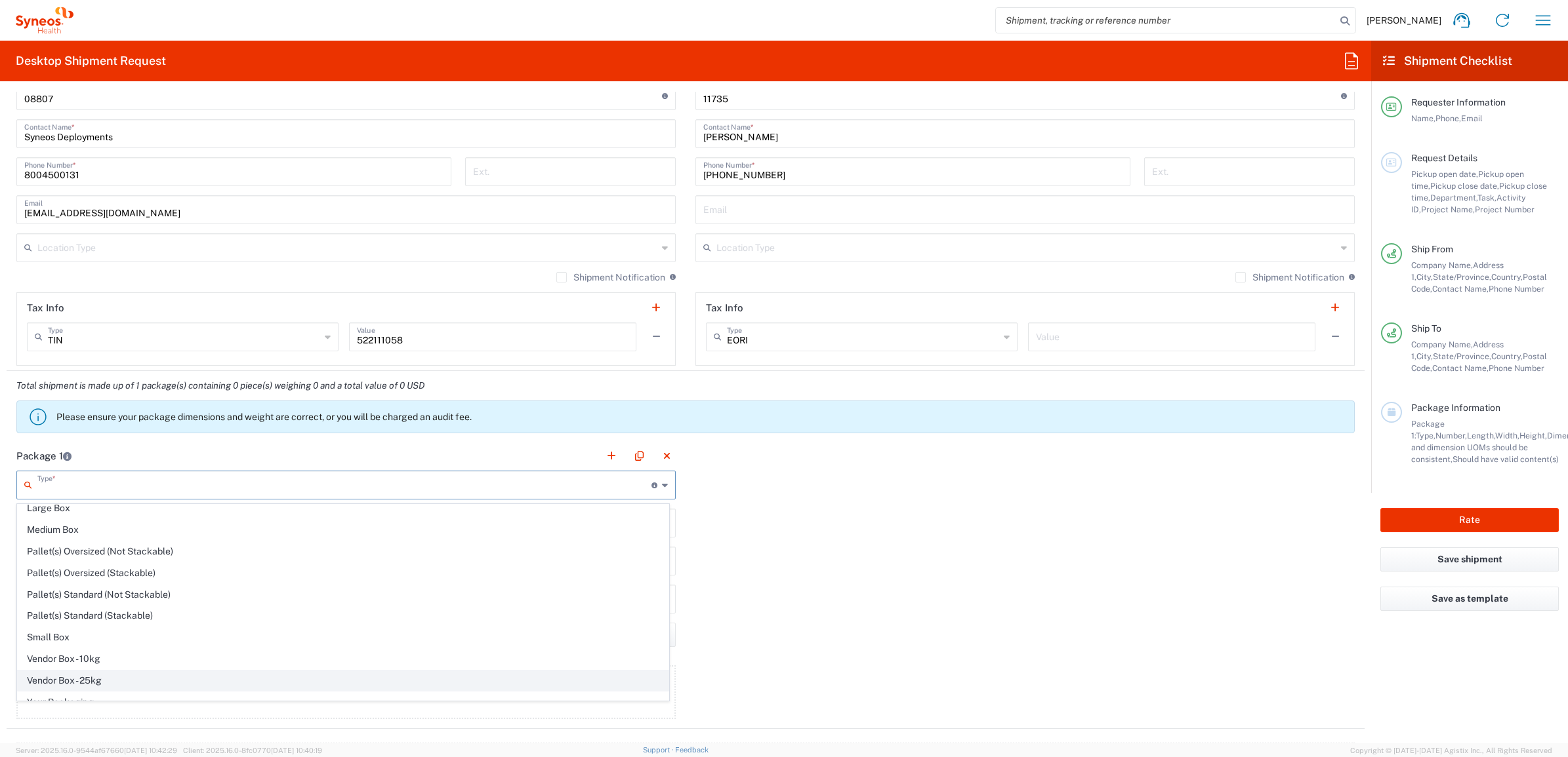
scroll to position [43, 0]
click at [130, 680] on span "Your Packaging" at bounding box center [343, 690] width 651 height 20
type input "Your Packaging"
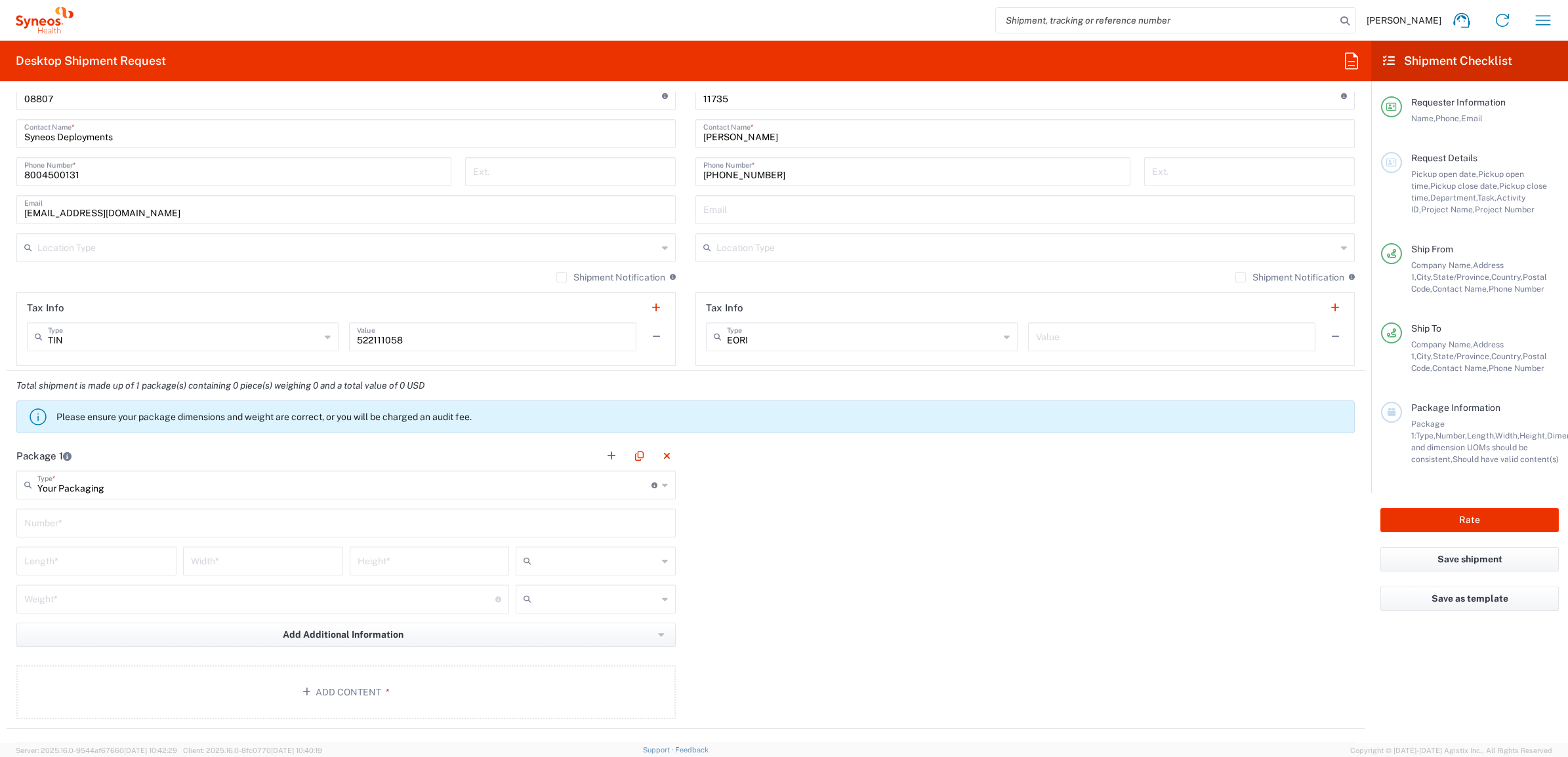
click at [109, 546] on main "Your Packaging Type * Material used to package goods Envelope Large Box Medium …" at bounding box center [345, 597] width 679 height 253
click at [120, 530] on input "text" at bounding box center [346, 522] width 643 height 23
type input "1"
click at [117, 567] on input "number" at bounding box center [97, 560] width 144 height 23
type input "2"
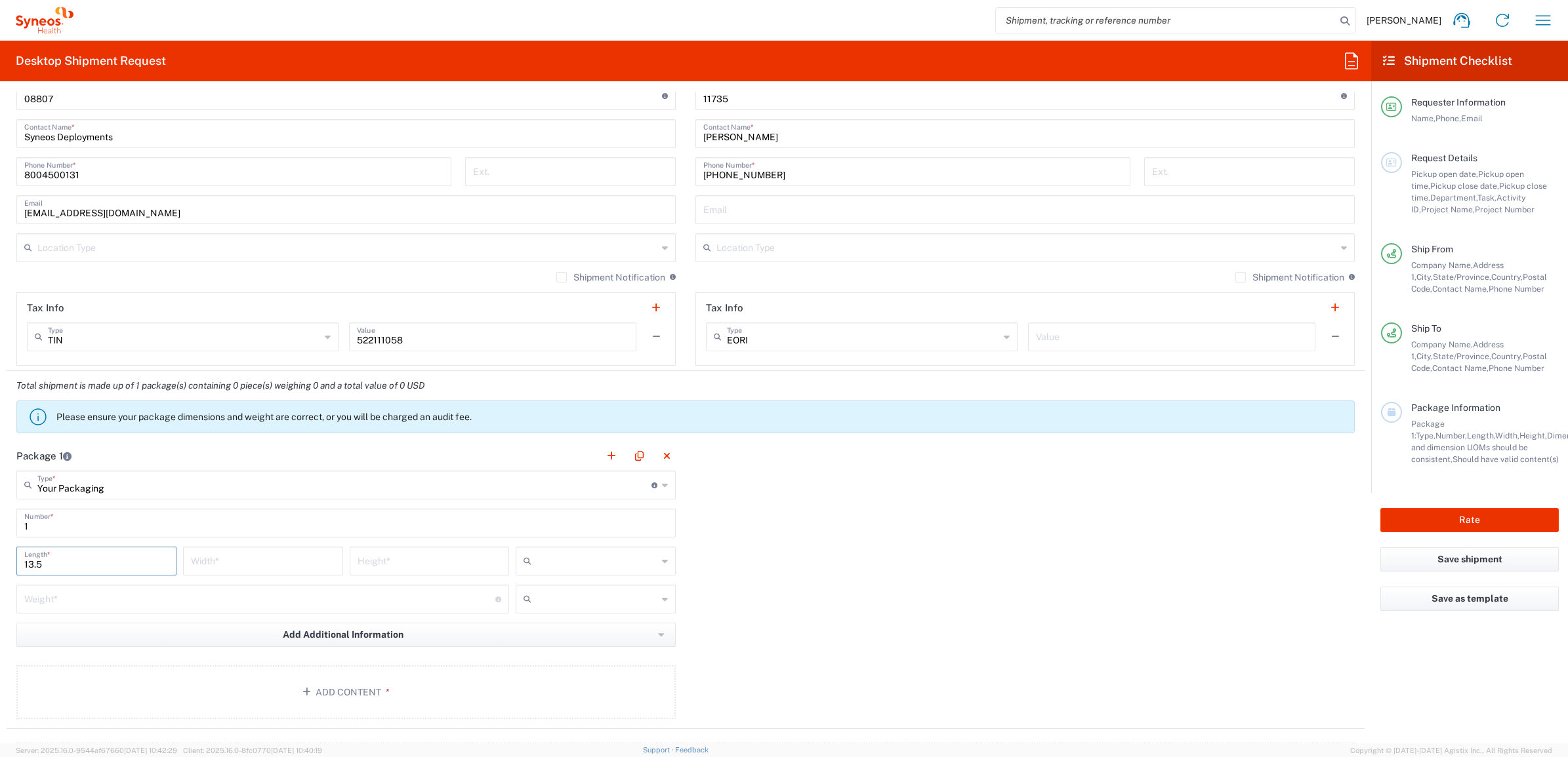
type input "13.5"
type input "11"
type input "3"
click at [588, 565] on input "text" at bounding box center [597, 561] width 121 height 21
drag, startPoint x: 555, startPoint y: 631, endPoint x: 467, endPoint y: 613, distance: 89.8
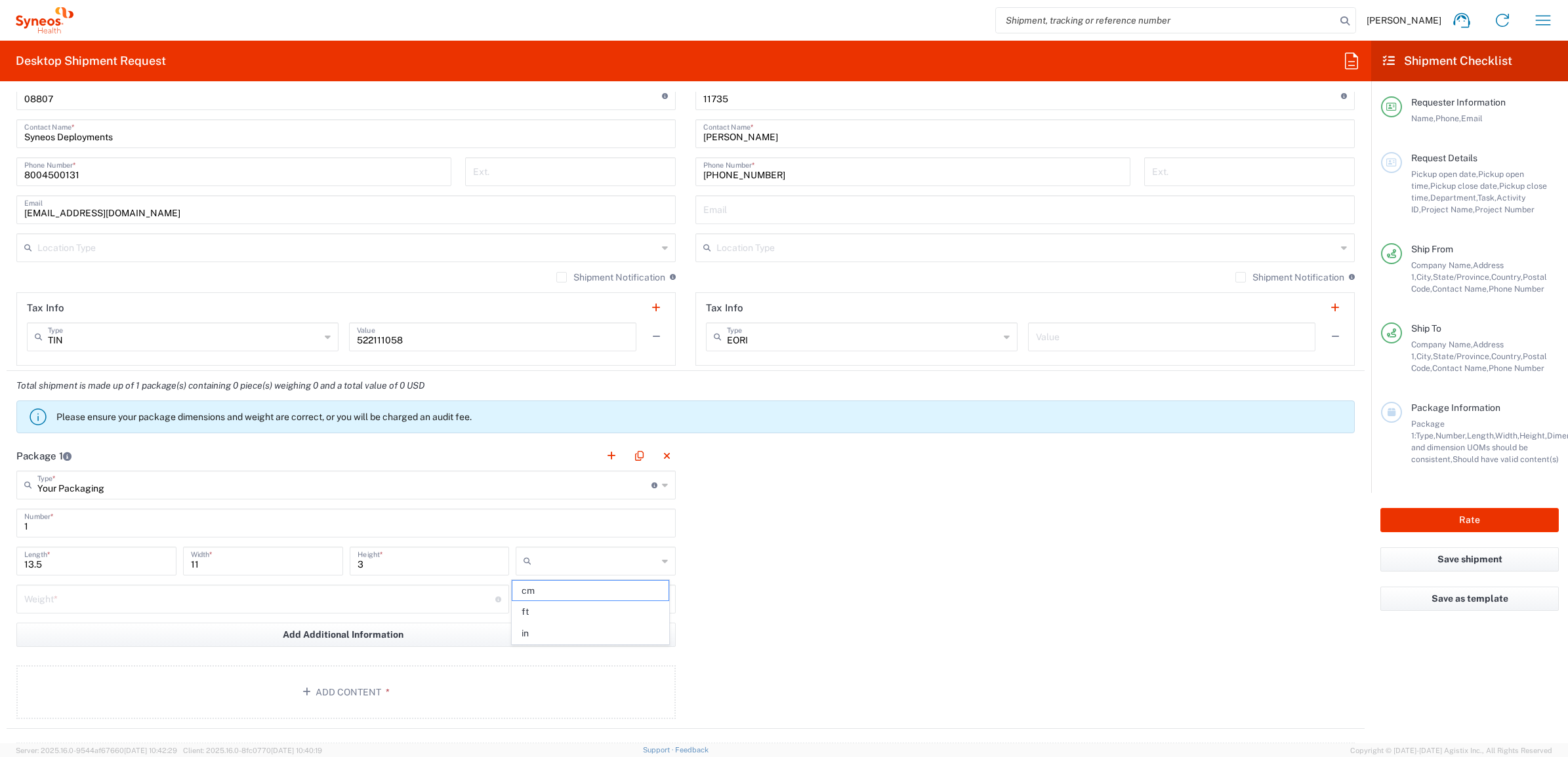
click at [553, 633] on span "in" at bounding box center [590, 633] width 156 height 20
type input "in"
click at [266, 601] on input "number" at bounding box center [260, 598] width 471 height 23
type input "5"
drag, startPoint x: 582, startPoint y: 593, endPoint x: 576, endPoint y: 609, distance: 17.1
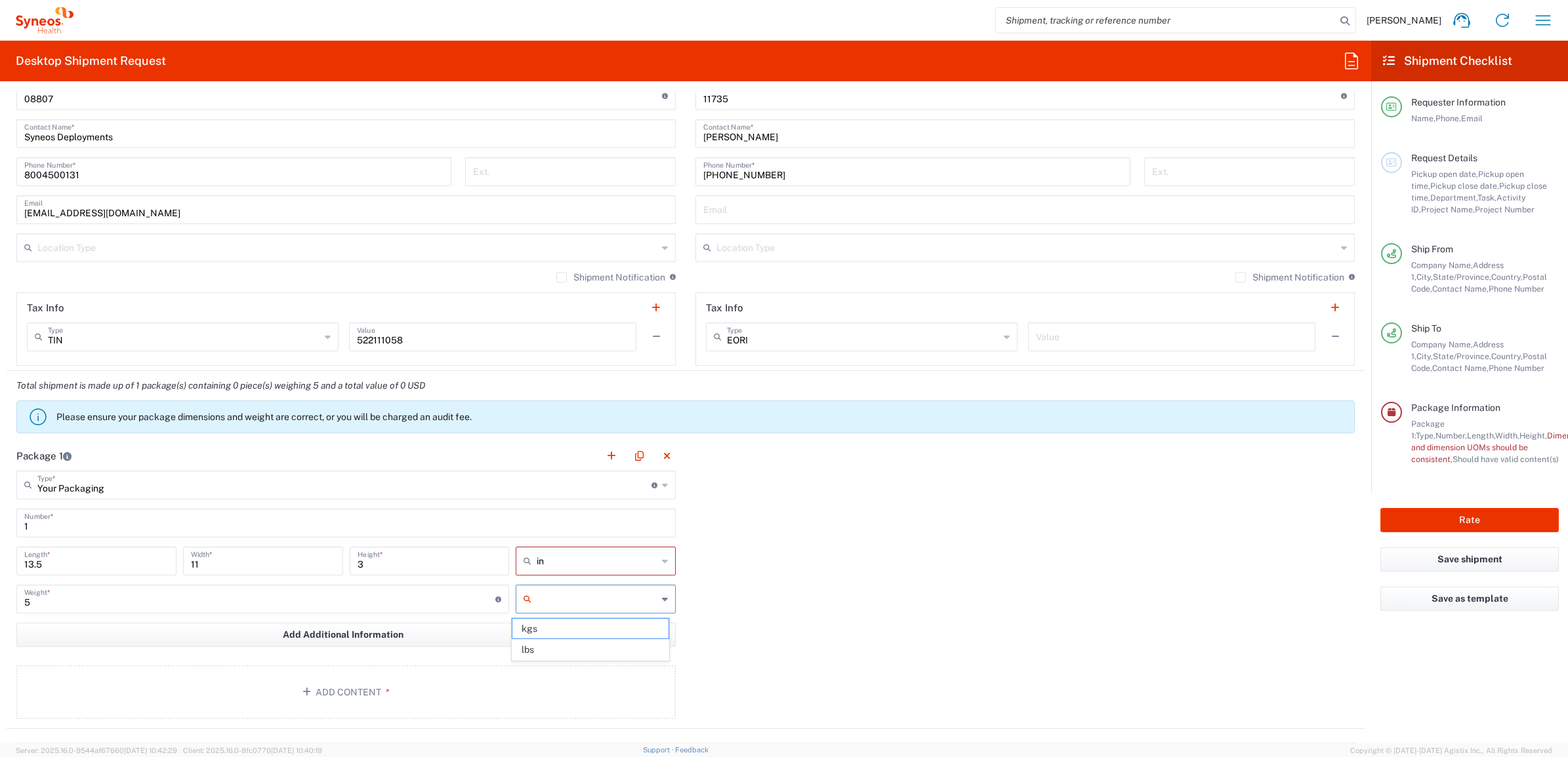
click at [582, 597] on input "text" at bounding box center [597, 599] width 121 height 21
click at [555, 660] on span "lbs" at bounding box center [590, 650] width 156 height 20
type input "lbs"
click at [427, 688] on button "Add Content *" at bounding box center [345, 692] width 659 height 54
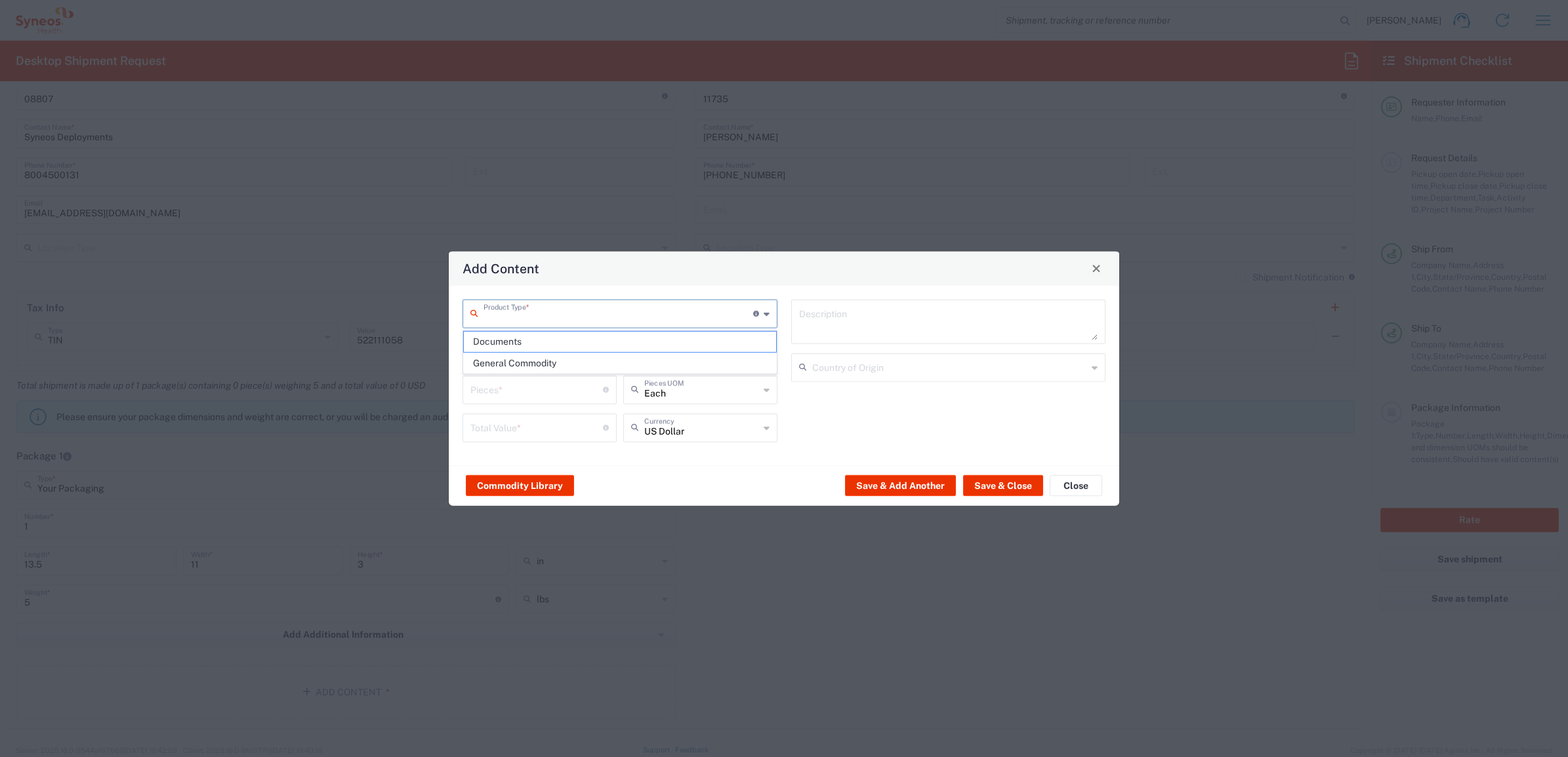
click at [502, 314] on input "text" at bounding box center [618, 312] width 270 height 23
click at [511, 364] on span "General Commodity" at bounding box center [619, 363] width 312 height 20
type input "General Commodity"
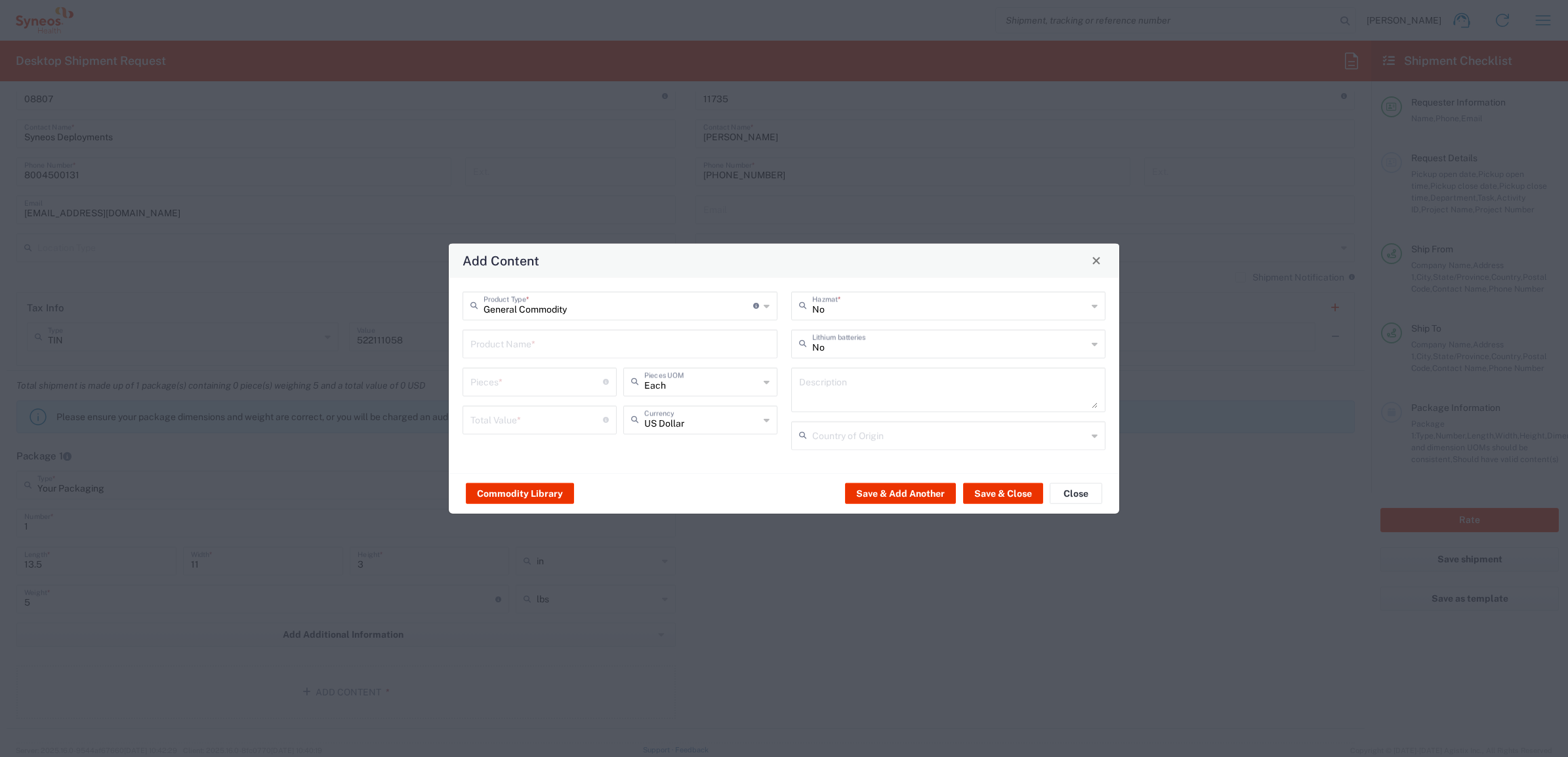
click at [509, 351] on input "text" at bounding box center [619, 342] width 299 height 23
type input "iPad Case"
click at [515, 379] on input "number" at bounding box center [536, 380] width 132 height 23
type input "1"
click at [531, 430] on div "Total Value * Total value of all the pieces" at bounding box center [539, 419] width 154 height 29
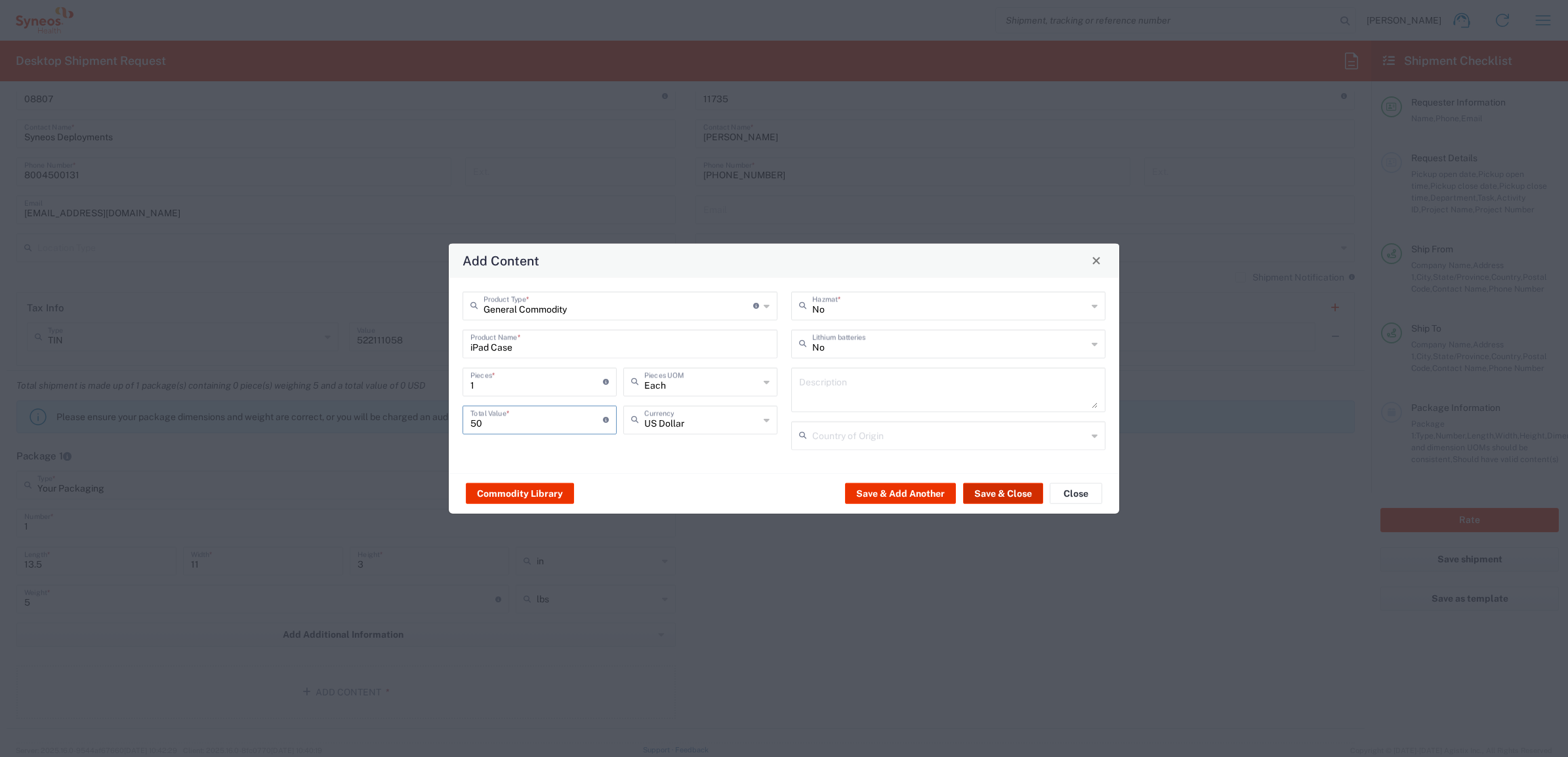
type input "50"
click at [1028, 496] on button "Save & Close" at bounding box center [1003, 494] width 80 height 21
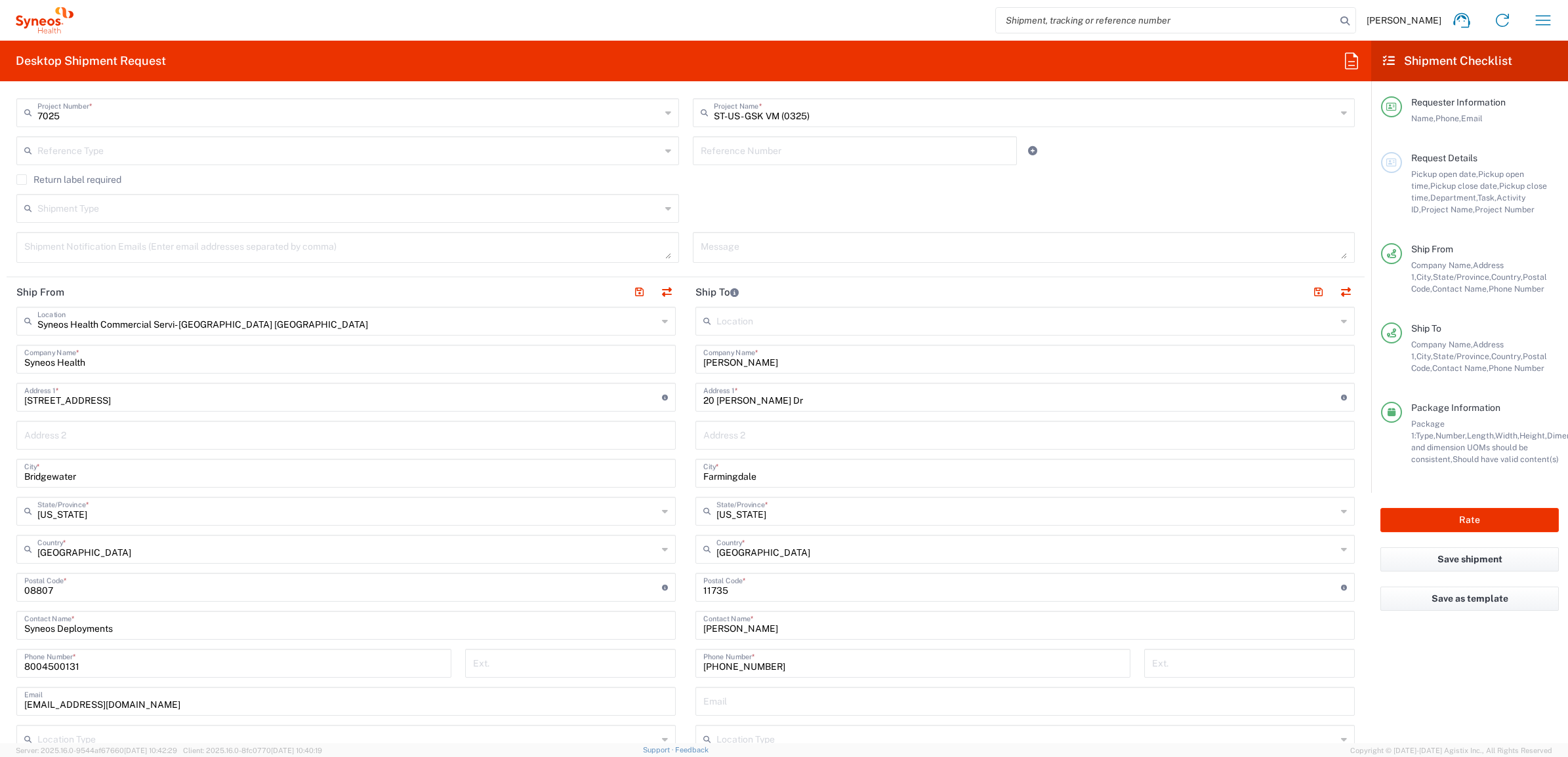
scroll to position [0, 0]
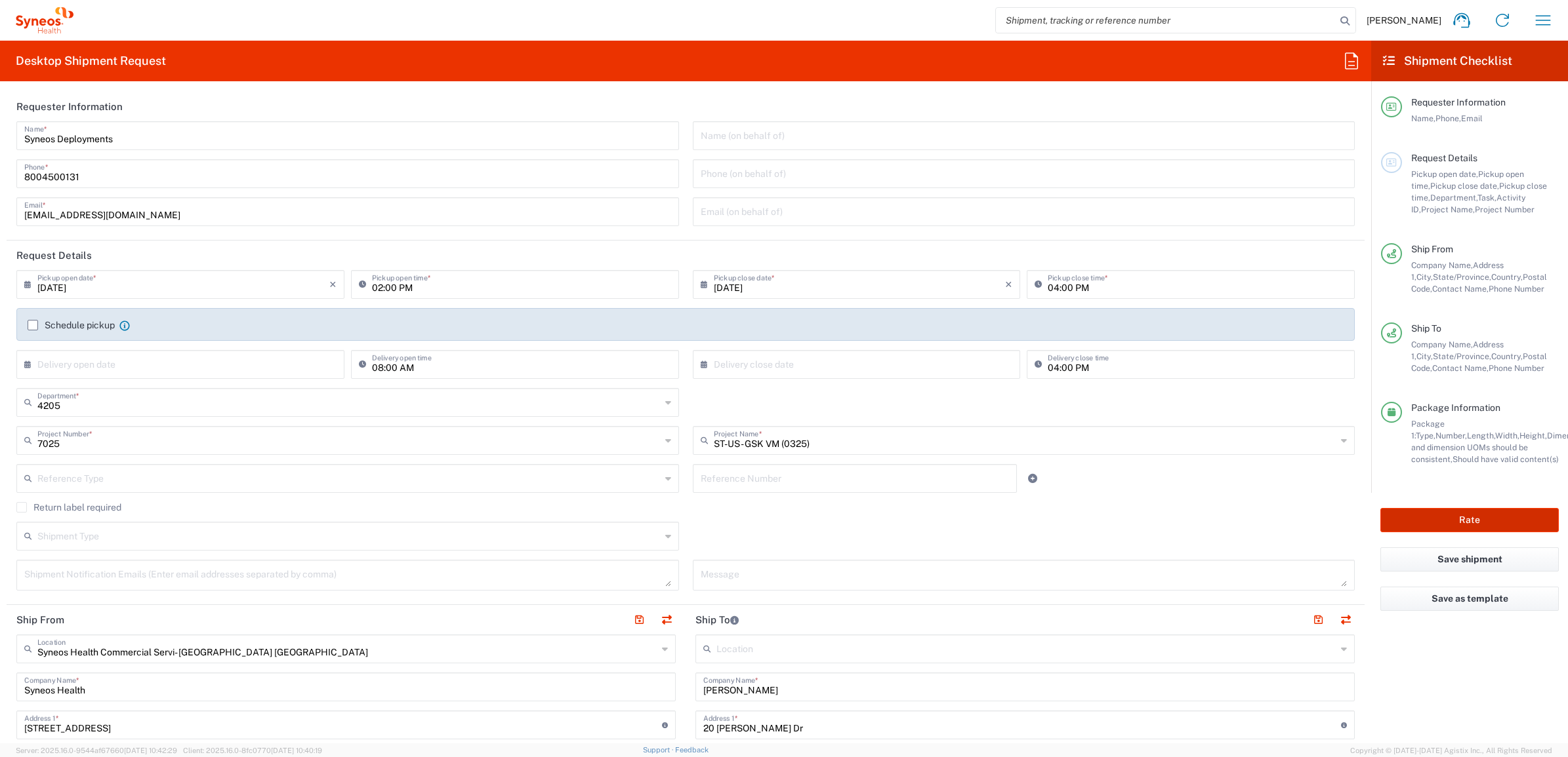
click at [1451, 511] on button "Rate" at bounding box center [1469, 520] width 179 height 25
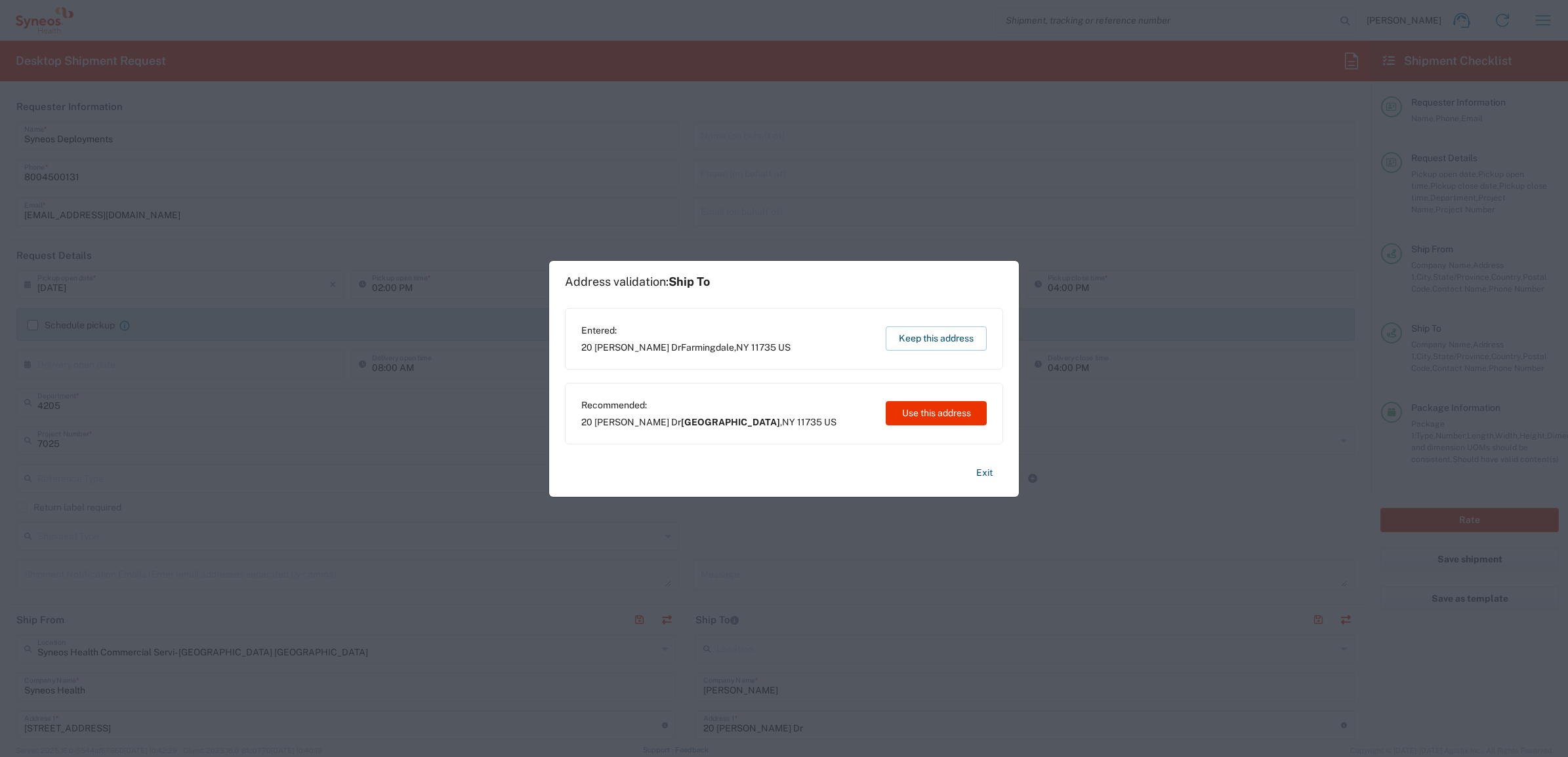
type input "7025"
click at [916, 411] on button "Use this address" at bounding box center [936, 413] width 101 height 25
type input "South Farmingdale"
type input "[US_STATE]"
type input "[GEOGRAPHIC_DATA]"
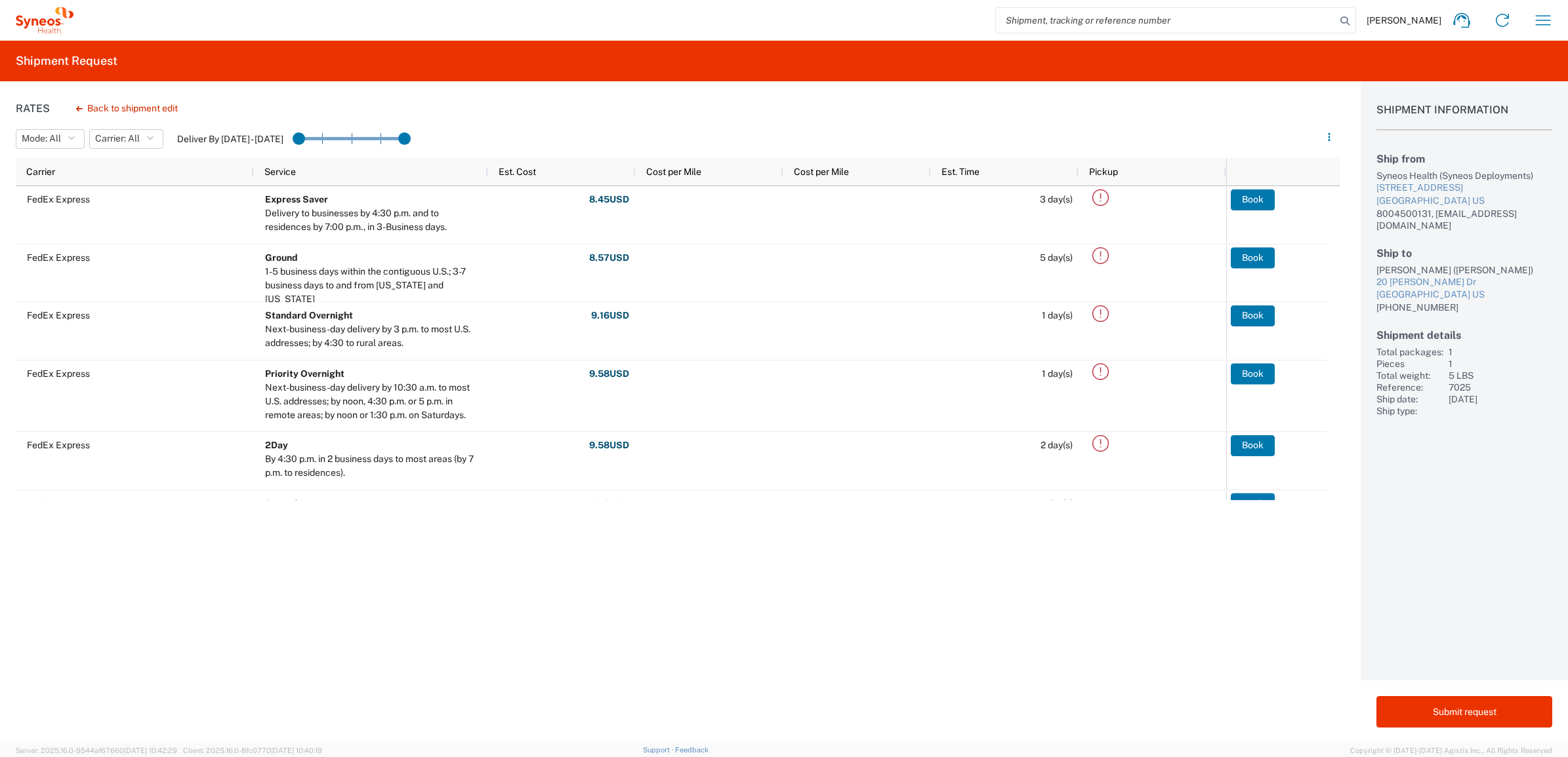
click at [250, 583] on div "Rates Back to shipment edit Mode: All All SMAL Carrier: All All DHL FedEx Expre…" at bounding box center [670, 412] width 1340 height 662
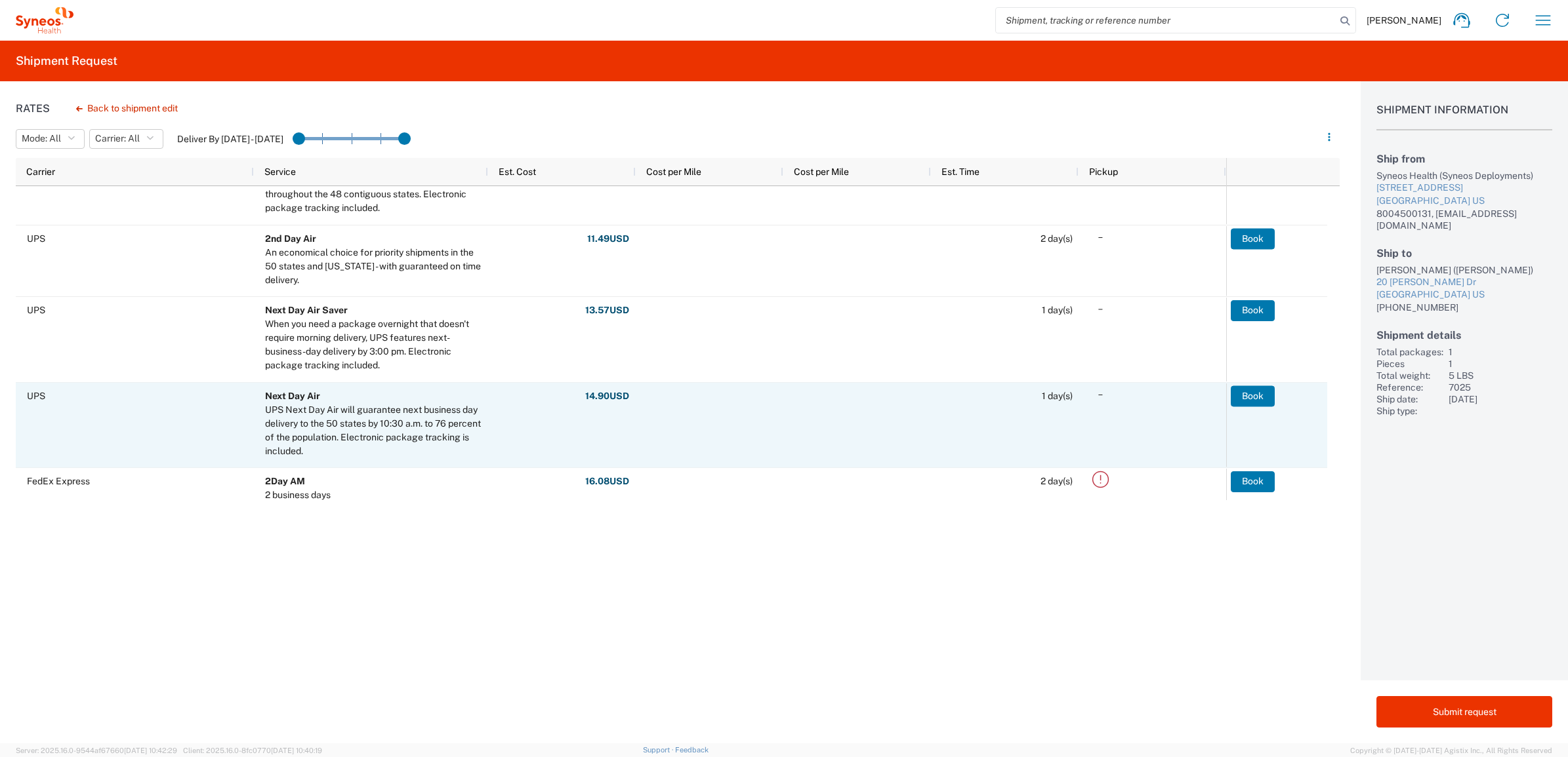
scroll to position [410, 0]
click at [1251, 394] on button "Book" at bounding box center [1253, 395] width 44 height 21
